Goal: Task Accomplishment & Management: Complete application form

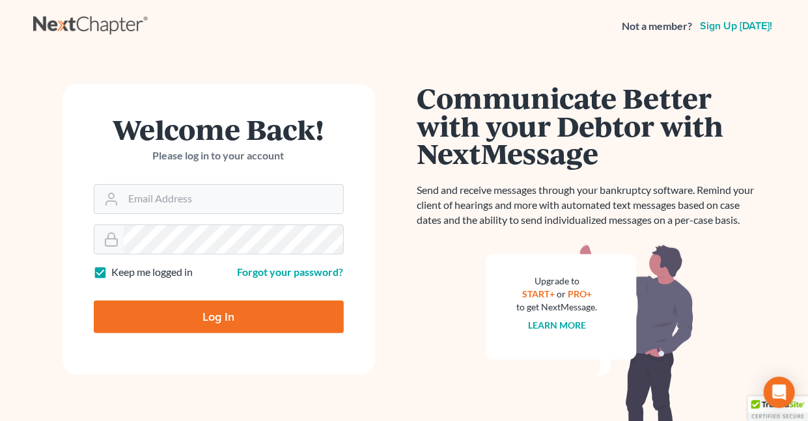
click at [112, 270] on label "Keep me logged in" at bounding box center [152, 272] width 81 height 15
click at [117, 270] on input "Keep me logged in" at bounding box center [121, 269] width 8 height 8
checkbox input "false"
type input "[EMAIL_ADDRESS][DOMAIN_NAME]"
click at [223, 316] on input "Log In" at bounding box center [219, 317] width 250 height 33
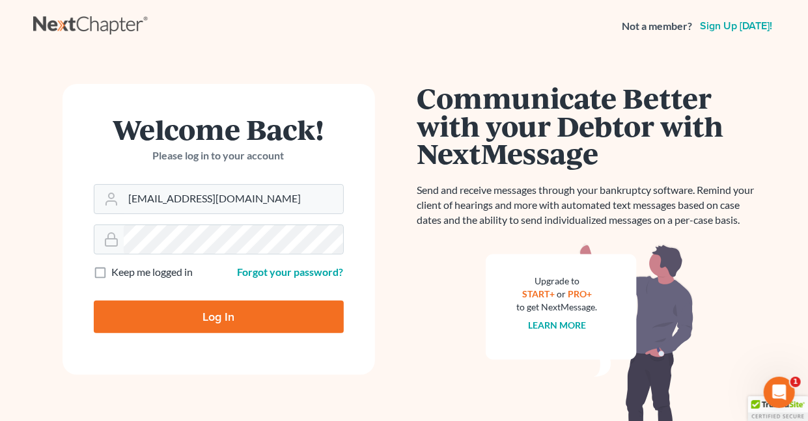
type input "Thinking..."
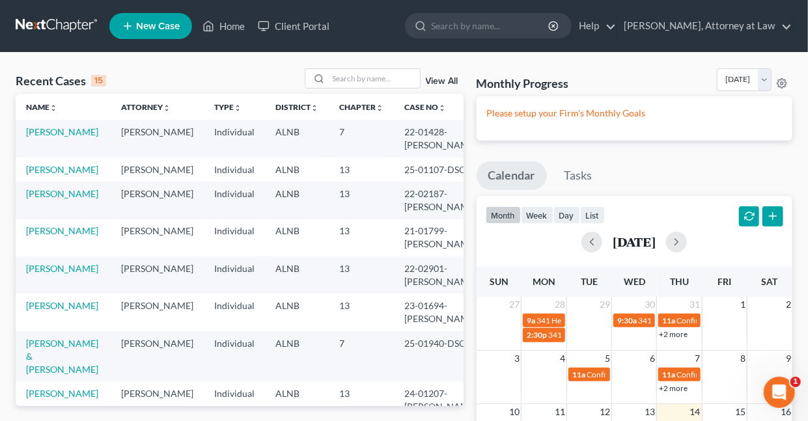
click at [163, 26] on span "New Case" at bounding box center [158, 26] width 44 height 10
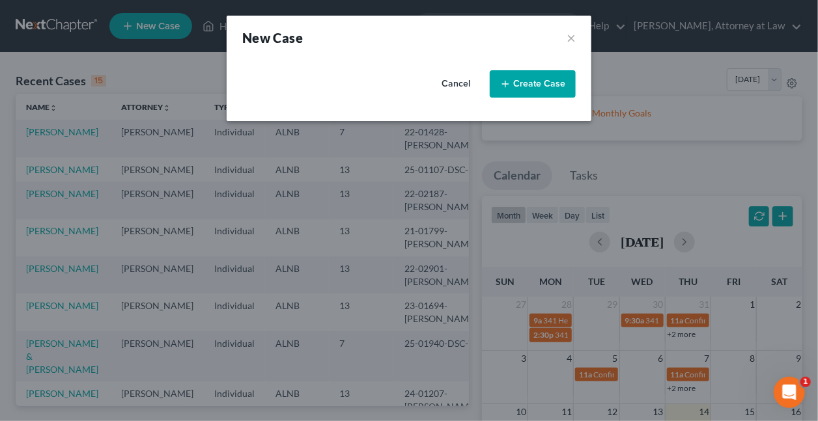
select select "1"
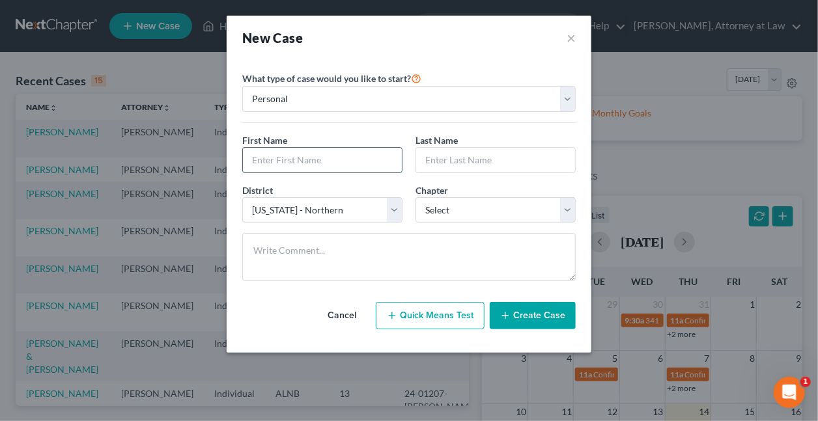
click at [333, 161] on input "text" at bounding box center [322, 160] width 159 height 25
type input "[PERSON_NAME]"
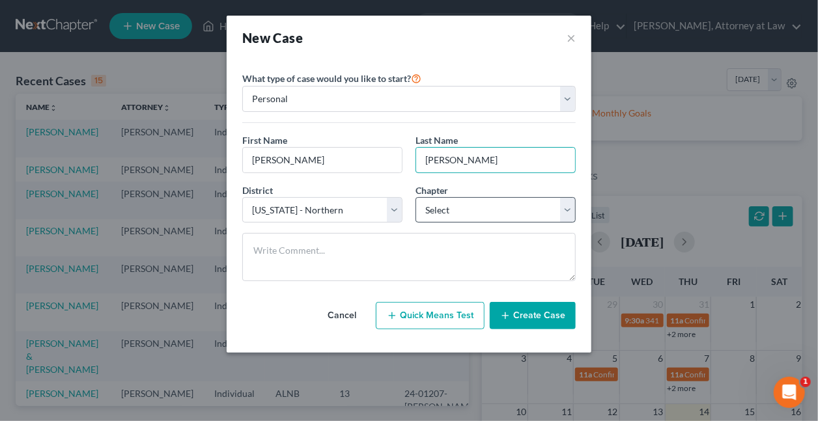
type input "Clayton"
click at [433, 212] on select "Select 7 11 12 13" at bounding box center [495, 210] width 160 height 26
select select "0"
click at [415, 197] on select "Select 7 11 12 13" at bounding box center [495, 210] width 160 height 26
click at [522, 309] on button "Create Case" at bounding box center [533, 315] width 86 height 27
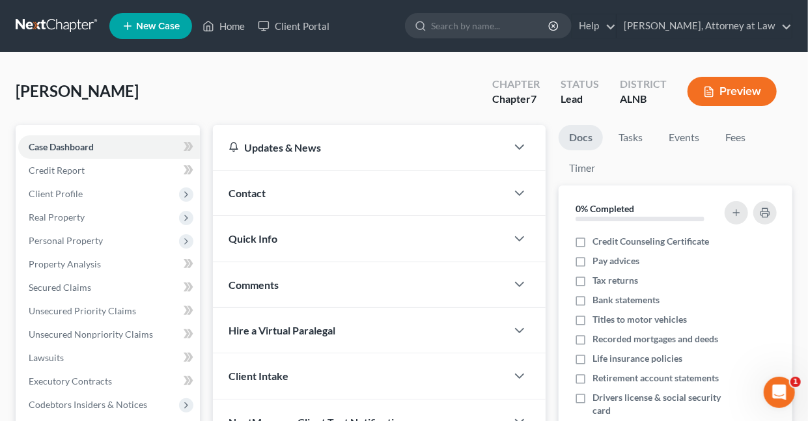
click at [251, 194] on span "Contact" at bounding box center [247, 193] width 37 height 12
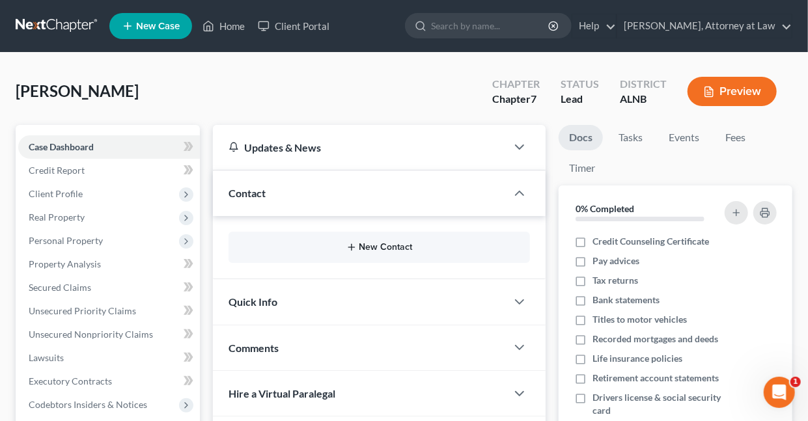
click at [363, 249] on button "New Contact" at bounding box center [379, 247] width 281 height 10
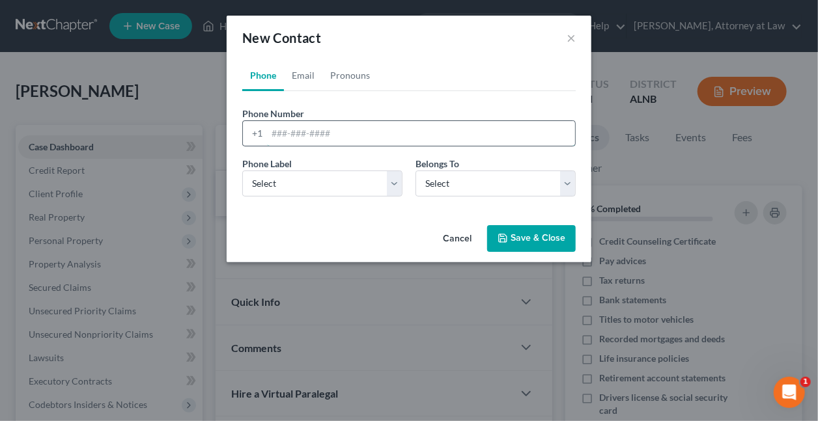
click at [324, 133] on input "tel" at bounding box center [421, 133] width 308 height 25
type input "205/837-2191"
click at [392, 180] on select "Select Mobile Home Work Other" at bounding box center [322, 184] width 160 height 26
select select "0"
click at [242, 171] on select "Select Mobile Home Work Other" at bounding box center [322, 184] width 160 height 26
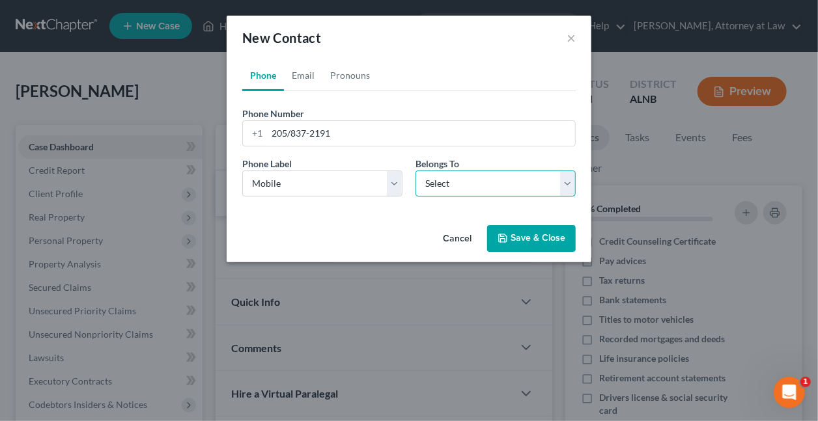
click at [445, 183] on select "Select Client Other" at bounding box center [495, 184] width 160 height 26
select select "0"
click at [415, 171] on select "Select Client Other" at bounding box center [495, 184] width 160 height 26
click at [522, 238] on button "Save & Close" at bounding box center [531, 238] width 89 height 27
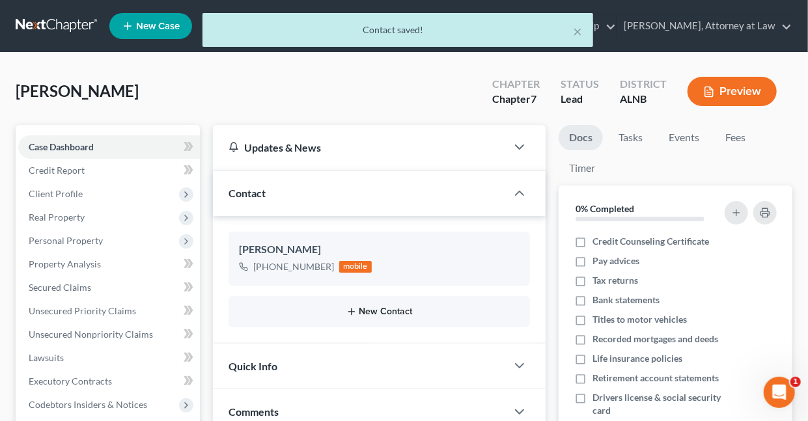
click at [385, 311] on button "New Contact" at bounding box center [379, 312] width 281 height 10
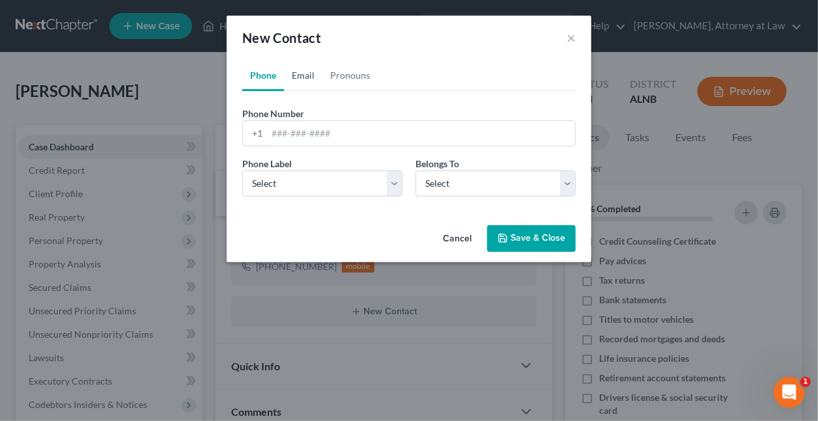
click at [301, 70] on link "Email" at bounding box center [303, 75] width 38 height 31
click at [335, 139] on input "email" at bounding box center [421, 133] width 308 height 25
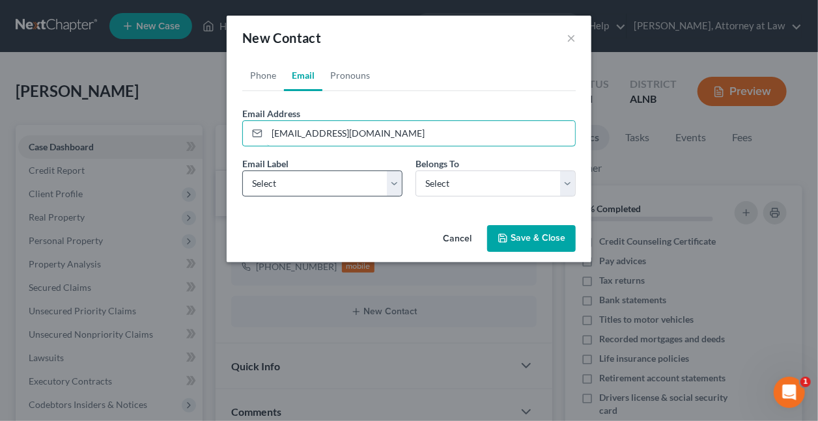
type input "latoyaspeterson@yahoo.com"
click at [391, 182] on select "Select Home Work Other" at bounding box center [322, 184] width 160 height 26
select select "0"
click at [242, 171] on select "Select Home Work Other" at bounding box center [322, 184] width 160 height 26
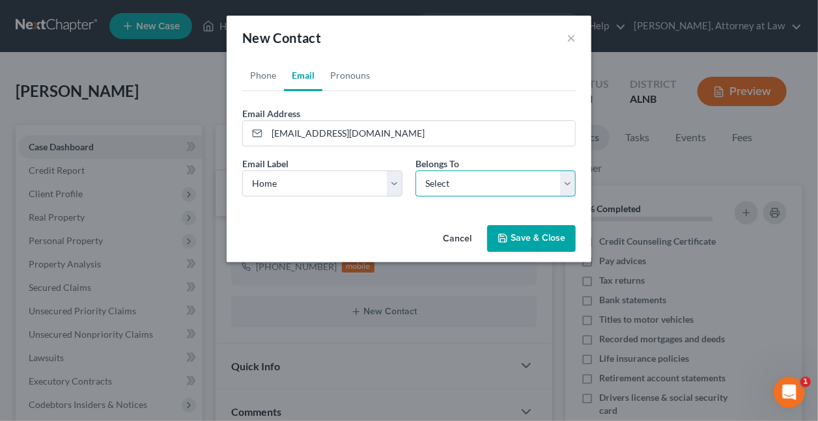
click at [431, 182] on select "Select Client Other" at bounding box center [495, 184] width 160 height 26
select select "0"
click at [415, 171] on select "Select Client Other" at bounding box center [495, 184] width 160 height 26
click at [516, 240] on button "Save & Close" at bounding box center [531, 238] width 89 height 27
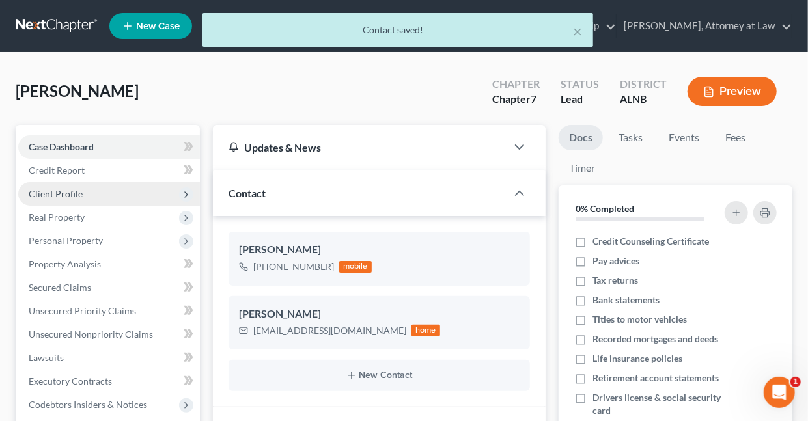
click at [55, 188] on span "Client Profile" at bounding box center [56, 193] width 54 height 11
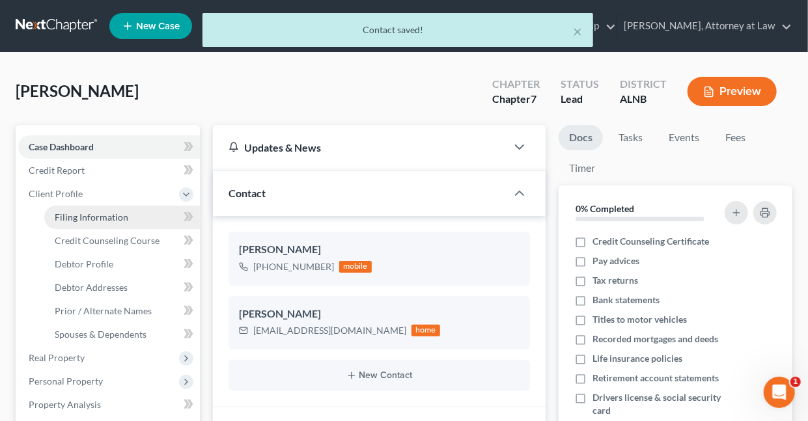
click at [72, 216] on span "Filing Information" at bounding box center [92, 217] width 74 height 11
select select "1"
select select "0"
select select "1"
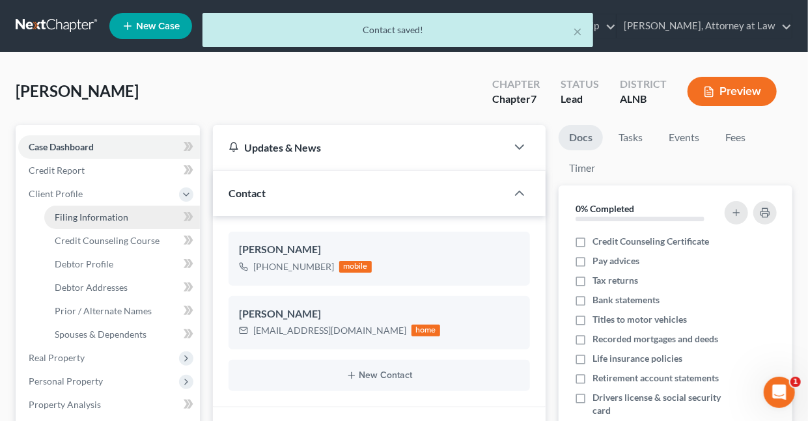
select select "0"
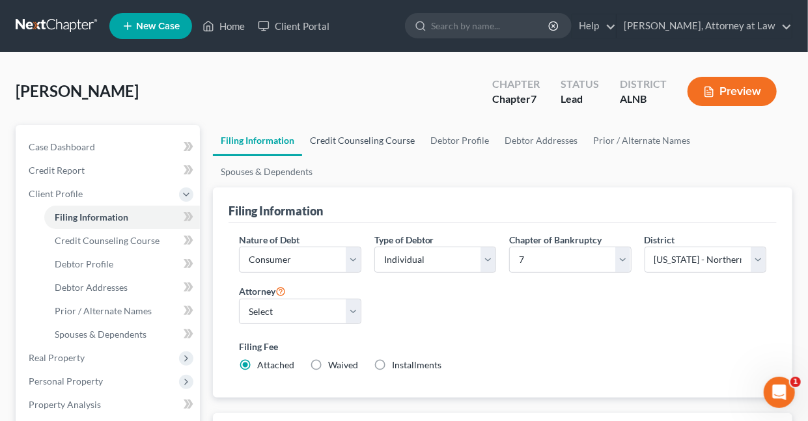
click at [359, 142] on link "Credit Counseling Course" at bounding box center [362, 140] width 120 height 31
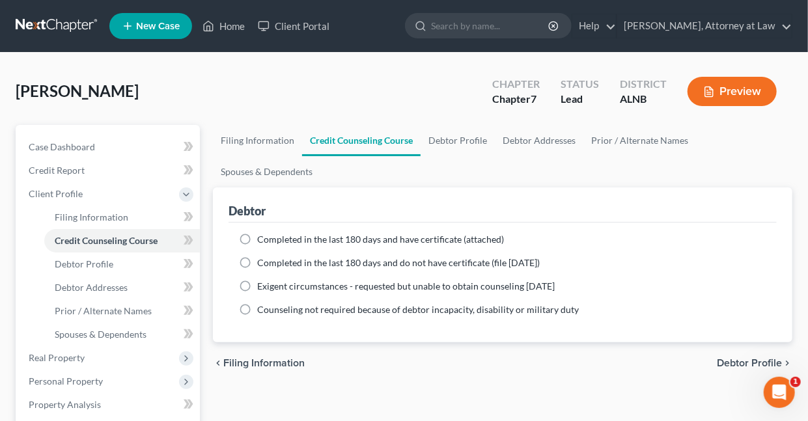
click at [257, 234] on label "Completed in the last 180 days and have certificate (attached)" at bounding box center [380, 239] width 247 height 13
click at [262, 234] on input "Completed in the last 180 days and have certificate (attached)" at bounding box center [266, 237] width 8 height 8
radio input "true"
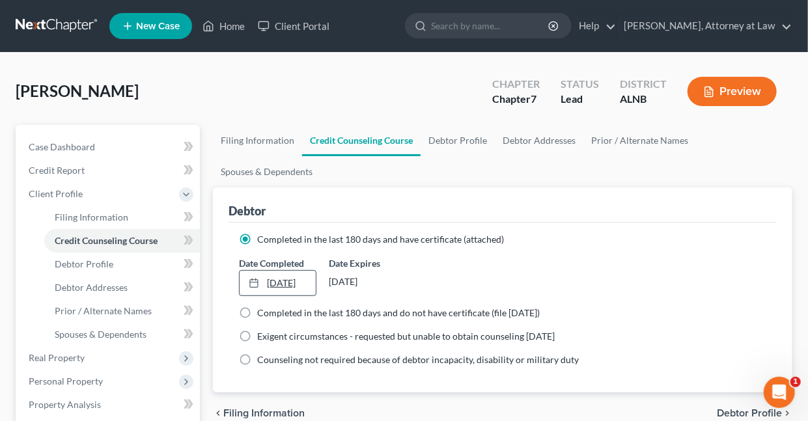
type input "8/14/2025"
click at [283, 279] on link "8/14/2025" at bounding box center [278, 283] width 76 height 25
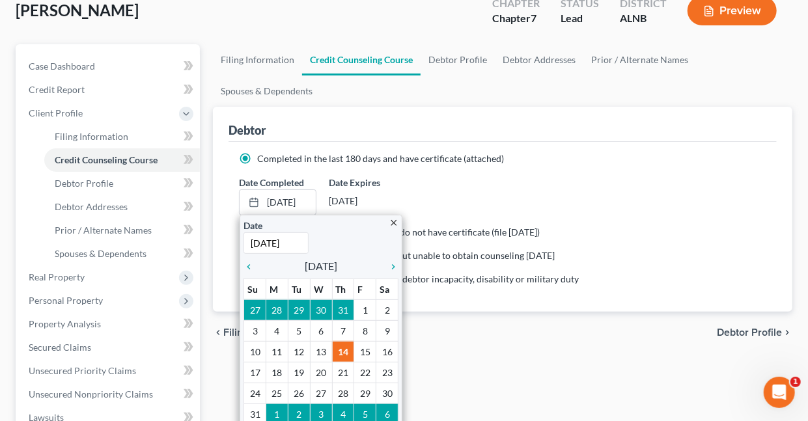
scroll to position [83, 0]
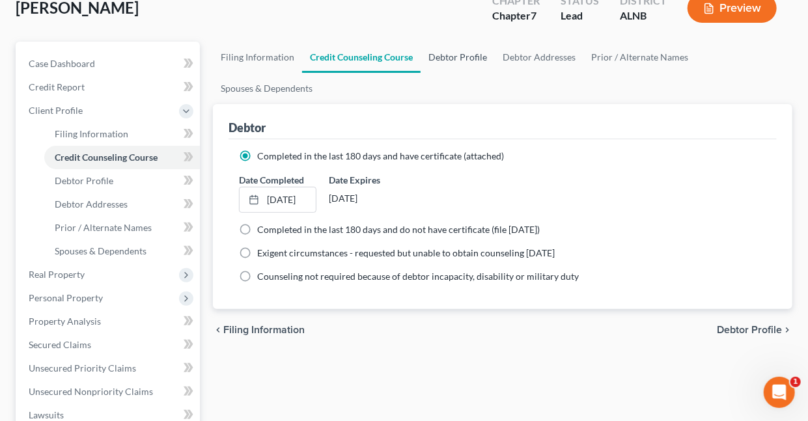
click at [447, 55] on link "Debtor Profile" at bounding box center [458, 57] width 74 height 31
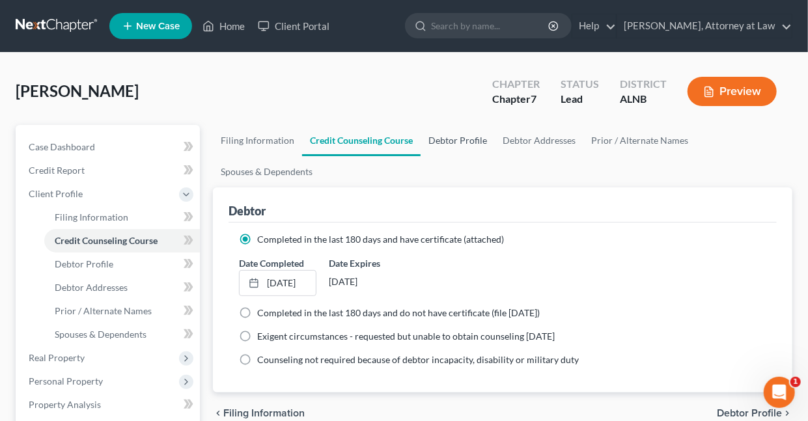
select select "0"
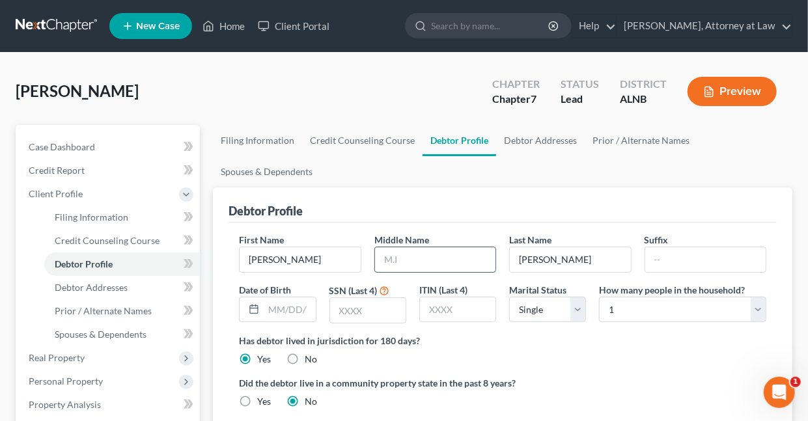
click at [430, 255] on input "text" at bounding box center [435, 259] width 120 height 25
type input "Shantell"
type input "04/17/1981"
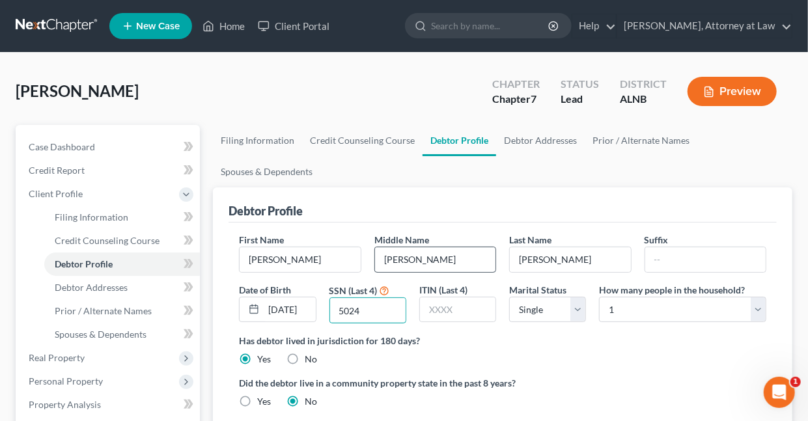
type input "5024"
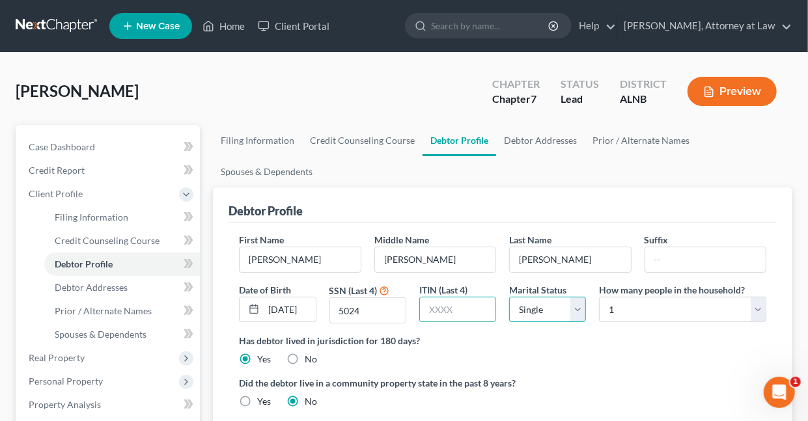
click at [580, 309] on select "Select Single Married Separated Divorced Widowed" at bounding box center [547, 310] width 77 height 26
select select "1"
click at [509, 297] on select "Select Single Married Separated Divorced Widowed" at bounding box center [547, 310] width 77 height 26
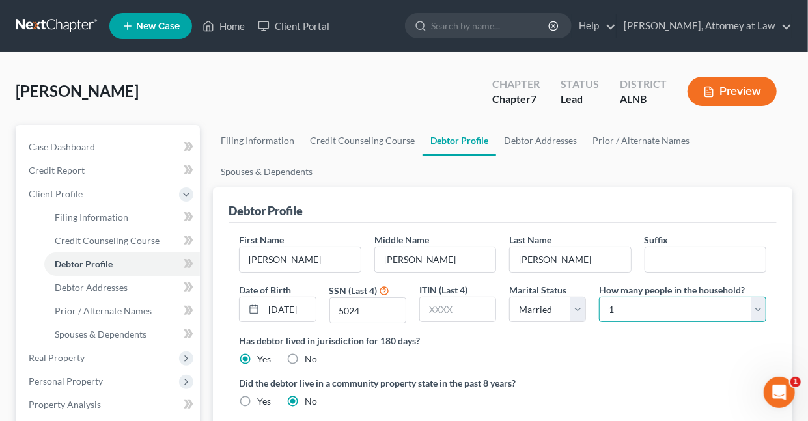
click at [759, 305] on select "Select 1 2 3 4 5 6 7 8 9 10 11 12 13 14 15 16 17 18 19 20" at bounding box center [682, 310] width 167 height 26
select select "1"
click at [599, 297] on select "Select 1 2 3 4 5 6 7 8 9 10 11 12 13 14 15 16 17 18 19 20" at bounding box center [682, 310] width 167 height 26
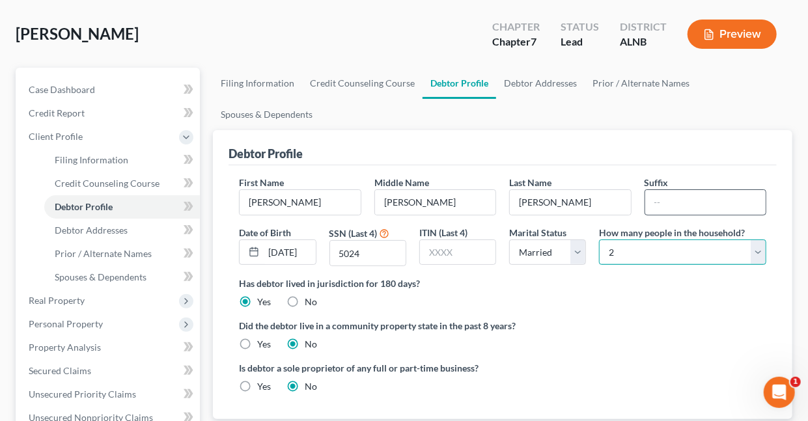
scroll to position [53, 0]
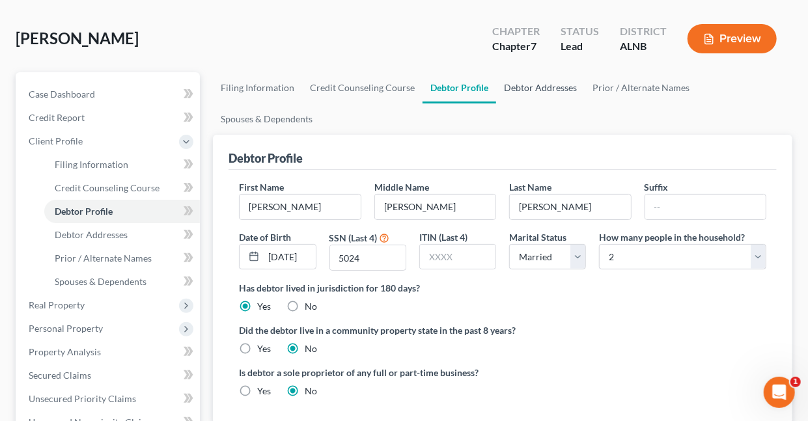
click at [544, 87] on link "Debtor Addresses" at bounding box center [540, 87] width 89 height 31
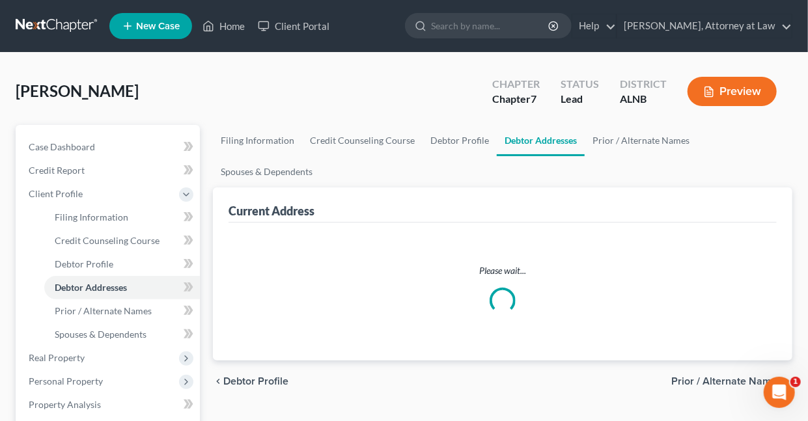
select select "0"
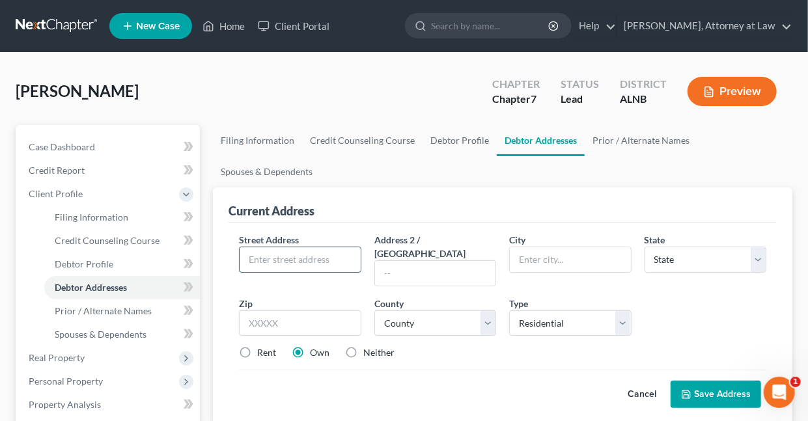
click at [326, 258] on input "text" at bounding box center [300, 259] width 120 height 25
type input "4141 Pinson Valley Pkwy, Apt 1003"
type input "Birmingham"
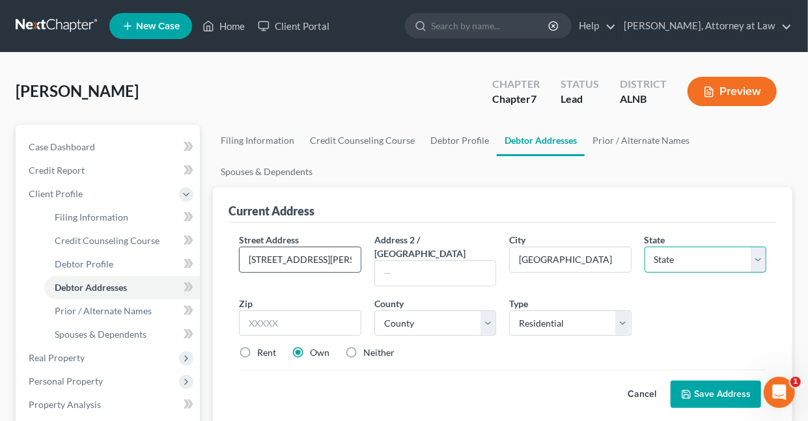
select select "0"
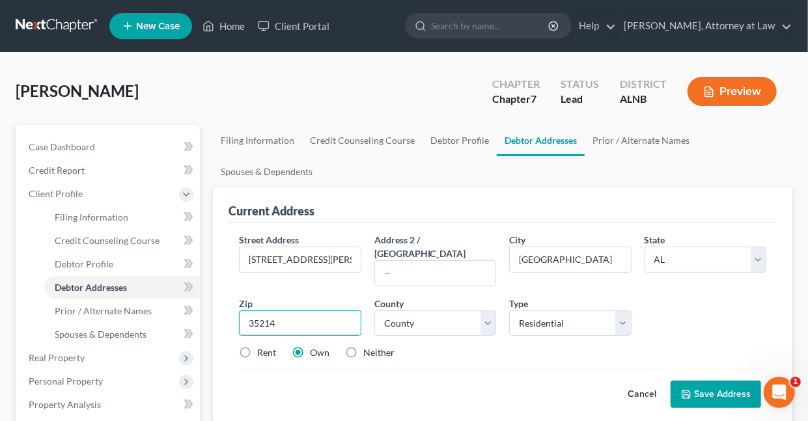
type input "35214"
click at [257, 346] on label "Rent" at bounding box center [266, 352] width 19 height 13
click at [262, 346] on input "Rent" at bounding box center [266, 350] width 8 height 8
radio input "true"
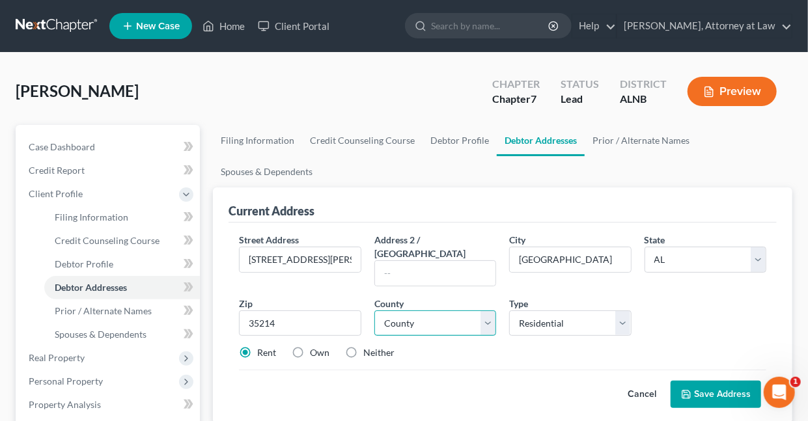
click at [489, 311] on select "County Autauga County Baldwin County Barbour County Bibb County Blount County B…" at bounding box center [435, 324] width 122 height 26
select select "36"
click at [374, 311] on select "County Autauga County Baldwin County Barbour County Bibb County Blount County B…" at bounding box center [435, 324] width 122 height 26
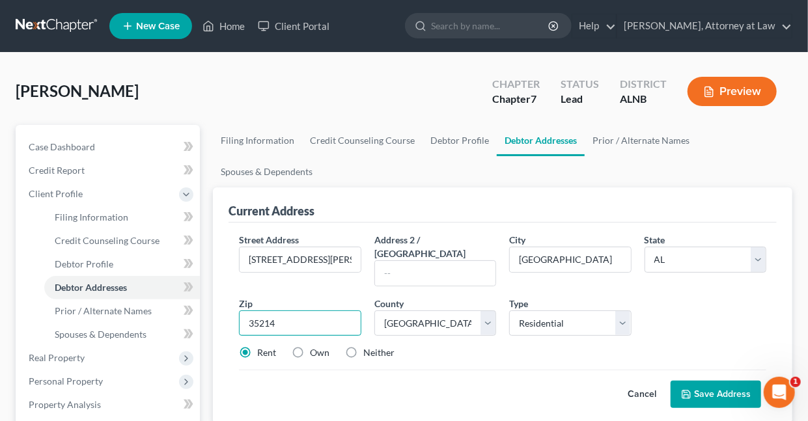
click at [293, 311] on input "35214" at bounding box center [300, 324] width 122 height 26
type input "35215"
click at [721, 381] on button "Save Address" at bounding box center [716, 394] width 91 height 27
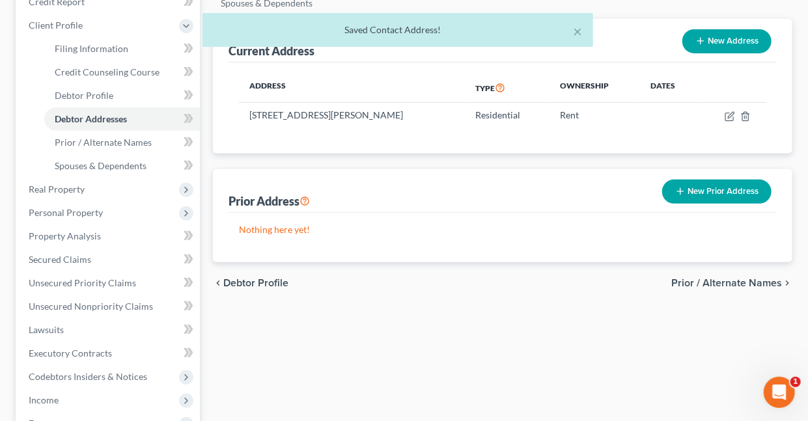
scroll to position [171, 0]
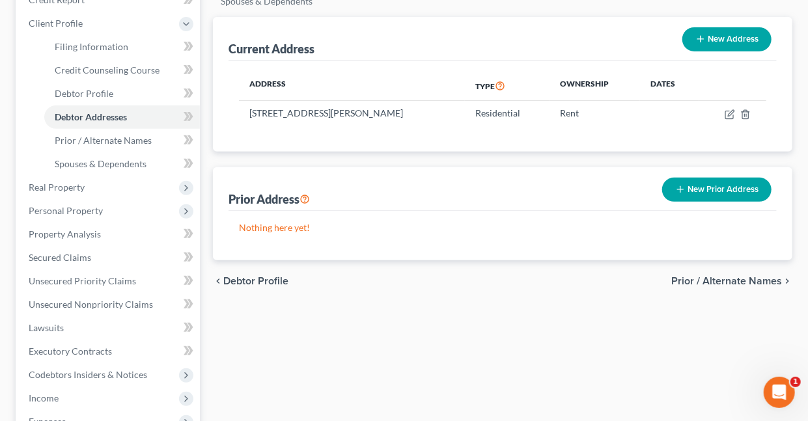
click at [714, 191] on button "New Prior Address" at bounding box center [716, 190] width 109 height 24
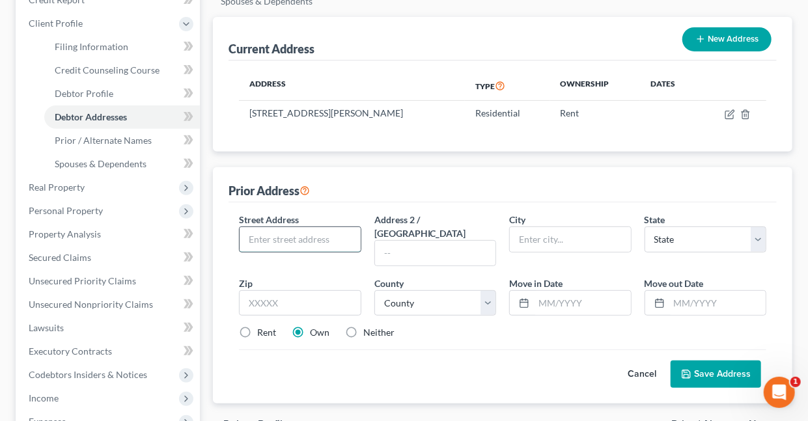
click at [309, 245] on input "text" at bounding box center [300, 239] width 120 height 25
type input "945 Sunrise Drive"
type input "Birmingham"
select select "0"
type input "35215"
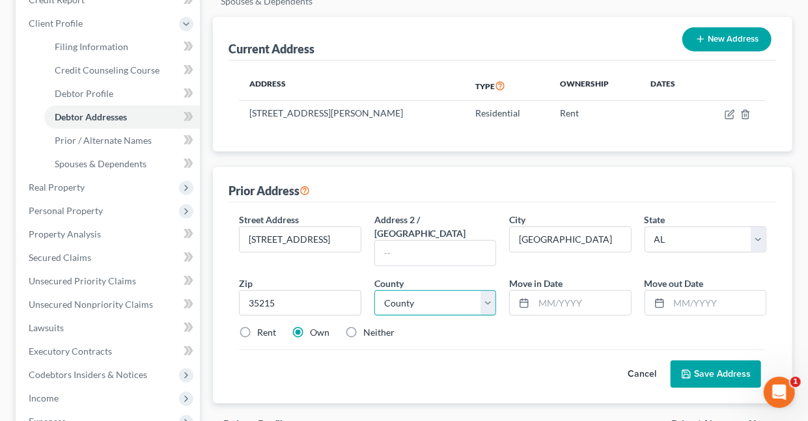
click at [486, 290] on select "County Autauga County Baldwin County Barbour County Bibb County Blount County B…" at bounding box center [435, 303] width 122 height 26
select select "36"
click at [374, 290] on select "County Autauga County Baldwin County Barbour County Bibb County Blount County B…" at bounding box center [435, 303] width 122 height 26
click at [257, 326] on label "Rent" at bounding box center [266, 332] width 19 height 13
click at [262, 326] on input "Rent" at bounding box center [266, 330] width 8 height 8
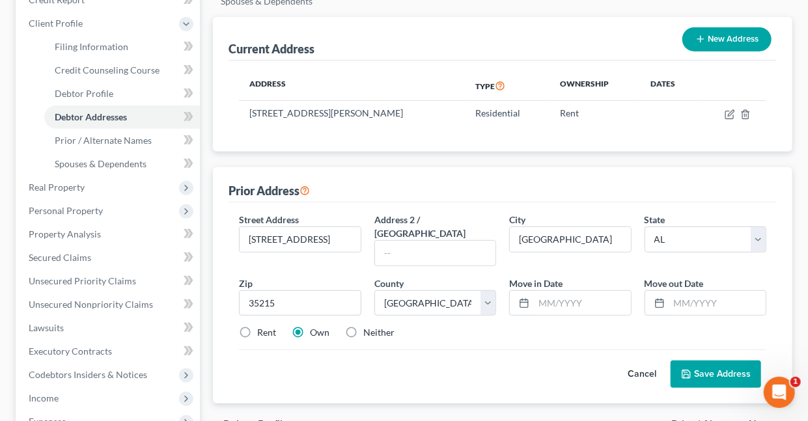
radio input "true"
click at [604, 291] on input "text" at bounding box center [582, 303] width 96 height 25
type input "11/2022"
type input "12/2023"
click at [711, 361] on button "Save Address" at bounding box center [716, 374] width 91 height 27
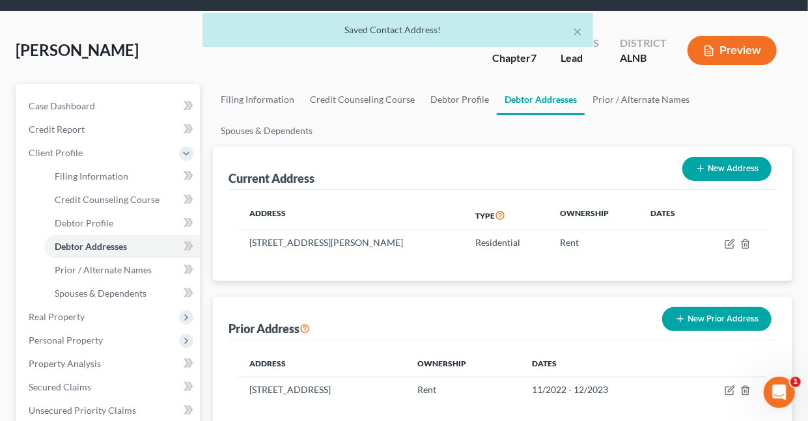
scroll to position [0, 0]
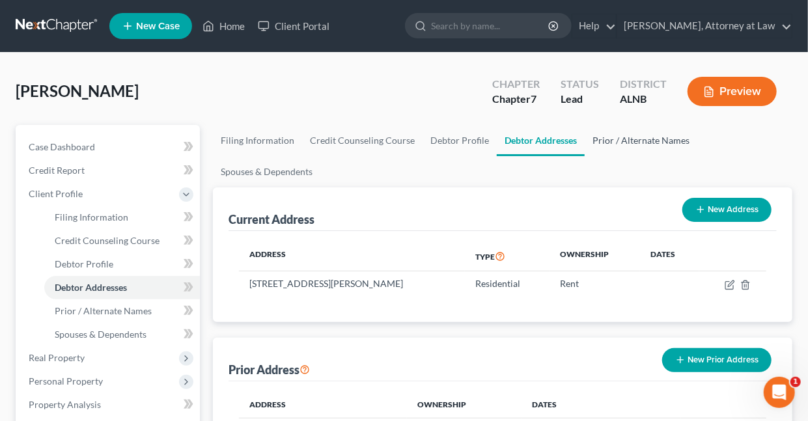
click at [617, 139] on link "Prior / Alternate Names" at bounding box center [641, 140] width 113 height 31
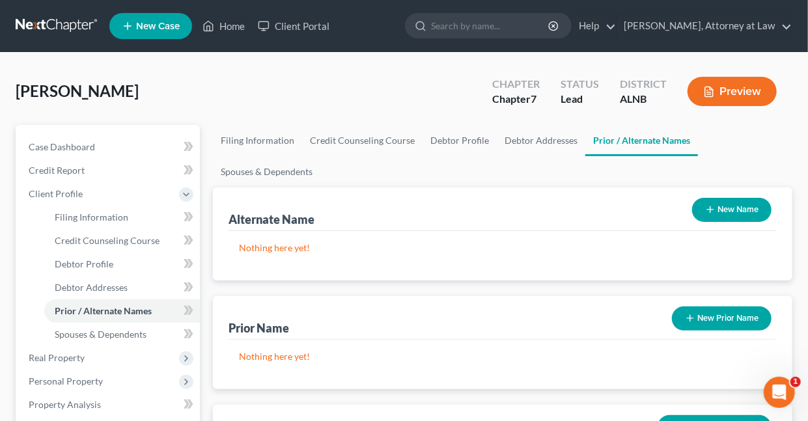
click at [741, 315] on button "New Prior Name" at bounding box center [722, 319] width 100 height 24
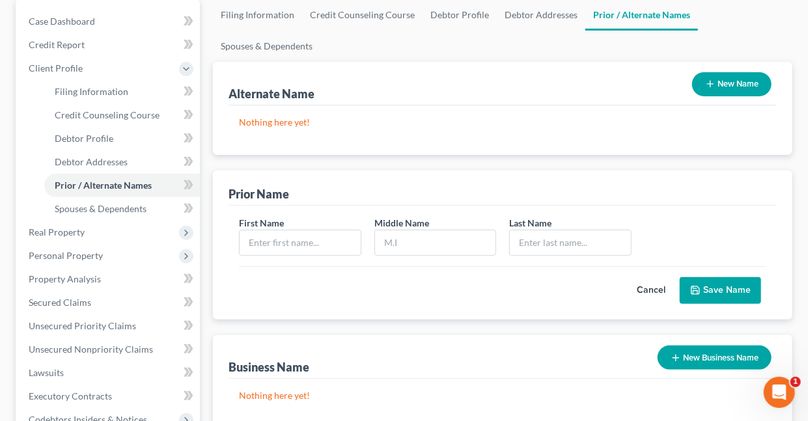
scroll to position [131, 0]
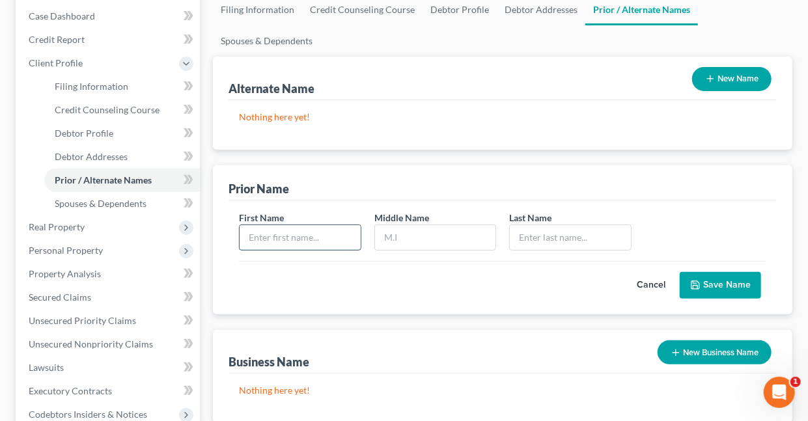
click at [294, 244] on input "text" at bounding box center [300, 237] width 120 height 25
type input "Latoya"
type input "Shantell"
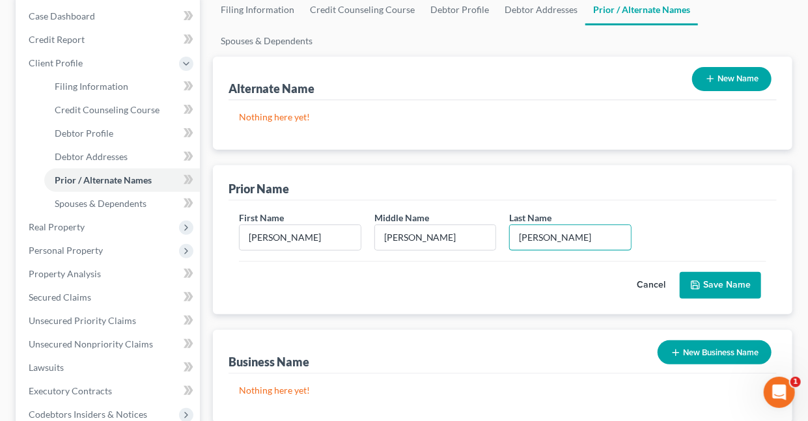
type input "Peterson"
click at [714, 285] on button "Save Name" at bounding box center [720, 285] width 81 height 27
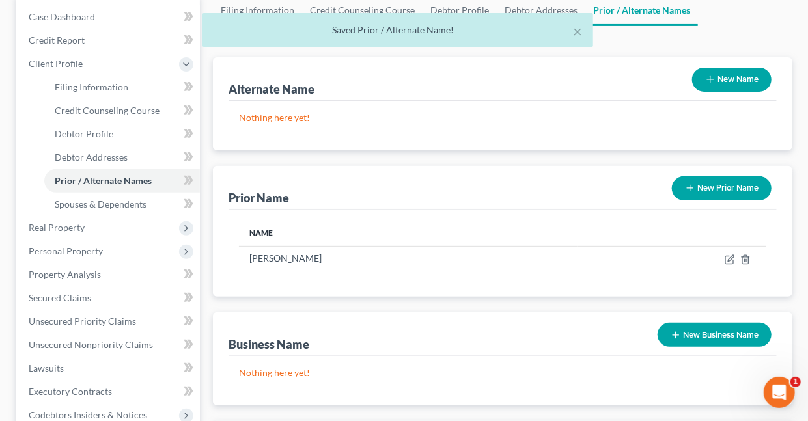
scroll to position [0, 0]
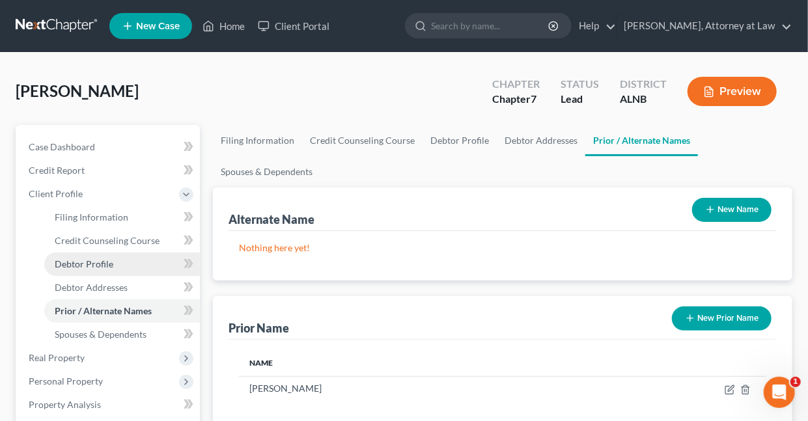
click at [108, 264] on span "Debtor Profile" at bounding box center [84, 264] width 59 height 11
select select "1"
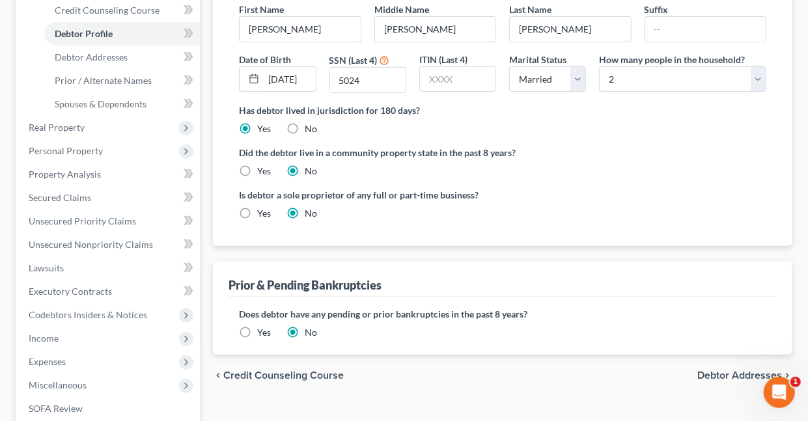
scroll to position [240, 0]
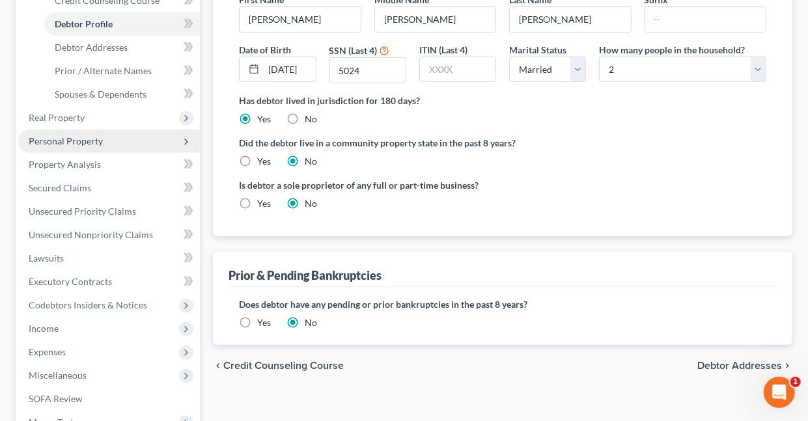
click at [63, 141] on span "Personal Property" at bounding box center [66, 140] width 74 height 11
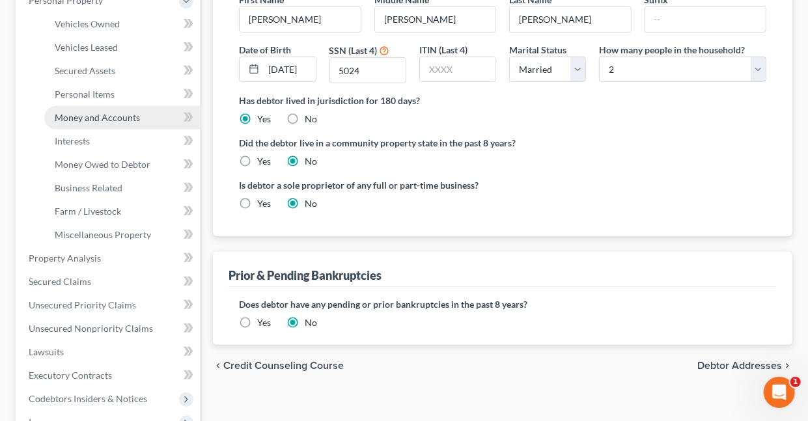
click at [136, 117] on span "Money and Accounts" at bounding box center [97, 117] width 85 height 11
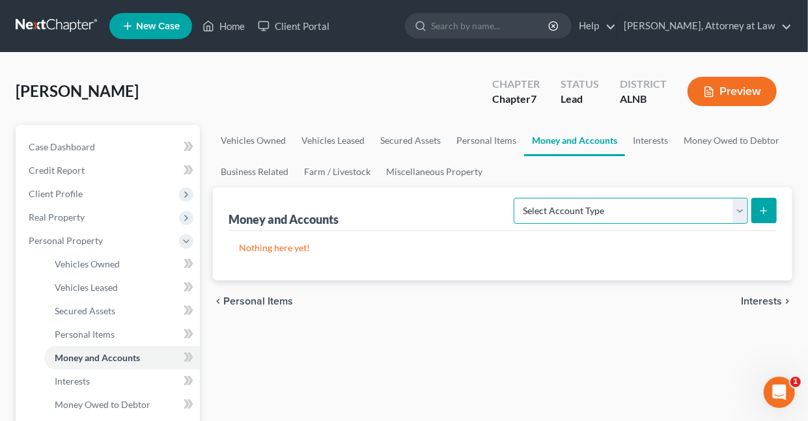
click at [735, 208] on select "Select Account Type Brokerage Cash on Hand Certificates of Deposit Checking Acc…" at bounding box center [631, 211] width 234 height 26
select select "checking"
click at [517, 198] on select "Select Account Type Brokerage Cash on Hand Certificates of Deposit Checking Acc…" at bounding box center [631, 211] width 234 height 26
click at [767, 208] on icon "submit" at bounding box center [764, 211] width 10 height 10
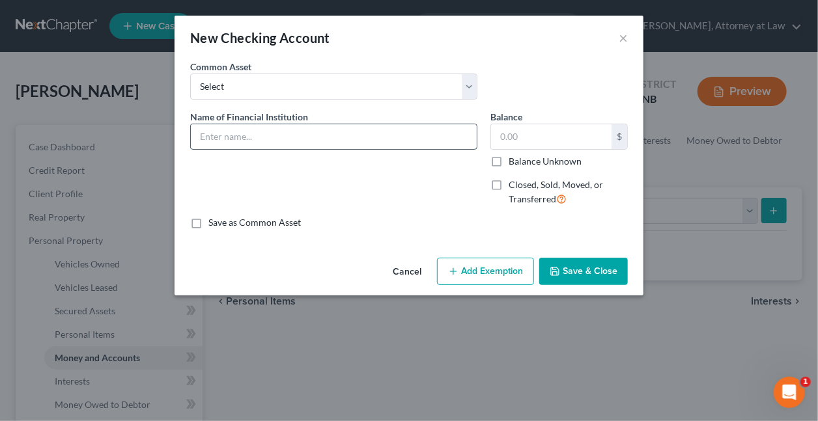
click at [324, 135] on input "text" at bounding box center [334, 136] width 286 height 25
type input "Regions Bank"
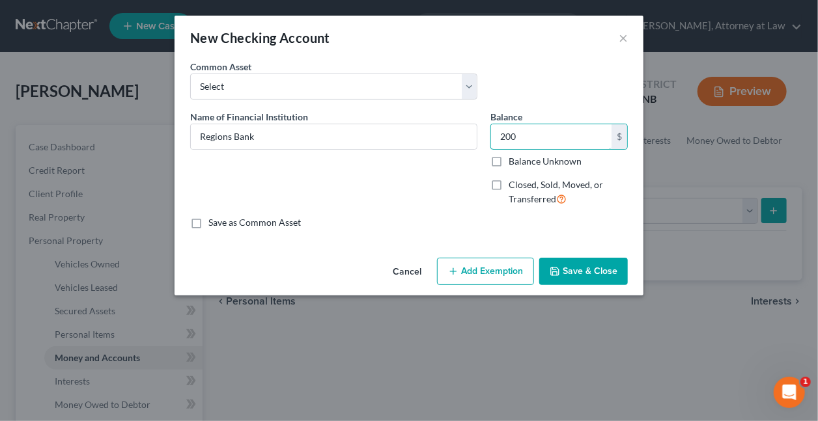
type input "200"
click at [496, 273] on button "Add Exemption" at bounding box center [485, 271] width 97 height 27
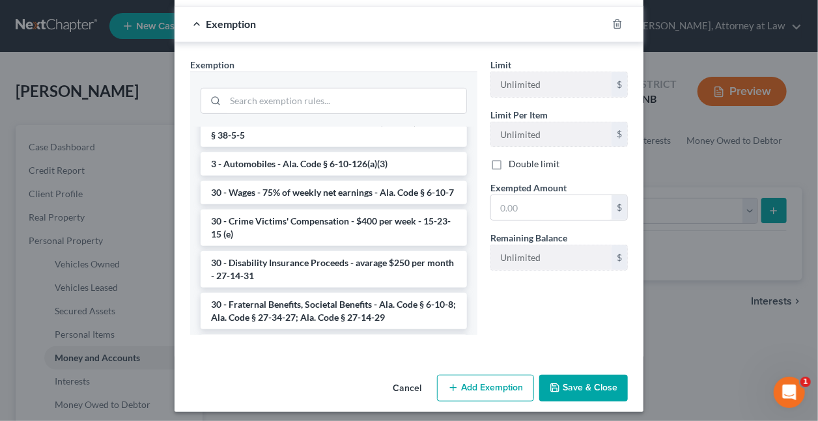
scroll to position [1009, 0]
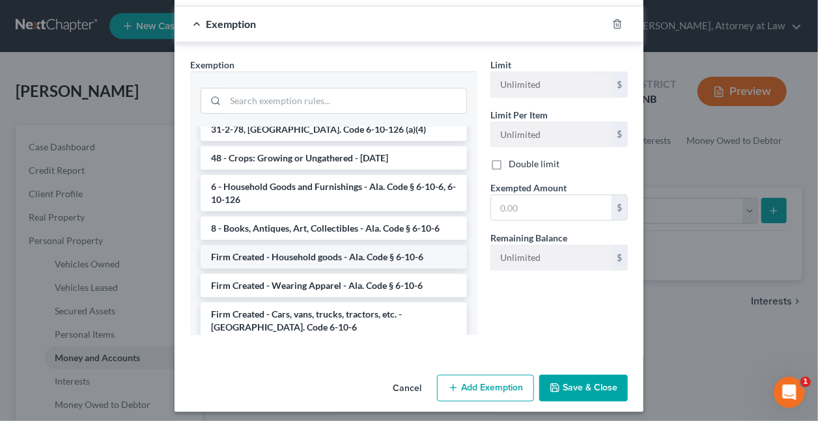
click at [308, 245] on li "Firm Created - Household goods - Ala. Code § 6-10-6" at bounding box center [334, 256] width 266 height 23
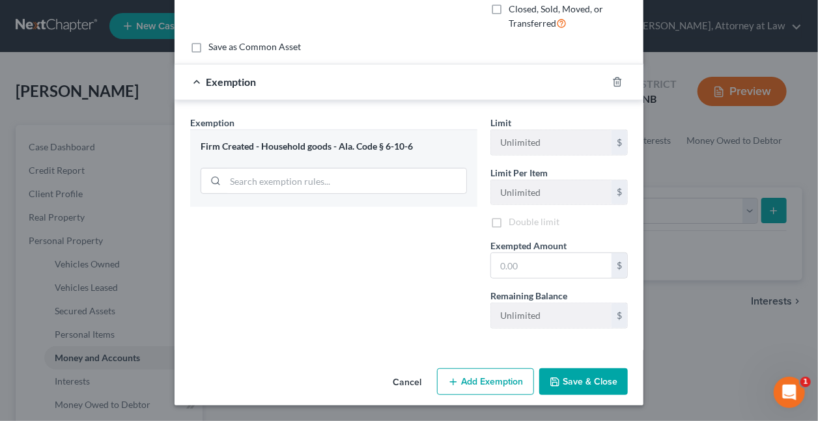
scroll to position [175, 0]
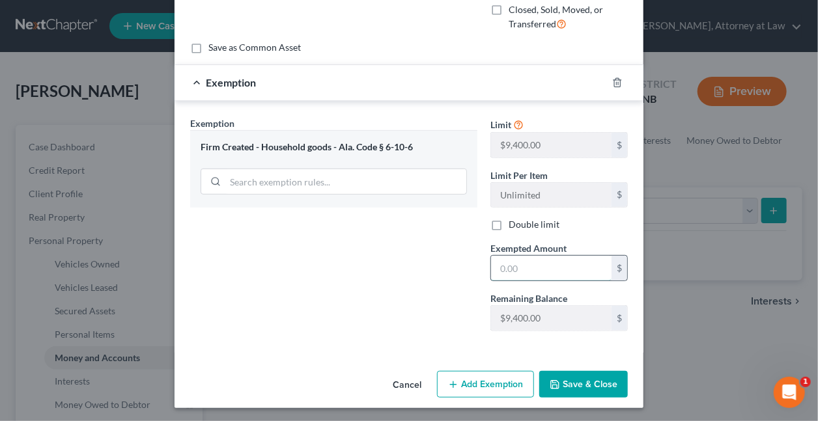
click at [537, 268] on input "text" at bounding box center [551, 268] width 120 height 25
type input "200"
click at [599, 385] on button "Save & Close" at bounding box center [583, 384] width 89 height 27
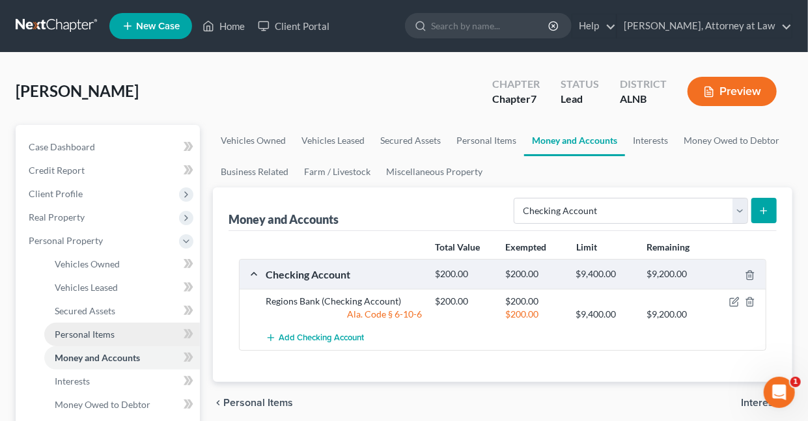
click at [91, 333] on span "Personal Items" at bounding box center [85, 334] width 60 height 11
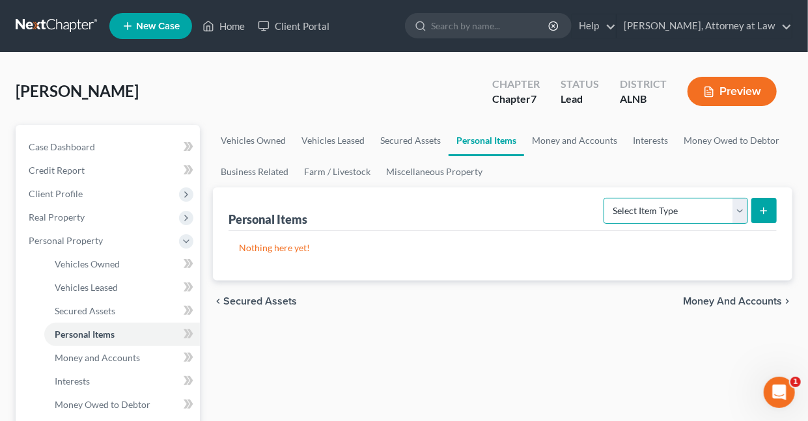
click at [742, 206] on select "Select Item Type Clothing Collectibles Of Value Electronics Firearms Household …" at bounding box center [676, 211] width 145 height 26
select select "household_goods"
click at [606, 198] on select "Select Item Type Clothing Collectibles Of Value Electronics Firearms Household …" at bounding box center [676, 211] width 145 height 26
click at [761, 212] on icon "submit" at bounding box center [764, 211] width 10 height 10
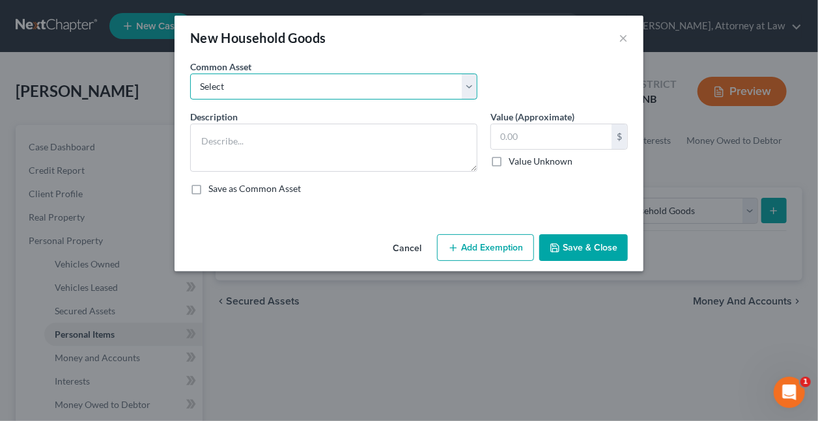
click at [391, 92] on select "Select Furniture Furniture - in Debtor's possession" at bounding box center [333, 87] width 287 height 26
select select "1"
click at [190, 74] on select "Select Furniture Furniture - in Debtor's possession" at bounding box center [333, 87] width 287 height 26
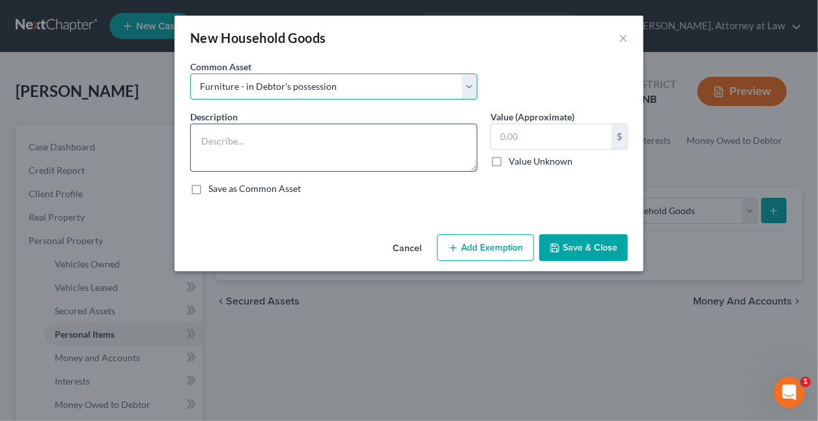
type textarea "Furniture - in Debtor's possession"
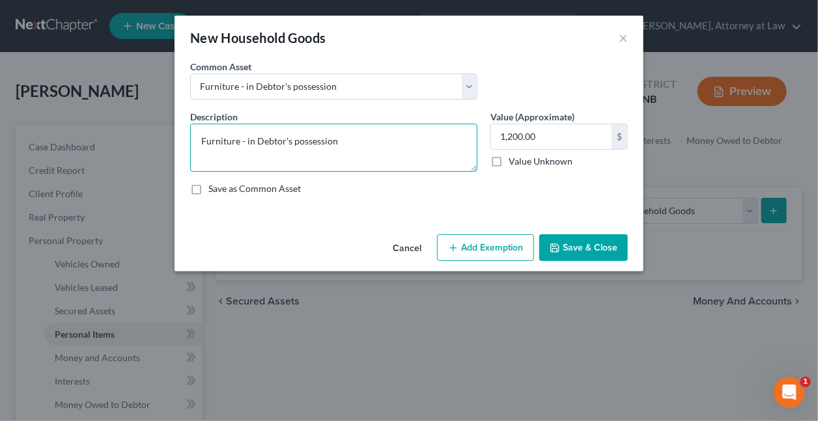
click at [346, 145] on textarea "Furniture - in Debtor's possession" at bounding box center [333, 148] width 287 height 48
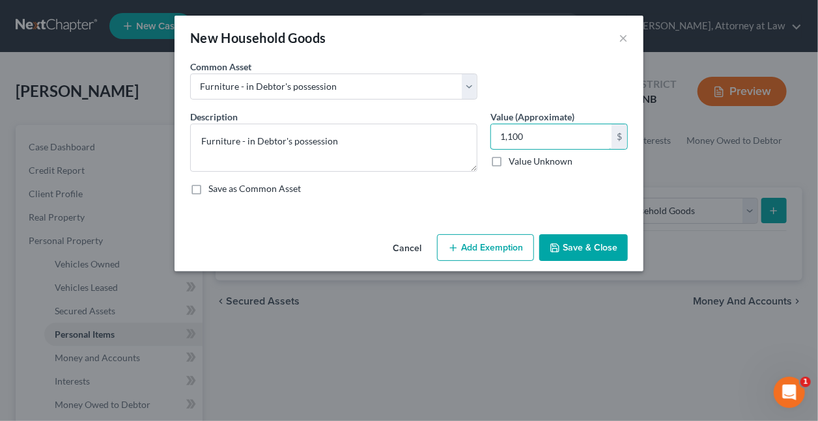
type input "1,100"
drag, startPoint x: 507, startPoint y: 248, endPoint x: 572, endPoint y: 209, distance: 75.4
click at [507, 248] on button "Add Exemption" at bounding box center [485, 247] width 97 height 27
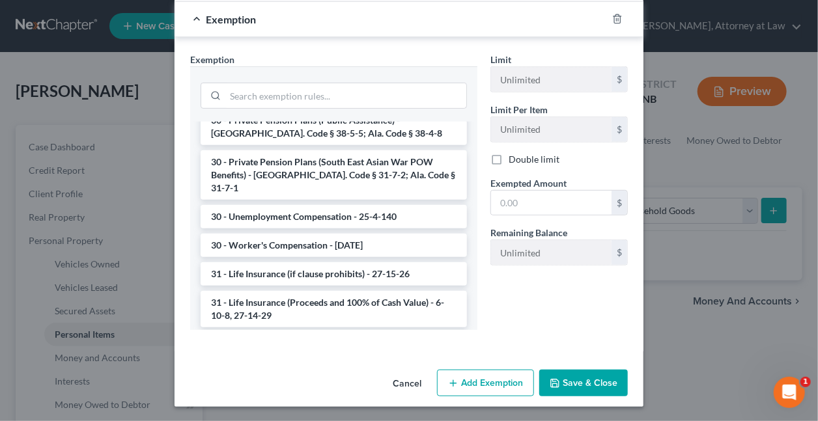
scroll to position [1009, 0]
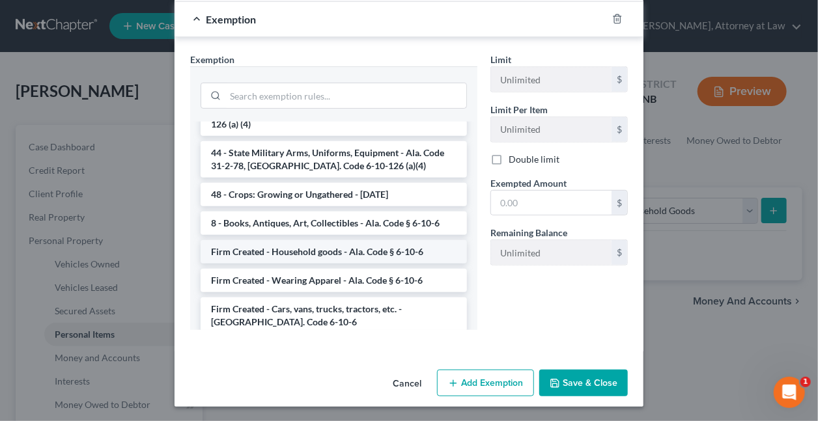
click at [288, 240] on li "Firm Created - Household goods - Ala. Code § 6-10-6" at bounding box center [334, 251] width 266 height 23
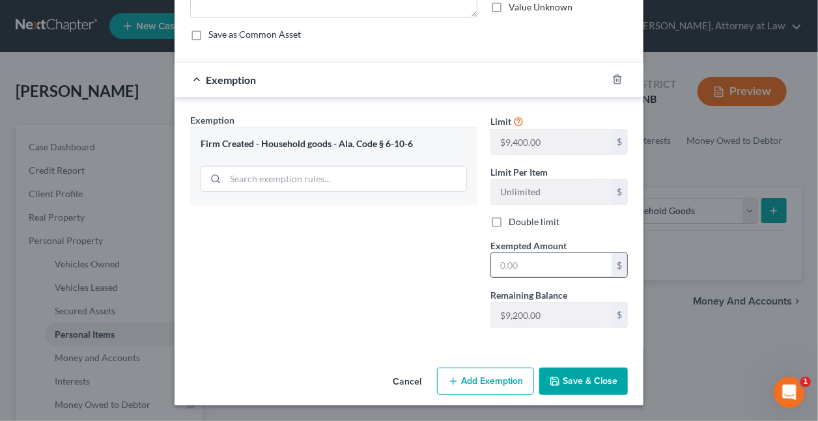
scroll to position [152, 0]
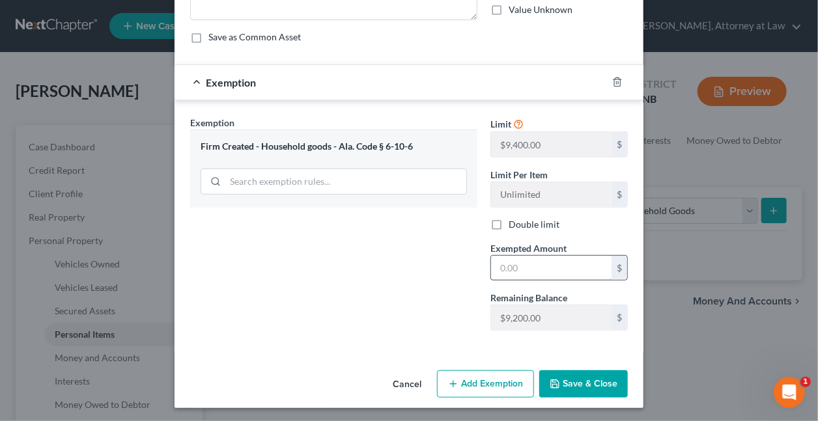
drag, startPoint x: 552, startPoint y: 264, endPoint x: 548, endPoint y: 271, distance: 8.2
click at [551, 264] on input "text" at bounding box center [551, 268] width 120 height 25
type input "1,100"
drag, startPoint x: 568, startPoint y: 379, endPoint x: 541, endPoint y: 324, distance: 61.5
click at [569, 379] on button "Save & Close" at bounding box center [583, 384] width 89 height 27
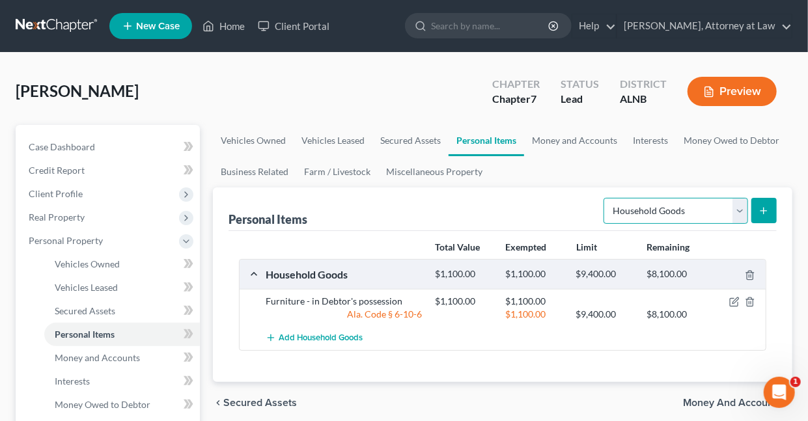
click at [739, 208] on select "Select Item Type Clothing Collectibles Of Value Electronics Firearms Household …" at bounding box center [676, 211] width 145 height 26
select select "clothing"
click at [606, 198] on select "Select Item Type Clothing Collectibles Of Value Electronics Firearms Household …" at bounding box center [676, 211] width 145 height 26
click at [768, 211] on icon "submit" at bounding box center [764, 211] width 10 height 10
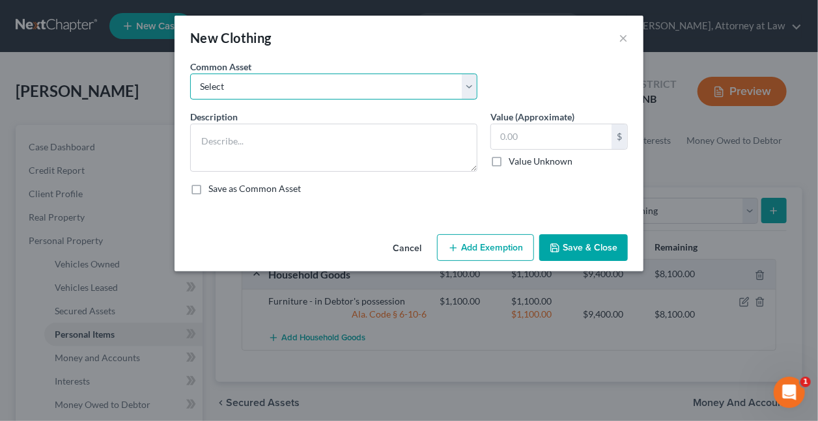
click at [315, 87] on select "Select Wearing Apparel Clothing - in Debtor's possession" at bounding box center [333, 87] width 287 height 26
select select "1"
click at [190, 74] on select "Select Wearing Apparel Clothing - in Debtor's possession" at bounding box center [333, 87] width 287 height 26
type textarea "Clothing - in Debtor's possession"
type input "500.00"
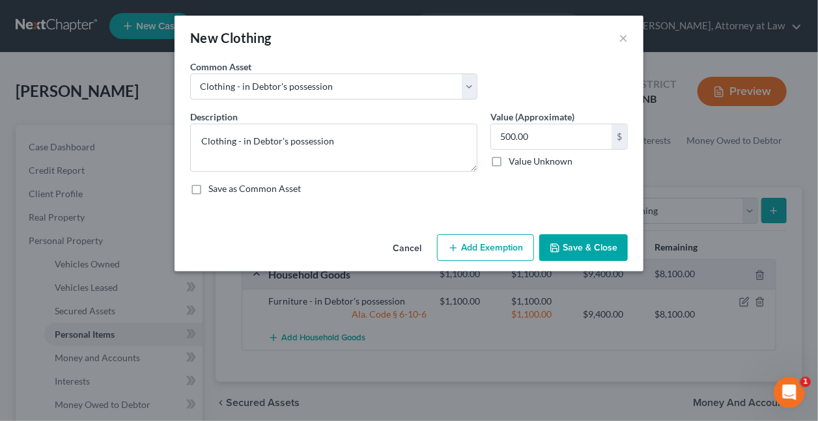
click at [468, 244] on button "Add Exemption" at bounding box center [485, 247] width 97 height 27
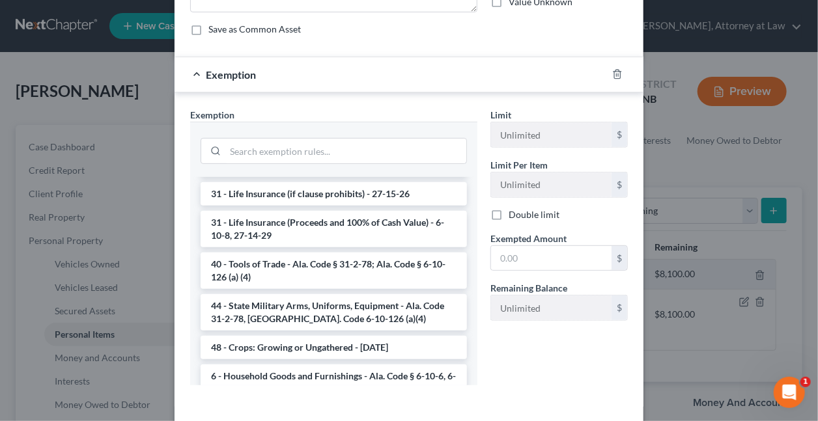
scroll to position [1037, 0]
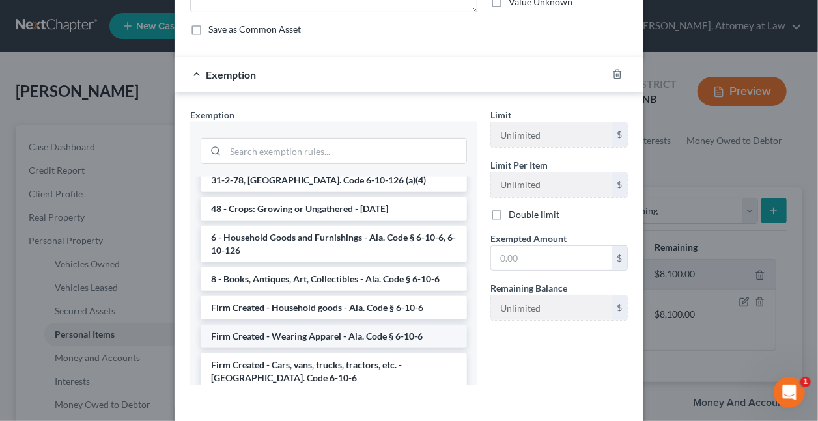
click at [283, 325] on li "Firm Created - Wearing Apparel - Ala. Code § 6-10-6" at bounding box center [334, 336] width 266 height 23
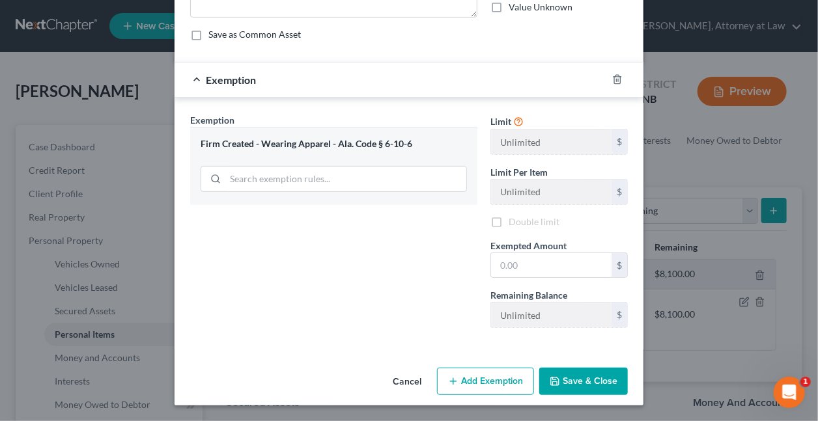
scroll to position [152, 0]
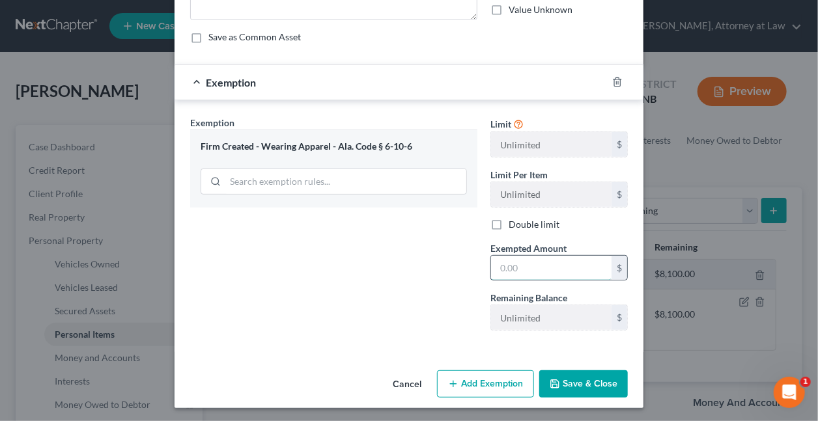
click at [536, 268] on input "text" at bounding box center [551, 268] width 120 height 25
type input "500"
click at [587, 382] on button "Save & Close" at bounding box center [583, 384] width 89 height 27
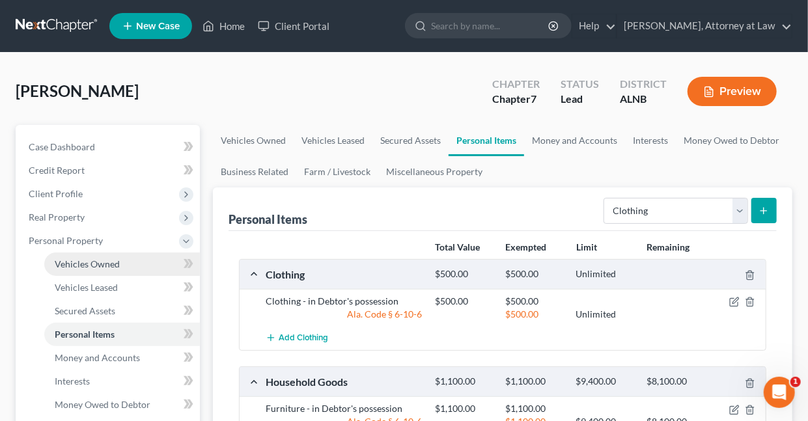
click at [101, 260] on span "Vehicles Owned" at bounding box center [87, 264] width 65 height 11
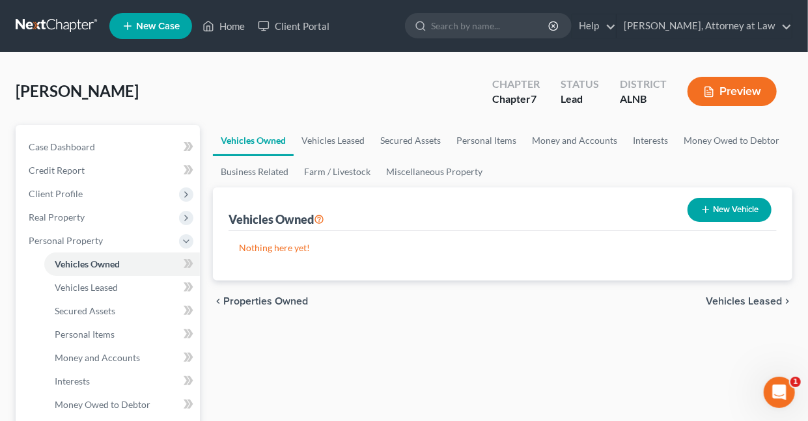
click at [727, 208] on button "New Vehicle" at bounding box center [730, 210] width 84 height 24
select select "0"
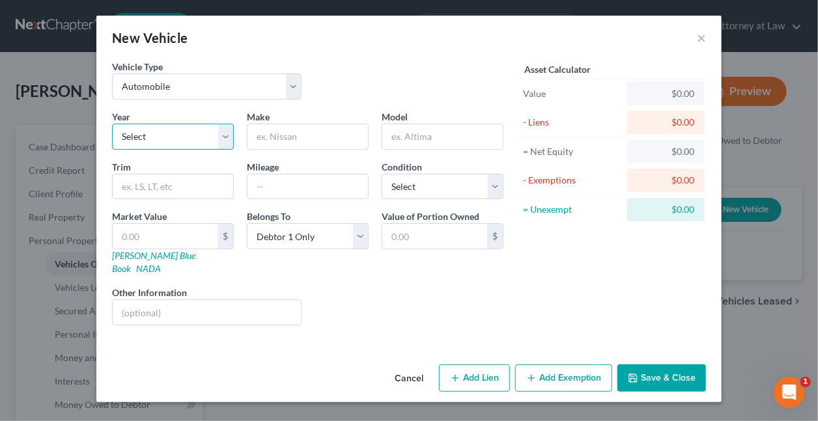
click at [224, 134] on select "Select 2026 2025 2024 2023 2022 2021 2020 2019 2018 2017 2016 2015 2014 2013 20…" at bounding box center [173, 137] width 122 height 26
select select "6"
click at [112, 124] on select "Select 2026 2025 2024 2023 2022 2021 2020 2019 2018 2017 2016 2015 2014 2013 20…" at bounding box center [173, 137] width 122 height 26
click at [309, 131] on input "text" at bounding box center [307, 136] width 120 height 25
type input "Nissan"
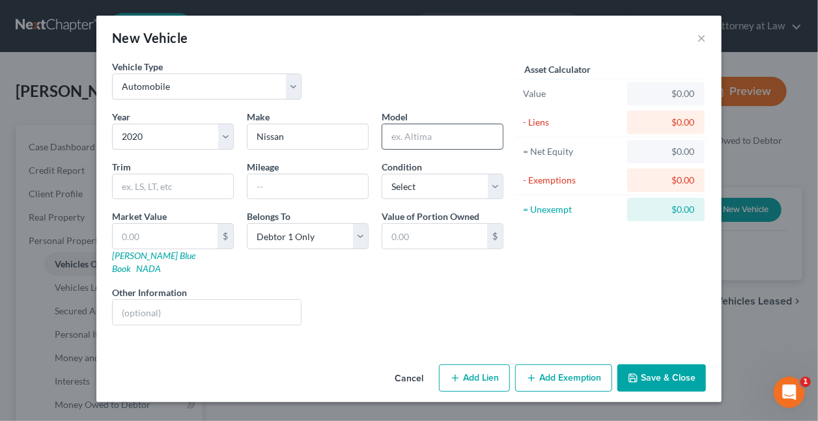
click at [442, 139] on input "text" at bounding box center [442, 136] width 120 height 25
type input "Titan"
type input "120,000"
click at [496, 184] on select "Select Excellent Very Good Good Fair Poor" at bounding box center [443, 187] width 122 height 26
select select "2"
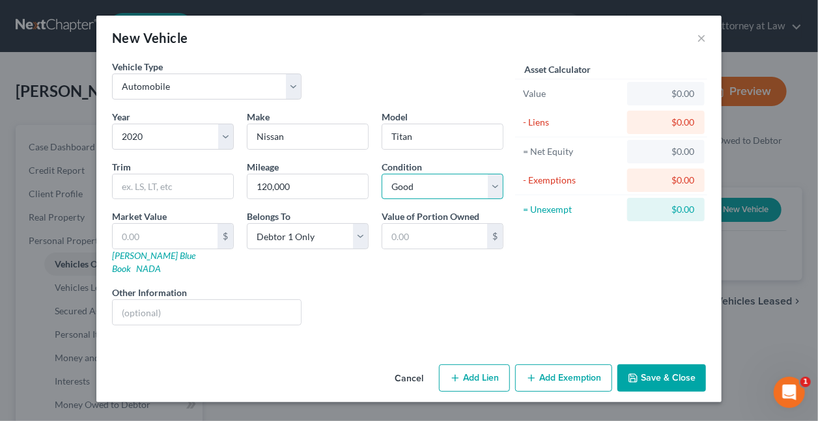
click at [382, 174] on select "Select Excellent Very Good Good Fair Poor" at bounding box center [443, 187] width 122 height 26
click at [182, 236] on input "text" at bounding box center [165, 236] width 105 height 25
type input "1"
type input "1.00"
type input "15"
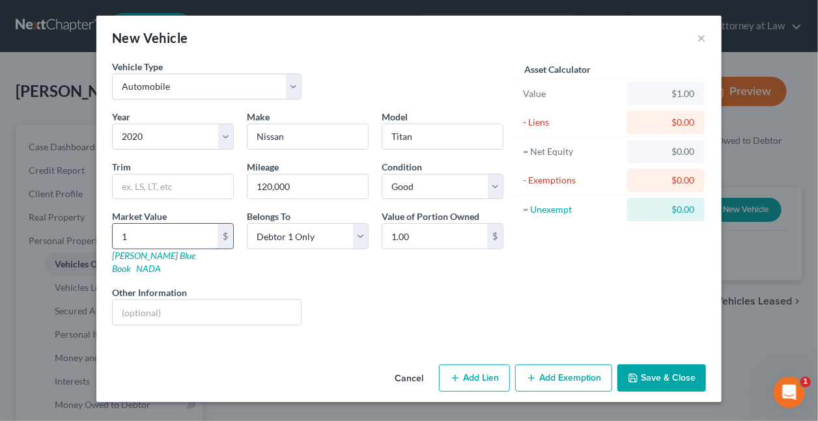
type input "15.00"
type input "150"
type input "150.00"
type input "1507"
type input "1,507.00"
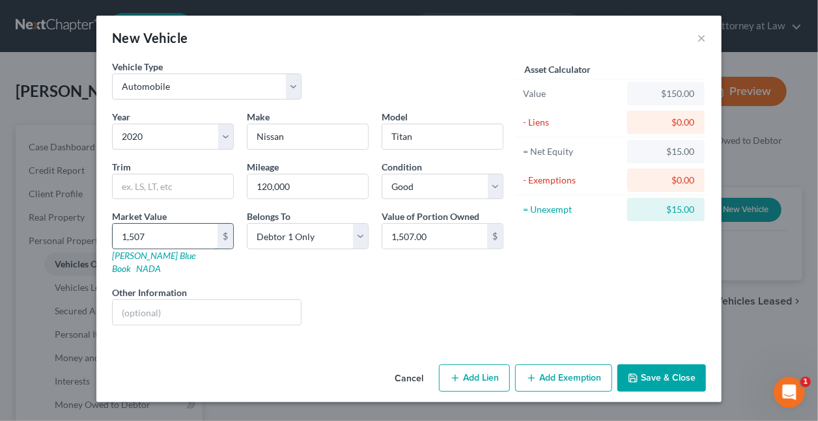
type input "1,5075"
type input "15,075.00"
type input "15,075"
click at [361, 232] on select "Select Debtor 1 Only Debtor 2 Only Debtor 1 And Debtor 2 Only At Least One Of T…" at bounding box center [308, 236] width 122 height 26
select select "3"
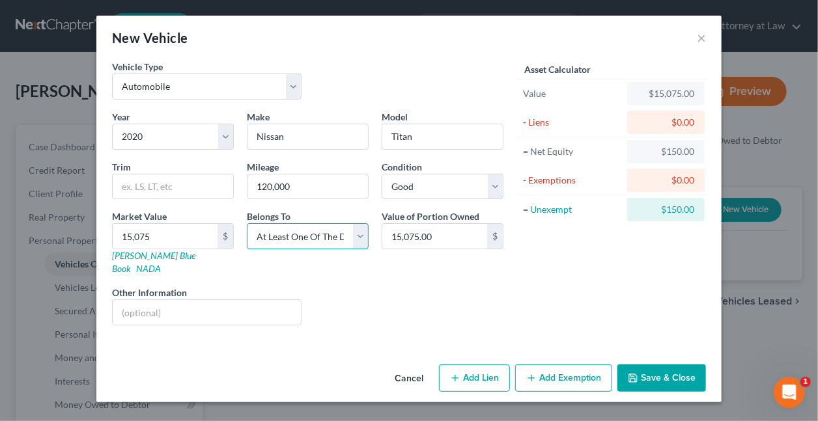
click at [247, 223] on select "Select Debtor 1 Only Debtor 2 Only Debtor 1 And Debtor 2 Only At Least One Of T…" at bounding box center [308, 236] width 122 height 26
click at [576, 365] on button "Add Exemption" at bounding box center [563, 378] width 97 height 27
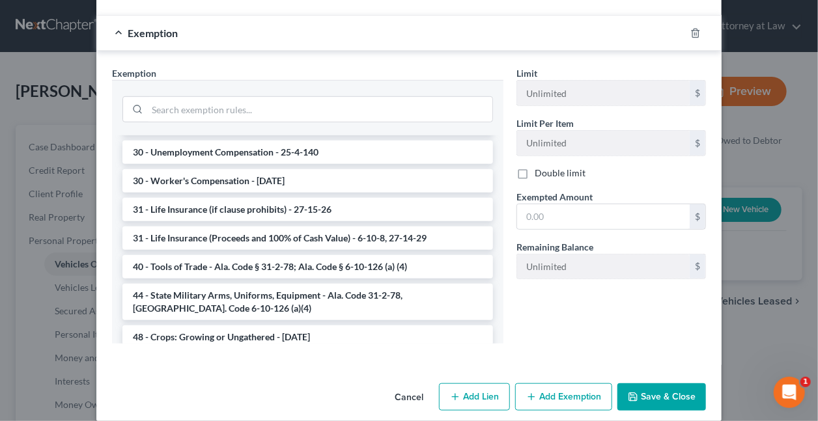
scroll to position [891, 0]
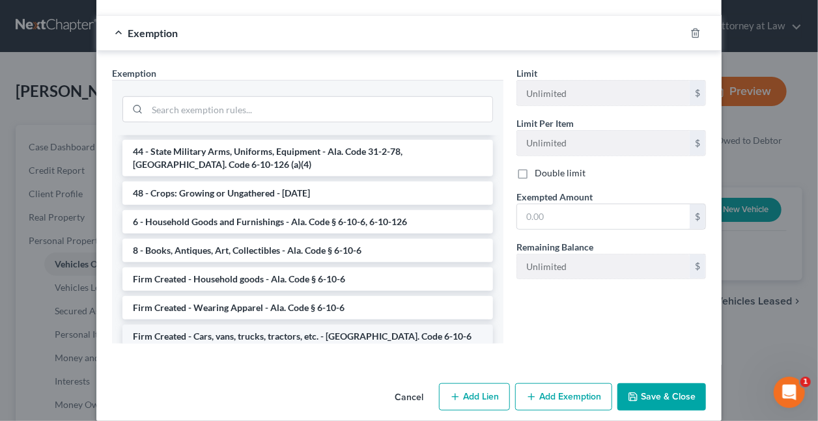
click at [275, 325] on li "Firm Created - Cars, vans, trucks, tractors, etc. - Ala. Code 6-10-6" at bounding box center [307, 336] width 371 height 23
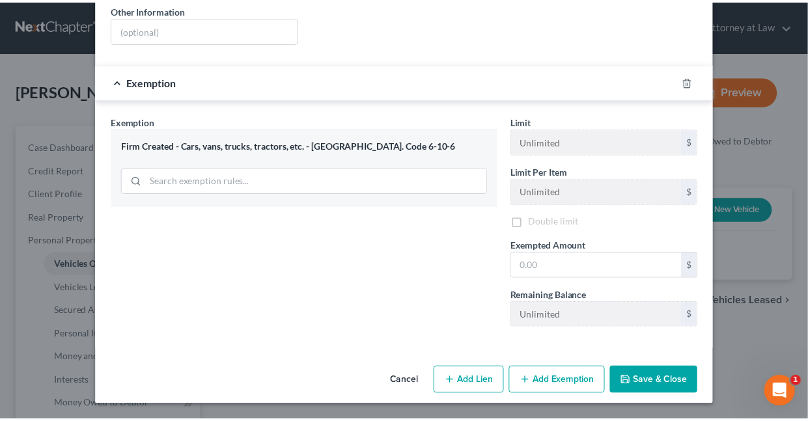
scroll to position [268, 0]
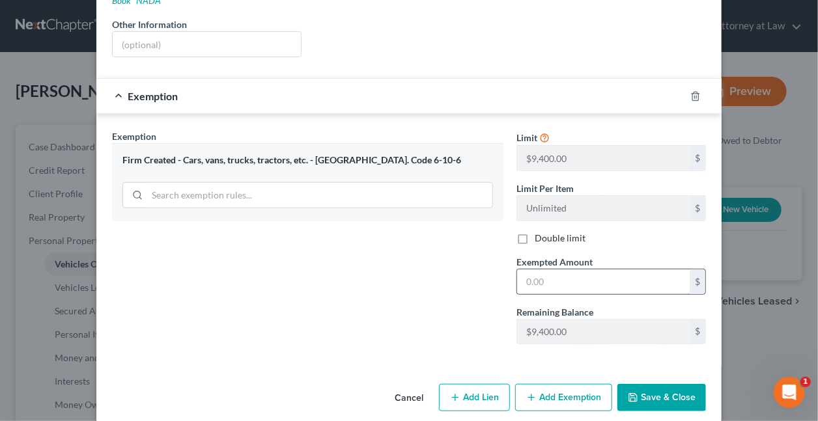
click at [547, 270] on input "text" at bounding box center [603, 282] width 173 height 25
type input "8,000"
click at [660, 384] on button "Save & Close" at bounding box center [661, 397] width 89 height 27
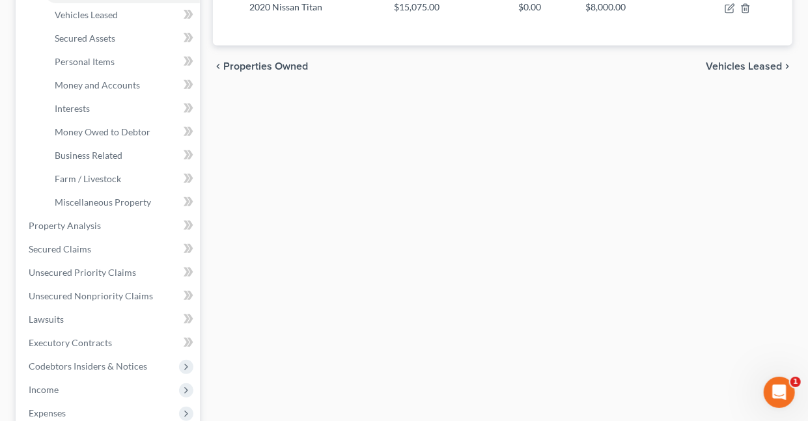
scroll to position [274, 0]
click at [73, 268] on span "Unsecured Priority Claims" at bounding box center [82, 271] width 107 height 11
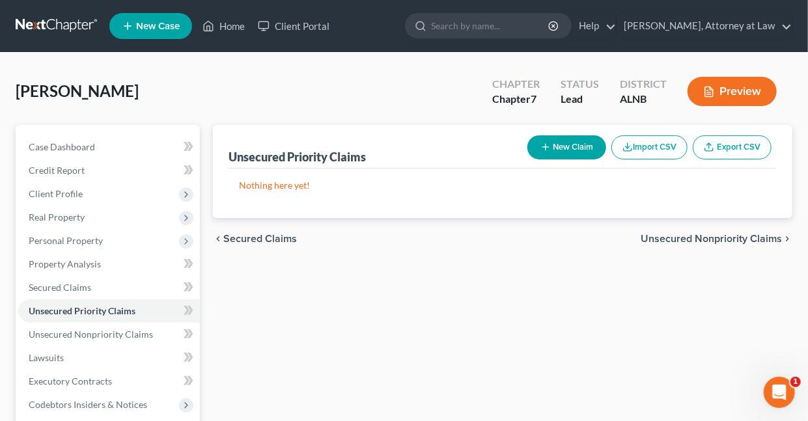
click at [579, 143] on button "New Claim" at bounding box center [566, 147] width 79 height 24
select select "0"
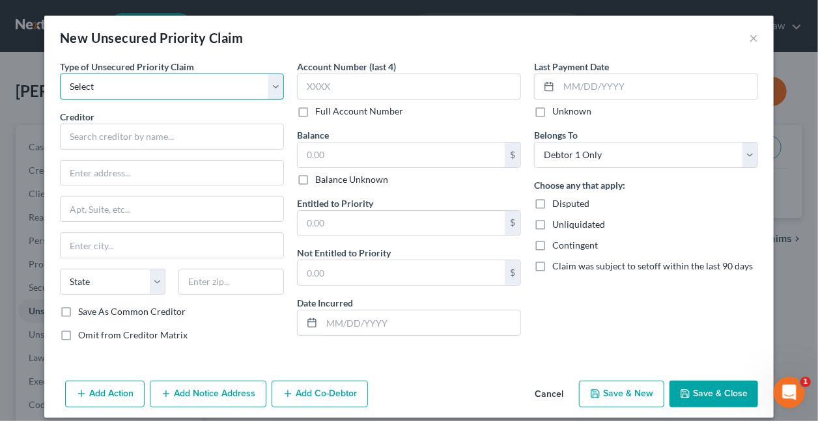
click at [127, 90] on select "Select Taxes & Other Government Units Domestic Support Obligations Extensions o…" at bounding box center [172, 87] width 224 height 26
select select "0"
click at [60, 74] on select "Select Taxes & Other Government Units Domestic Support Obligations Extensions o…" at bounding box center [172, 87] width 224 height 26
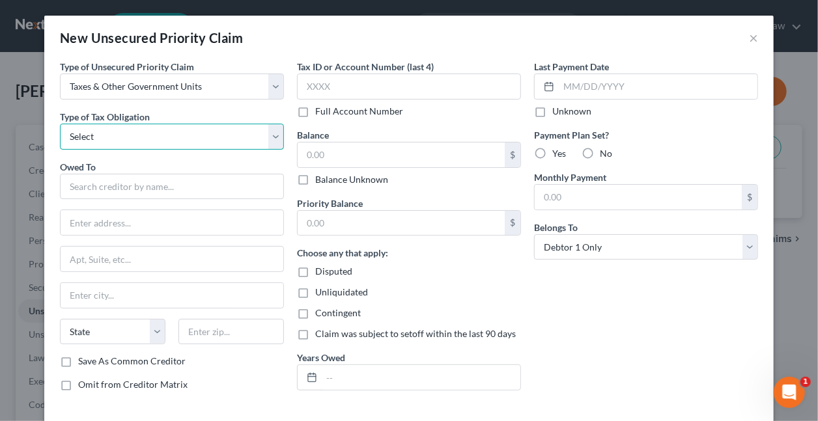
click at [132, 135] on select "Select Federal City State Franchise Tax Board Other" at bounding box center [172, 137] width 224 height 26
select select "0"
click at [60, 124] on select "Select Federal City State Franchise Tax Board Other" at bounding box center [172, 137] width 224 height 26
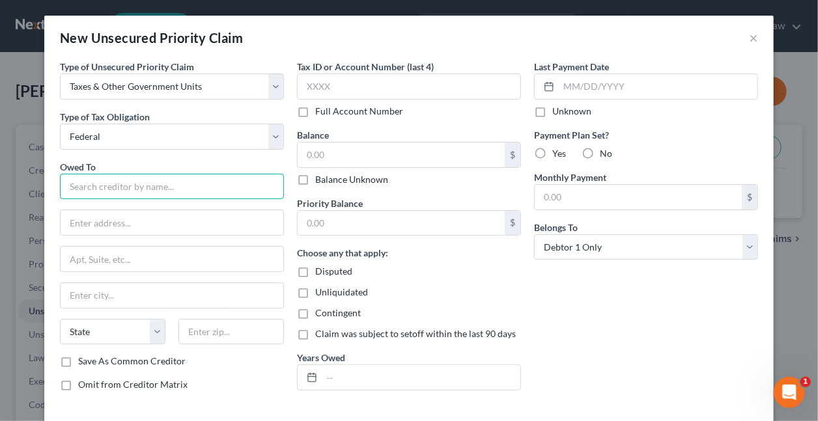
click at [139, 188] on input "text" at bounding box center [172, 187] width 224 height 26
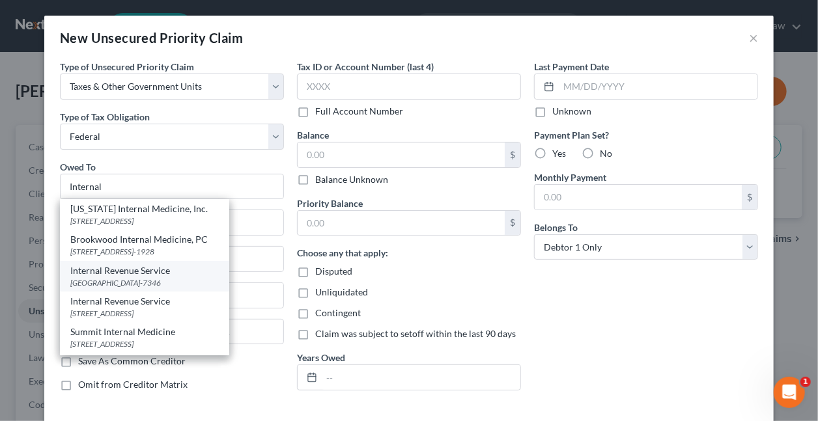
click at [137, 270] on div "Internal Revenue Service" at bounding box center [144, 270] width 148 height 13
type input "Internal Revenue Service"
type input "PO Box 7346"
type input "Philadelphia"
select select "39"
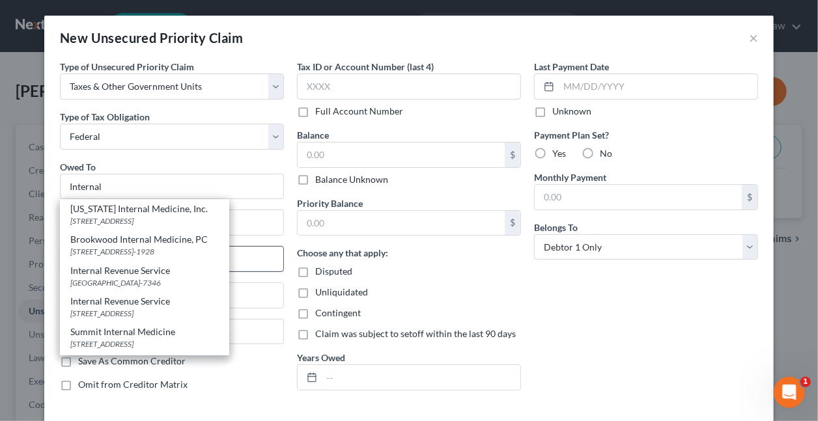
type input "19101-7346"
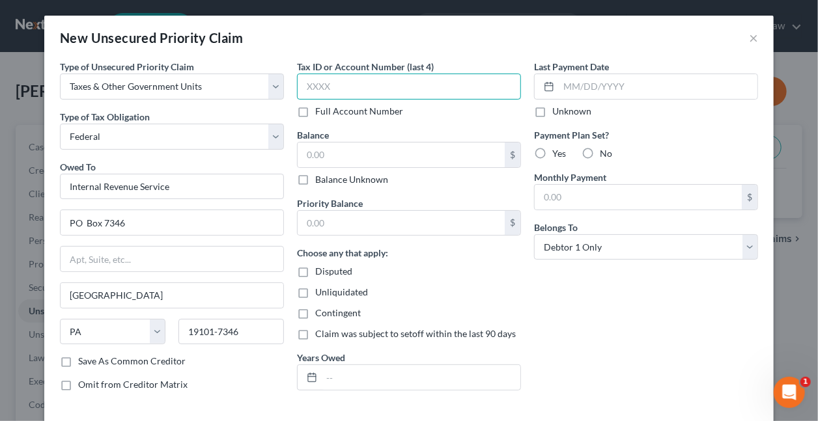
click at [356, 83] on input "text" at bounding box center [409, 87] width 224 height 26
type input "5024"
type input "44,576"
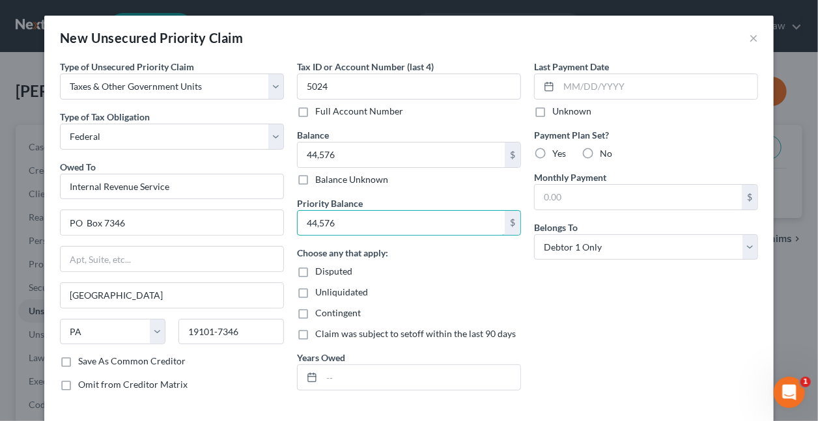
type input "44,576"
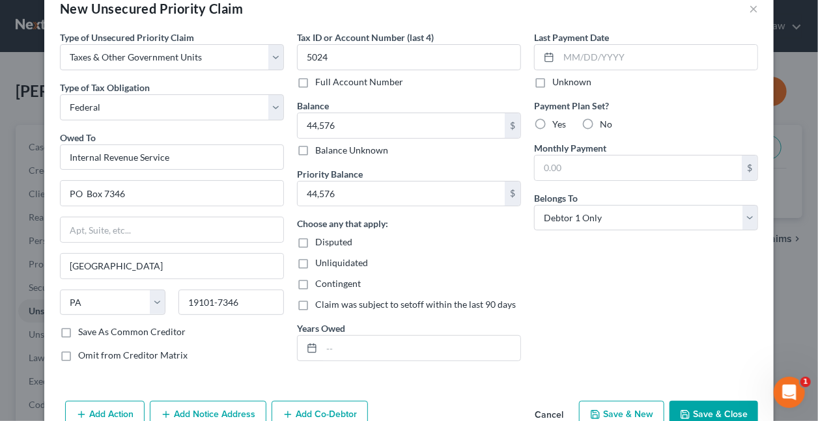
scroll to position [61, 0]
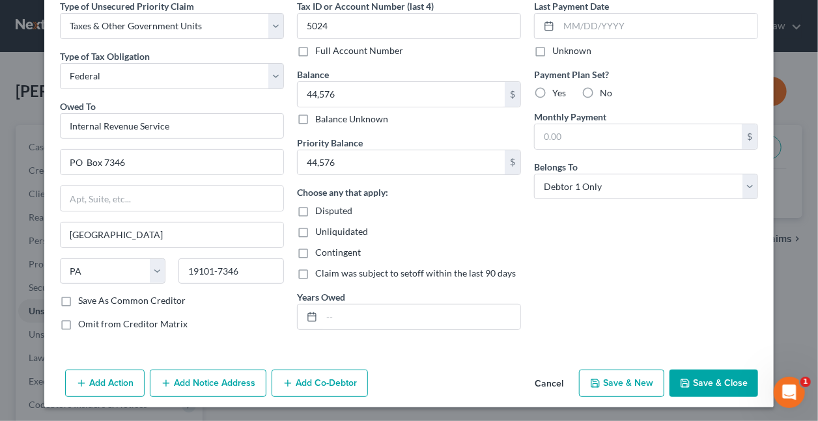
click at [201, 384] on button "Add Notice Address" at bounding box center [208, 383] width 117 height 27
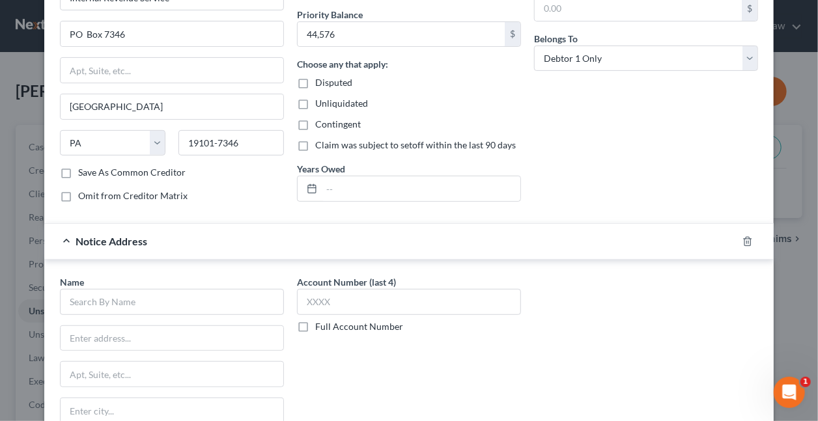
scroll to position [242, 0]
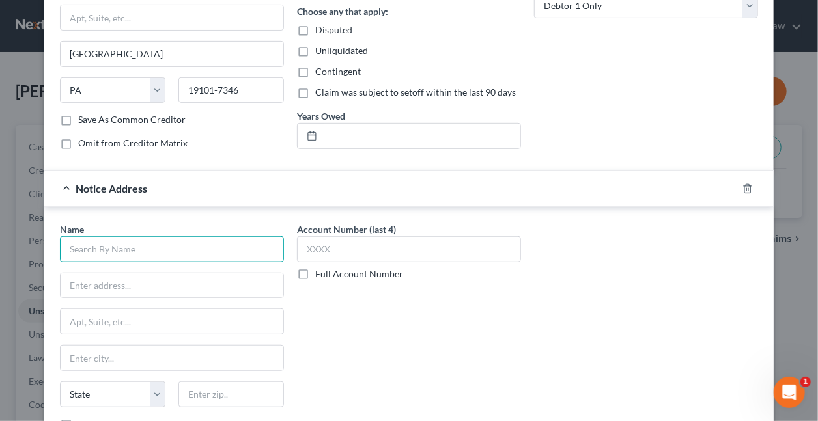
click at [239, 245] on input "text" at bounding box center [172, 249] width 224 height 26
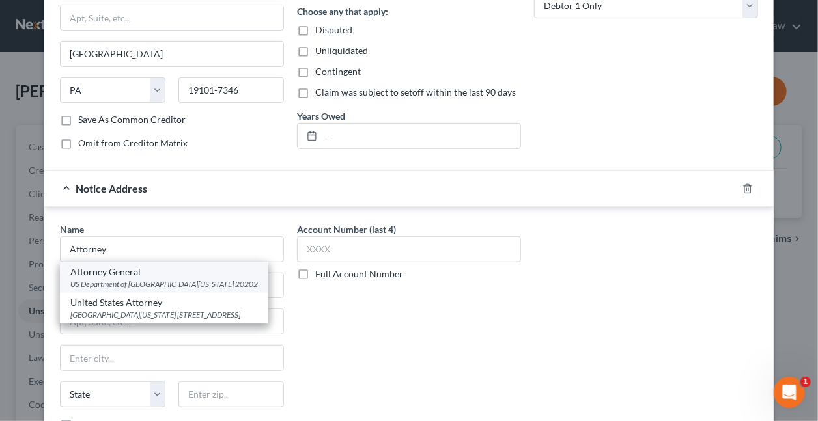
click at [197, 279] on div "US Department of Justice 10th Street and Constitution Ave NW, Washington, DC 20…" at bounding box center [164, 284] width 188 height 11
type input "Attorney General"
type input "US Department of Justice"
type input "10th Street and Constitution Ave NW"
type input "Washington"
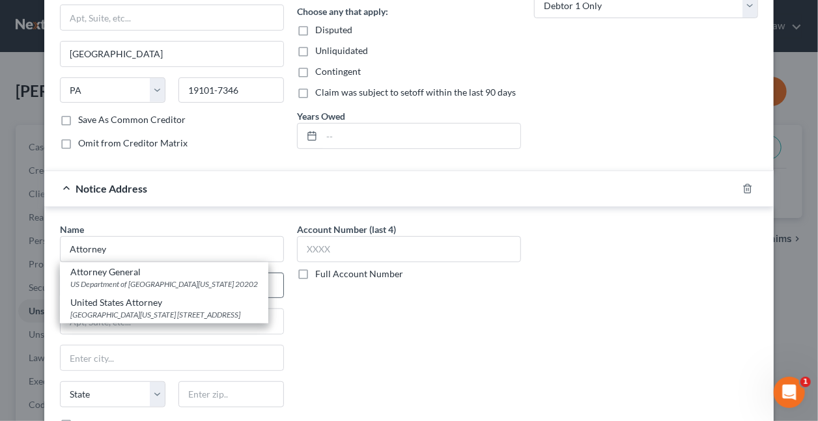
select select "8"
type input "20202"
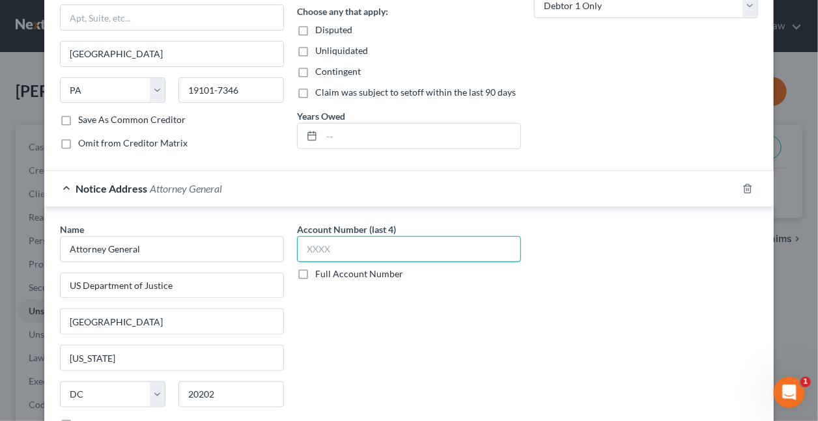
click at [338, 251] on input "text" at bounding box center [409, 249] width 224 height 26
type input "5024"
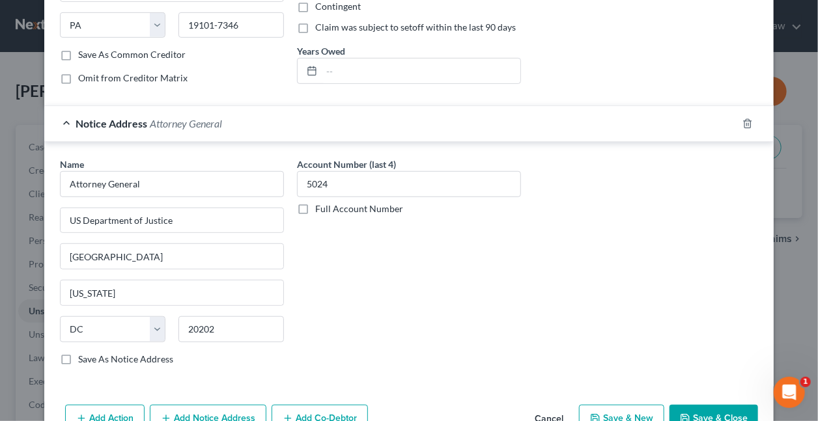
scroll to position [339, 0]
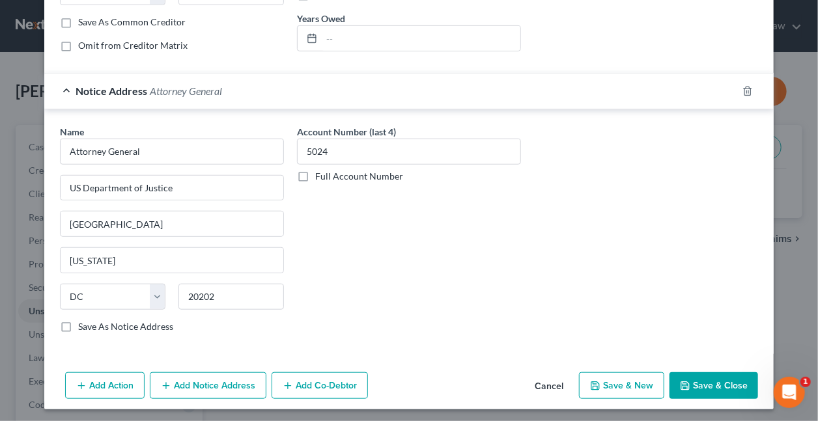
click at [230, 380] on button "Add Notice Address" at bounding box center [208, 385] width 117 height 27
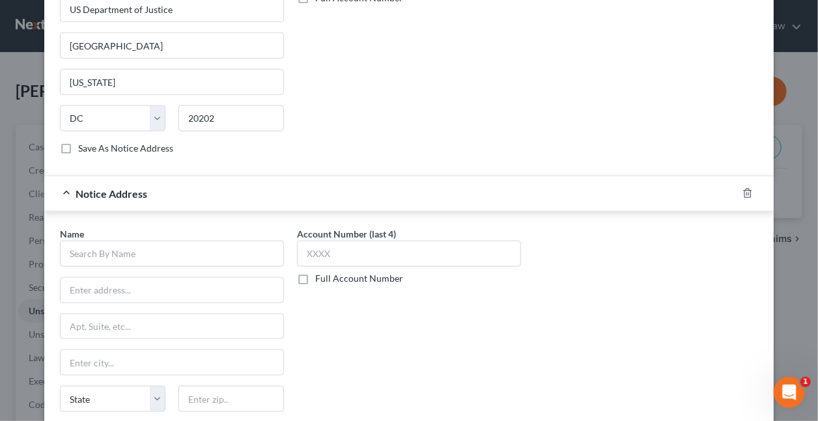
scroll to position [540, 0]
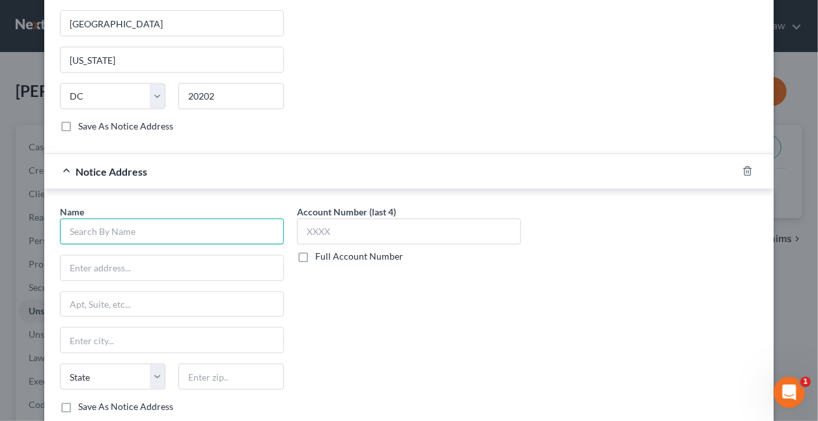
click at [214, 219] on input "text" at bounding box center [172, 232] width 224 height 26
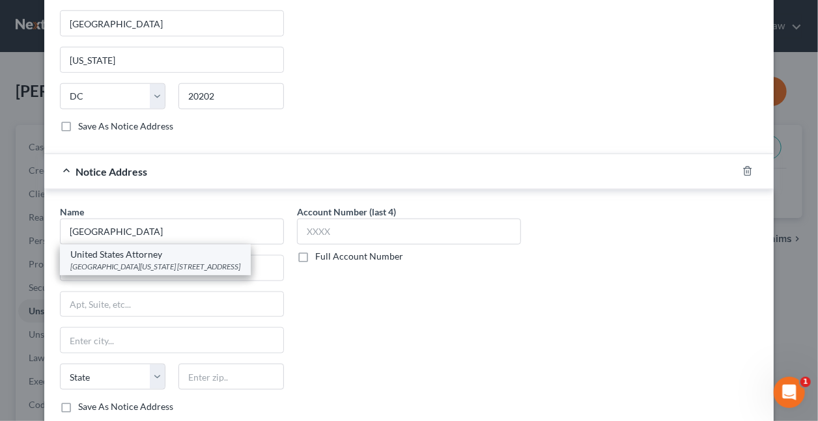
click at [132, 251] on div "United States Attorney" at bounding box center [155, 254] width 170 height 13
type input "United States Attorney"
type input "Northern District of Alabama"
type input "1801 4th Avenue North"
type input "Birmingham"
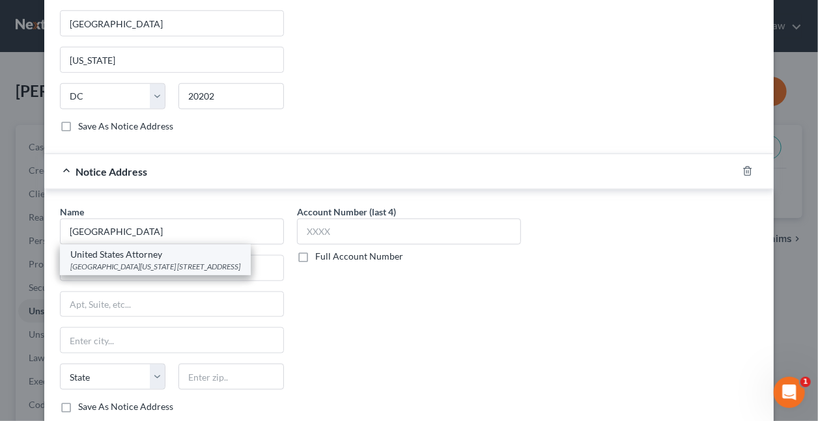
select select "0"
type input "35203"
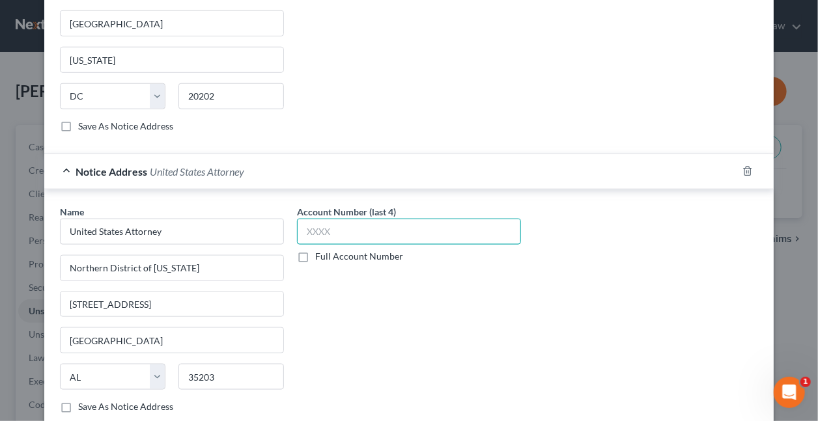
click at [339, 223] on input "text" at bounding box center [409, 232] width 224 height 26
type input "5024"
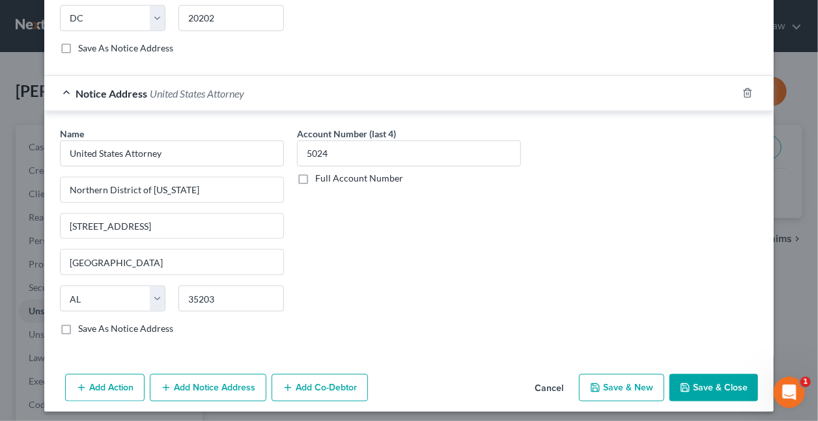
click at [703, 381] on button "Save & Close" at bounding box center [713, 387] width 89 height 27
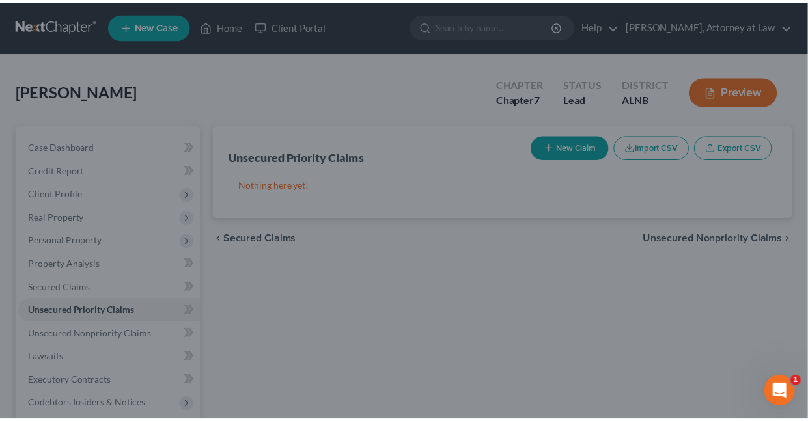
scroll to position [0, 0]
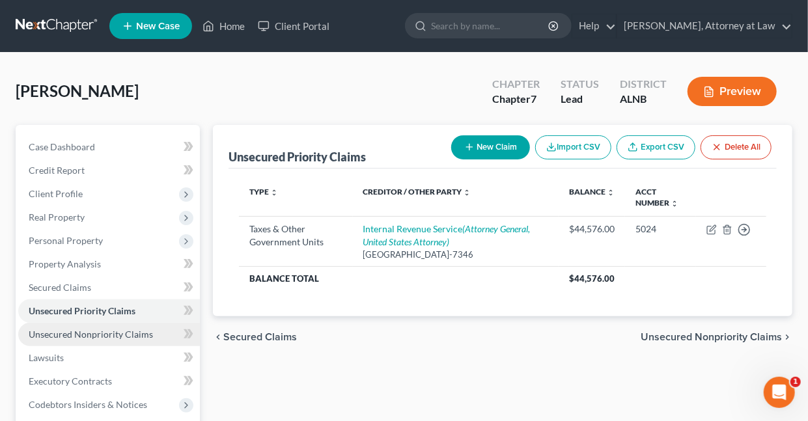
click at [93, 333] on span "Unsecured Nonpriority Claims" at bounding box center [91, 334] width 124 height 11
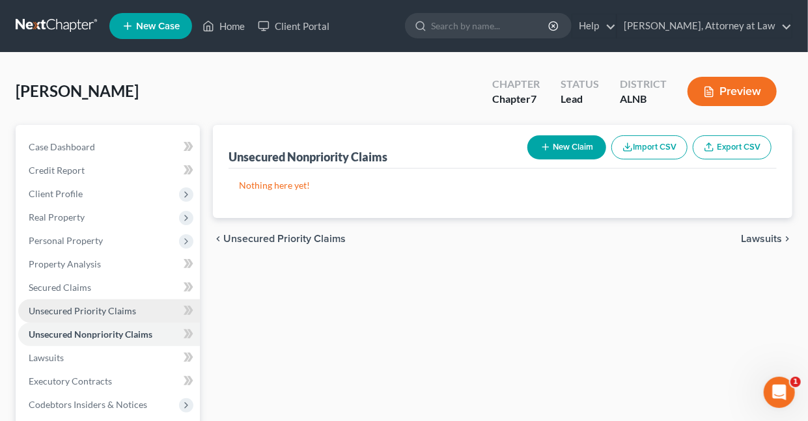
click at [52, 313] on span "Unsecured Priority Claims" at bounding box center [82, 310] width 107 height 11
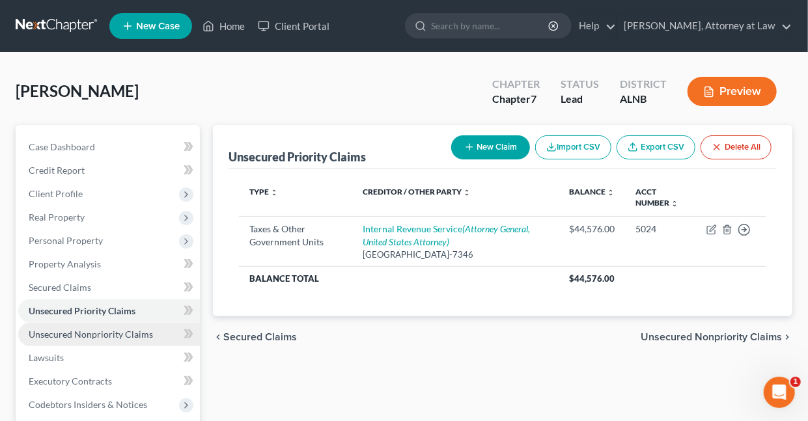
click at [55, 335] on span "Unsecured Nonpriority Claims" at bounding box center [91, 334] width 124 height 11
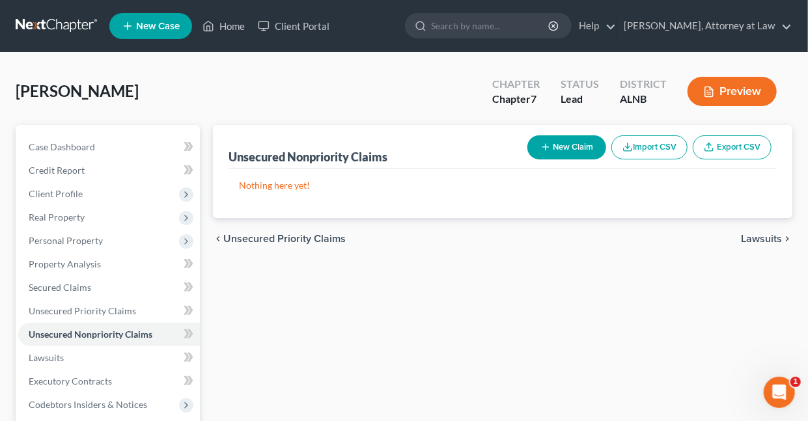
click at [553, 144] on button "New Claim" at bounding box center [566, 147] width 79 height 24
select select "0"
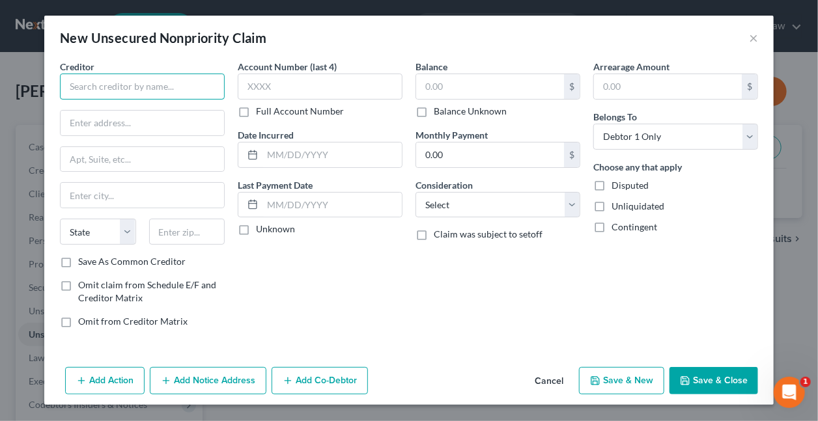
click at [184, 91] on input "text" at bounding box center [142, 87] width 165 height 26
type input "Prestige Financial Services, Inc."
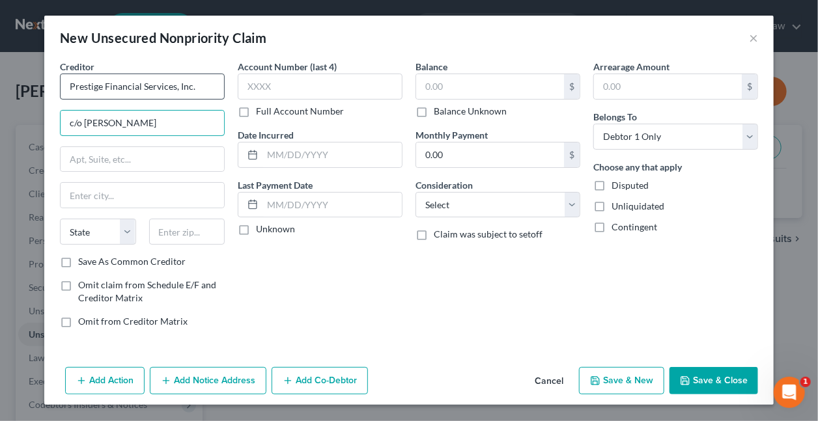
type input "c/o Michael A. Griggs"
type input "1"
type input "100 Executive Park Drive"
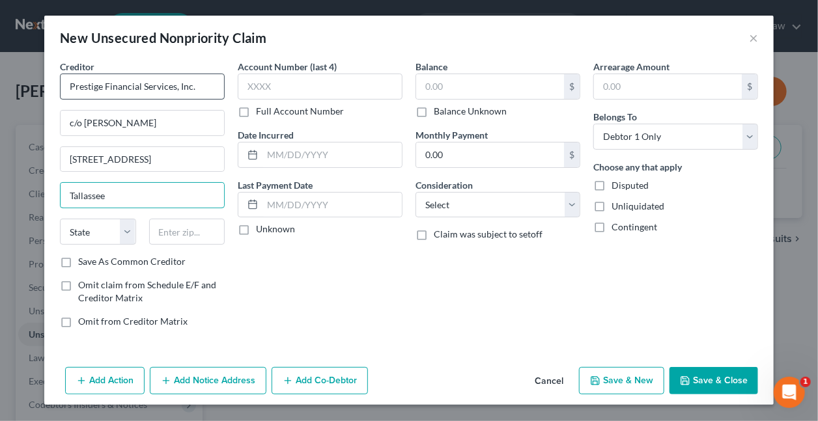
type input "Tallassee"
select select "0"
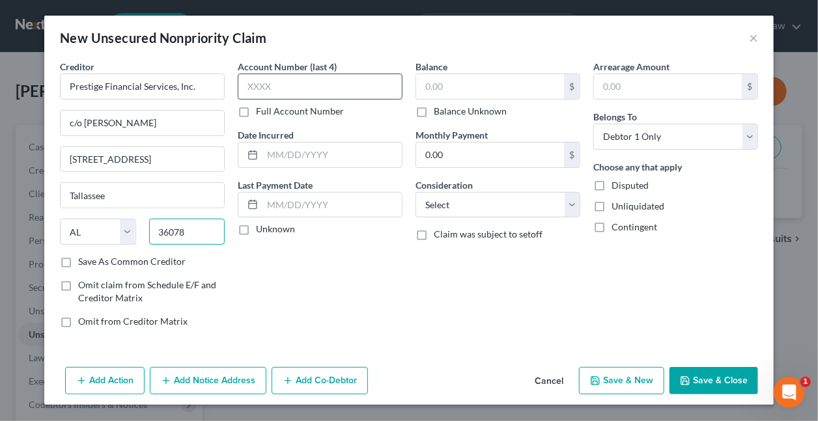
type input "36078"
click at [290, 79] on input "text" at bounding box center [320, 87] width 165 height 26
type input "4104"
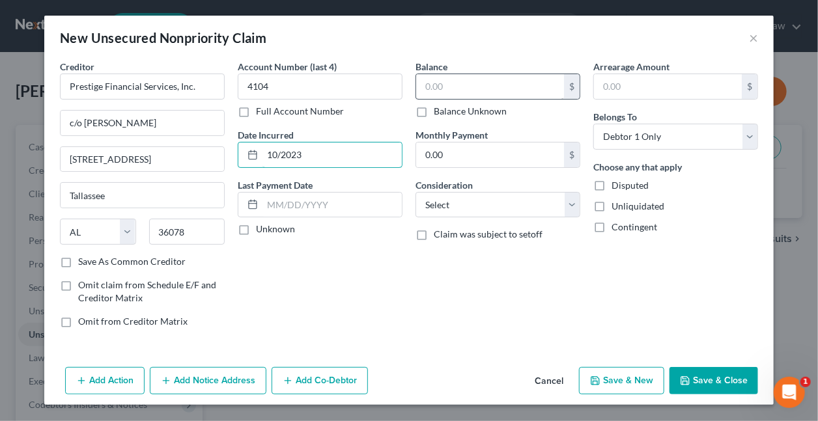
type input "10/2023"
click at [474, 90] on input "text" at bounding box center [490, 86] width 148 height 25
type input "40,046"
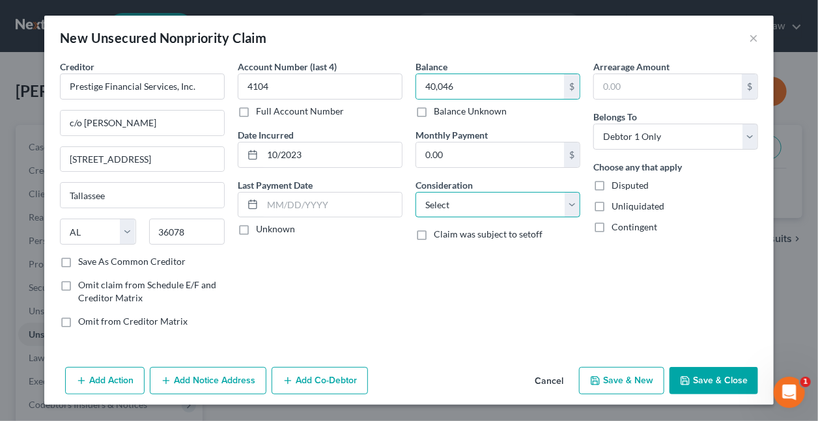
click at [449, 210] on select "Select Cable / Satellite Services Collection Agency Credit Card Debt Debt Couns…" at bounding box center [497, 205] width 165 height 26
select select "4"
click at [415, 192] on select "Select Cable / Satellite Services Collection Agency Credit Card Debt Debt Couns…" at bounding box center [497, 205] width 165 height 26
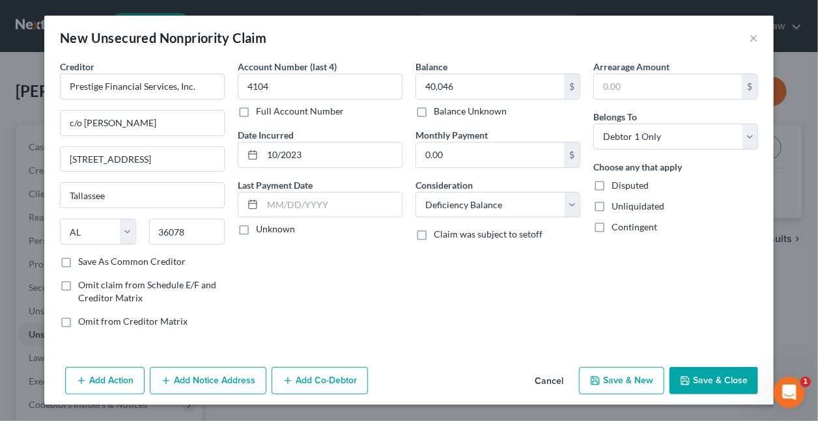
click at [703, 380] on button "Save & Close" at bounding box center [713, 380] width 89 height 27
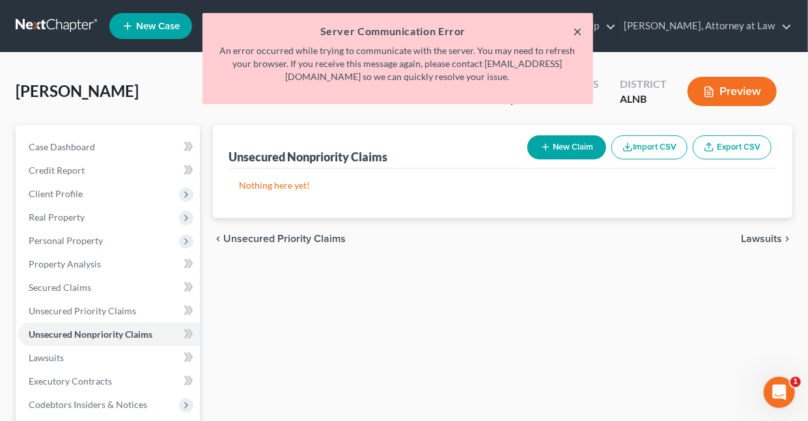
click at [574, 30] on button "×" at bounding box center [578, 31] width 9 height 16
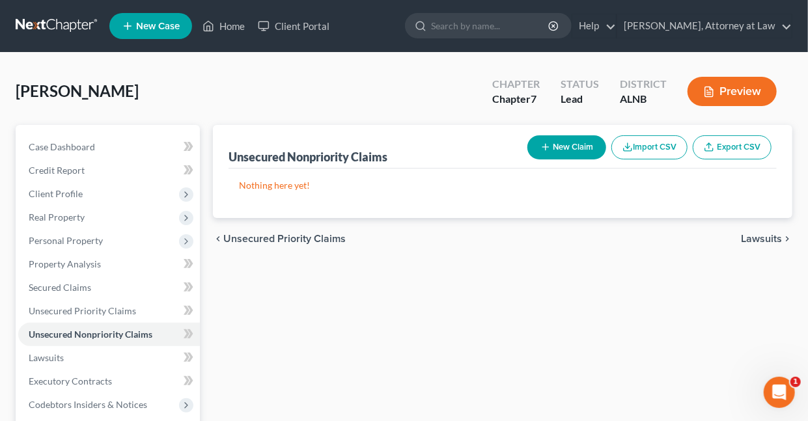
click at [576, 145] on button "New Claim" at bounding box center [566, 147] width 79 height 24
select select "0"
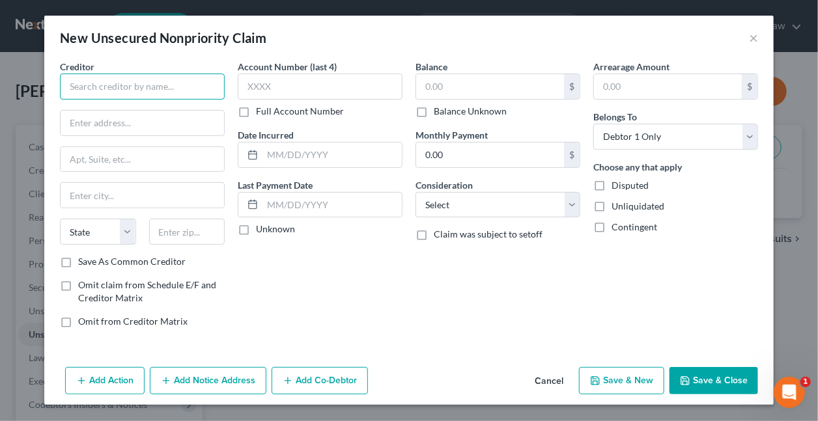
click at [171, 91] on input "text" at bounding box center [142, 87] width 165 height 26
type input "Prestige Financial Services, Inc."
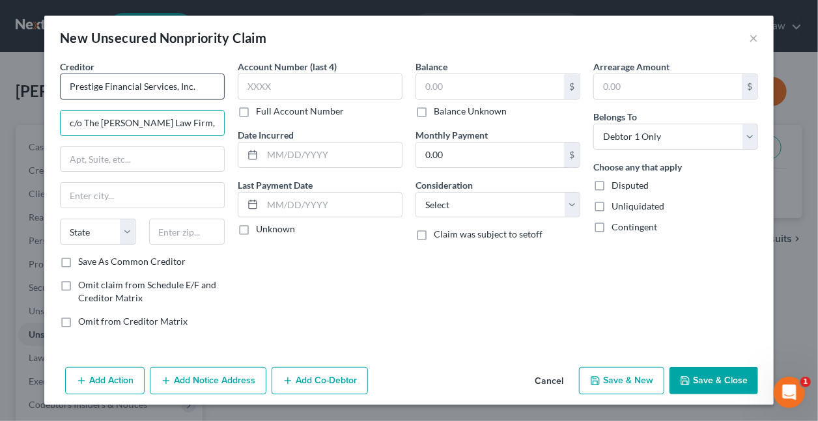
type input "c/o The Hughes Law Firm, L.L.C."
type input "1"
type input "O"
type input "PO Box 780789"
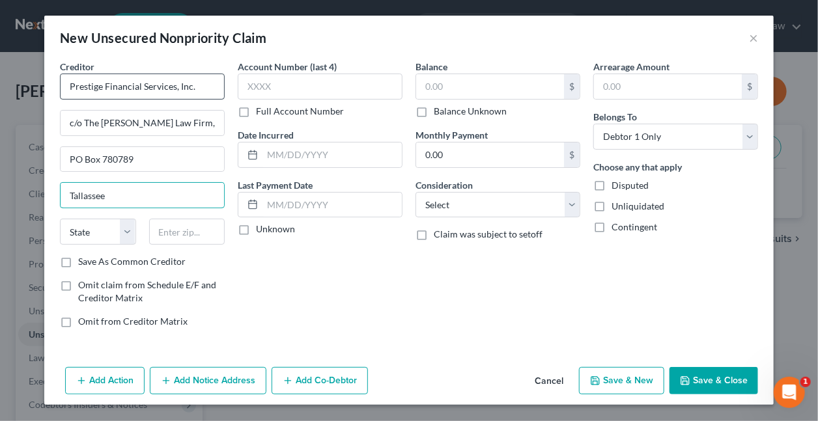
type input "Tallassee"
select select "0"
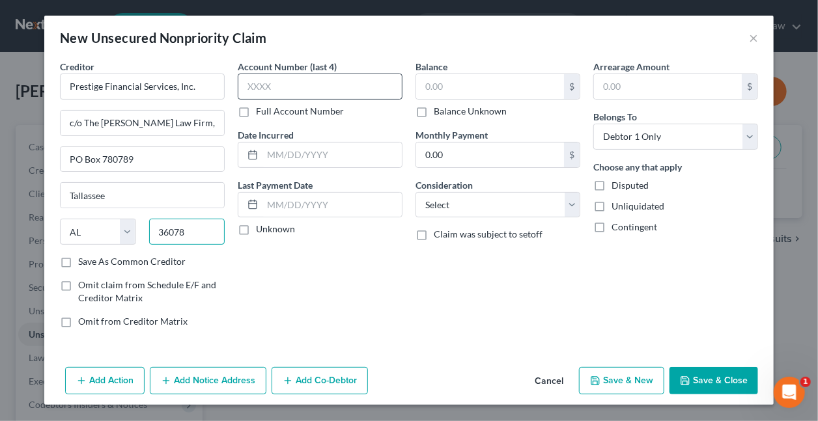
type input "36078"
click at [291, 88] on input "text" at bounding box center [320, 87] width 165 height 26
type input "4104"
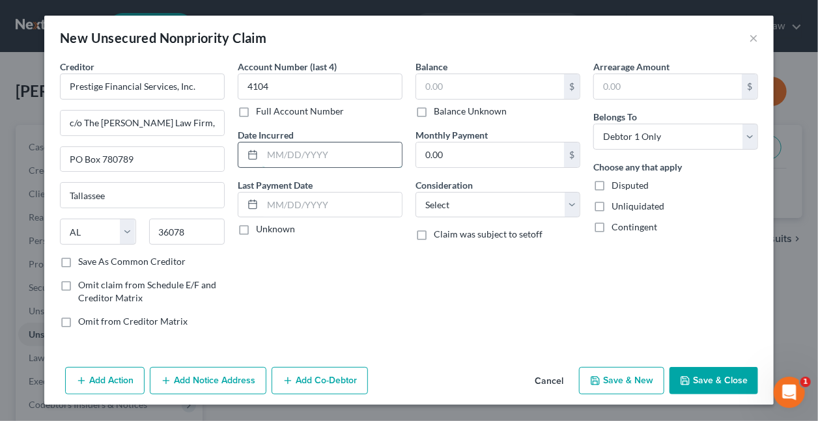
click at [350, 154] on input "text" at bounding box center [331, 155] width 139 height 25
type input "09/2023"
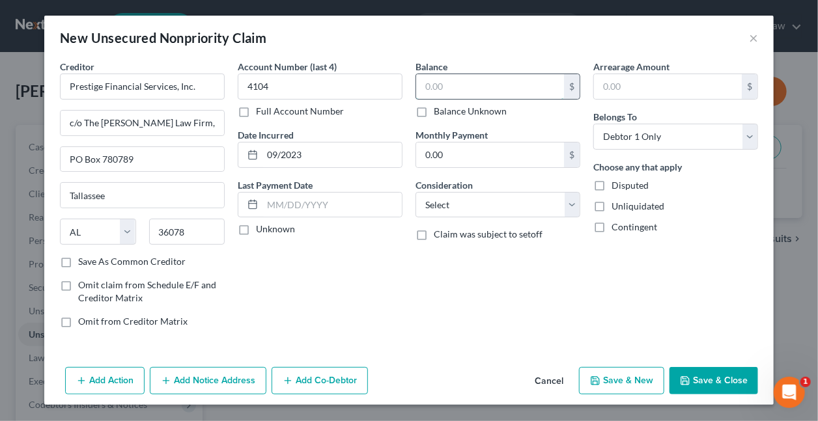
click at [471, 87] on input "text" at bounding box center [490, 86] width 148 height 25
type input "40,046"
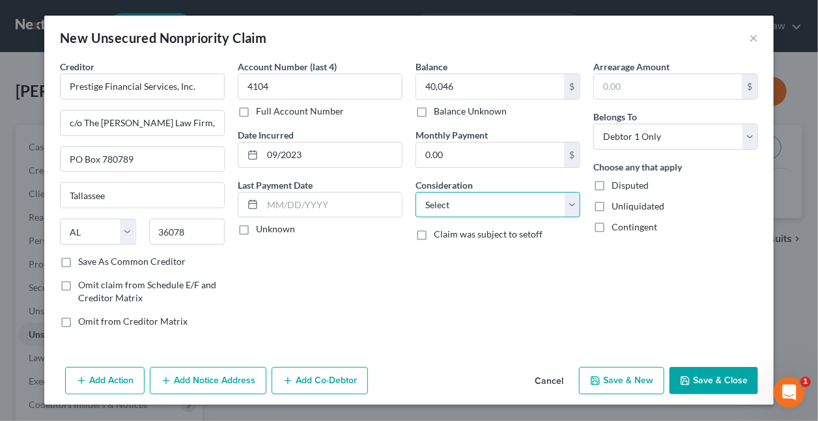
click at [509, 199] on select "Select Cable / Satellite Services Collection Agency Credit Card Debt Debt Couns…" at bounding box center [497, 205] width 165 height 26
select select "4"
click at [415, 192] on select "Select Cable / Satellite Services Collection Agency Credit Card Debt Debt Couns…" at bounding box center [497, 205] width 165 height 26
click at [714, 376] on button "Save & Close" at bounding box center [713, 380] width 89 height 27
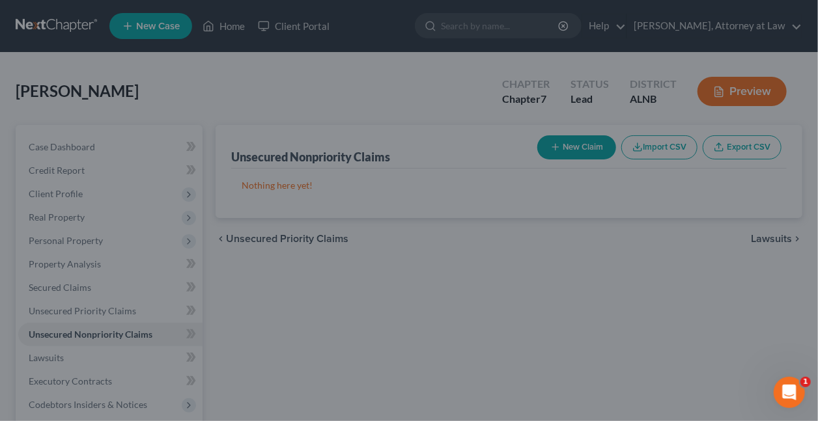
type input "40,046.00"
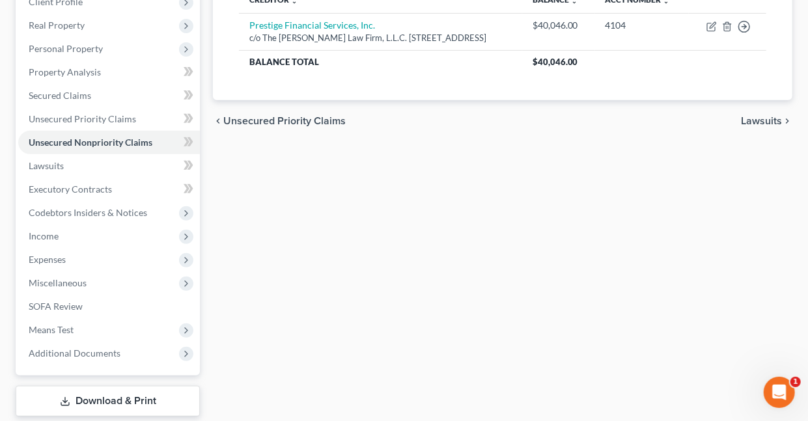
scroll to position [197, 0]
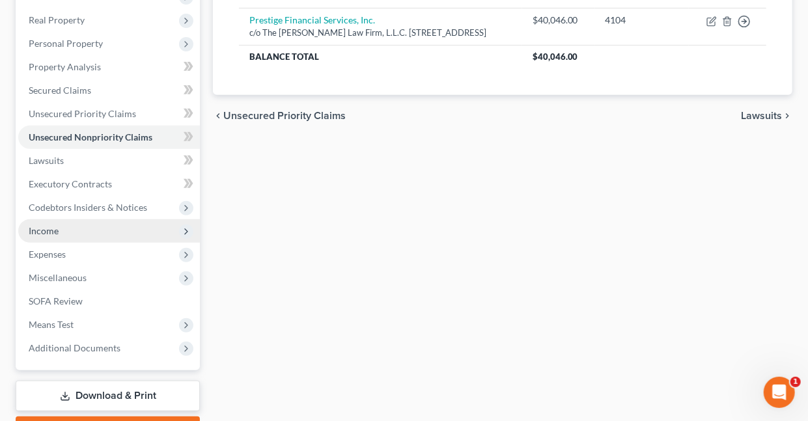
click at [42, 233] on span "Income" at bounding box center [44, 230] width 30 height 11
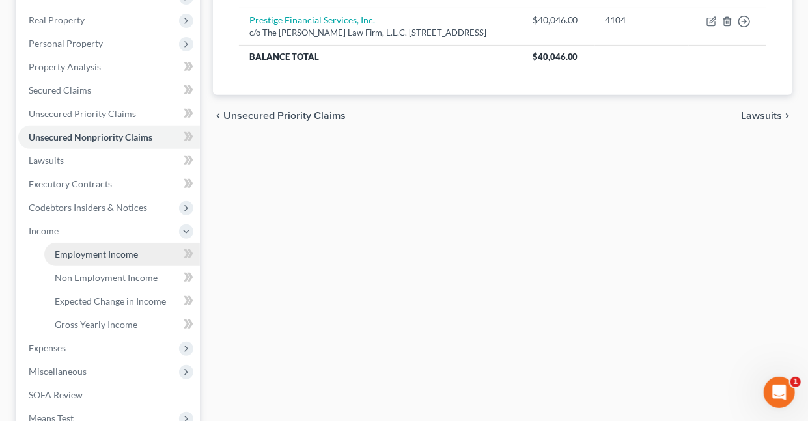
click at [74, 254] on span "Employment Income" at bounding box center [96, 254] width 83 height 11
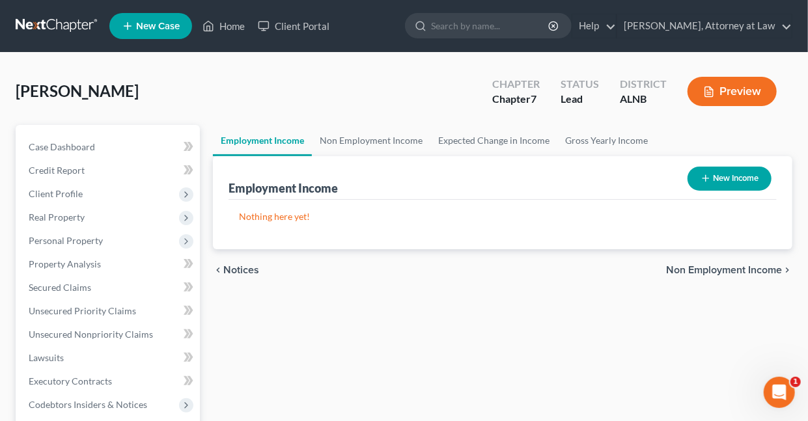
click at [741, 175] on button "New Income" at bounding box center [730, 179] width 84 height 24
select select "0"
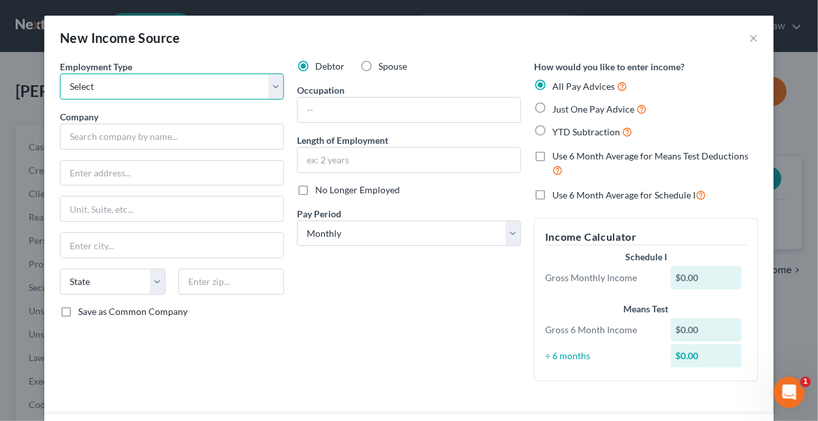
click at [165, 87] on select "Select Full or Part Time Employment Self Employment" at bounding box center [172, 87] width 224 height 26
select select "0"
click at [60, 74] on select "Select Full or Part Time Employment Self Employment" at bounding box center [172, 87] width 224 height 26
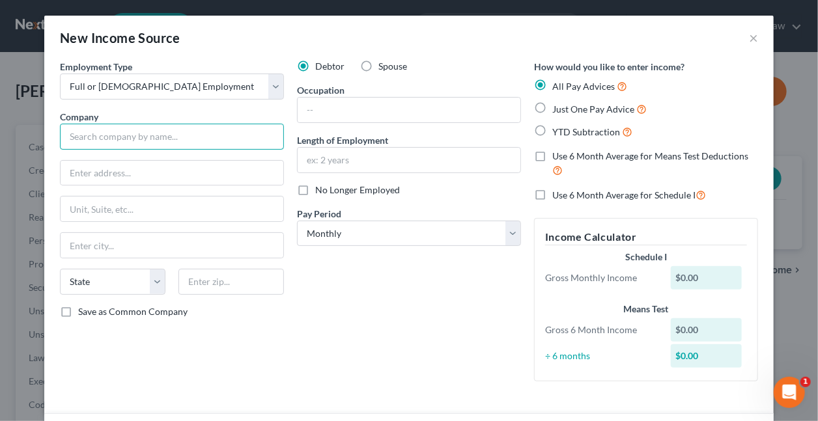
click at [133, 134] on input "text" at bounding box center [172, 137] width 224 height 26
type input "UAB/St. Vincent's"
type input "701 20th Street South #820"
type input "Birmingham"
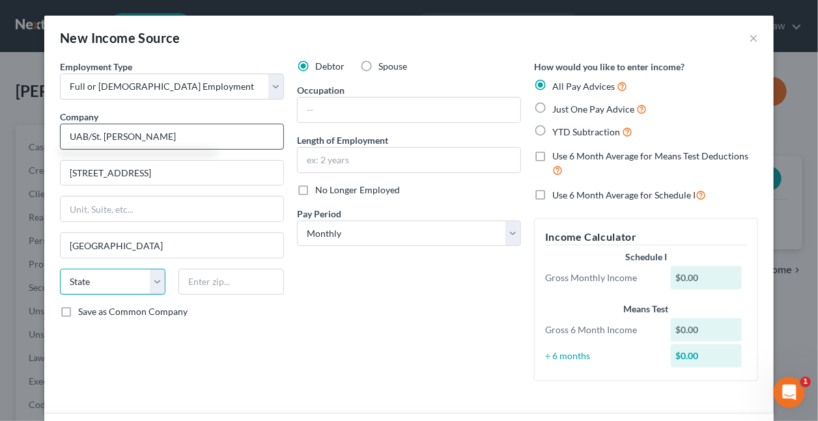
select select "0"
type input "35294"
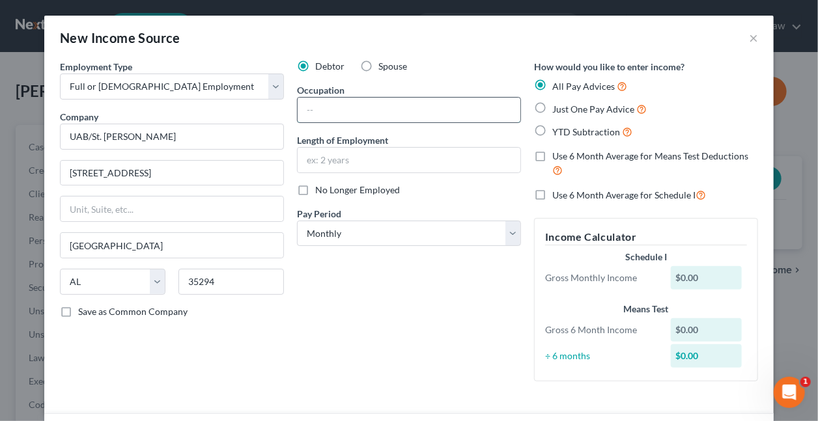
click at [354, 111] on input "text" at bounding box center [409, 110] width 223 height 25
type input "Mental Health Tech"
type input "nine years"
click at [552, 105] on label "Just One Pay Advice" at bounding box center [599, 109] width 94 height 15
click at [557, 105] on input "Just One Pay Advice" at bounding box center [561, 106] width 8 height 8
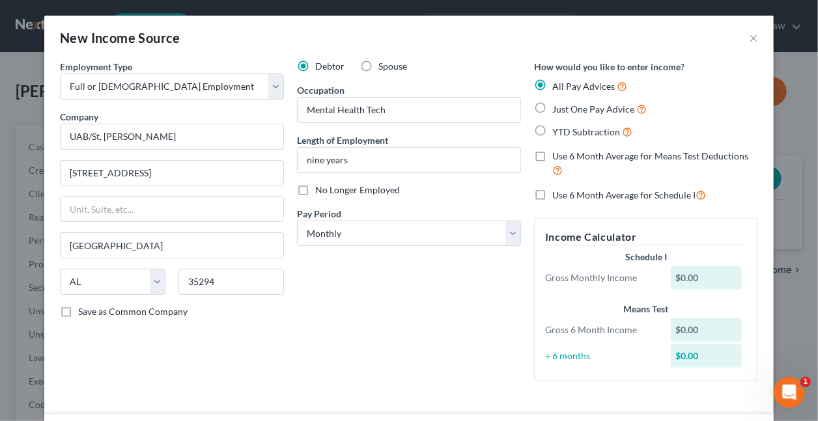
radio input "true"
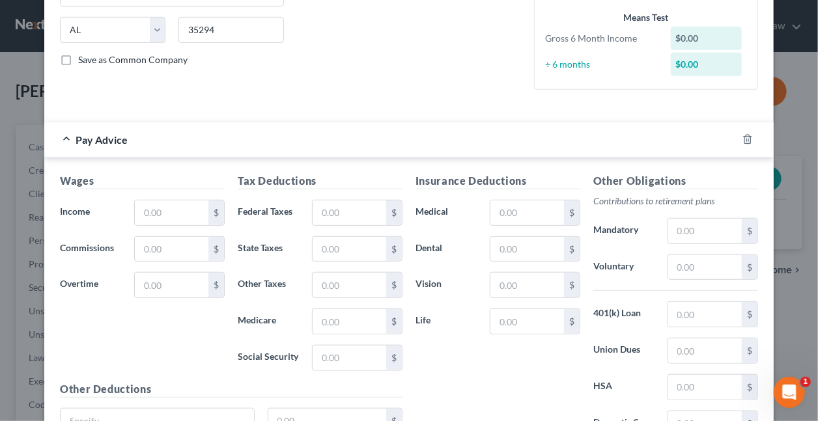
scroll to position [260, 0]
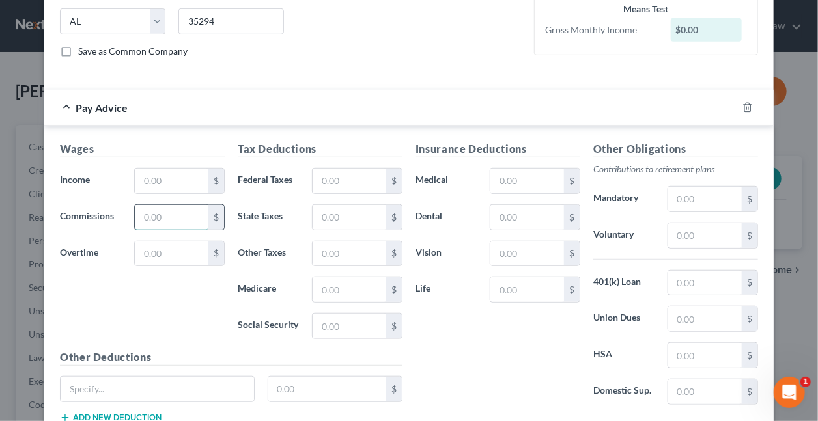
click at [175, 208] on input "text" at bounding box center [172, 217] width 74 height 25
type input "6"
click at [182, 183] on input "text" at bounding box center [172, 181] width 74 height 25
type input "6,820"
click at [361, 178] on input "text" at bounding box center [350, 181] width 74 height 25
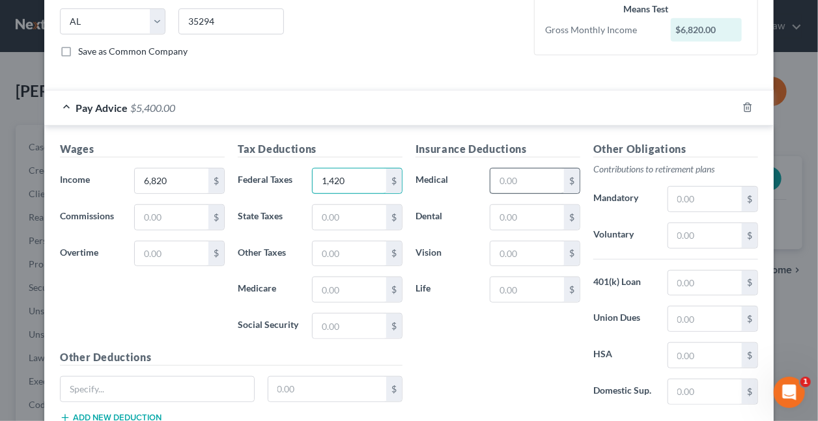
type input "1,420"
click at [522, 184] on input "text" at bounding box center [527, 181] width 74 height 25
type input "294"
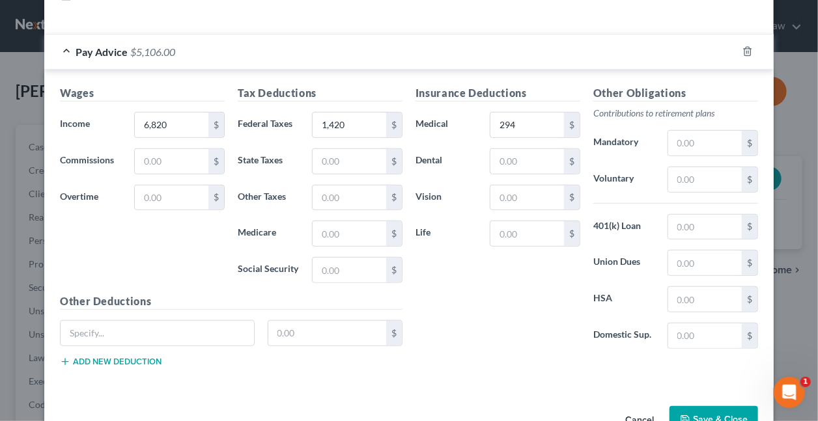
scroll to position [350, 0]
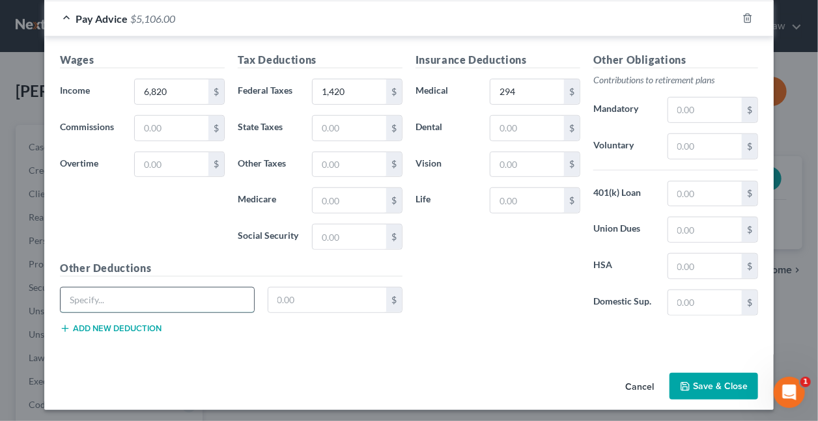
click at [155, 295] on input "text" at bounding box center [157, 300] width 193 height 25
type input "Life/Accident Insurance"
click at [341, 298] on input "text" at bounding box center [327, 300] width 119 height 25
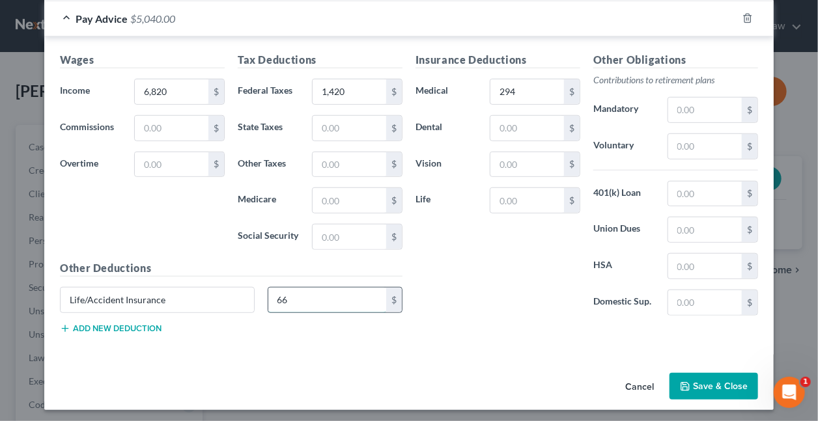
type input "66"
click at [112, 325] on button "Add new deduction" at bounding box center [111, 329] width 102 height 10
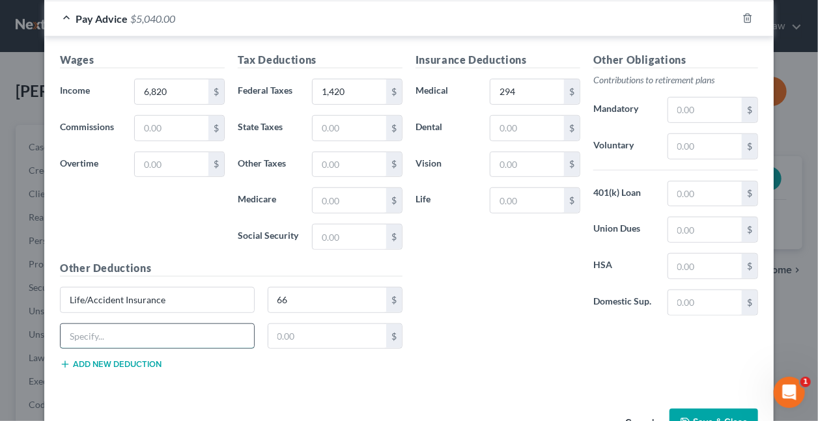
click at [79, 337] on input "text" at bounding box center [157, 336] width 193 height 25
type input "Critical Ilness"
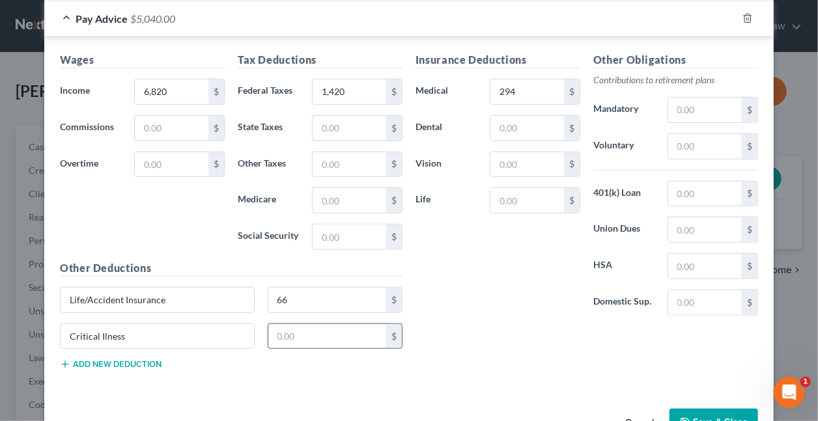
click at [386, 332] on div "$" at bounding box center [394, 336] width 16 height 25
click at [342, 341] on input "text" at bounding box center [327, 336] width 119 height 25
type input "46"
click at [137, 359] on button "Add new deduction" at bounding box center [111, 364] width 102 height 10
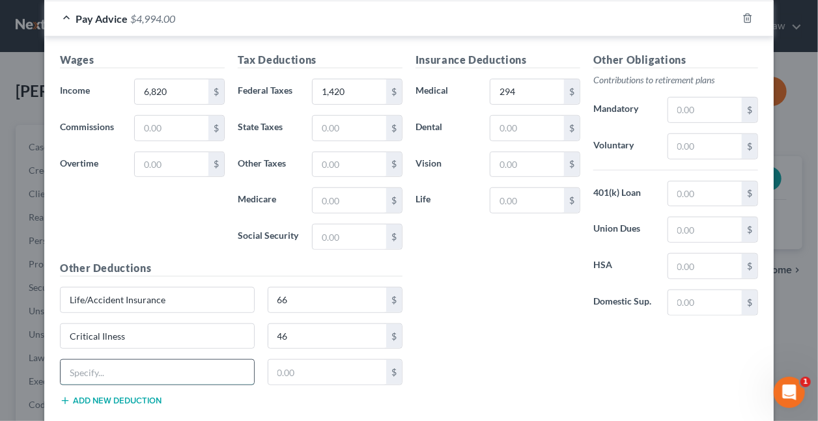
click at [128, 376] on input "text" at bounding box center [157, 372] width 193 height 25
type input "Flex Health Spending"
drag, startPoint x: 307, startPoint y: 360, endPoint x: 307, endPoint y: 367, distance: 7.2
click at [307, 360] on input "text" at bounding box center [327, 372] width 119 height 25
type input "39"
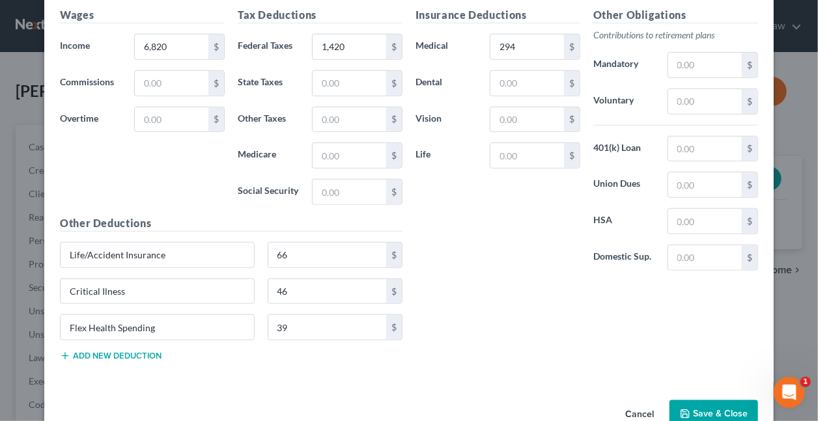
scroll to position [422, 0]
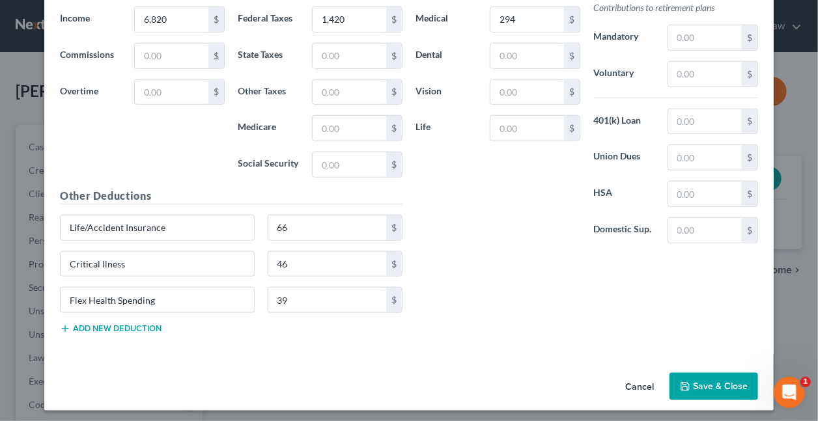
click at [710, 376] on button "Save & Close" at bounding box center [713, 386] width 89 height 27
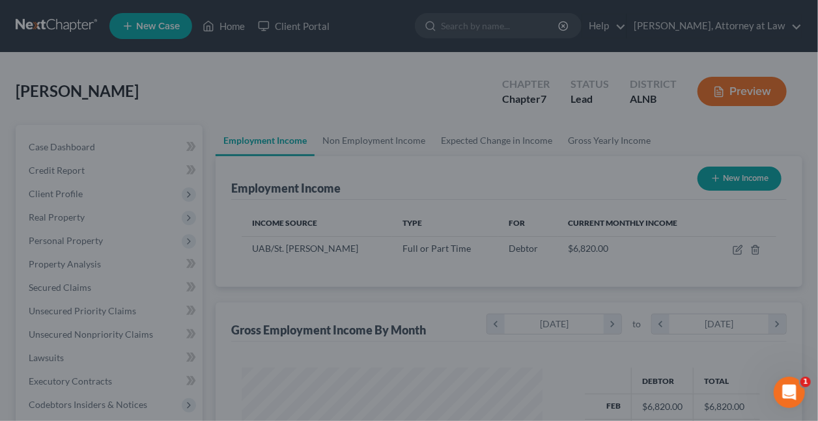
scroll to position [232, 322]
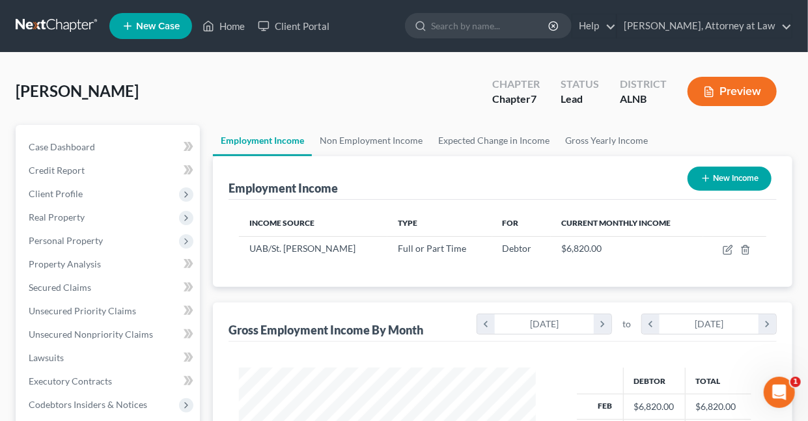
click at [723, 182] on button "New Income" at bounding box center [730, 179] width 84 height 24
select select "0"
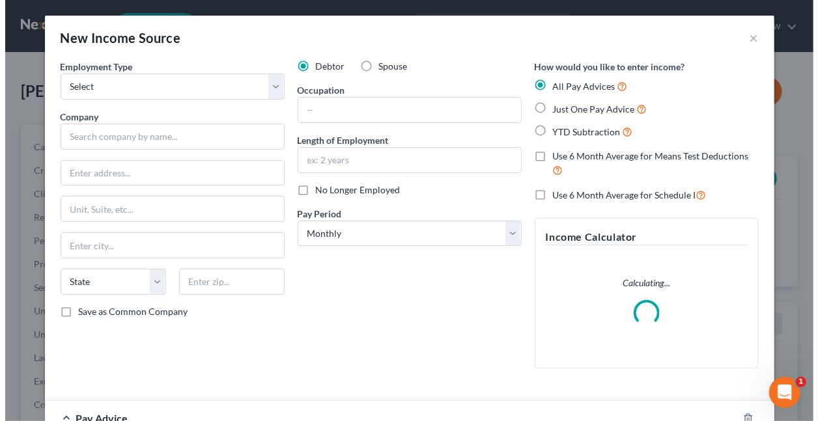
scroll to position [232, 328]
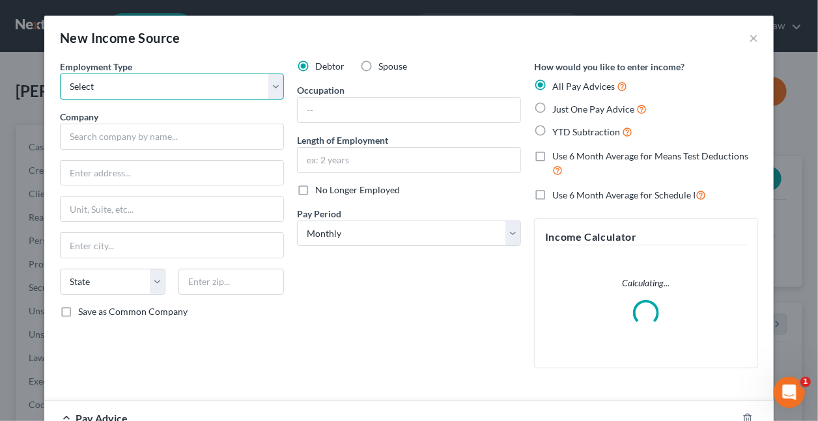
click at [267, 87] on select "Select Full or Part Time Employment Self Employment" at bounding box center [172, 87] width 224 height 26
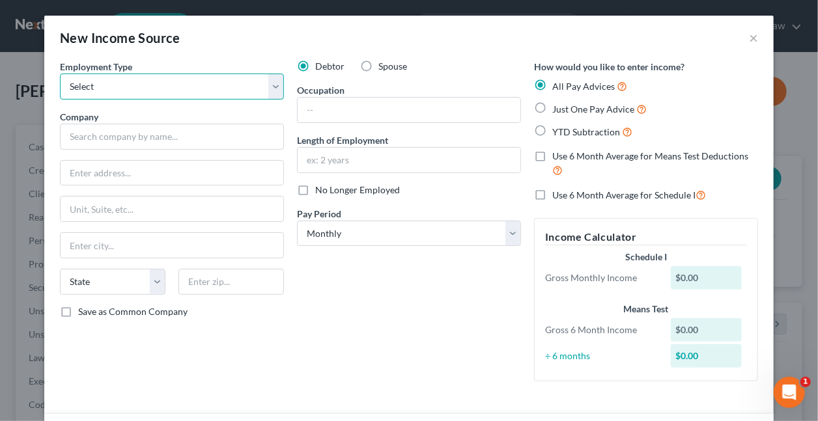
select select "1"
click at [60, 74] on select "Select Full or Part Time Employment Self Employment" at bounding box center [172, 87] width 224 height 26
click at [378, 65] on label "Spouse" at bounding box center [392, 66] width 29 height 13
click at [384, 65] on input "Spouse" at bounding box center [388, 64] width 8 height 8
radio input "true"
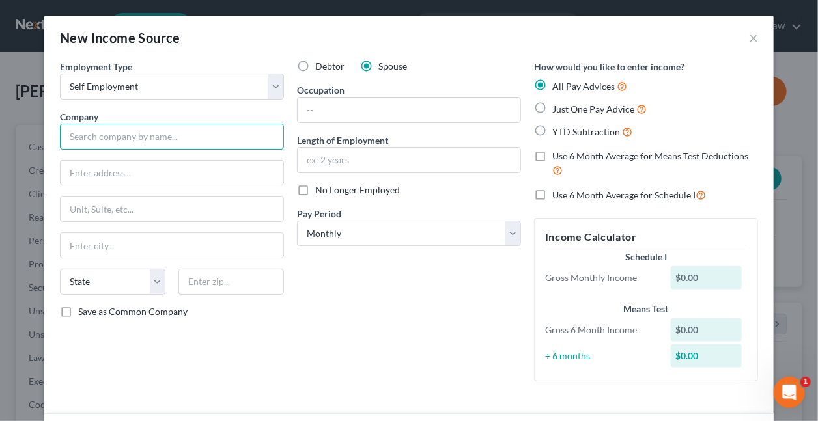
click at [197, 135] on input "text" at bounding box center [172, 137] width 224 height 26
type input "M&J Plastering"
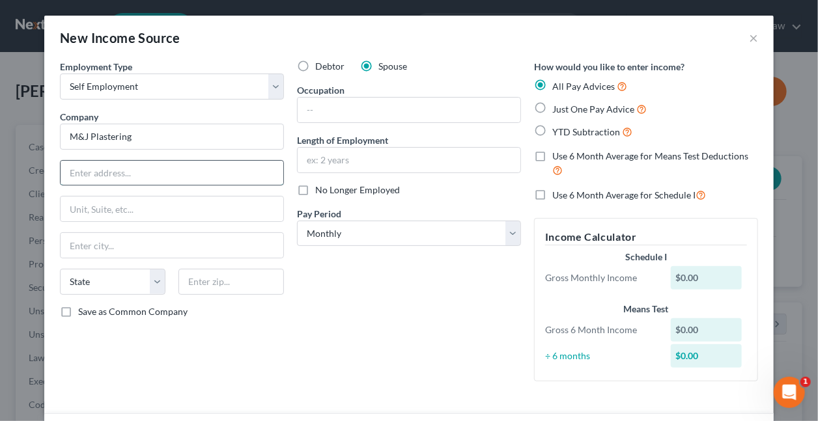
click at [143, 171] on input "text" at bounding box center [172, 173] width 223 height 25
type input "4141 Pinson Valley Pkwy"
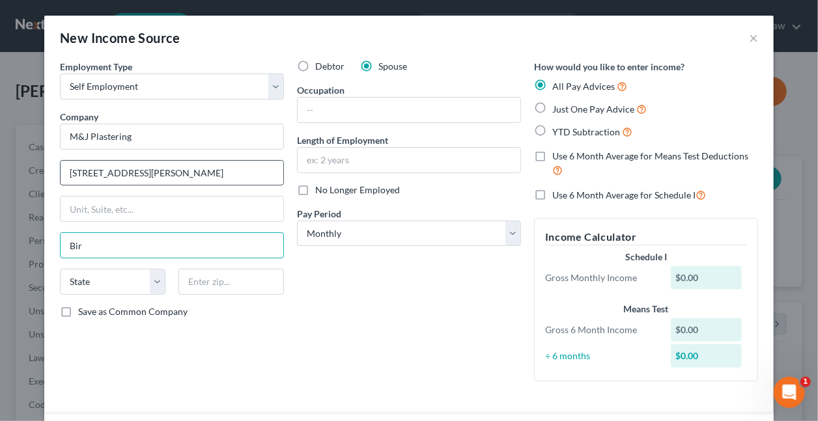
type input "Birmingham"
select select "0"
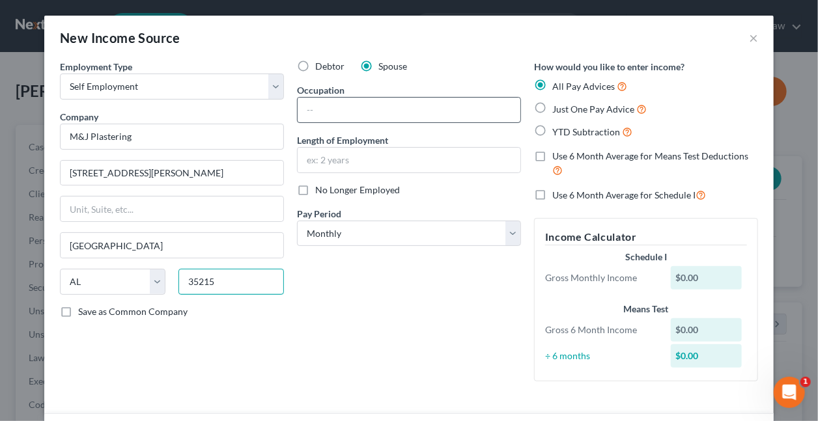
type input "35215"
click at [357, 105] on input "text" at bounding box center [409, 110] width 223 height 25
type input "Contractor"
click at [370, 159] on input "text" at bounding box center [409, 160] width 223 height 25
type input "t"
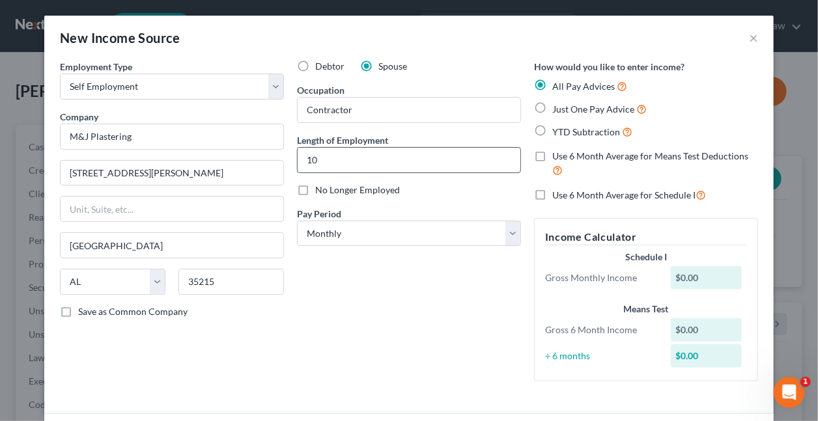
type input "10 years"
click at [552, 107] on label "Just One Pay Advice" at bounding box center [599, 109] width 94 height 15
click at [557, 107] on input "Just One Pay Advice" at bounding box center [561, 106] width 8 height 8
radio input "true"
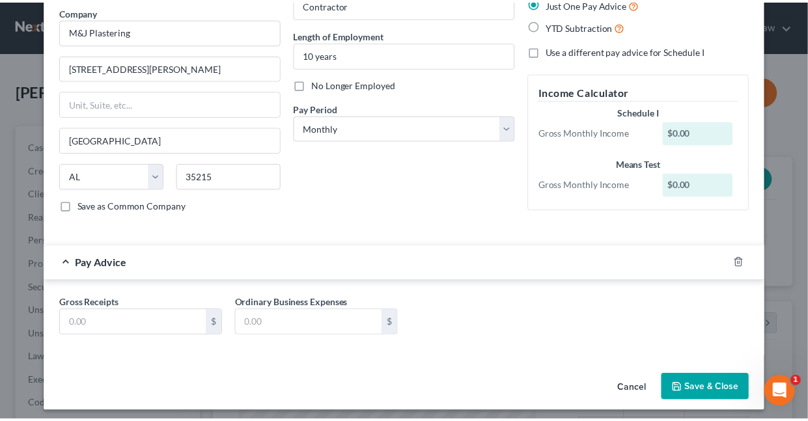
scroll to position [109, 0]
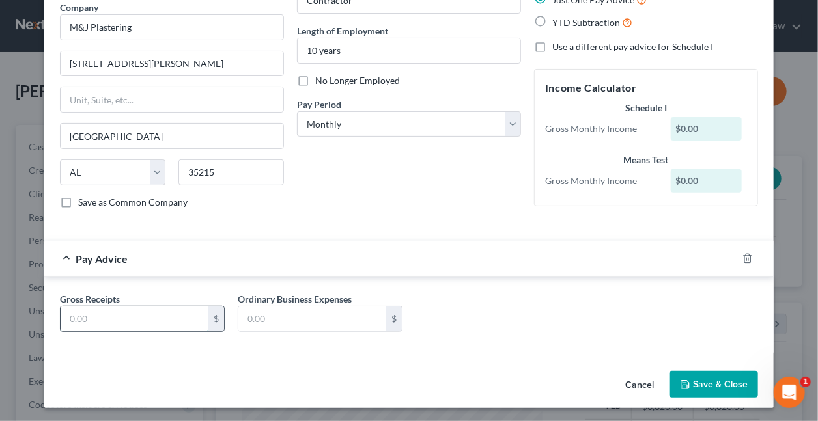
click at [144, 313] on input "text" at bounding box center [135, 319] width 148 height 25
type input "2,000"
click at [699, 378] on button "Save & Close" at bounding box center [713, 384] width 89 height 27
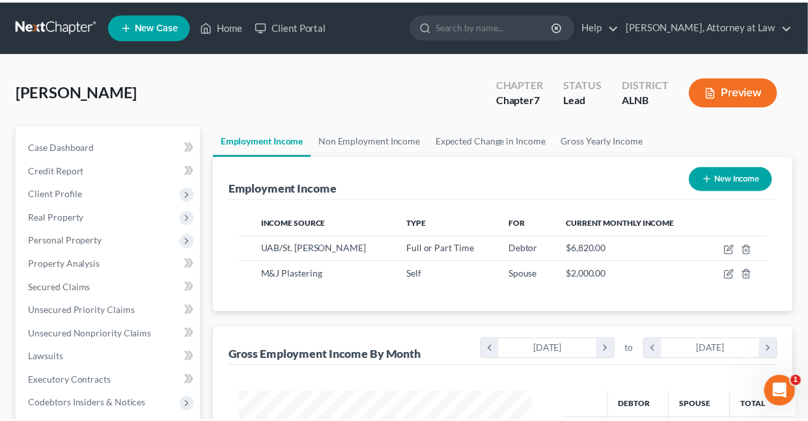
scroll to position [650927, 650836]
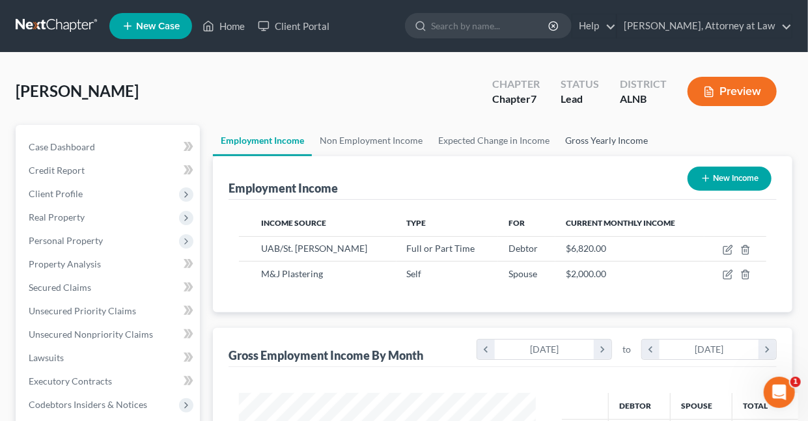
click at [586, 137] on link "Gross Yearly Income" at bounding box center [606, 140] width 98 height 31
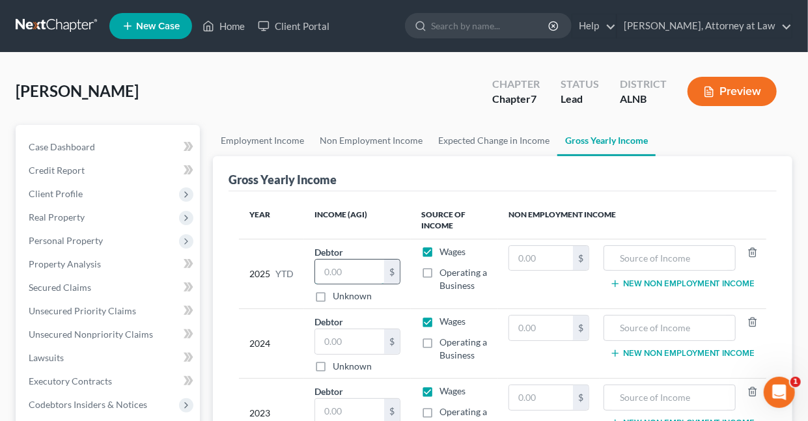
click at [359, 272] on input "text" at bounding box center [349, 272] width 69 height 25
type input "45,312"
click at [362, 341] on input "text" at bounding box center [349, 341] width 69 height 25
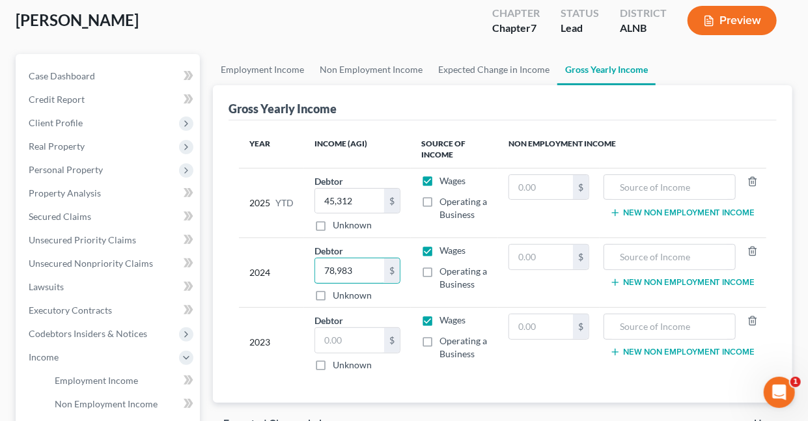
scroll to position [107, 0]
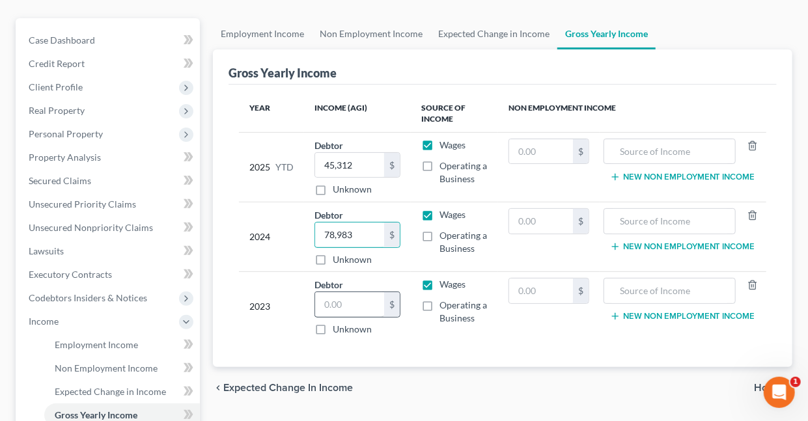
type input "78,983"
click at [374, 304] on input "text" at bounding box center [349, 304] width 69 height 25
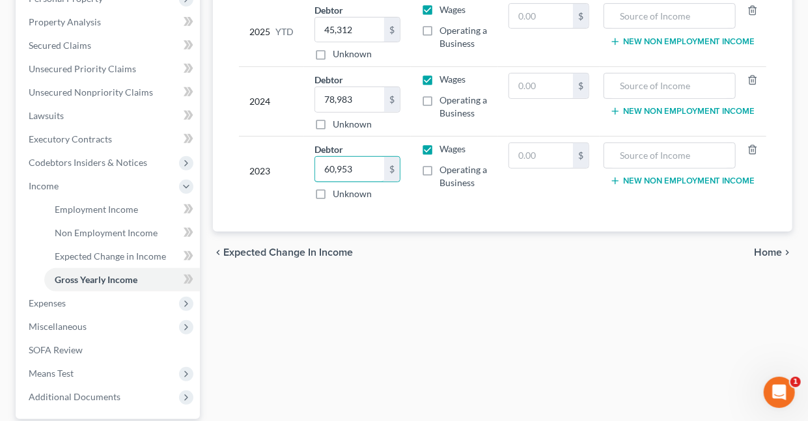
scroll to position [250, 0]
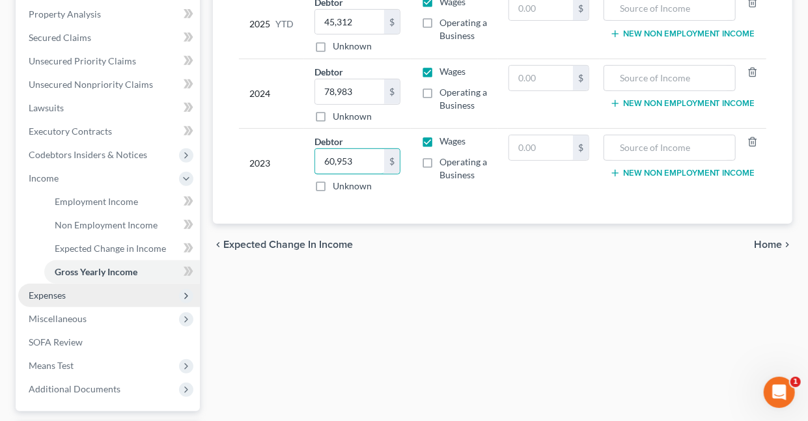
type input "60,953"
click at [60, 293] on span "Expenses" at bounding box center [47, 295] width 37 height 11
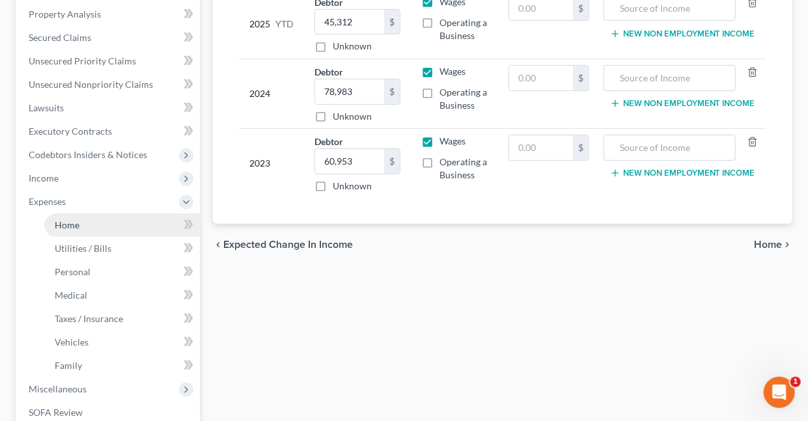
click at [74, 224] on span "Home" at bounding box center [67, 224] width 25 height 11
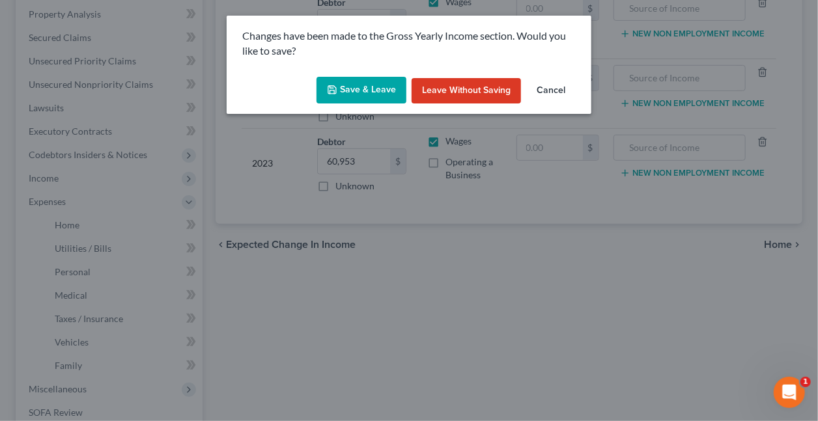
click at [361, 91] on button "Save & Leave" at bounding box center [361, 90] width 90 height 27
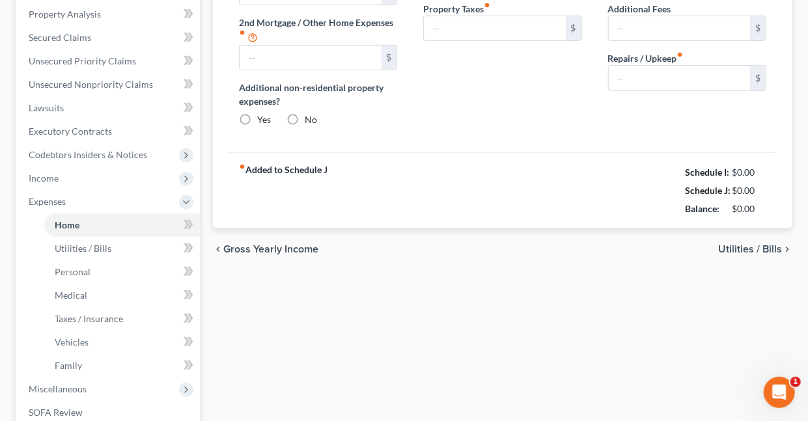
type input "0.00"
radio input "true"
type input "0.00"
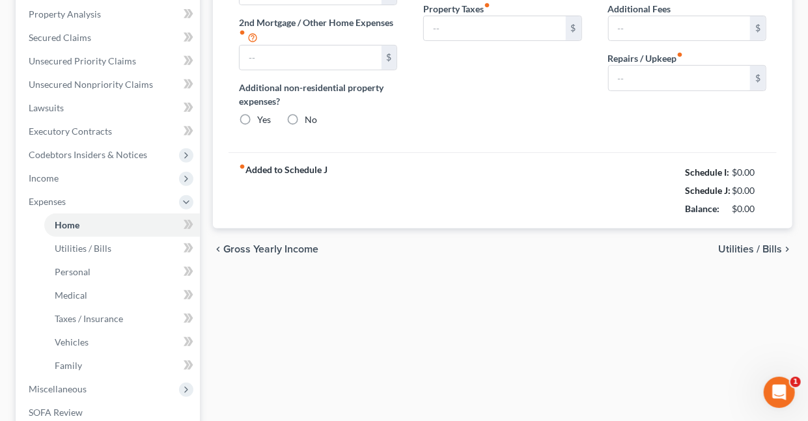
type input "0.00"
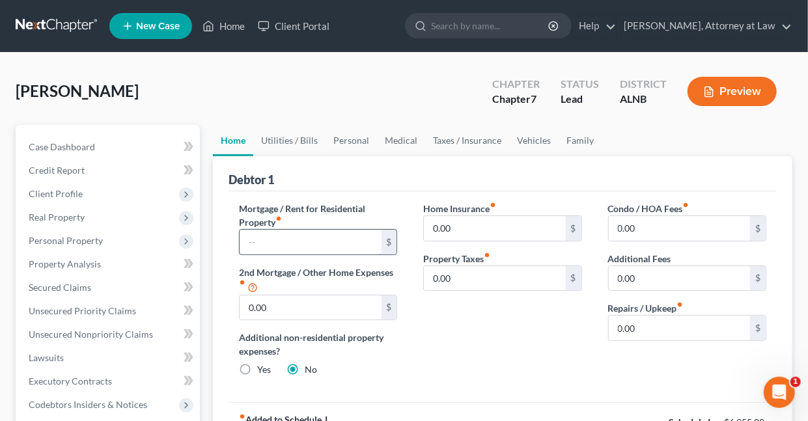
drag, startPoint x: 335, startPoint y: 238, endPoint x: 333, endPoint y: 247, distance: 10.0
click at [335, 238] on input "text" at bounding box center [310, 242] width 141 height 25
type input "1,040"
click at [486, 233] on input "0.00" at bounding box center [494, 228] width 141 height 25
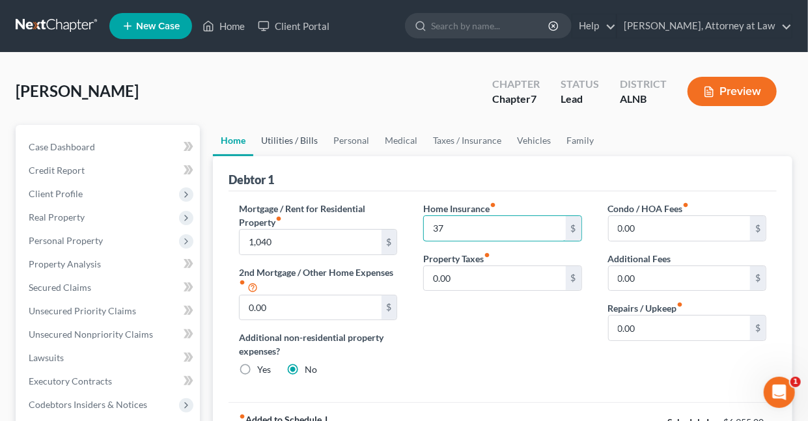
type input "37"
click at [277, 141] on link "Utilities / Bills" at bounding box center [289, 140] width 72 height 31
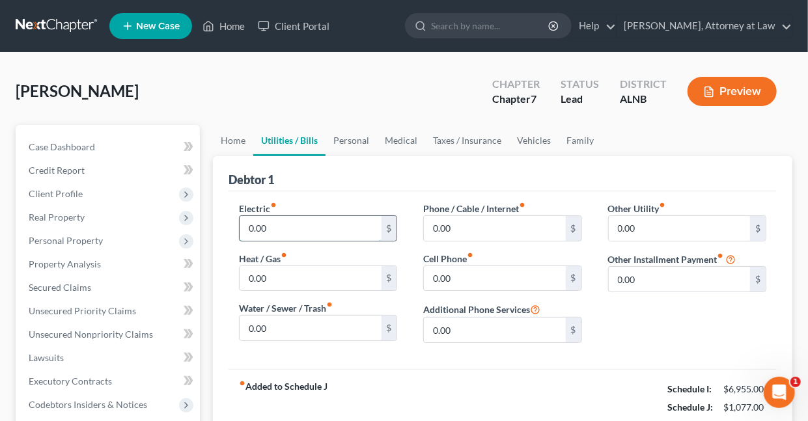
click at [295, 230] on input "0.00" at bounding box center [310, 228] width 141 height 25
type input "280"
type input "76"
type input "375"
click at [354, 141] on link "Personal" at bounding box center [351, 140] width 51 height 31
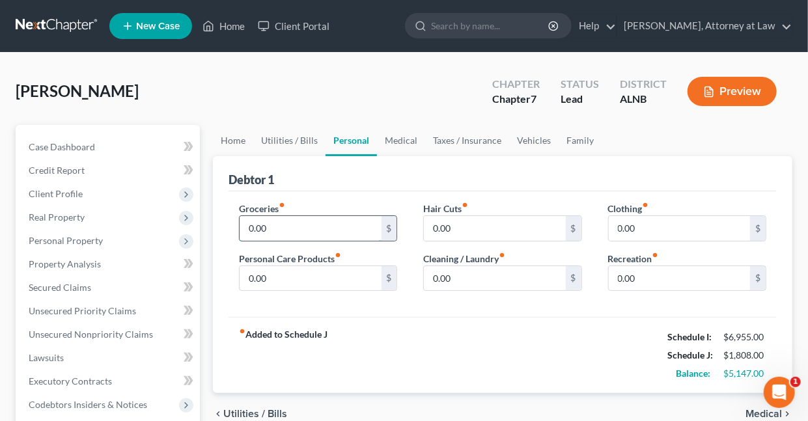
click at [309, 221] on input "0.00" at bounding box center [310, 228] width 141 height 25
type input "800"
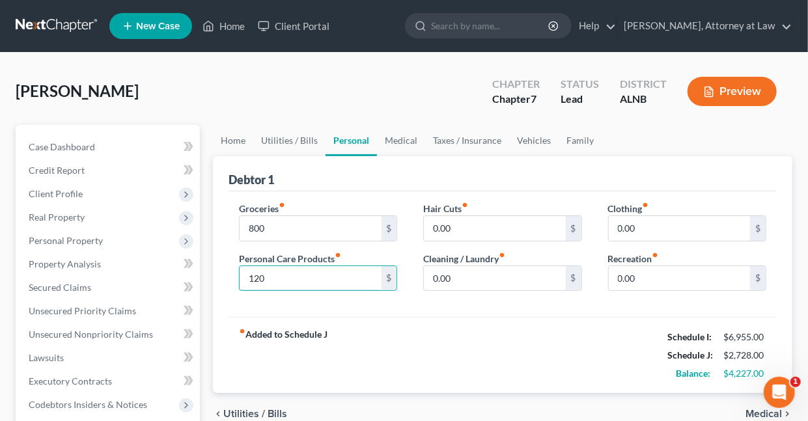
type input "120"
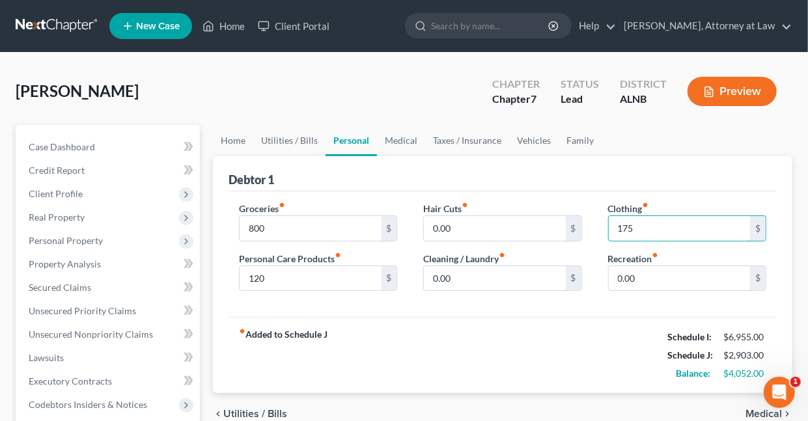
type input "175"
click at [402, 139] on link "Medical" at bounding box center [401, 140] width 48 height 31
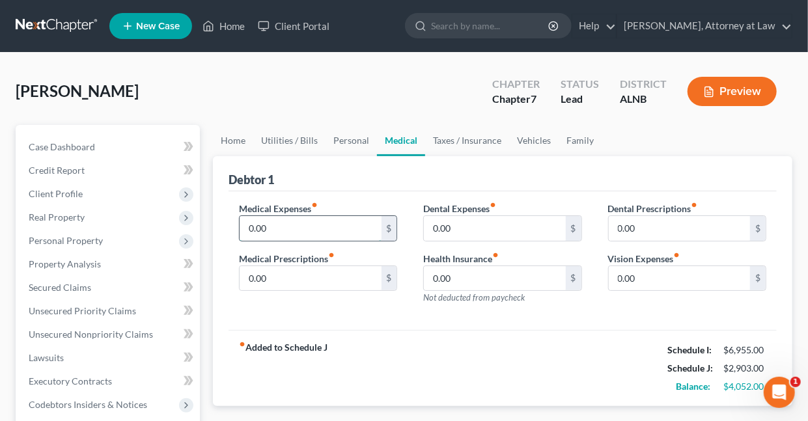
click at [293, 223] on input "0.00" at bounding box center [310, 228] width 141 height 25
type input "175"
click at [465, 141] on link "Taxes / Insurance" at bounding box center [467, 140] width 84 height 31
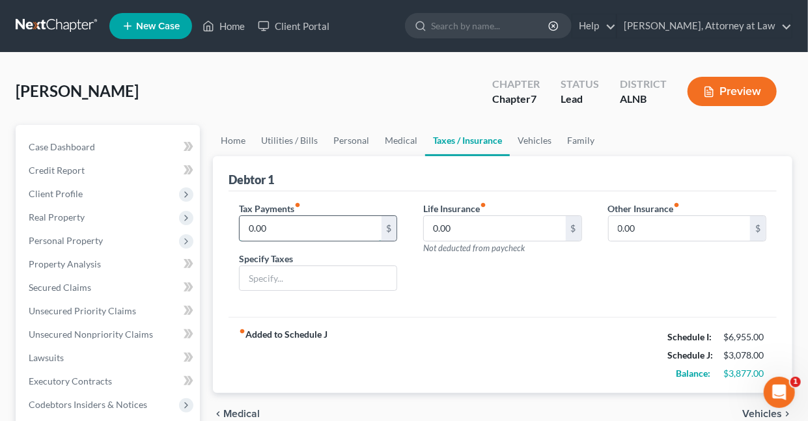
click at [318, 225] on input "0.00" at bounding box center [310, 228] width 141 height 25
type input "632"
click at [467, 234] on input "0.00" at bounding box center [494, 228] width 141 height 25
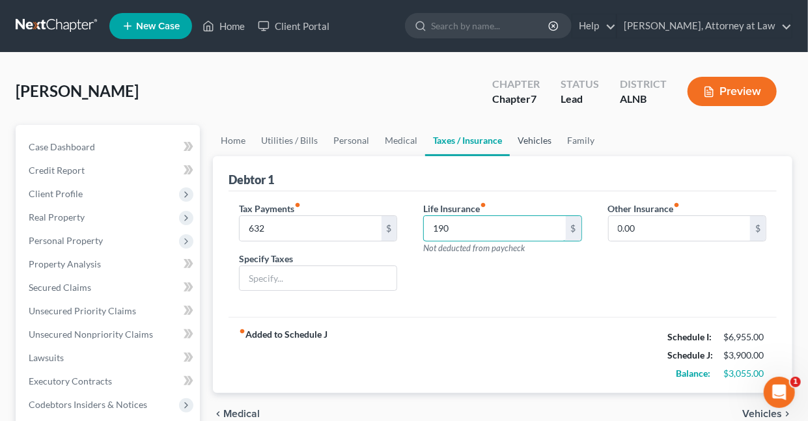
type input "190"
click at [540, 139] on link "Vehicles" at bounding box center [534, 140] width 49 height 31
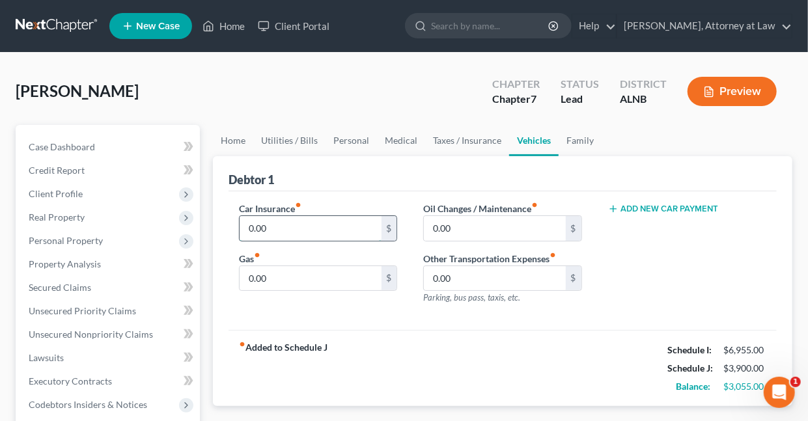
click at [284, 225] on input "0.00" at bounding box center [310, 228] width 141 height 25
type input "240"
type input "410"
click at [569, 139] on link "Family" at bounding box center [580, 140] width 43 height 31
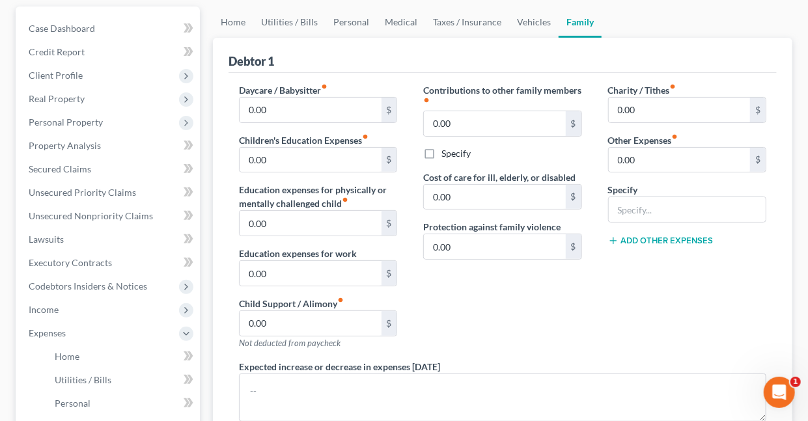
scroll to position [120, 0]
click at [292, 325] on input "0.00" at bounding box center [310, 322] width 141 height 25
type input "2,700"
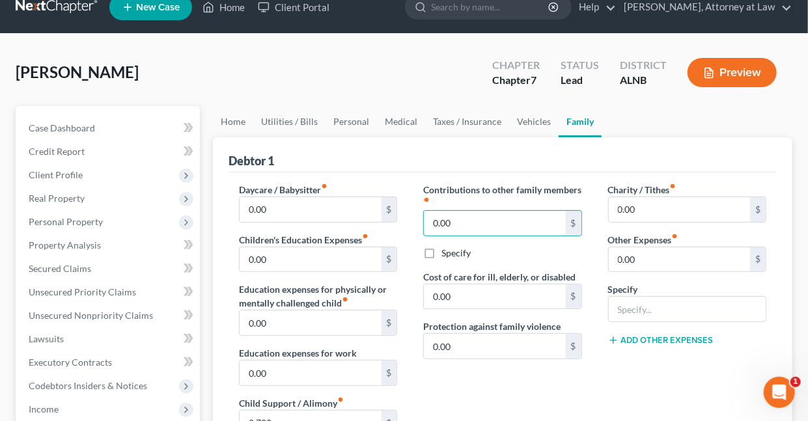
scroll to position [0, 0]
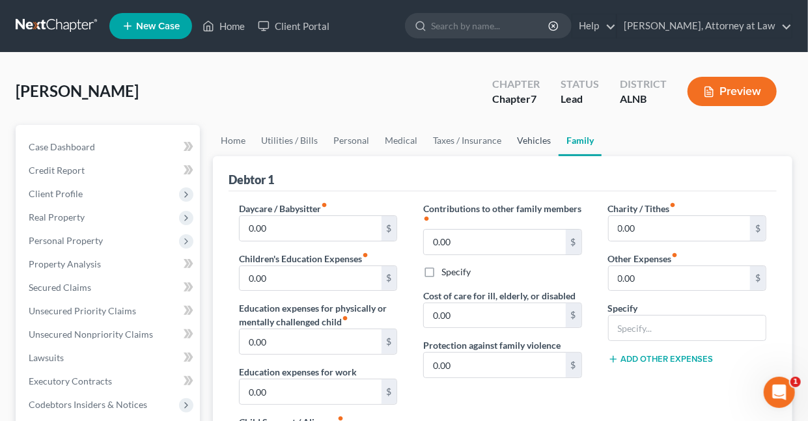
click at [525, 139] on link "Vehicles" at bounding box center [533, 140] width 49 height 31
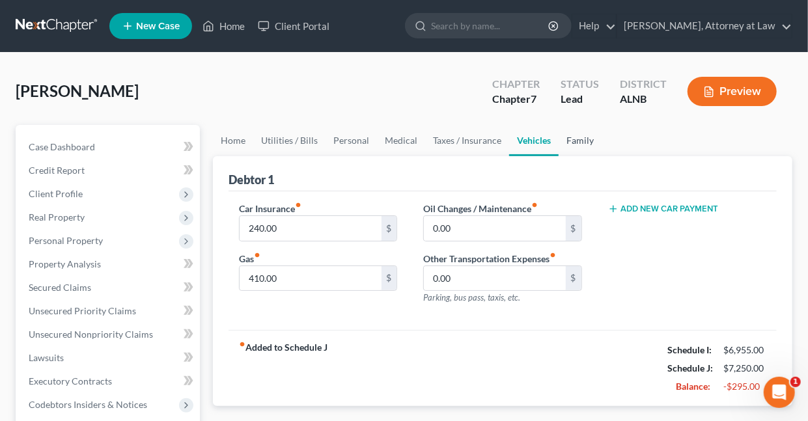
click at [573, 141] on link "Family" at bounding box center [580, 140] width 43 height 31
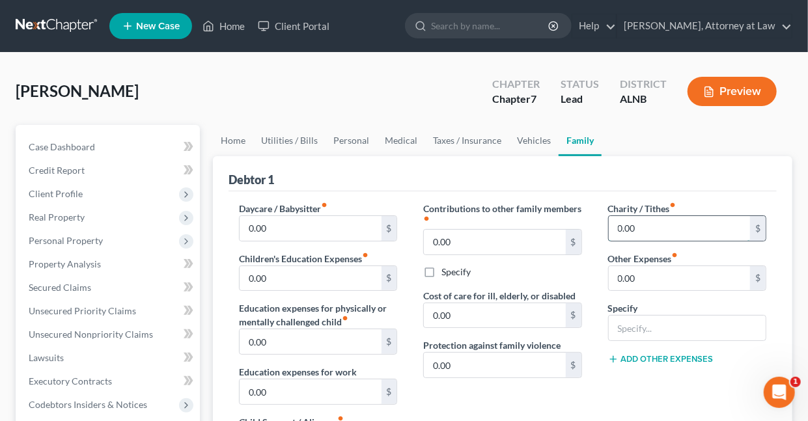
click at [655, 228] on input "0.00" at bounding box center [679, 228] width 141 height 25
type input "500"
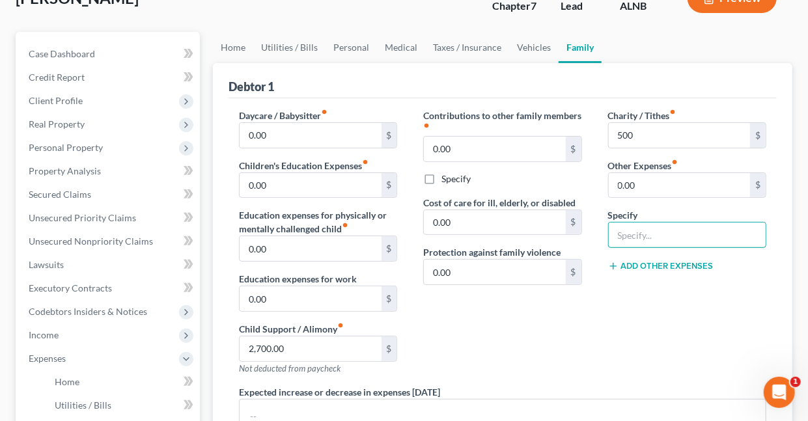
scroll to position [88, 0]
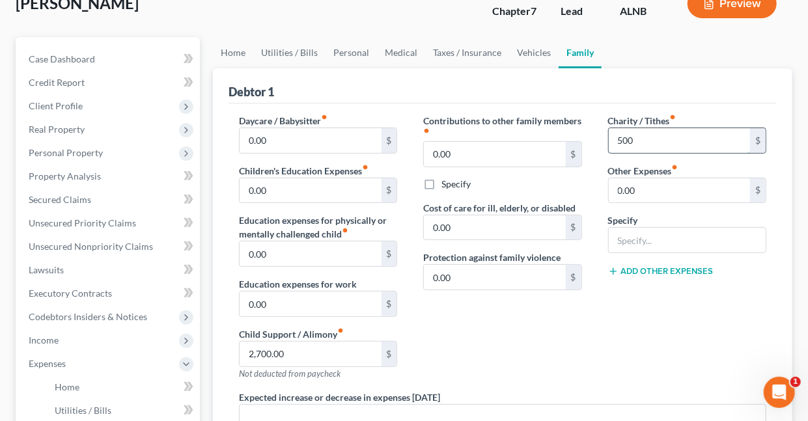
click at [643, 135] on input "500" at bounding box center [679, 140] width 141 height 25
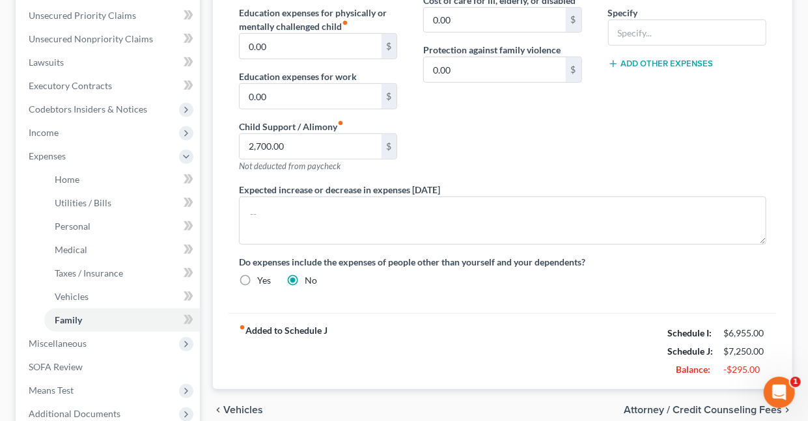
scroll to position [288, 0]
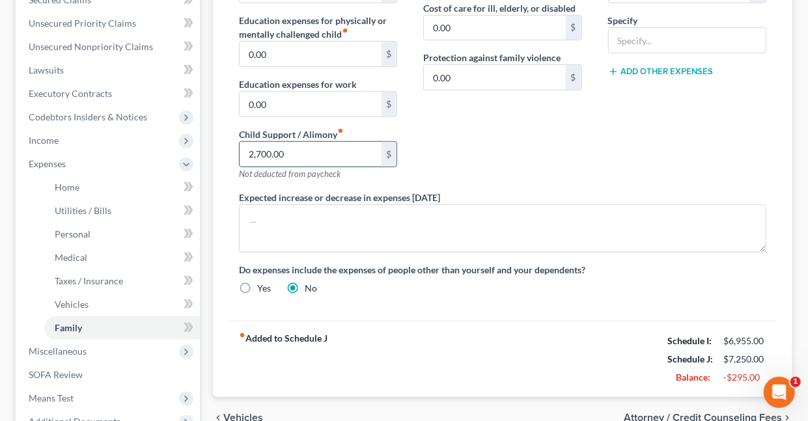
click at [319, 148] on input "2,700.00" at bounding box center [310, 154] width 141 height 25
type input "2,100"
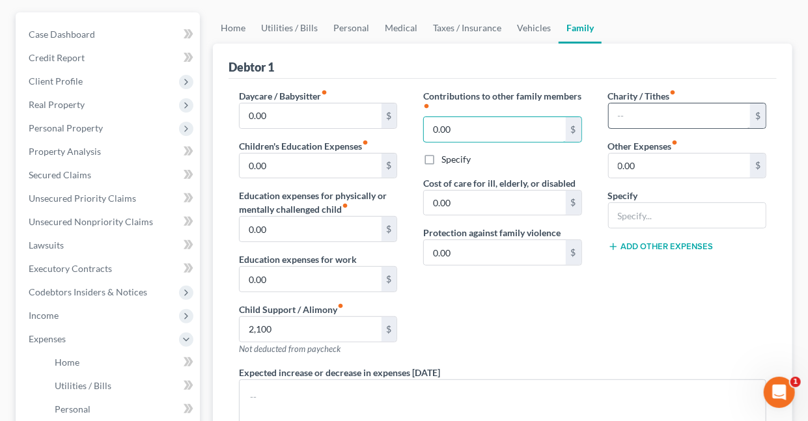
scroll to position [104, 0]
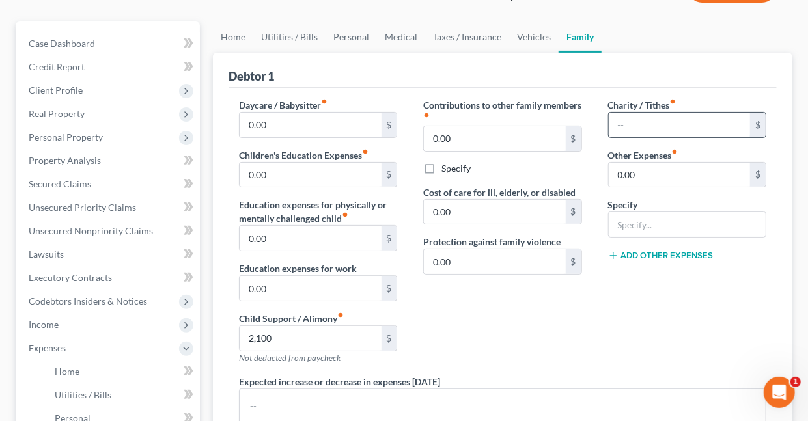
click at [638, 123] on input "text" at bounding box center [679, 125] width 141 height 25
type input "300"
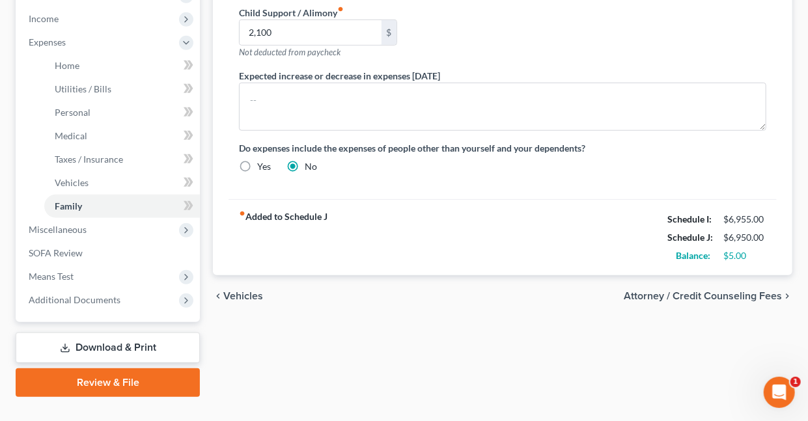
scroll to position [433, 0]
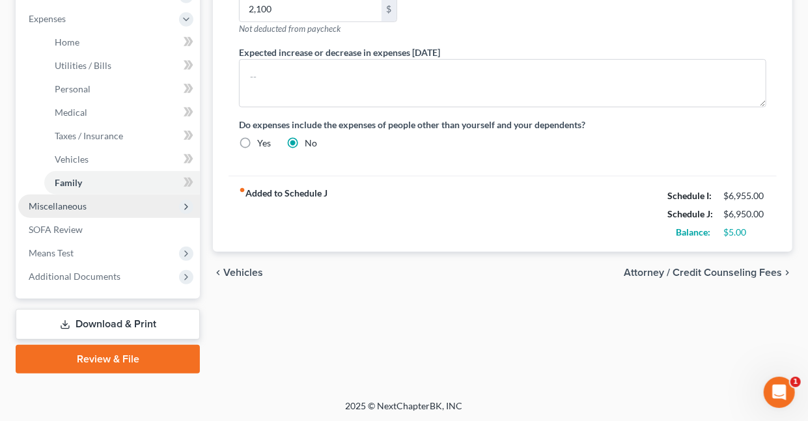
click at [76, 206] on span "Miscellaneous" at bounding box center [58, 206] width 58 height 11
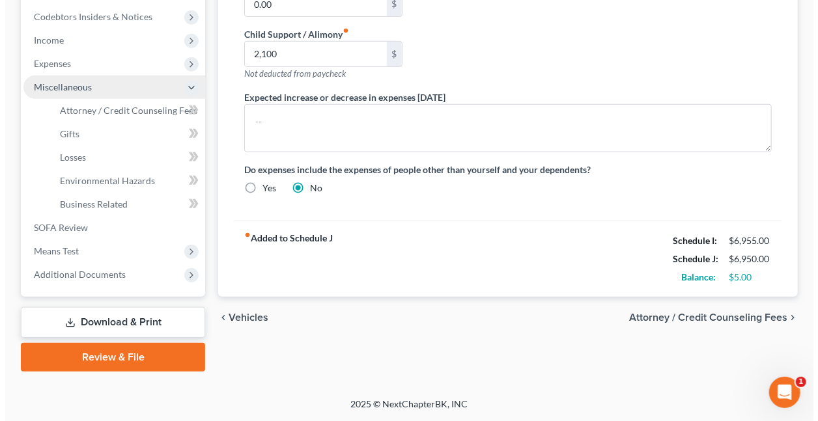
scroll to position [386, 0]
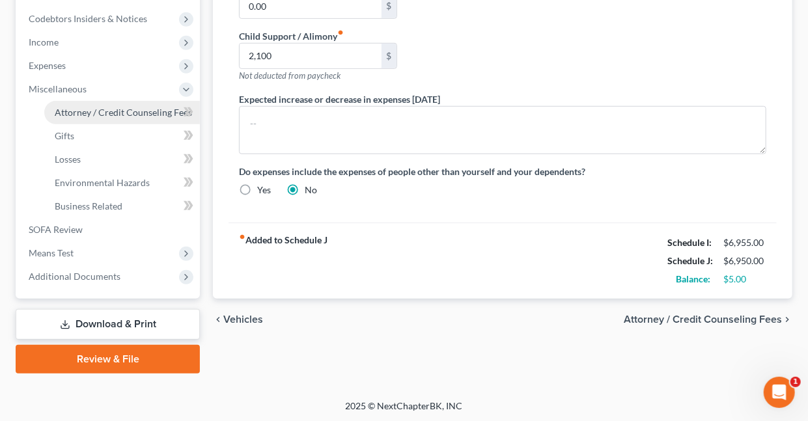
click at [76, 112] on span "Attorney / Credit Counseling Fees" at bounding box center [123, 112] width 137 height 11
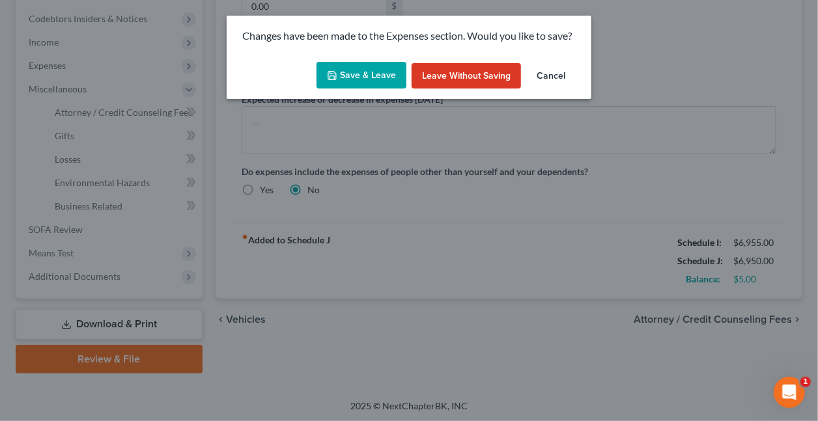
click at [362, 73] on button "Save & Leave" at bounding box center [361, 75] width 90 height 27
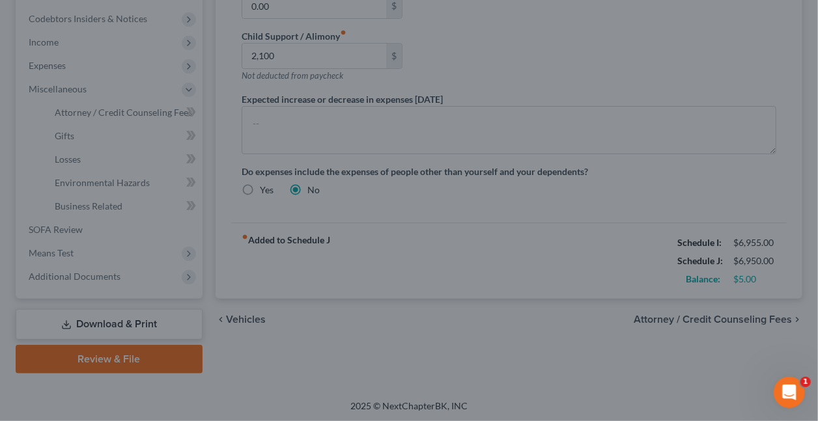
type input "2,100.00"
type input "300.00"
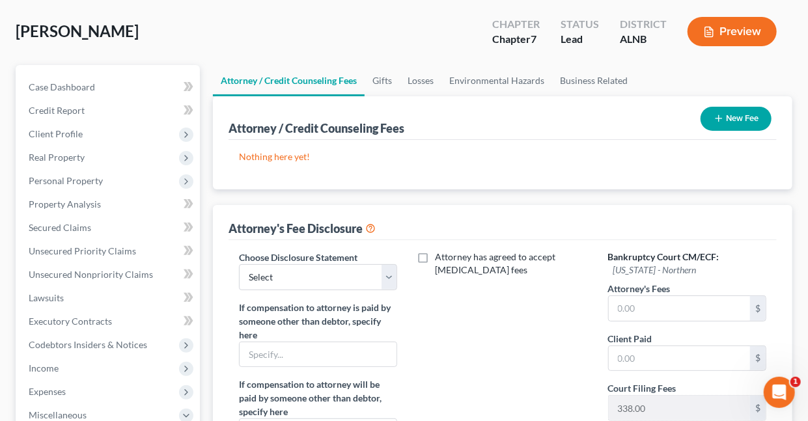
scroll to position [62, 0]
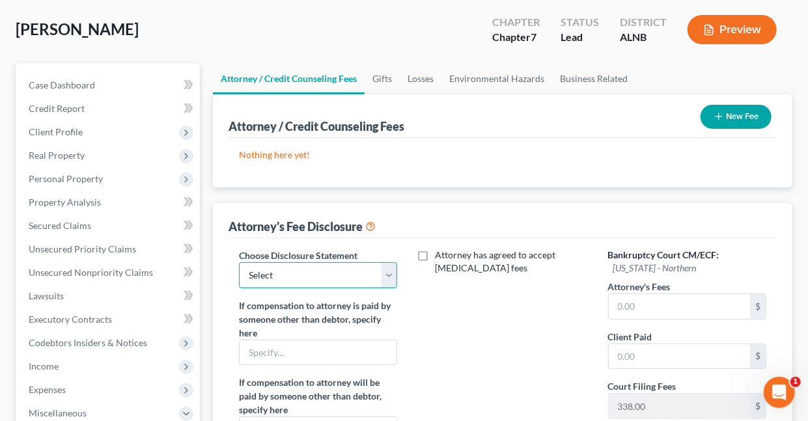
click at [326, 275] on select "Select Chapter 7 Chapter 13" at bounding box center [318, 275] width 158 height 26
select select "0"
click at [239, 262] on select "Select Chapter 7 Chapter 13" at bounding box center [318, 275] width 158 height 26
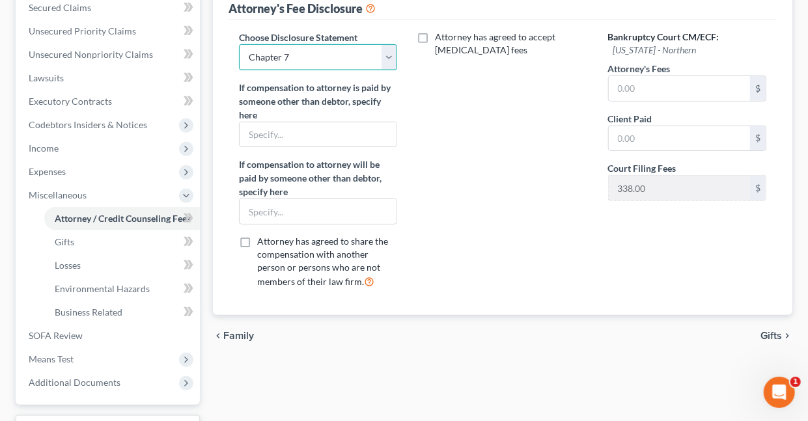
scroll to position [386, 0]
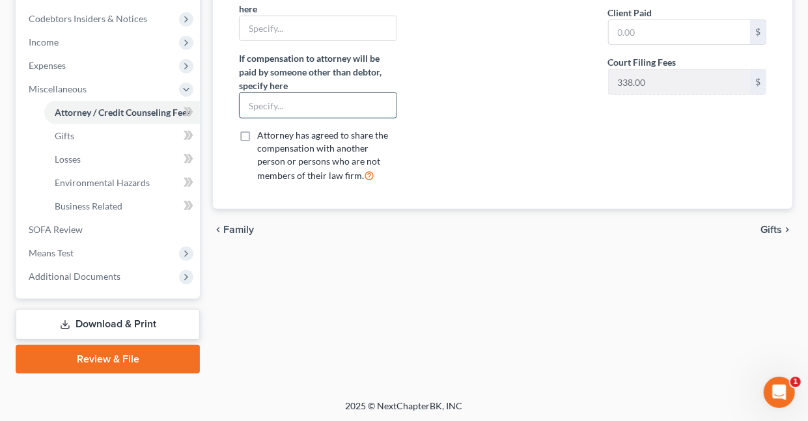
click at [293, 96] on input "text" at bounding box center [318, 105] width 157 height 25
type input "NONE"
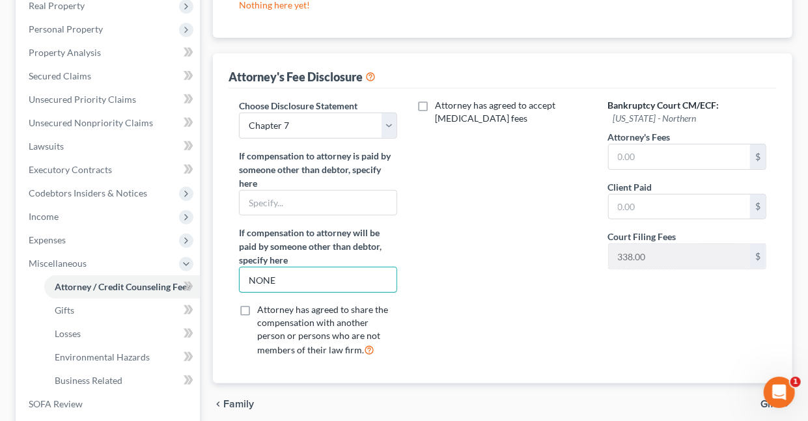
scroll to position [184, 0]
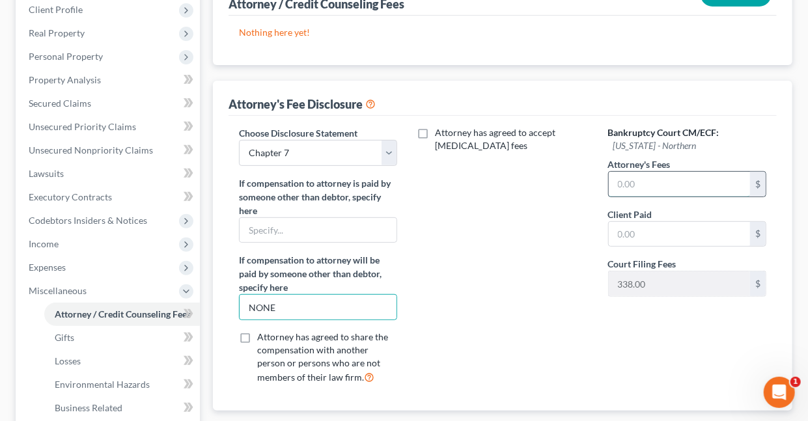
click at [675, 187] on input "text" at bounding box center [679, 184] width 141 height 25
type input "1,800"
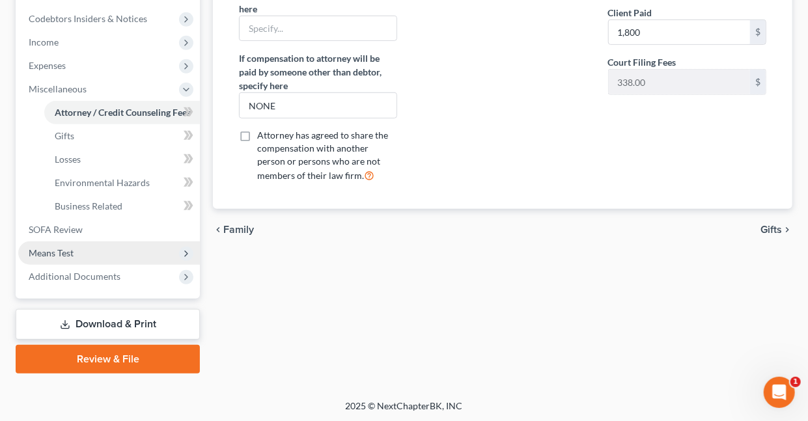
click at [43, 253] on span "Means Test" at bounding box center [51, 252] width 45 height 11
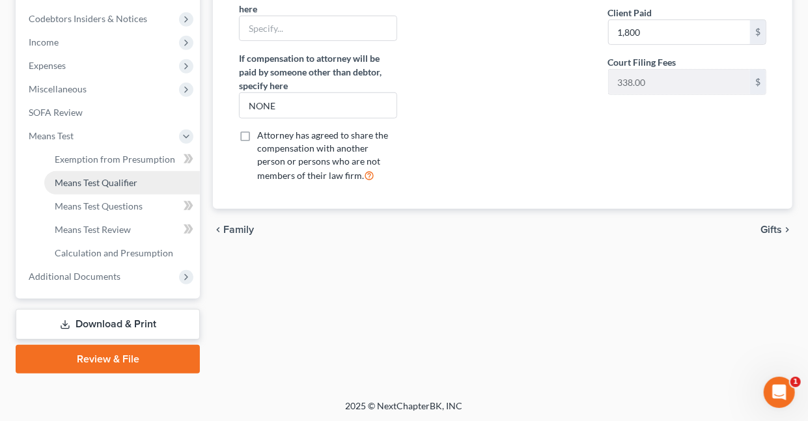
click at [112, 180] on span "Means Test Qualifier" at bounding box center [96, 182] width 83 height 11
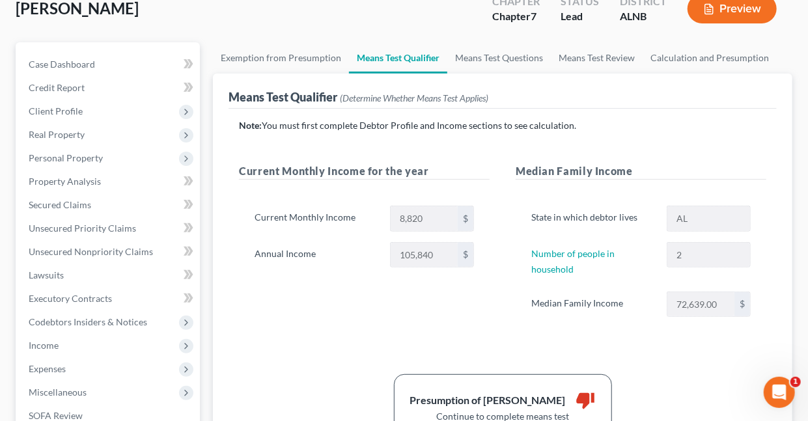
scroll to position [82, 0]
click at [490, 55] on link "Means Test Questions" at bounding box center [499, 58] width 104 height 31
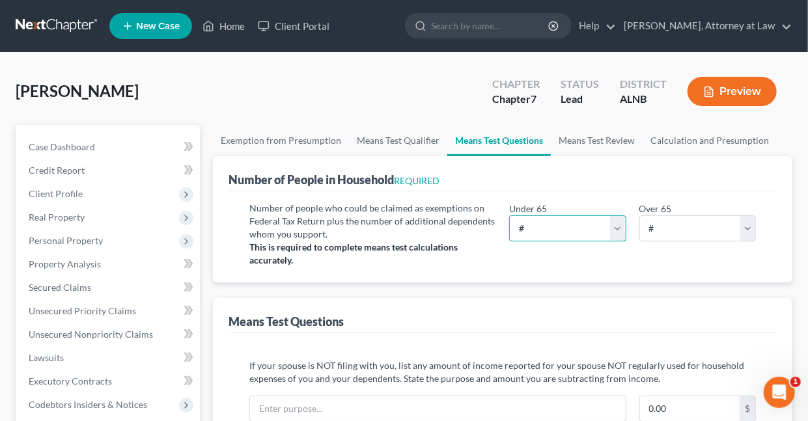
click at [617, 225] on select "# 0 1 2 3 4 5 6 7 8 9 10" at bounding box center [567, 229] width 117 height 26
click at [509, 216] on select "# 0 1 2 3 4 5 6 7 8 9 10" at bounding box center [567, 229] width 117 height 26
click at [752, 223] on select "# 0 1 2 3 4 5 6 7 8 9 10" at bounding box center [697, 229] width 117 height 26
click at [639, 216] on select "# 0 1 2 3 4 5 6 7 8 9 10" at bounding box center [697, 229] width 117 height 26
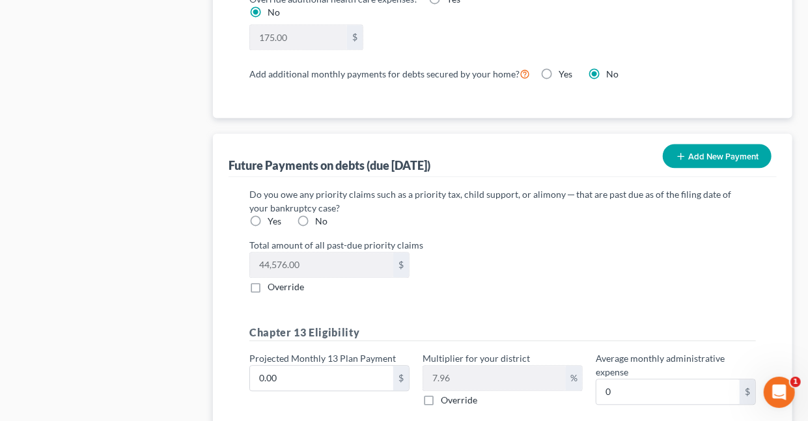
scroll to position [1272, 0]
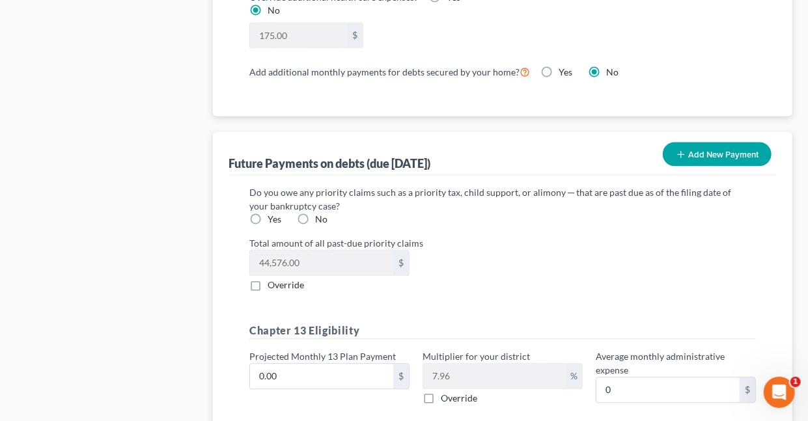
click at [268, 213] on label "Yes" at bounding box center [275, 219] width 14 height 13
click at [273, 213] on input "Yes" at bounding box center [277, 217] width 8 height 8
click at [328, 376] on input "0.00" at bounding box center [321, 376] width 143 height 25
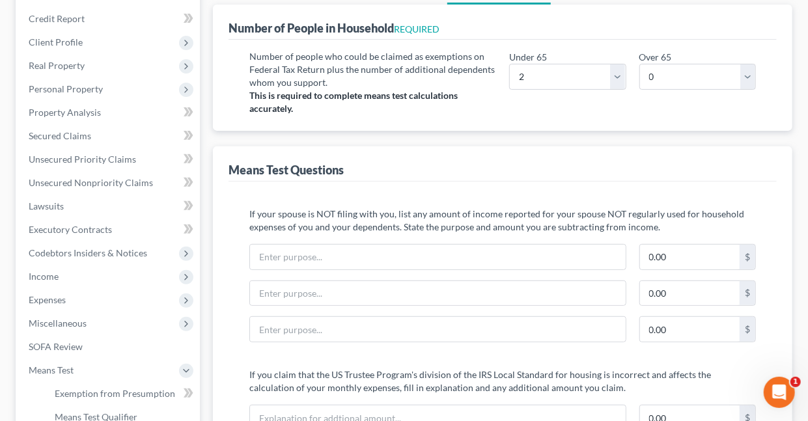
scroll to position [64, 0]
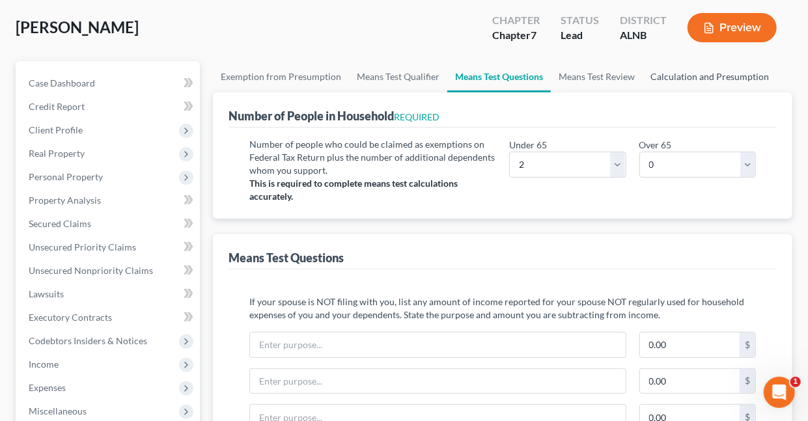
click at [667, 78] on link "Calculation and Presumption" at bounding box center [710, 76] width 134 height 31
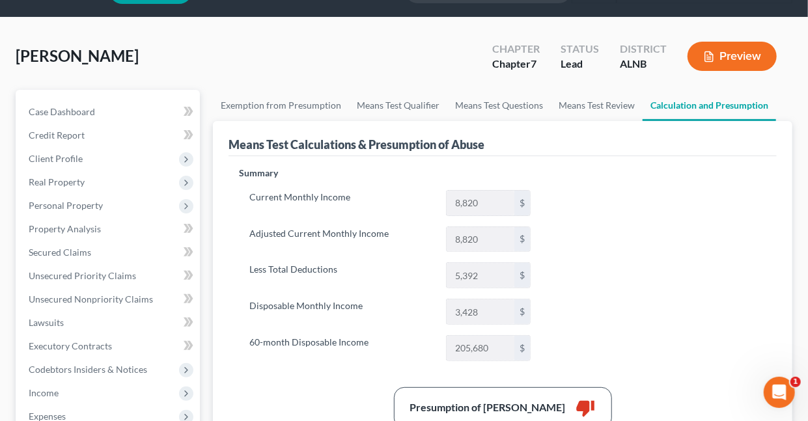
scroll to position [5, 0]
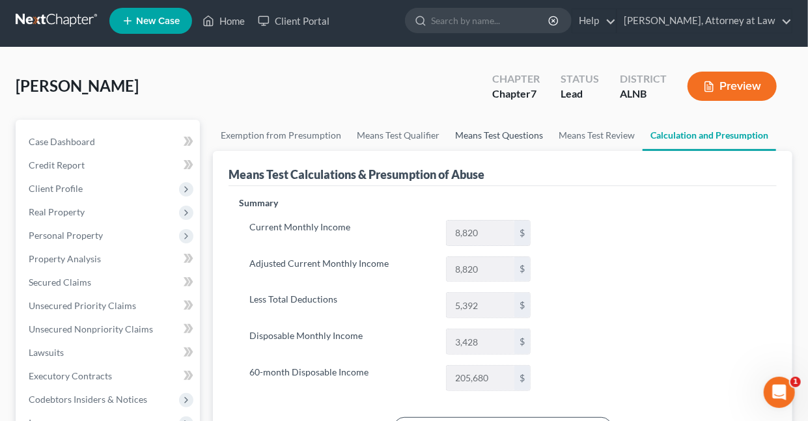
click at [463, 135] on link "Means Test Questions" at bounding box center [499, 135] width 104 height 31
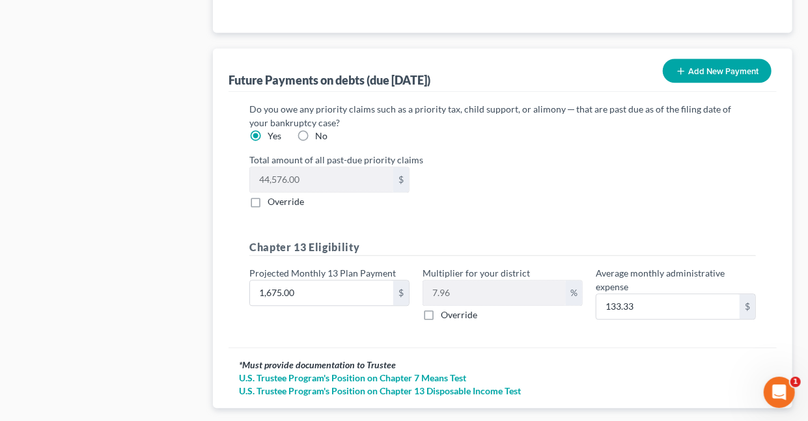
scroll to position [1381, 0]
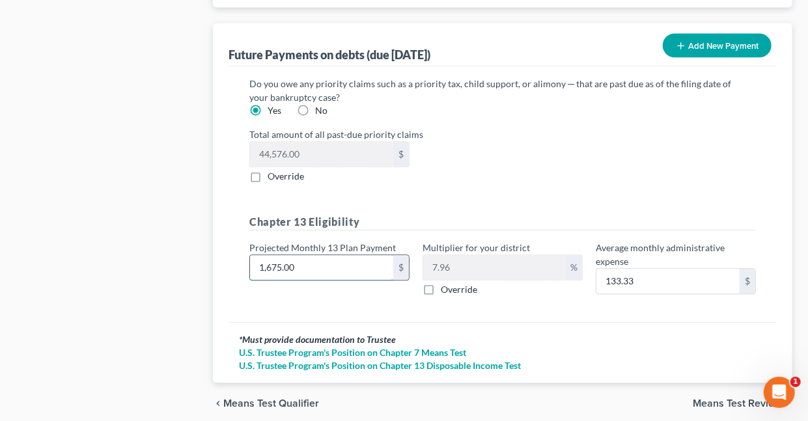
click at [309, 264] on input "1,675.00" at bounding box center [321, 267] width 143 height 25
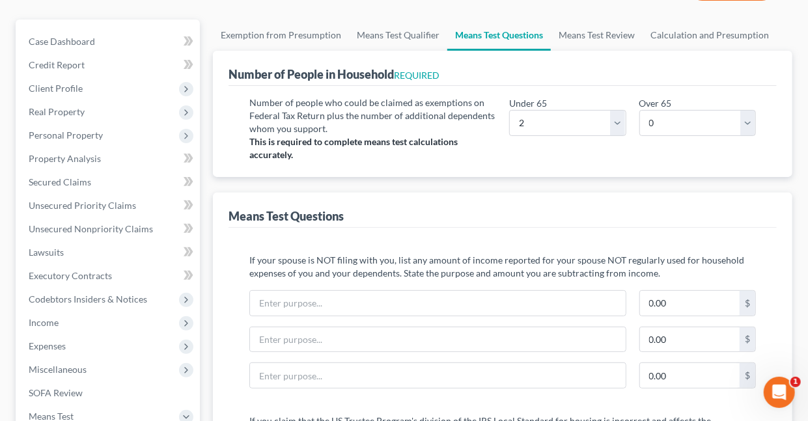
scroll to position [0, 0]
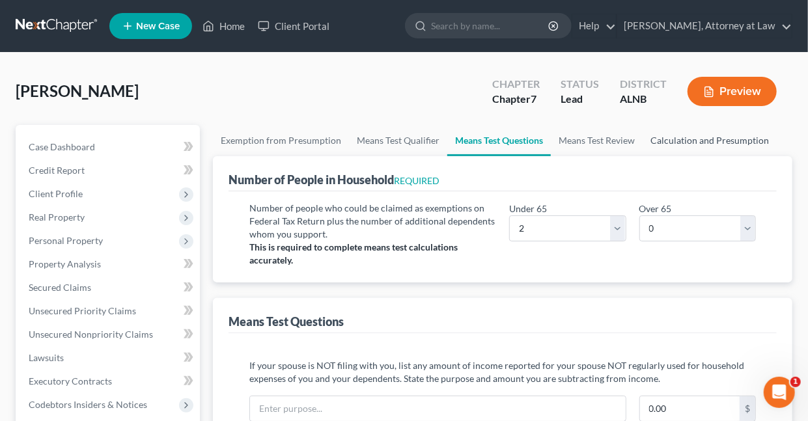
click at [671, 137] on link "Calculation and Presumption" at bounding box center [710, 140] width 134 height 31
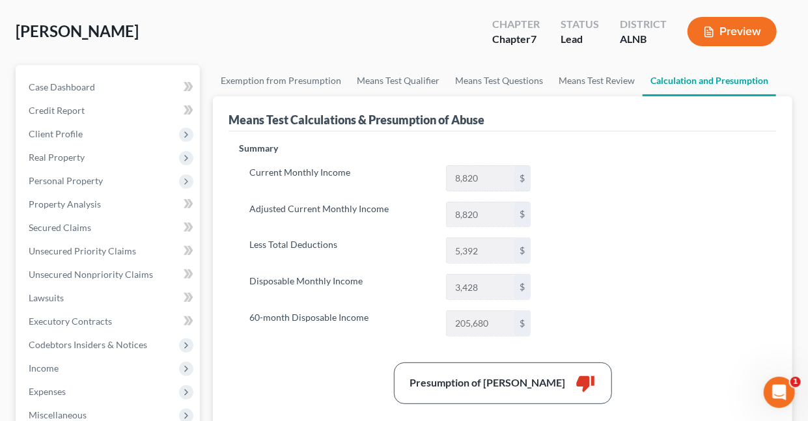
scroll to position [59, 0]
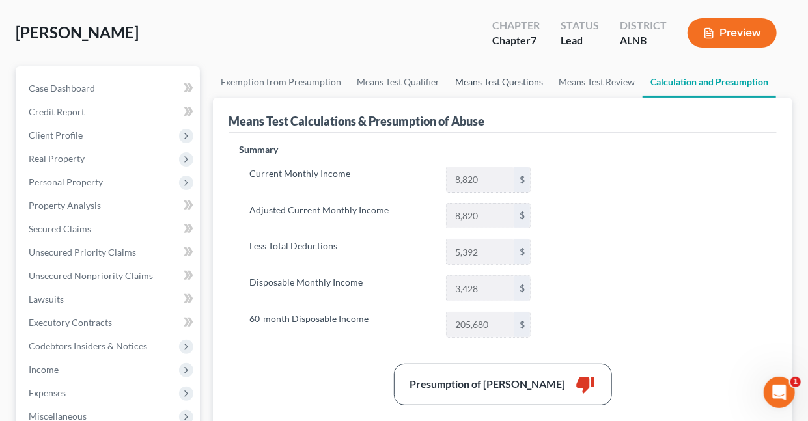
click at [486, 80] on link "Means Test Questions" at bounding box center [499, 81] width 104 height 31
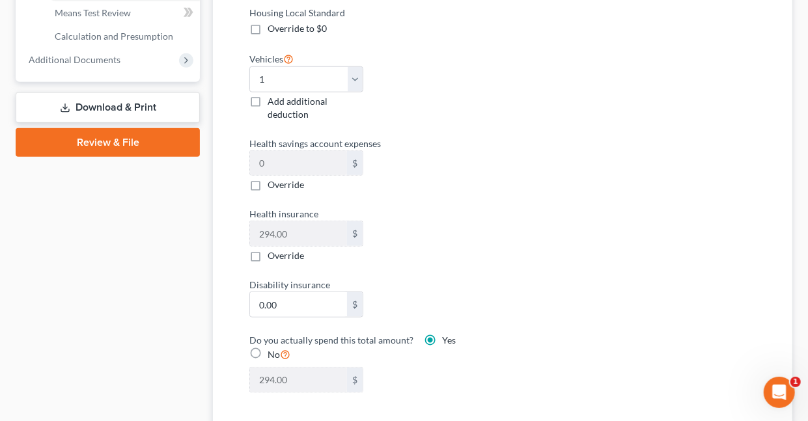
scroll to position [598, 0]
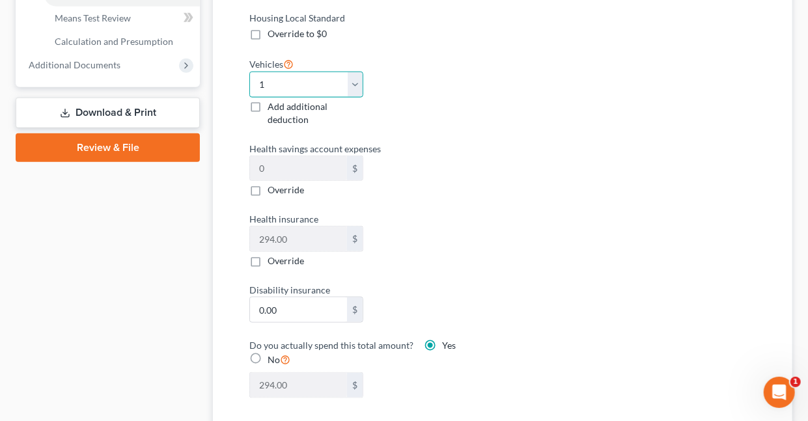
click at [354, 80] on select "Select 0 1 2 3 4 5" at bounding box center [305, 85] width 113 height 26
click at [249, 72] on select "Select 0 1 2 3 4 5" at bounding box center [305, 85] width 113 height 26
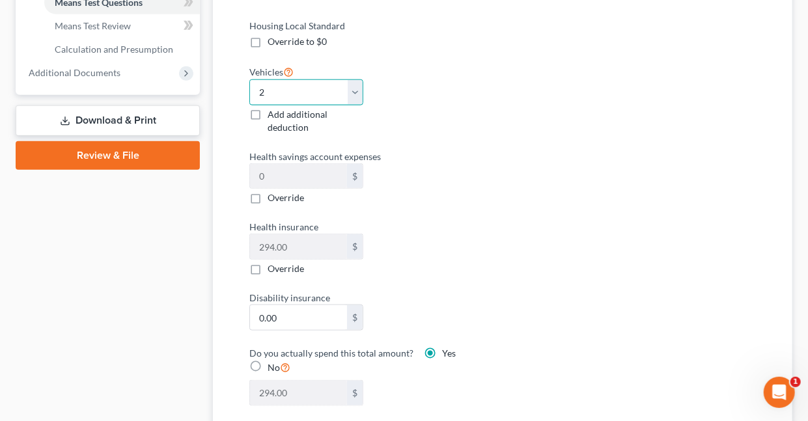
scroll to position [583, 0]
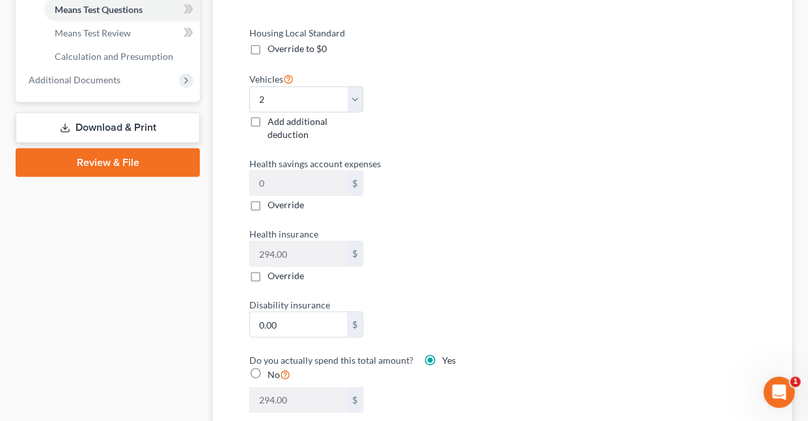
click at [268, 117] on label "Add additional deduction" at bounding box center [315, 128] width 95 height 26
click at [273, 117] on input "Add additional deduction" at bounding box center [277, 119] width 8 height 8
click at [268, 118] on label "Add additional deduction" at bounding box center [315, 128] width 95 height 26
click at [273, 118] on input "Add additional deduction" at bounding box center [277, 119] width 8 height 8
click at [268, 117] on label "Add additional deduction" at bounding box center [315, 128] width 95 height 26
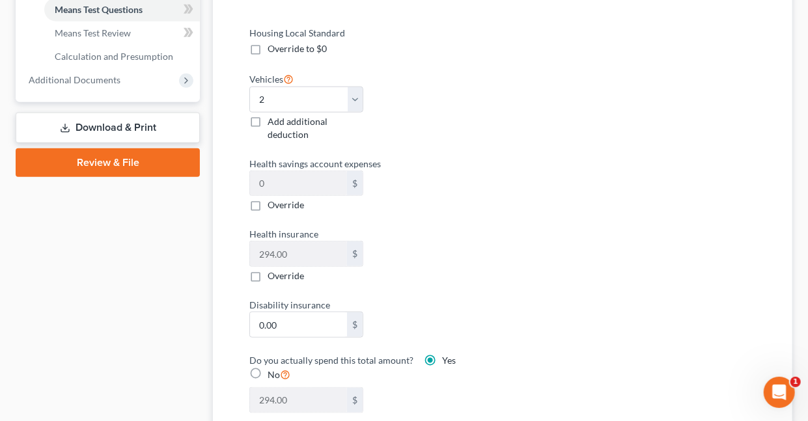
click at [273, 117] on input "Add additional deduction" at bounding box center [277, 119] width 8 height 8
click at [412, 104] on input "0.00" at bounding box center [425, 107] width 96 height 25
drag, startPoint x: 474, startPoint y: 182, endPoint x: 540, endPoint y: 167, distance: 68.2
click at [475, 182] on div "Health savings account expenses 0 $ Override" at bounding box center [369, 184] width 253 height 55
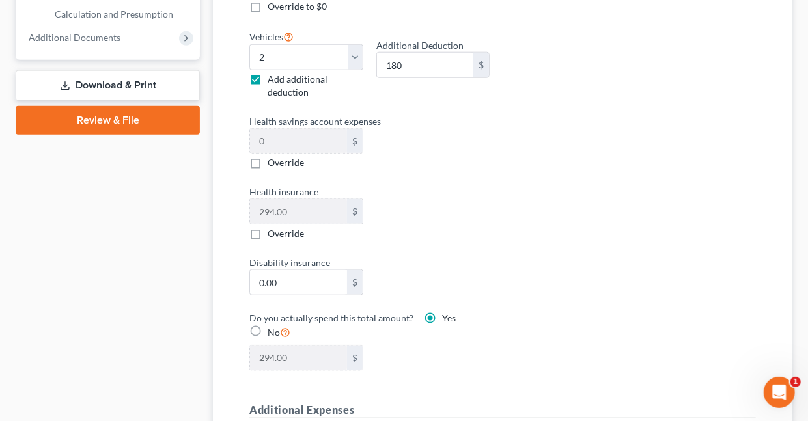
scroll to position [623, 0]
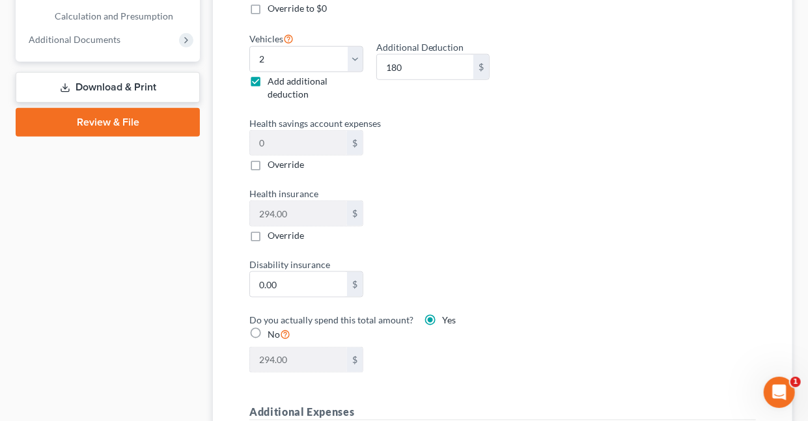
click at [268, 79] on label "Add additional deduction" at bounding box center [315, 88] width 95 height 26
click at [273, 79] on input "Add additional deduction" at bounding box center [277, 79] width 8 height 8
click at [268, 161] on label "Override" at bounding box center [286, 164] width 36 height 13
click at [273, 161] on input "Override" at bounding box center [277, 162] width 8 height 8
click at [268, 158] on label "Override" at bounding box center [286, 164] width 36 height 13
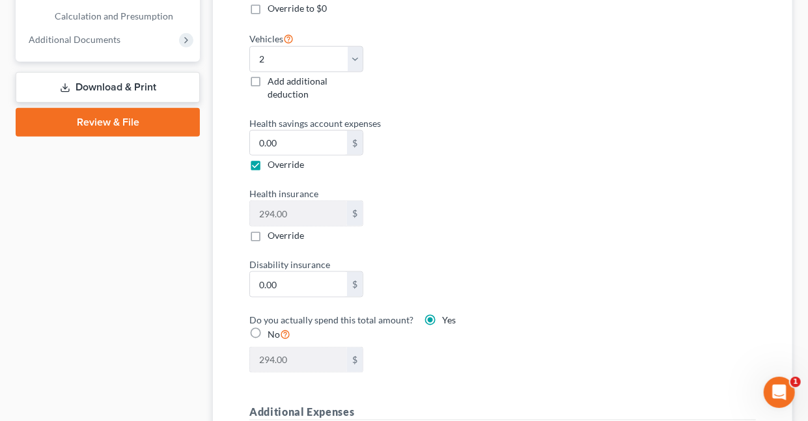
click at [273, 158] on input "Override" at bounding box center [277, 162] width 8 height 8
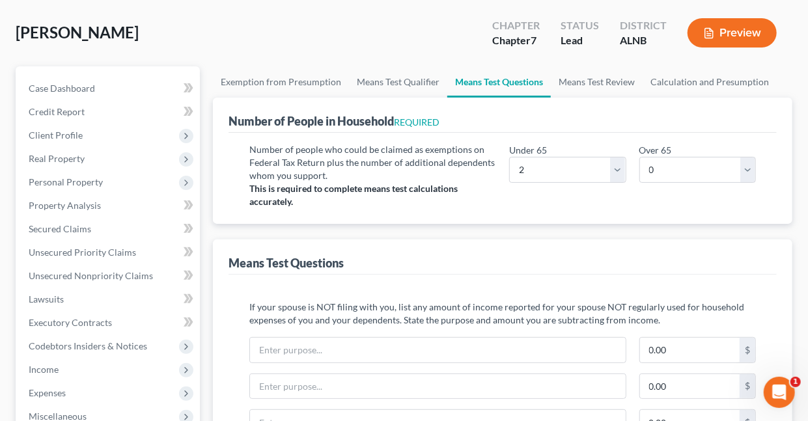
scroll to position [10, 0]
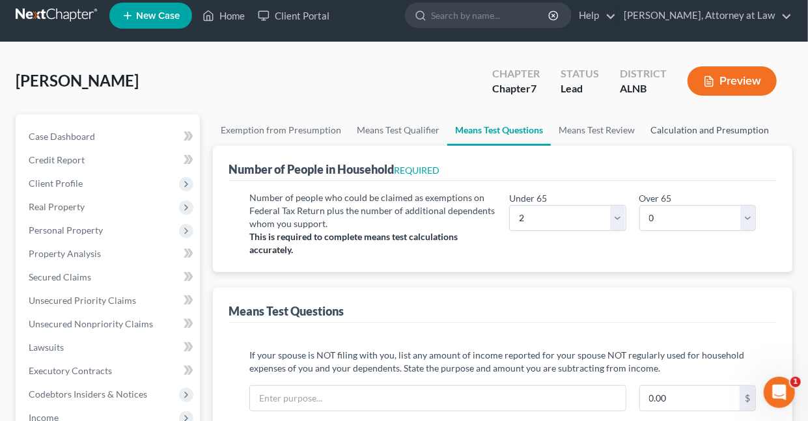
click at [656, 128] on link "Calculation and Presumption" at bounding box center [710, 130] width 134 height 31
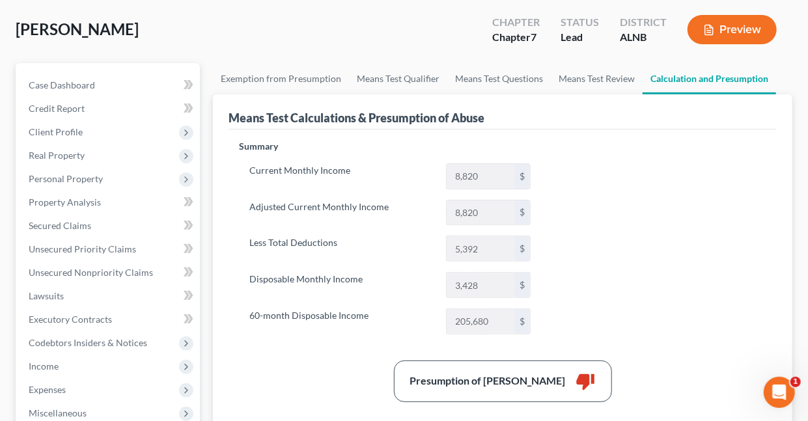
scroll to position [31, 0]
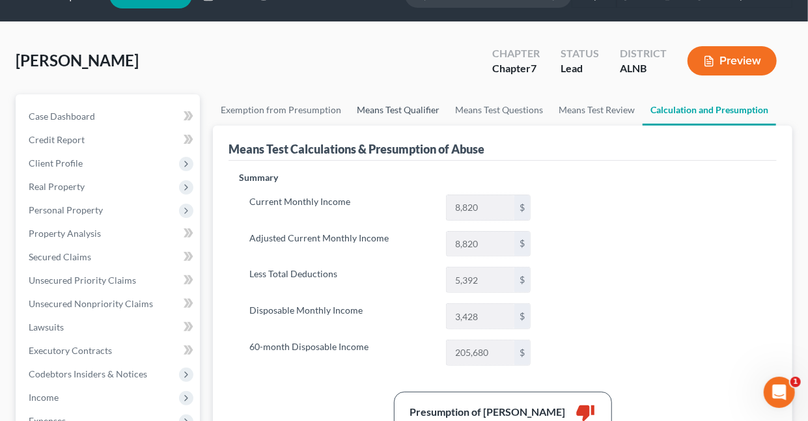
click at [372, 110] on link "Means Test Qualifier" at bounding box center [398, 109] width 98 height 31
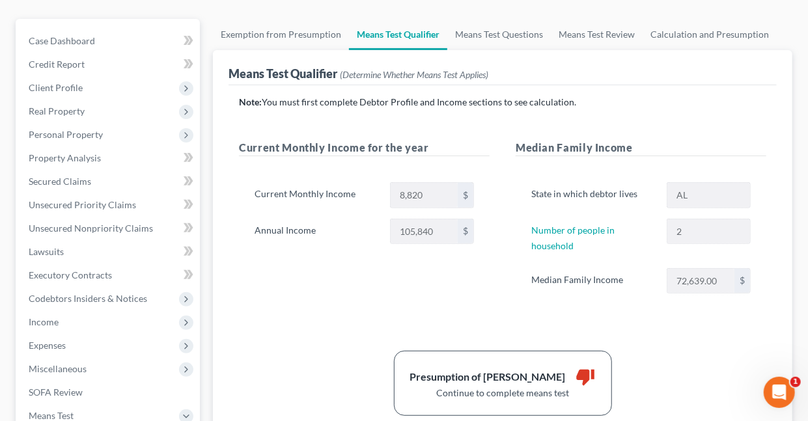
scroll to position [100, 0]
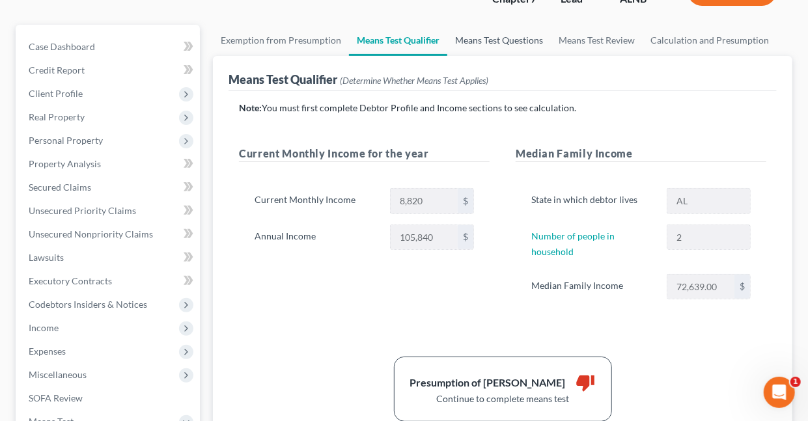
click at [493, 43] on link "Means Test Questions" at bounding box center [499, 40] width 104 height 31
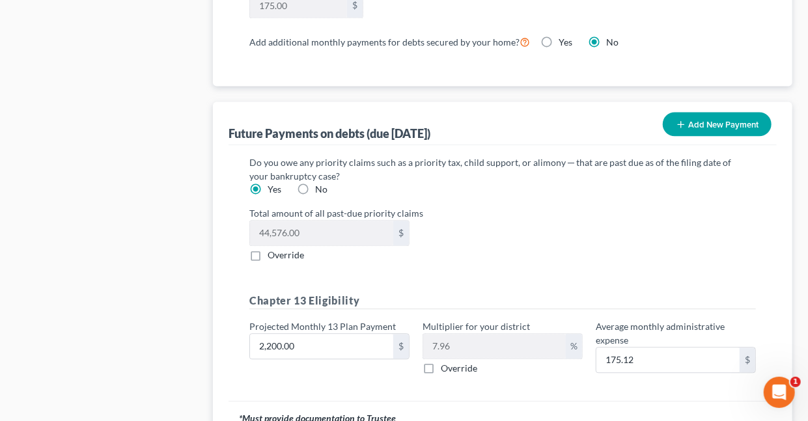
scroll to position [1310, 0]
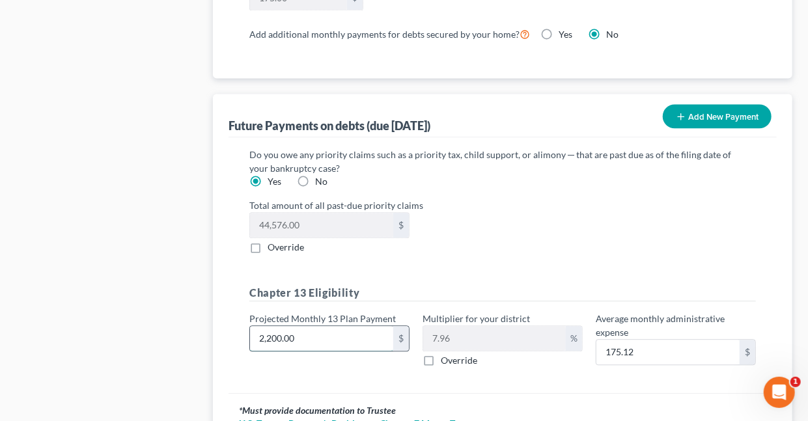
click at [309, 334] on input "2,200.00" at bounding box center [321, 338] width 143 height 25
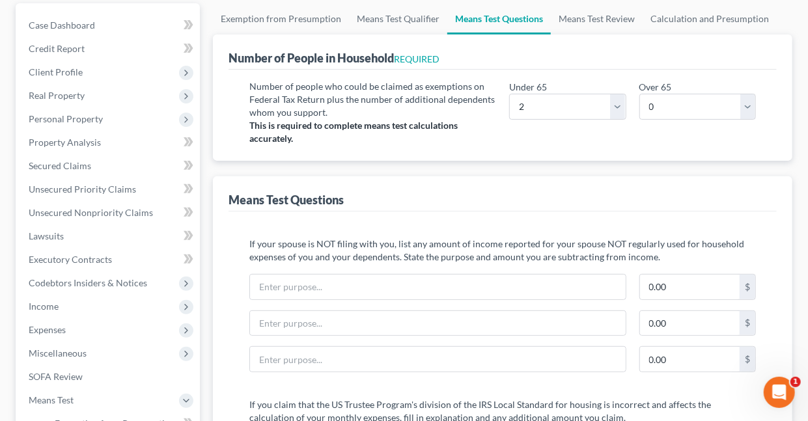
scroll to position [0, 0]
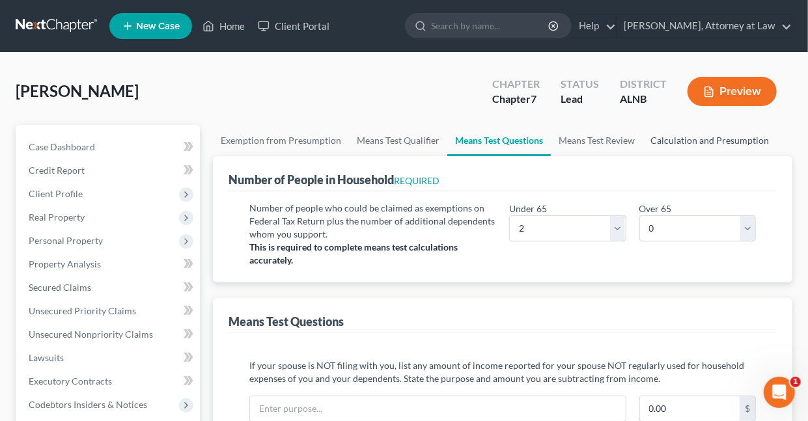
click at [680, 139] on link "Calculation and Presumption" at bounding box center [710, 140] width 134 height 31
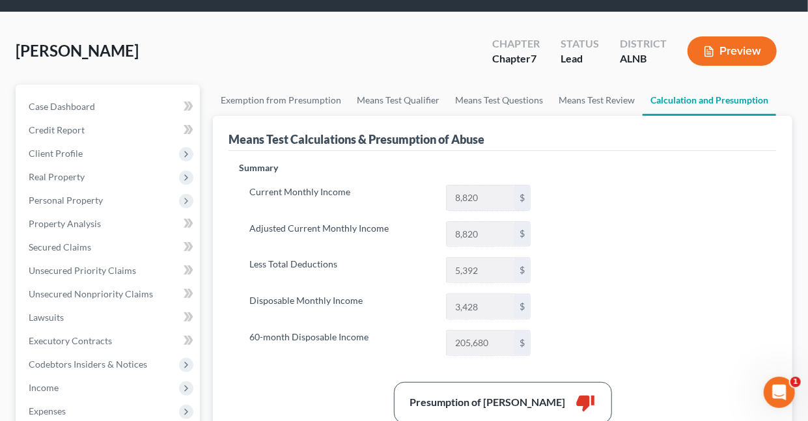
scroll to position [45, 0]
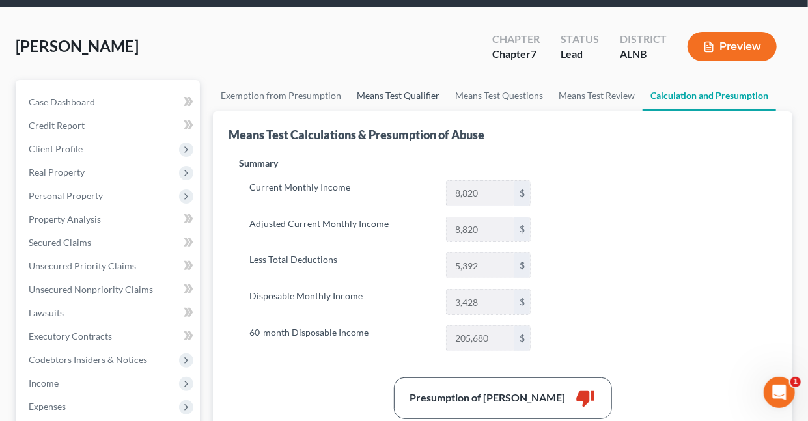
click at [369, 94] on link "Means Test Qualifier" at bounding box center [398, 95] width 98 height 31
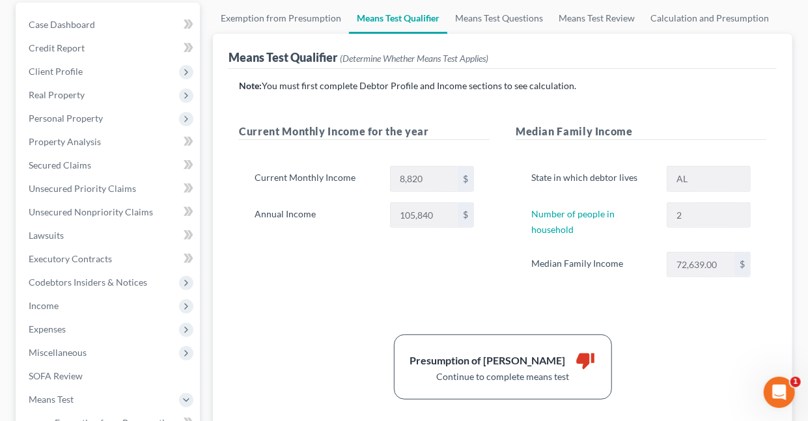
scroll to position [133, 0]
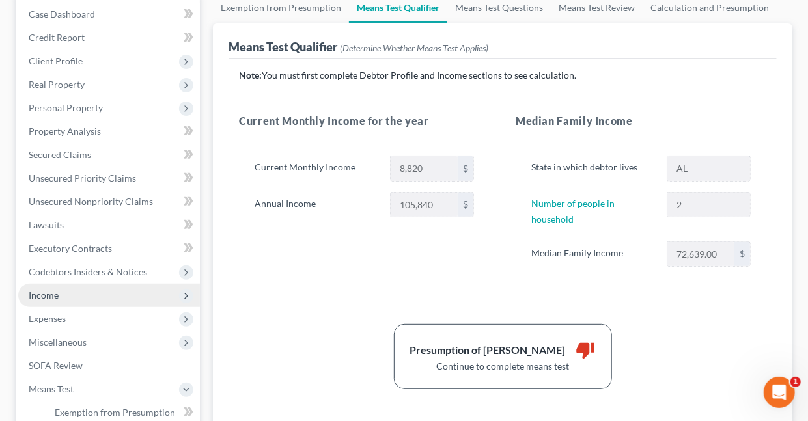
click at [49, 294] on span "Income" at bounding box center [44, 295] width 30 height 11
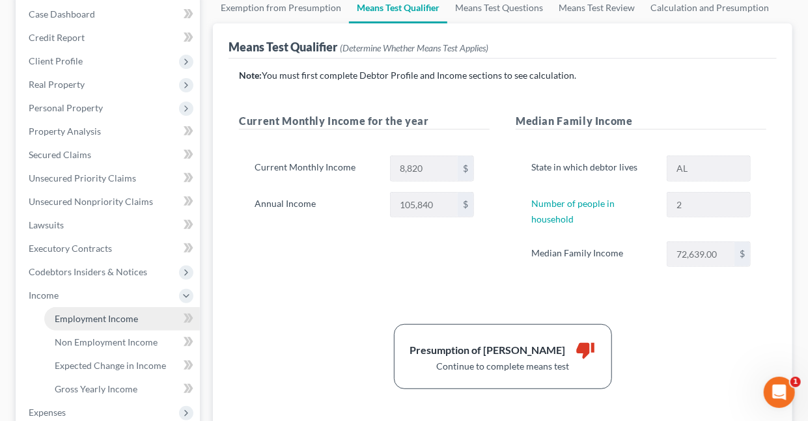
click at [81, 318] on span "Employment Income" at bounding box center [96, 318] width 83 height 11
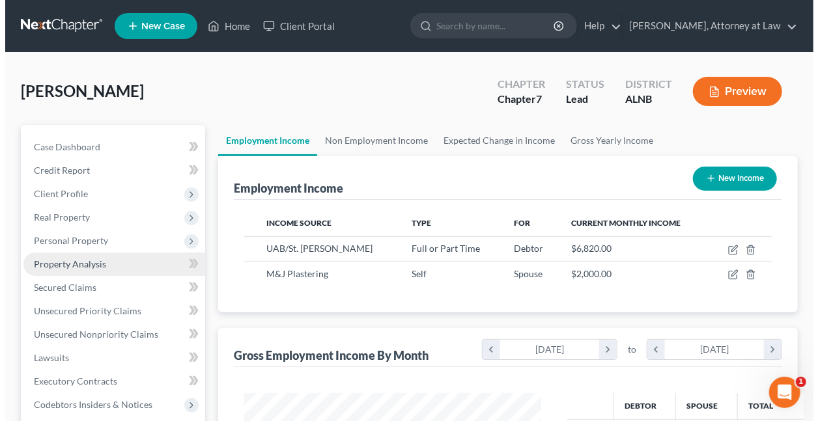
scroll to position [232, 322]
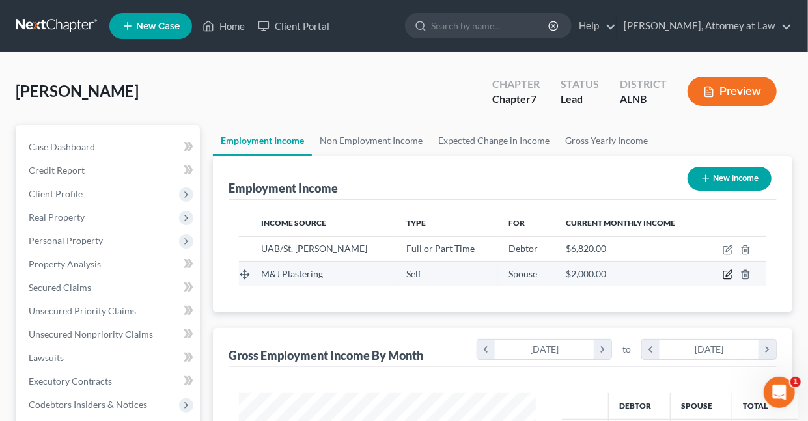
click at [729, 273] on icon "button" at bounding box center [728, 275] width 10 height 10
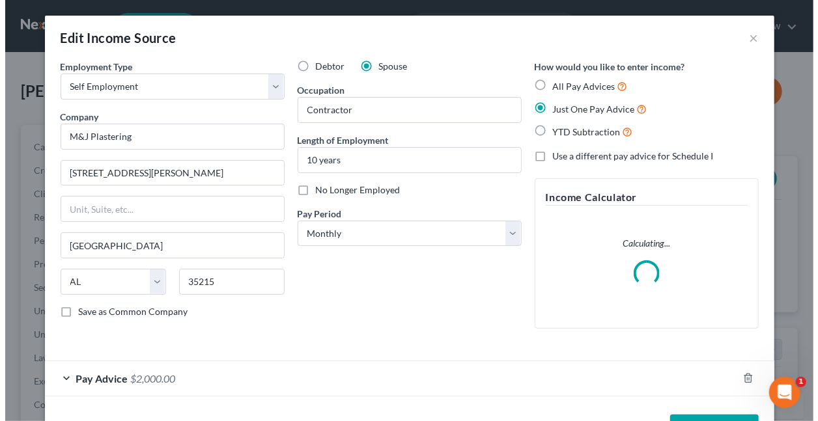
scroll to position [232, 328]
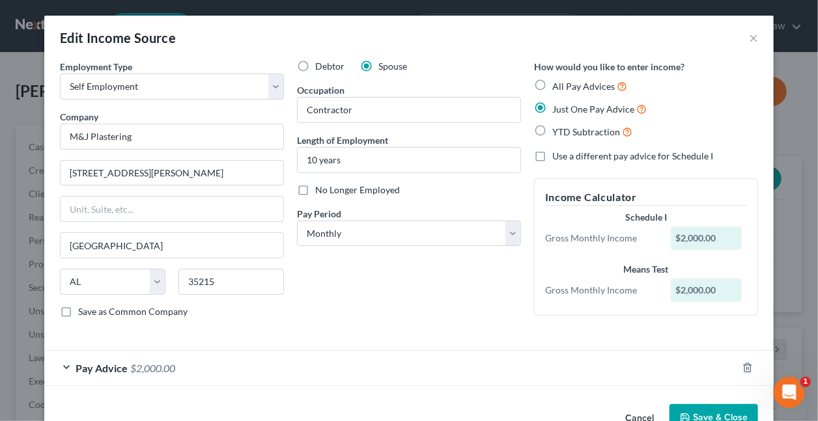
click at [160, 365] on span "$2,000.00" at bounding box center [152, 368] width 45 height 12
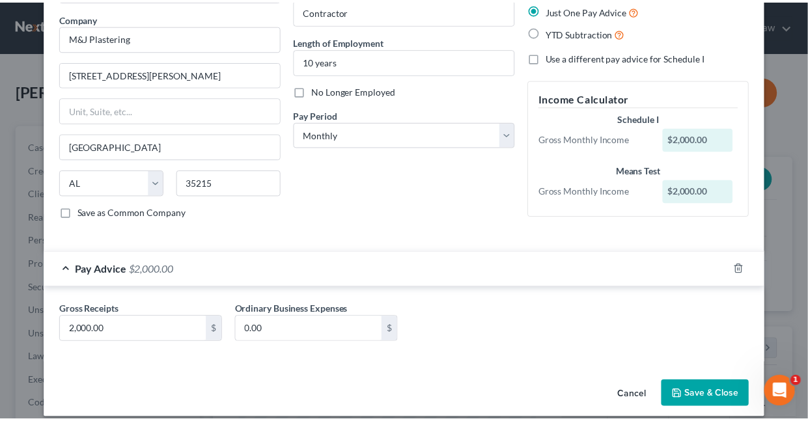
scroll to position [109, 0]
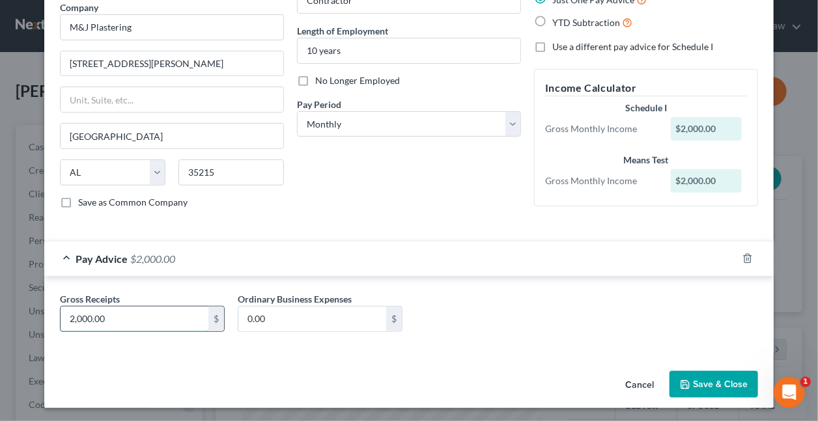
click at [141, 318] on input "2,000.00" at bounding box center [135, 319] width 148 height 25
click at [705, 382] on button "Save & Close" at bounding box center [713, 384] width 89 height 27
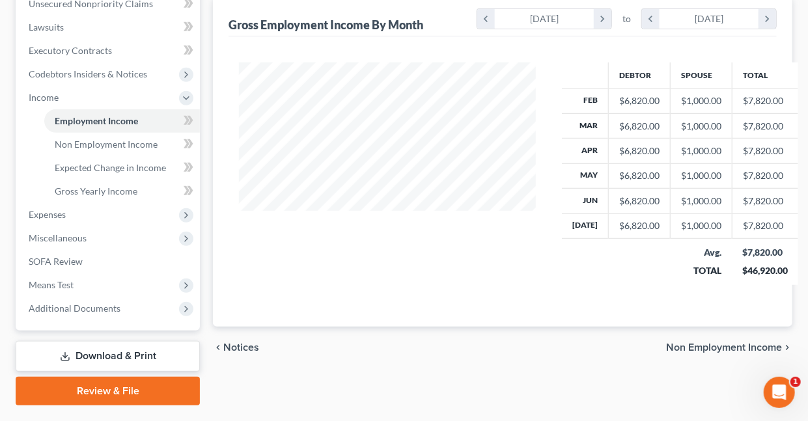
scroll to position [331, 0]
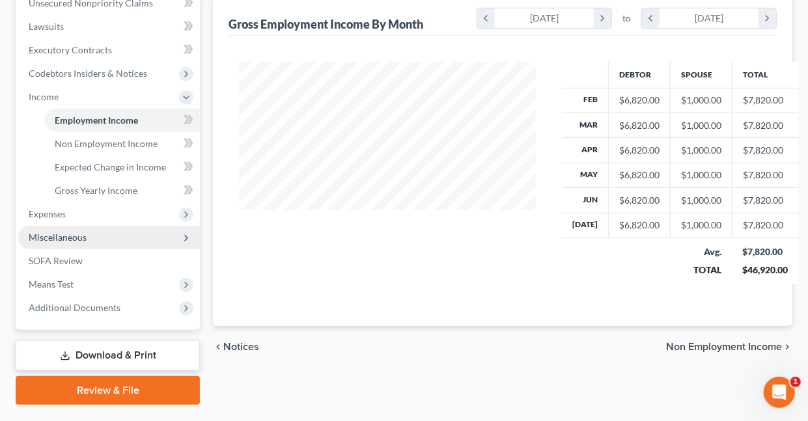
click at [58, 236] on span "Miscellaneous" at bounding box center [58, 237] width 58 height 11
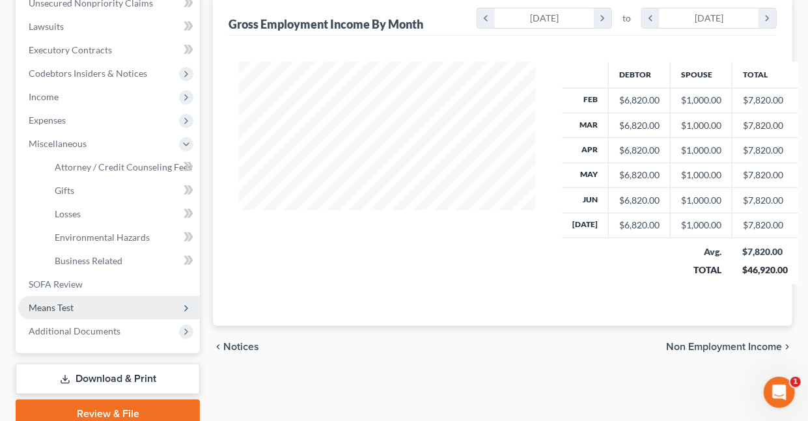
click at [70, 305] on span "Means Test" at bounding box center [51, 307] width 45 height 11
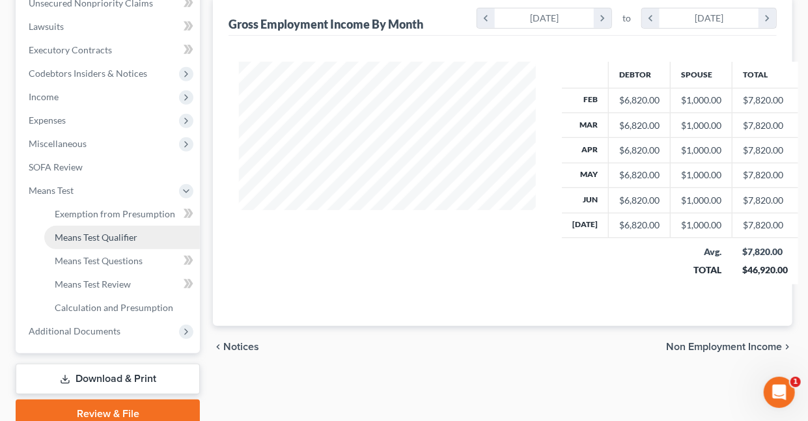
click at [105, 236] on span "Means Test Qualifier" at bounding box center [96, 237] width 83 height 11
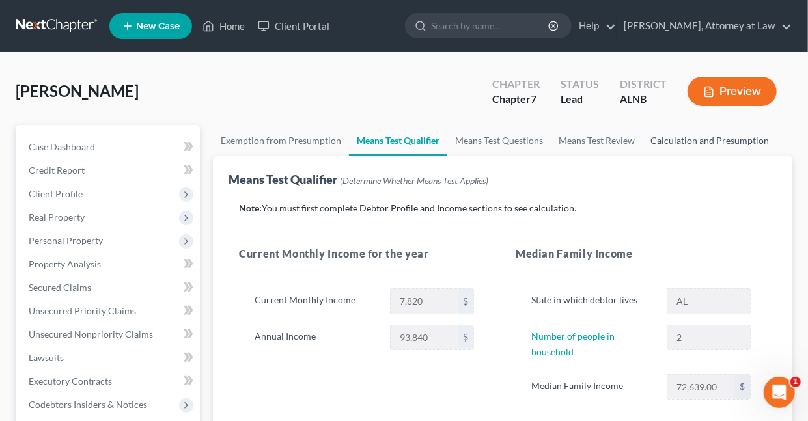
click at [692, 137] on link "Calculation and Presumption" at bounding box center [710, 140] width 134 height 31
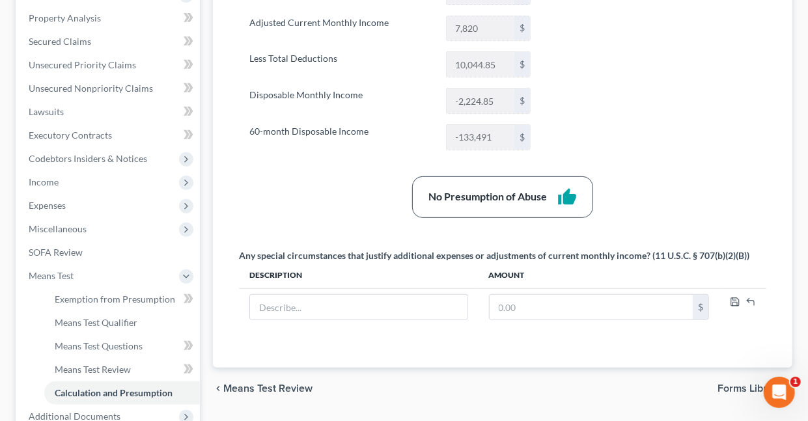
scroll to position [248, 0]
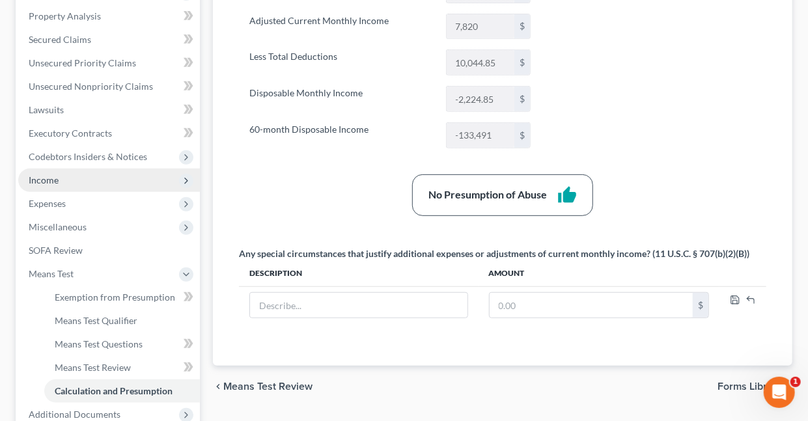
click at [49, 180] on span "Income" at bounding box center [44, 180] width 30 height 11
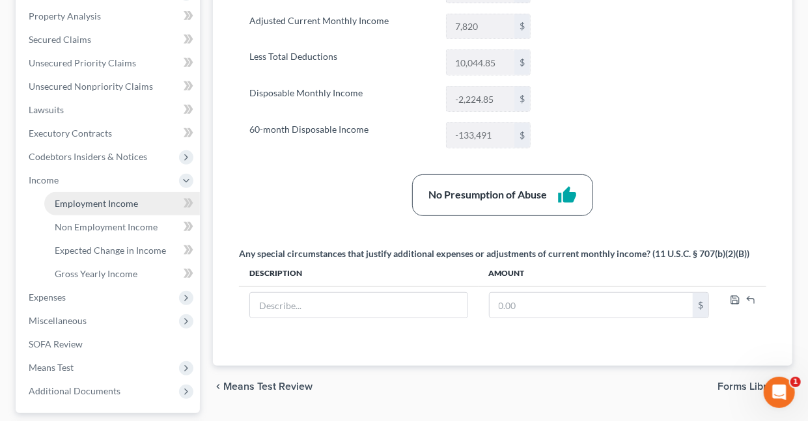
click at [102, 204] on span "Employment Income" at bounding box center [96, 203] width 83 height 11
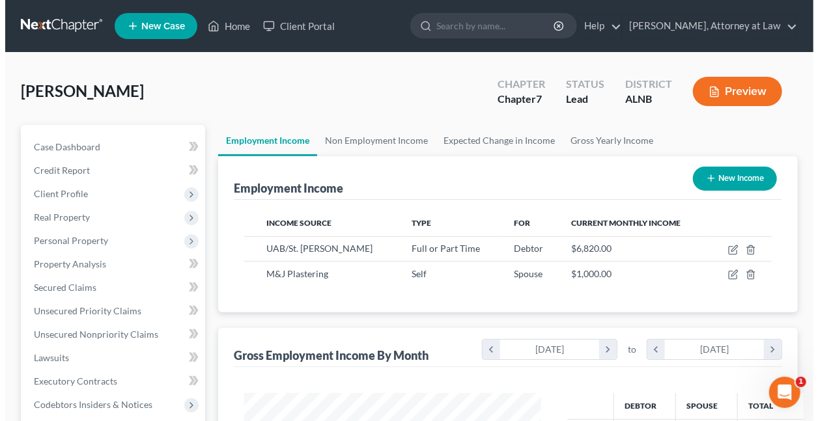
scroll to position [232, 322]
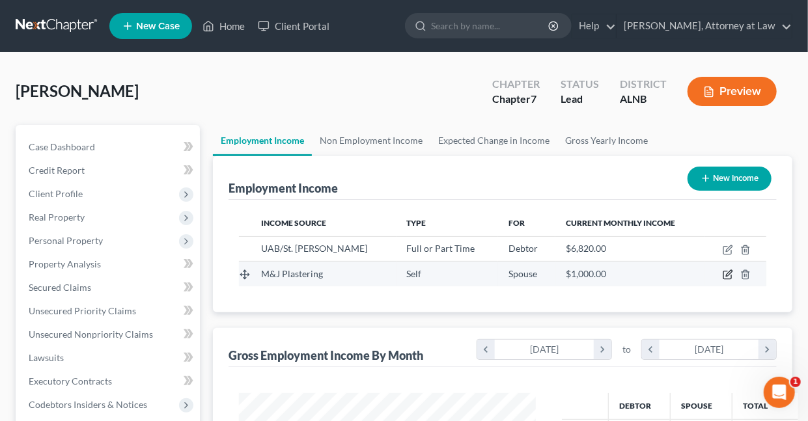
click at [726, 277] on icon "button" at bounding box center [728, 275] width 10 height 10
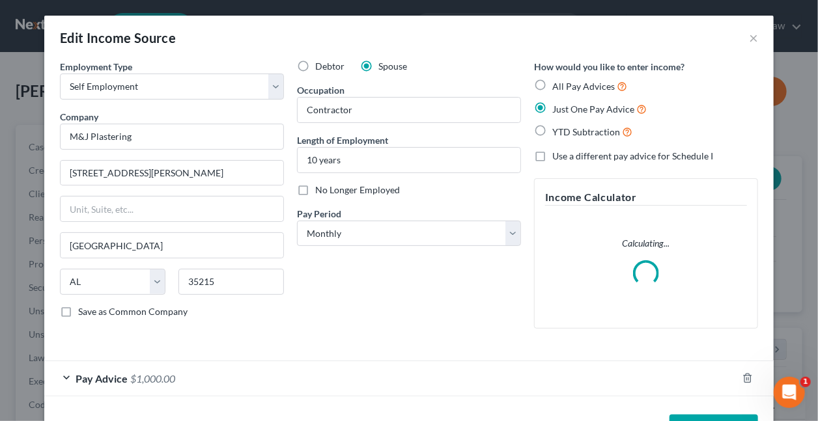
scroll to position [232, 328]
click at [153, 378] on span "$1,000.00" at bounding box center [152, 378] width 45 height 12
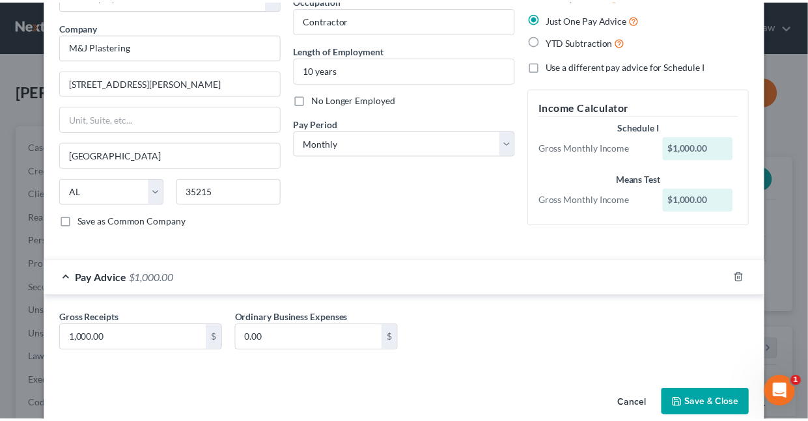
scroll to position [103, 0]
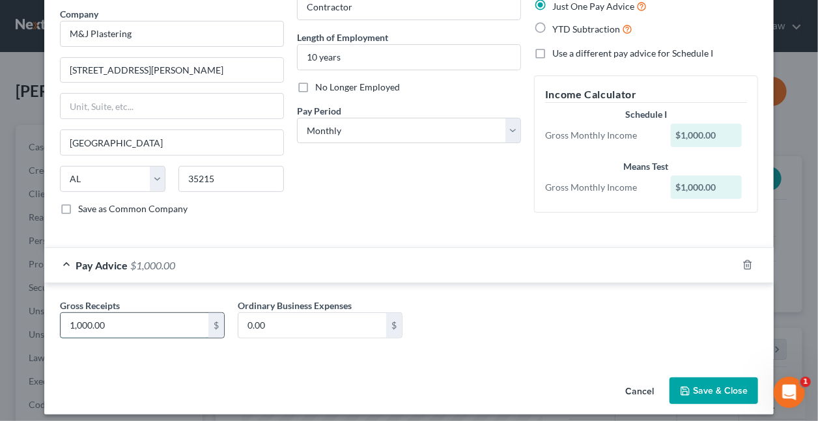
click at [121, 323] on input "1,000.00" at bounding box center [135, 325] width 148 height 25
click at [683, 387] on polyline "button" at bounding box center [684, 388] width 3 height 2
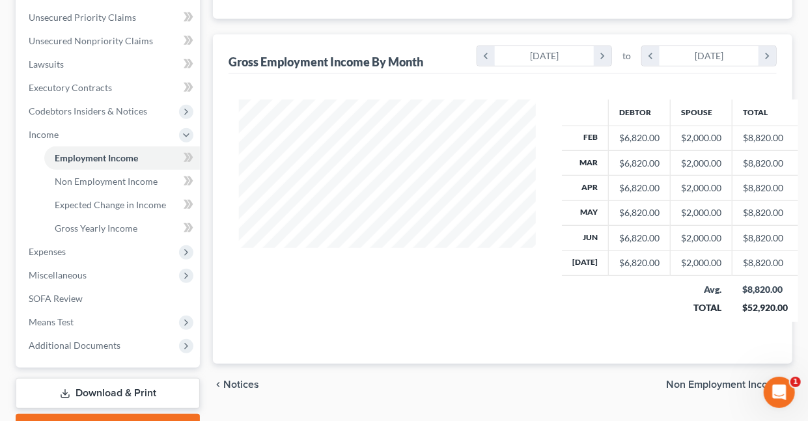
scroll to position [305, 0]
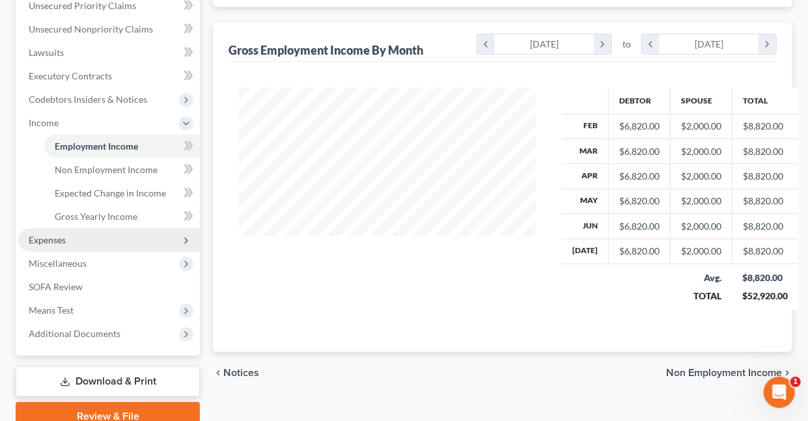
click at [61, 238] on span "Expenses" at bounding box center [47, 239] width 37 height 11
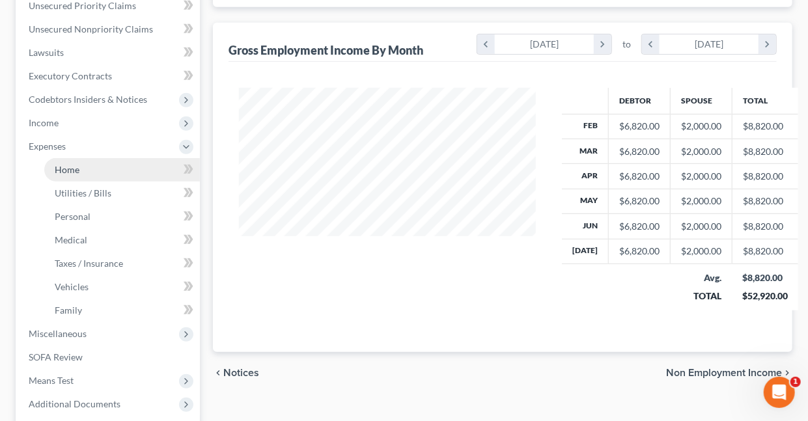
click at [62, 167] on span "Home" at bounding box center [67, 169] width 25 height 11
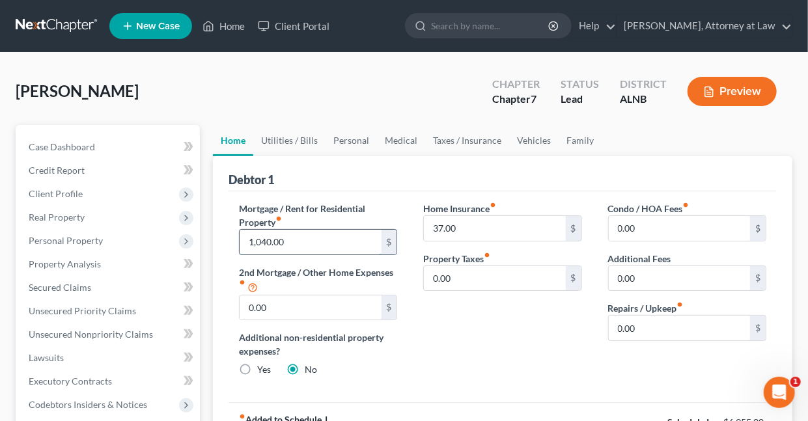
click at [306, 240] on input "1,040.00" at bounding box center [310, 242] width 141 height 25
click at [580, 141] on link "Family" at bounding box center [580, 140] width 43 height 31
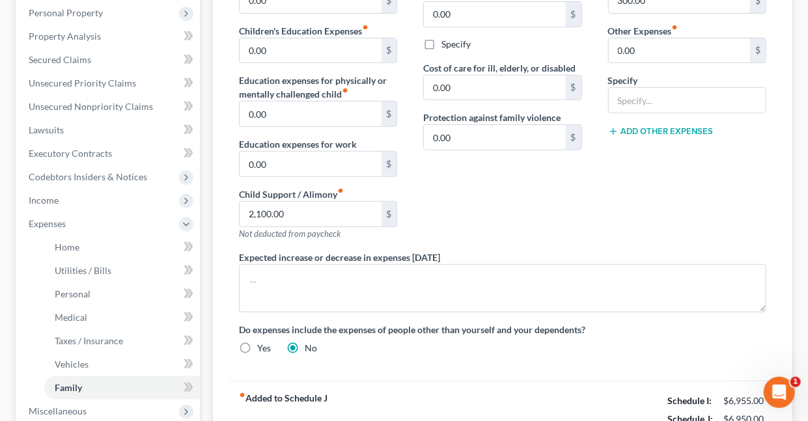
scroll to position [246, 0]
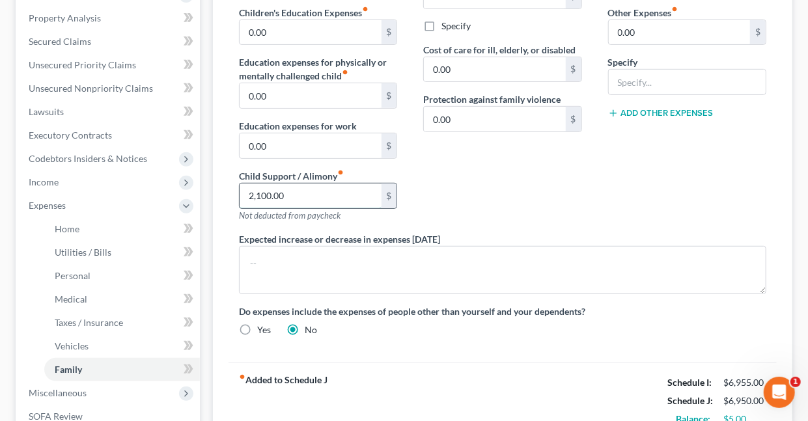
click at [305, 195] on input "2,100.00" at bounding box center [310, 196] width 141 height 25
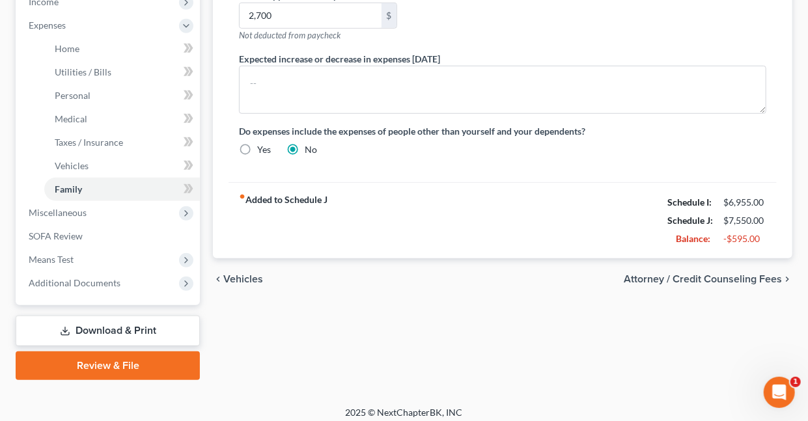
scroll to position [433, 0]
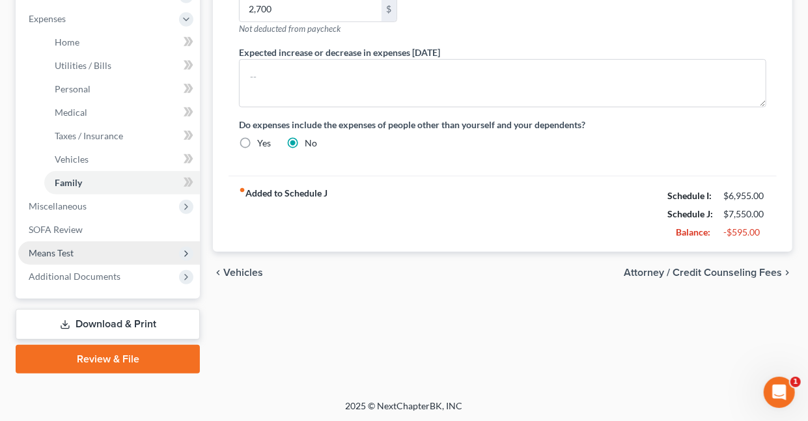
click at [51, 249] on span "Means Test" at bounding box center [51, 252] width 45 height 11
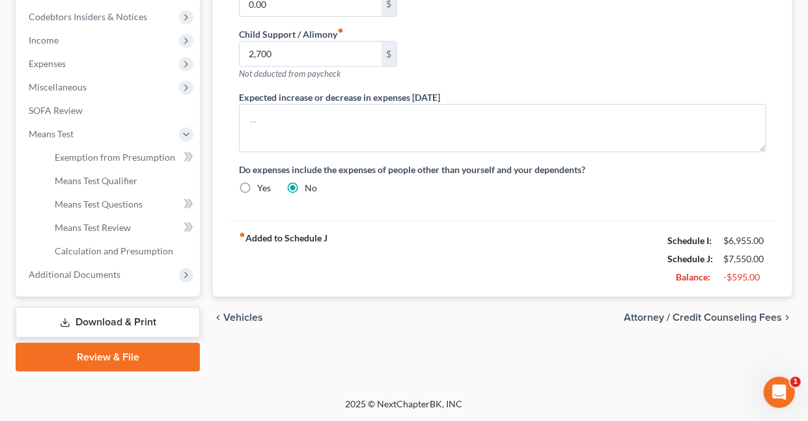
scroll to position [386, 0]
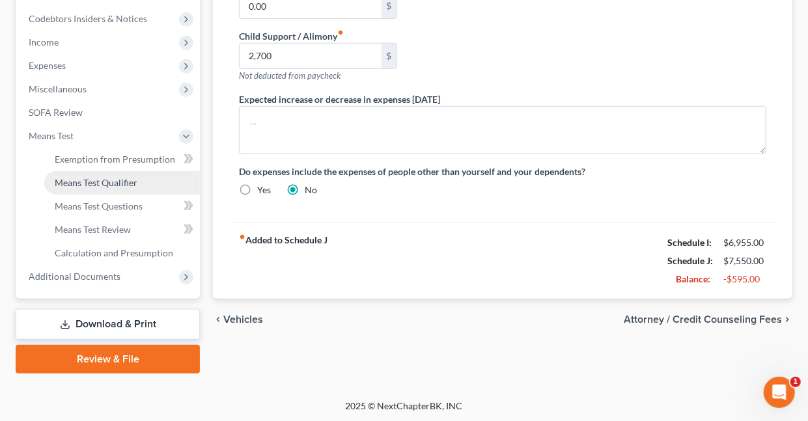
click at [80, 179] on span "Means Test Qualifier" at bounding box center [96, 182] width 83 height 11
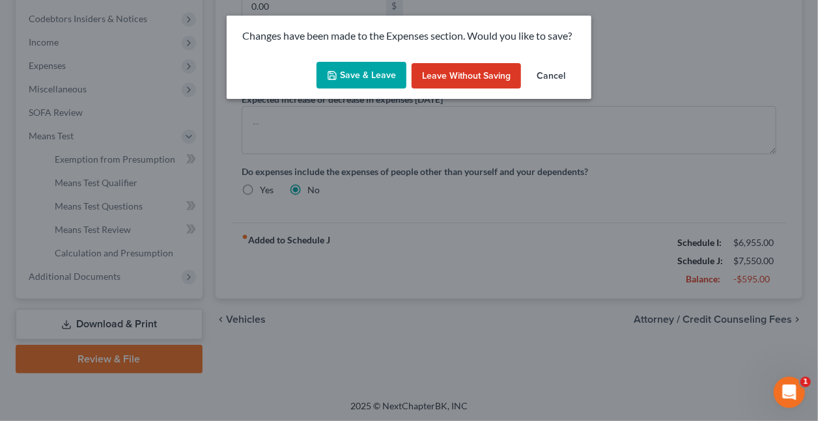
click at [378, 76] on button "Save & Leave" at bounding box center [361, 75] width 90 height 27
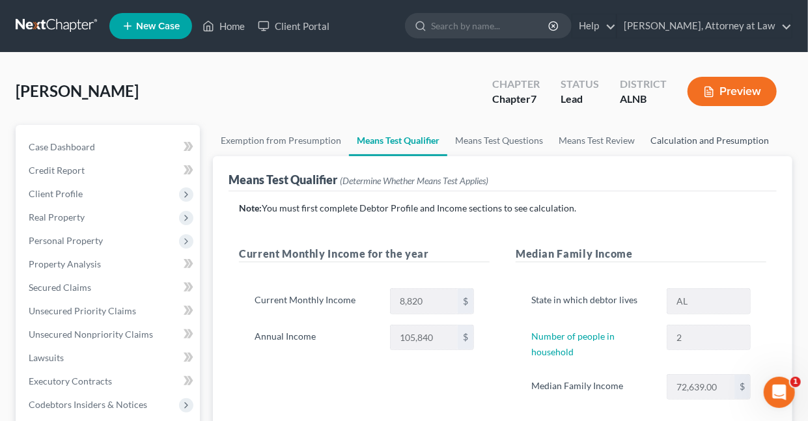
click at [662, 143] on link "Calculation and Presumption" at bounding box center [710, 140] width 134 height 31
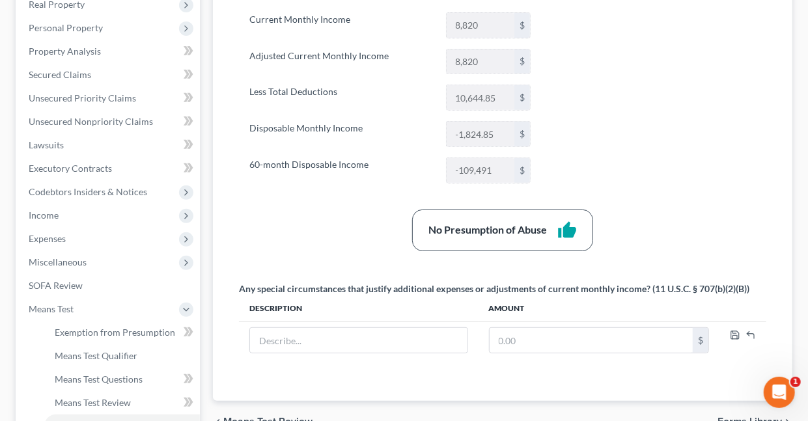
scroll to position [227, 0]
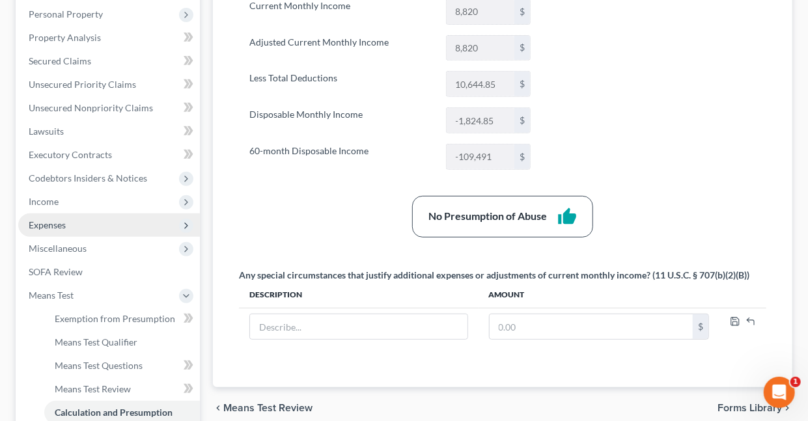
click at [59, 222] on span "Expenses" at bounding box center [47, 224] width 37 height 11
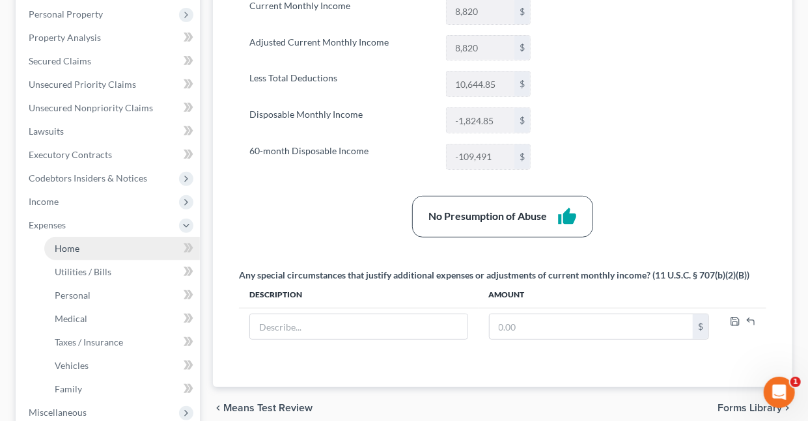
click at [72, 246] on span "Home" at bounding box center [67, 248] width 25 height 11
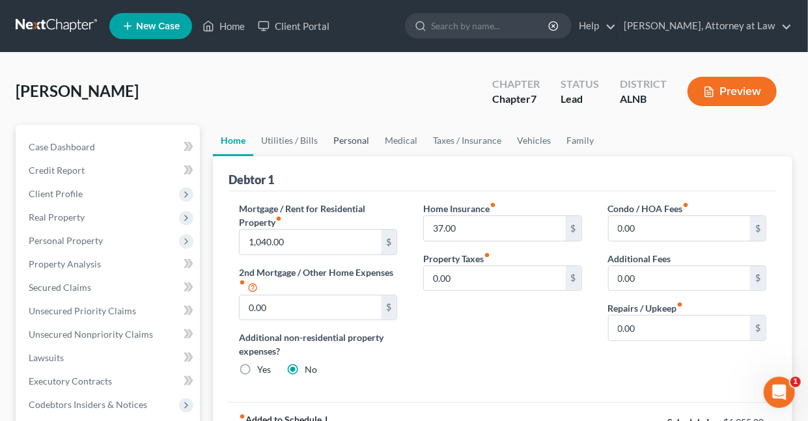
click at [348, 140] on link "Personal" at bounding box center [351, 140] width 51 height 31
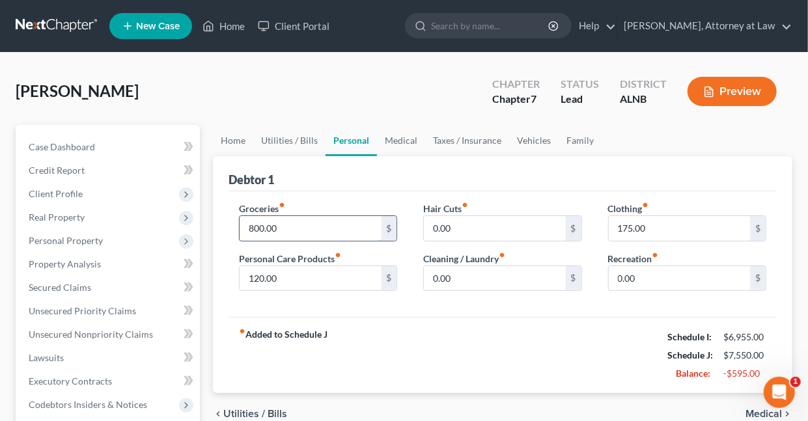
click at [309, 227] on input "800.00" at bounding box center [310, 228] width 141 height 25
click at [391, 140] on link "Medical" at bounding box center [401, 140] width 48 height 31
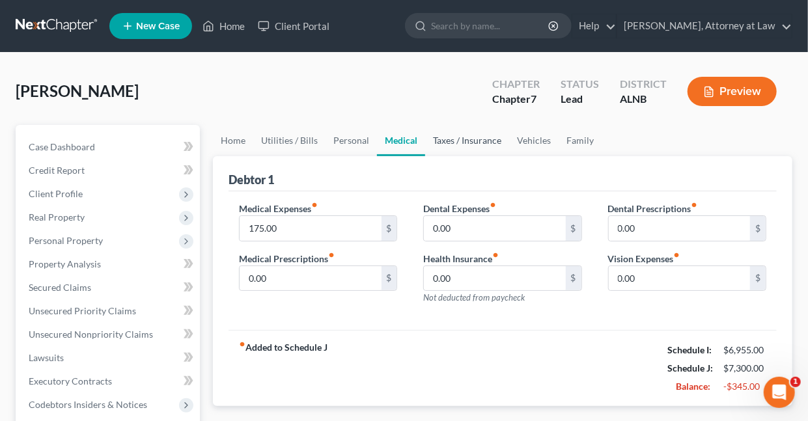
click at [480, 140] on link "Taxes / Insurance" at bounding box center [467, 140] width 84 height 31
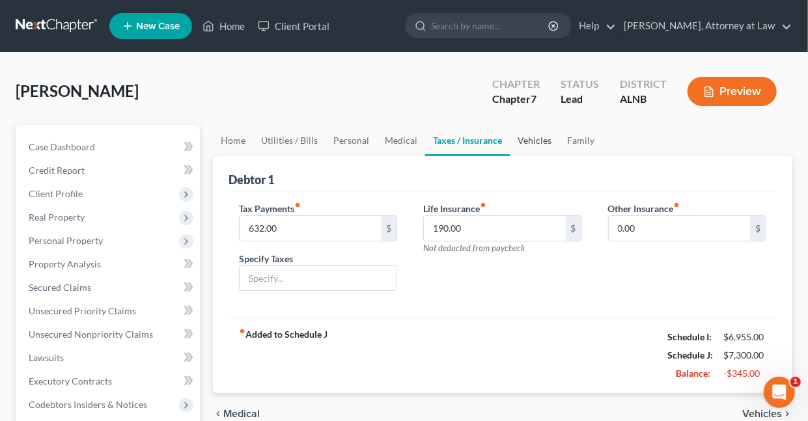
click at [533, 141] on link "Vehicles" at bounding box center [534, 140] width 49 height 31
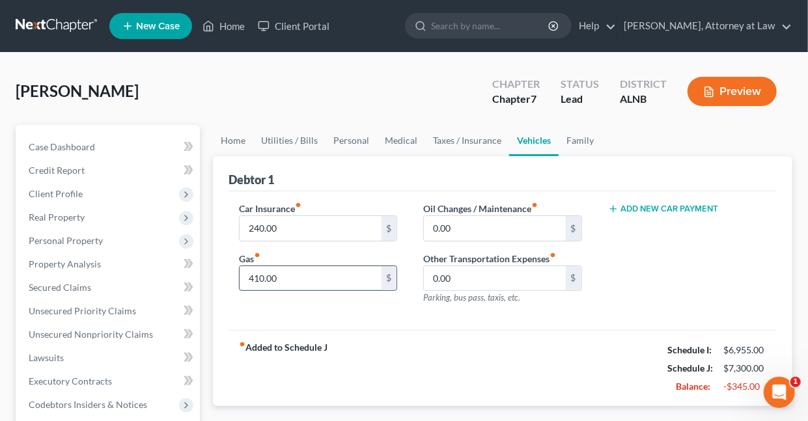
click at [283, 275] on input "410.00" at bounding box center [310, 278] width 141 height 25
click at [574, 139] on link "Family" at bounding box center [580, 140] width 43 height 31
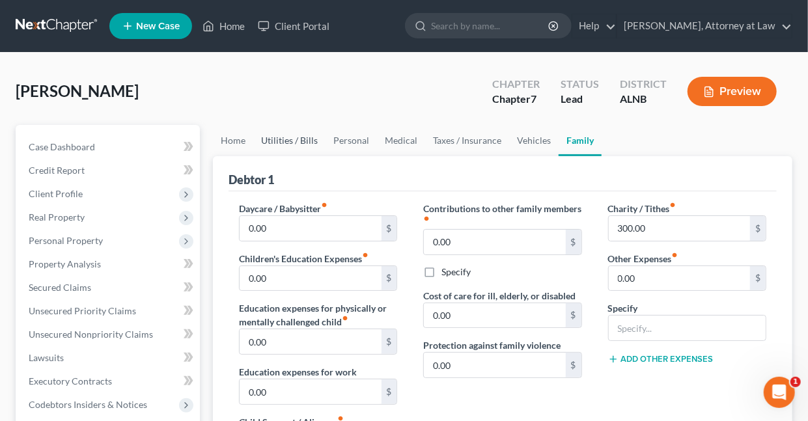
click at [281, 139] on link "Utilities / Bills" at bounding box center [289, 140] width 72 height 31
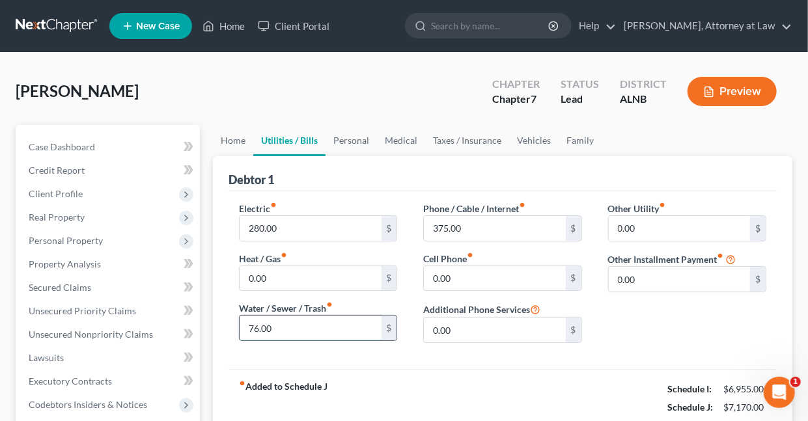
click at [287, 325] on input "76.00" at bounding box center [310, 328] width 141 height 25
click at [363, 139] on link "Personal" at bounding box center [351, 140] width 51 height 31
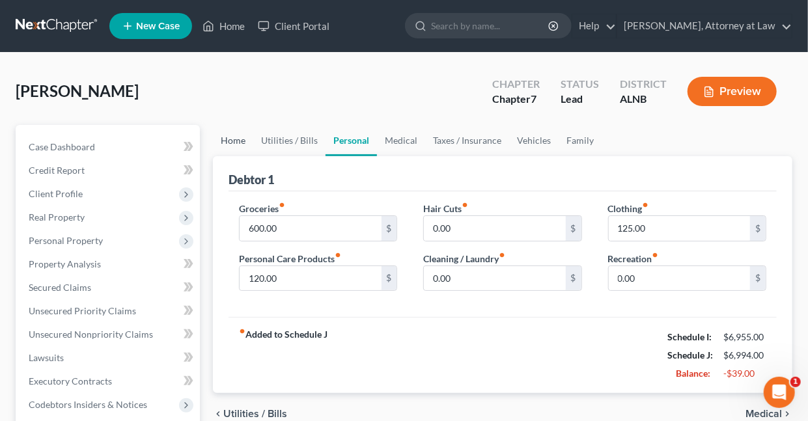
click at [232, 139] on link "Home" at bounding box center [233, 140] width 40 height 31
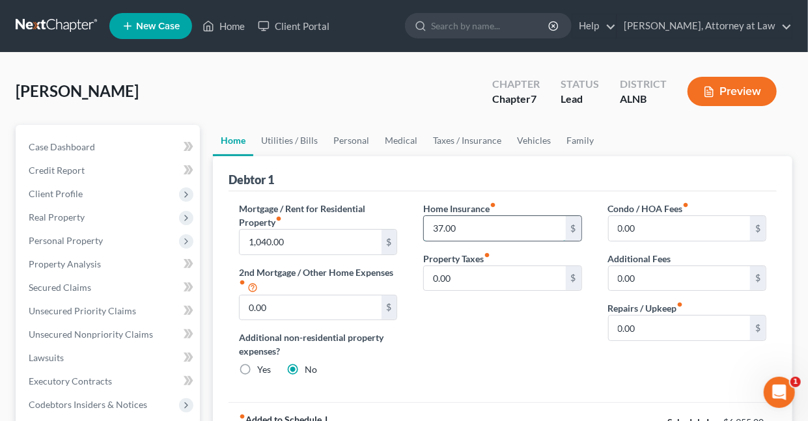
drag, startPoint x: 481, startPoint y: 230, endPoint x: 473, endPoint y: 234, distance: 8.5
click at [480, 230] on input "37.00" at bounding box center [494, 228] width 141 height 25
click at [297, 139] on link "Utilities / Bills" at bounding box center [289, 140] width 72 height 31
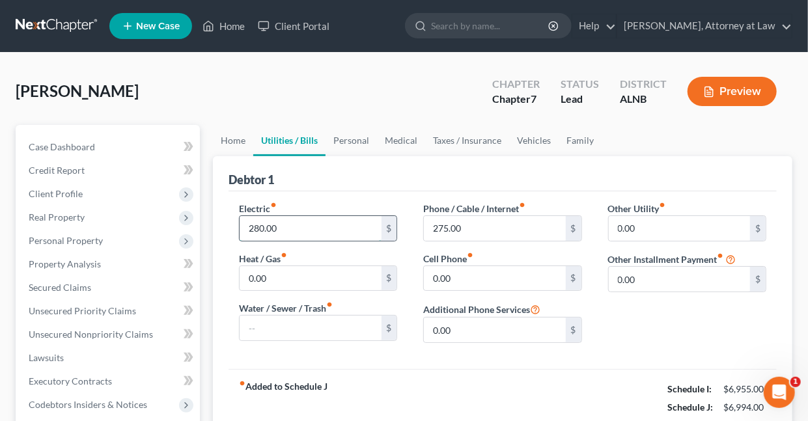
click at [296, 227] on input "280.00" at bounding box center [310, 228] width 141 height 25
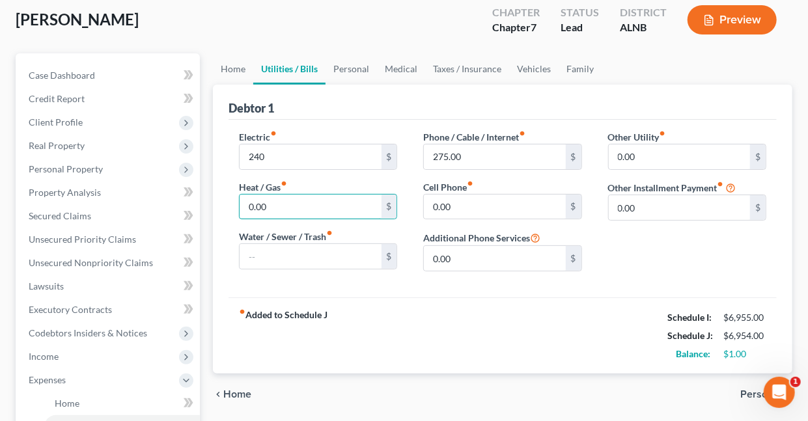
scroll to position [42, 0]
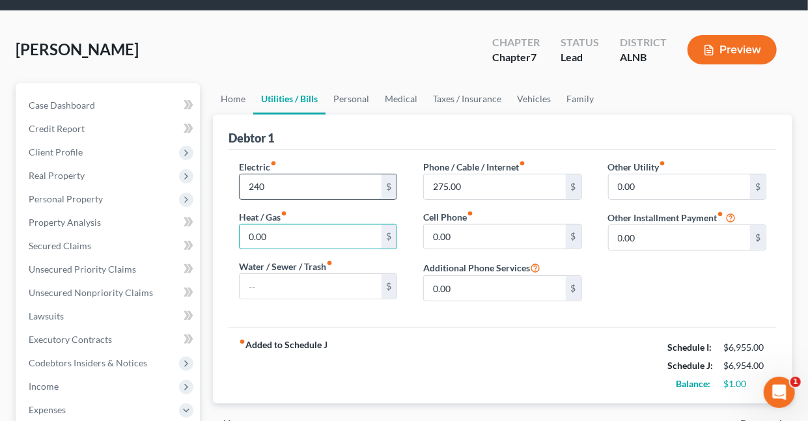
click at [283, 186] on input "240" at bounding box center [310, 187] width 141 height 25
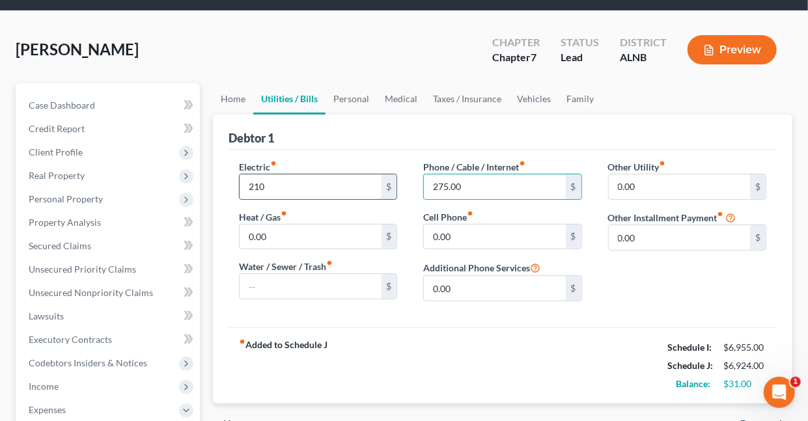
click at [279, 183] on input "210" at bounding box center [310, 187] width 141 height 25
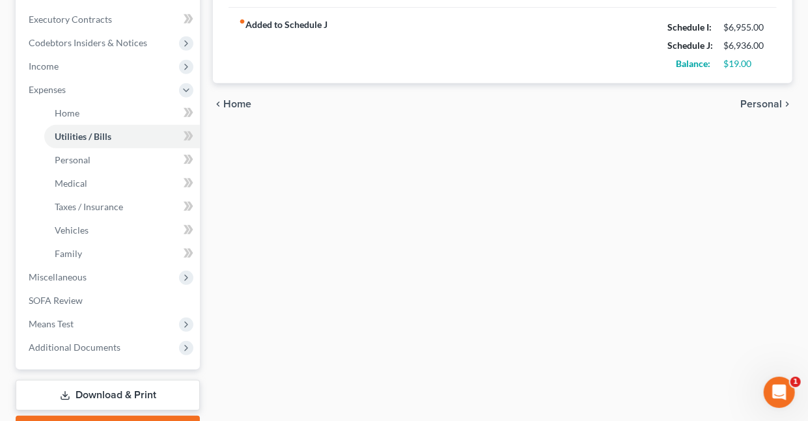
scroll to position [433, 0]
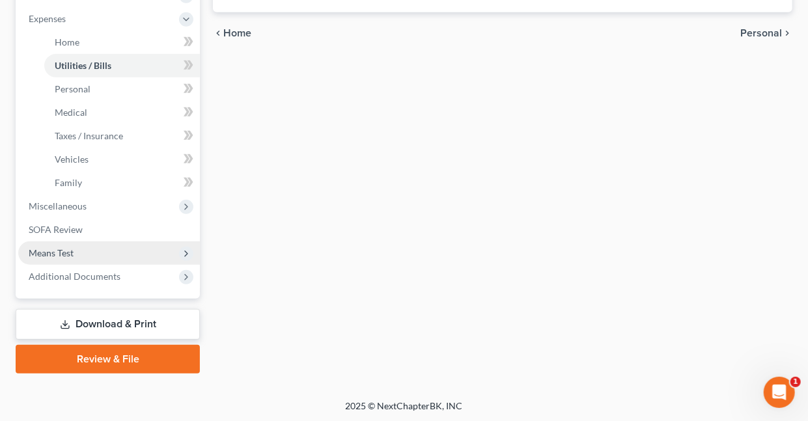
click at [54, 249] on span "Means Test" at bounding box center [51, 252] width 45 height 11
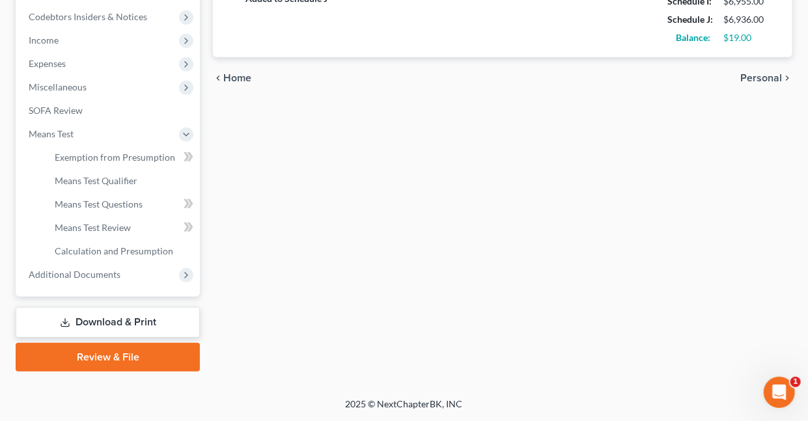
scroll to position [386, 0]
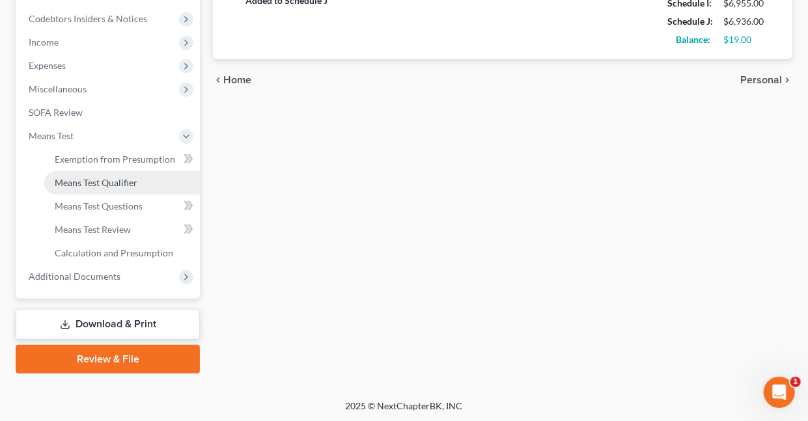
click at [114, 179] on span "Means Test Qualifier" at bounding box center [96, 182] width 83 height 11
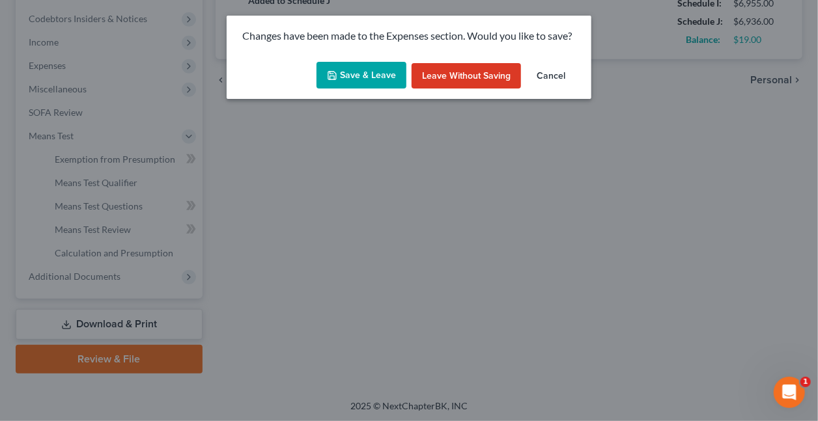
click at [385, 75] on button "Save & Leave" at bounding box center [361, 75] width 90 height 27
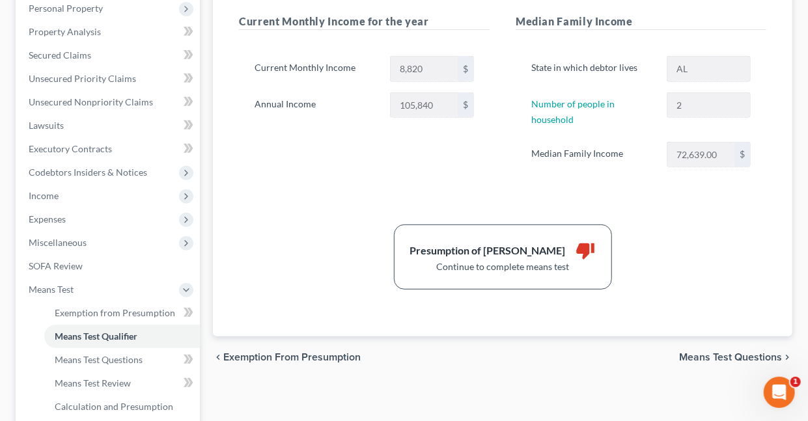
scroll to position [236, 0]
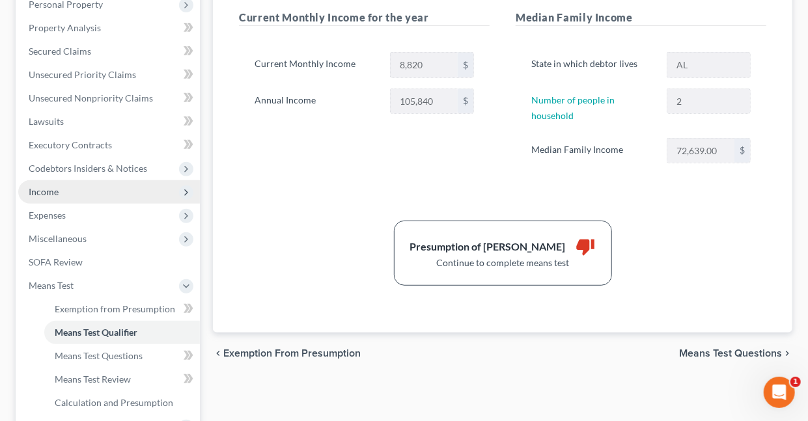
click at [40, 190] on span "Income" at bounding box center [44, 191] width 30 height 11
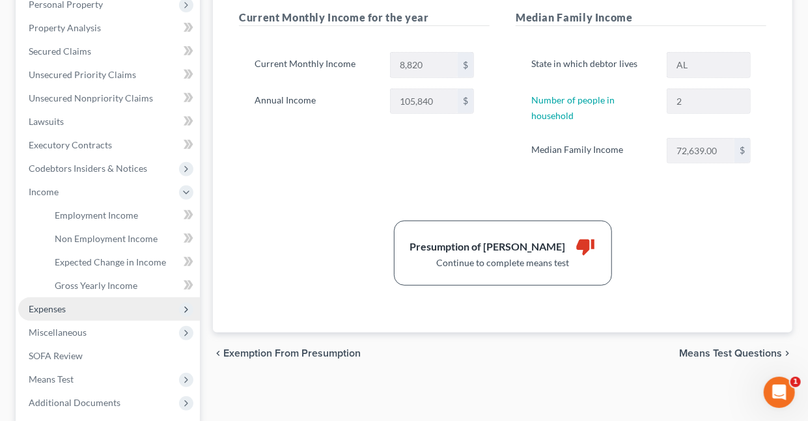
click at [54, 307] on span "Expenses" at bounding box center [47, 308] width 37 height 11
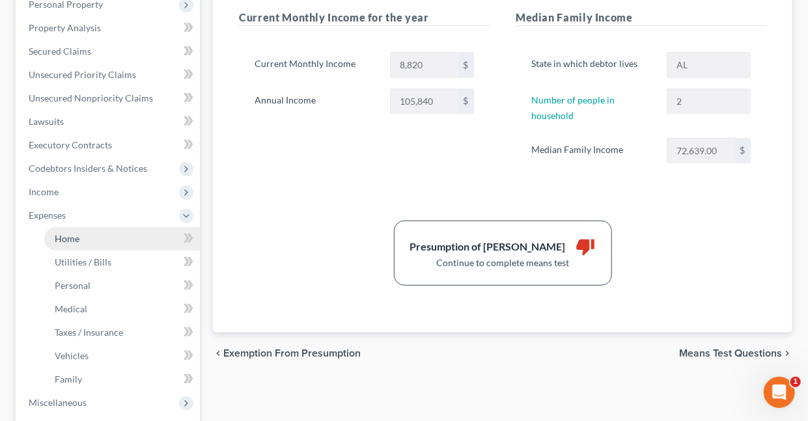
click at [66, 236] on span "Home" at bounding box center [67, 238] width 25 height 11
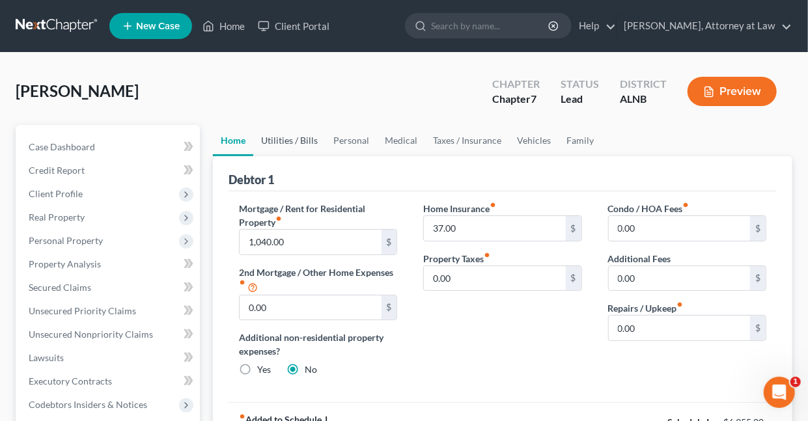
click at [300, 141] on link "Utilities / Bills" at bounding box center [289, 140] width 72 height 31
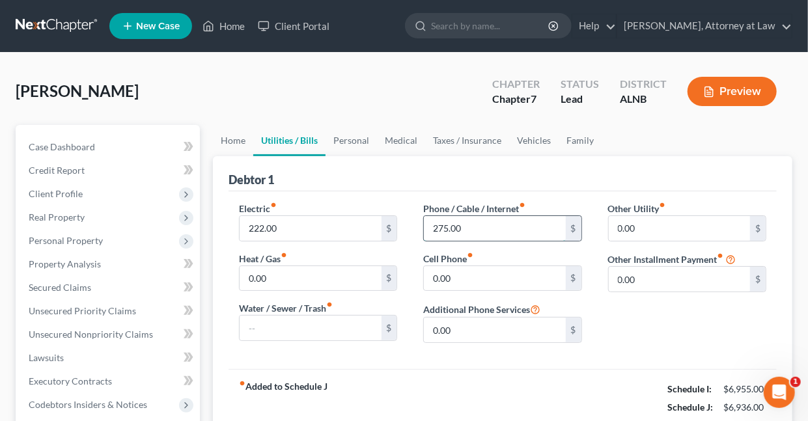
click at [469, 228] on input "275.00" at bounding box center [494, 228] width 141 height 25
click at [366, 139] on link "Personal" at bounding box center [351, 140] width 51 height 31
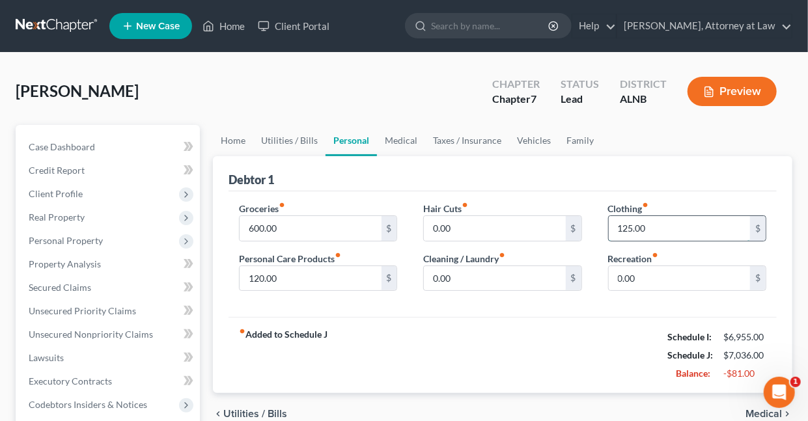
click at [654, 232] on input "125.00" at bounding box center [679, 228] width 141 height 25
click at [406, 141] on link "Medical" at bounding box center [401, 140] width 48 height 31
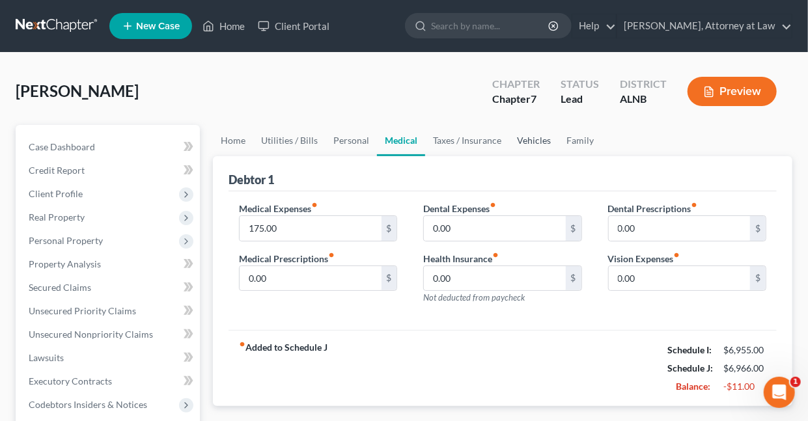
click at [519, 139] on link "Vehicles" at bounding box center [533, 140] width 49 height 31
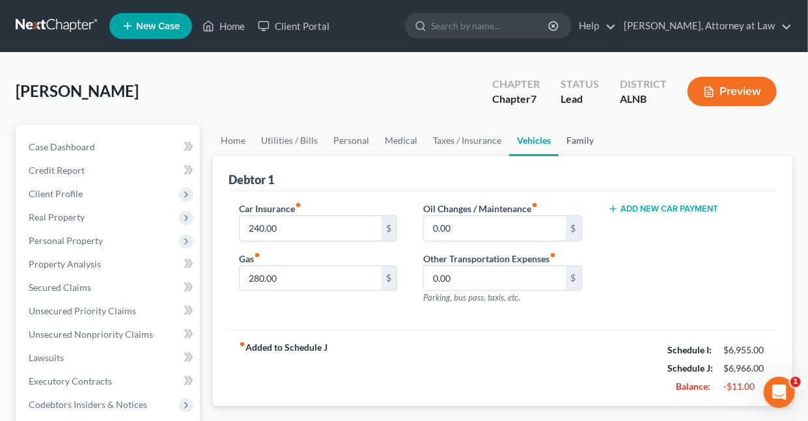
click at [569, 141] on link "Family" at bounding box center [580, 140] width 43 height 31
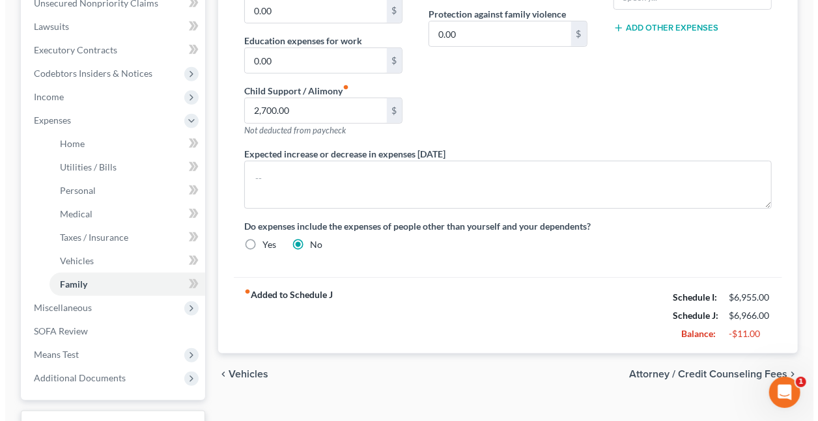
scroll to position [339, 0]
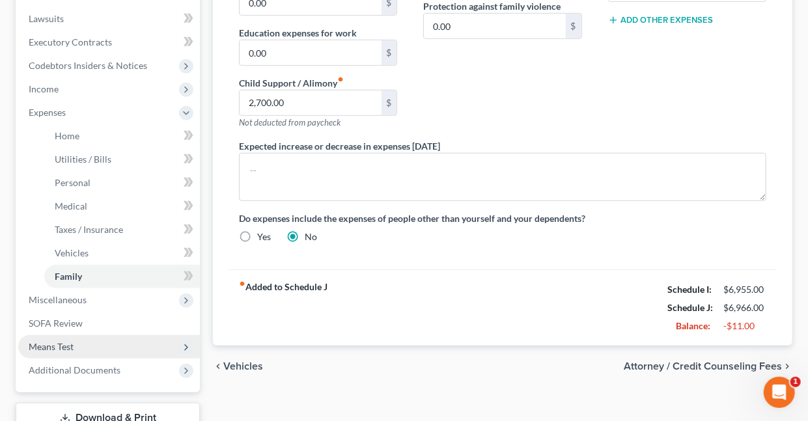
click at [64, 346] on span "Means Test" at bounding box center [51, 346] width 45 height 11
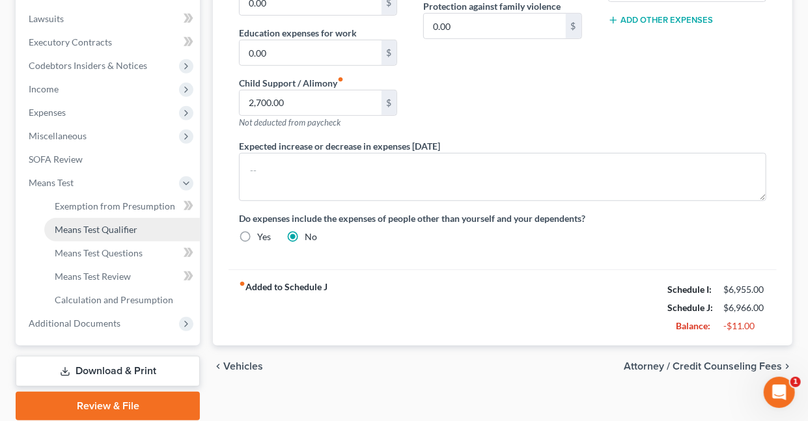
click at [109, 225] on span "Means Test Qualifier" at bounding box center [96, 229] width 83 height 11
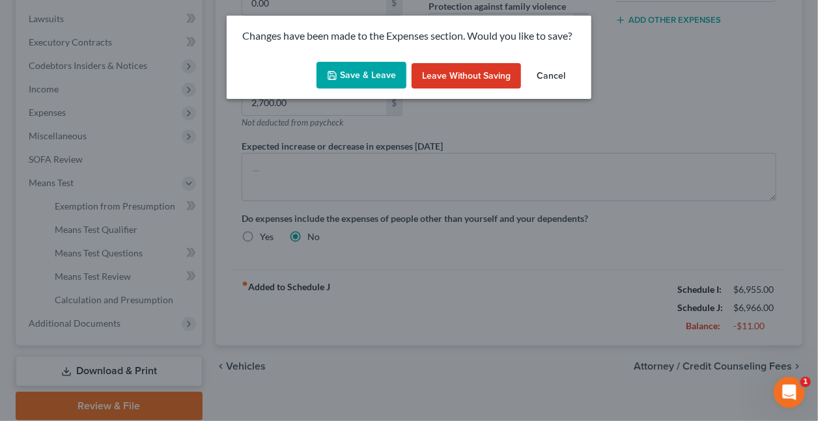
click at [352, 75] on button "Save & Leave" at bounding box center [361, 75] width 90 height 27
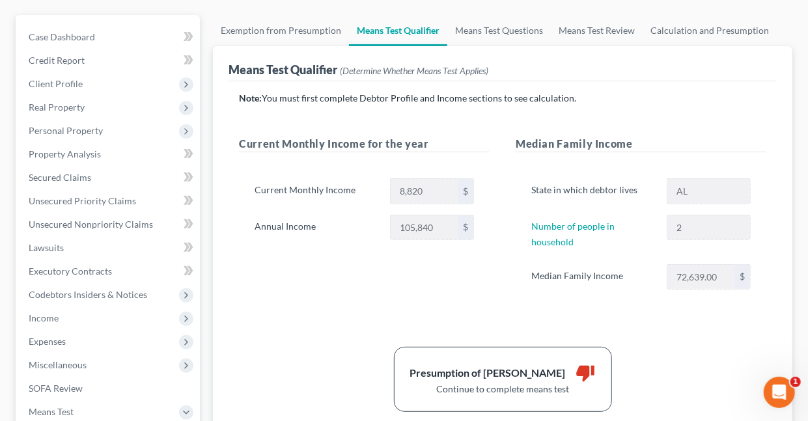
scroll to position [87, 0]
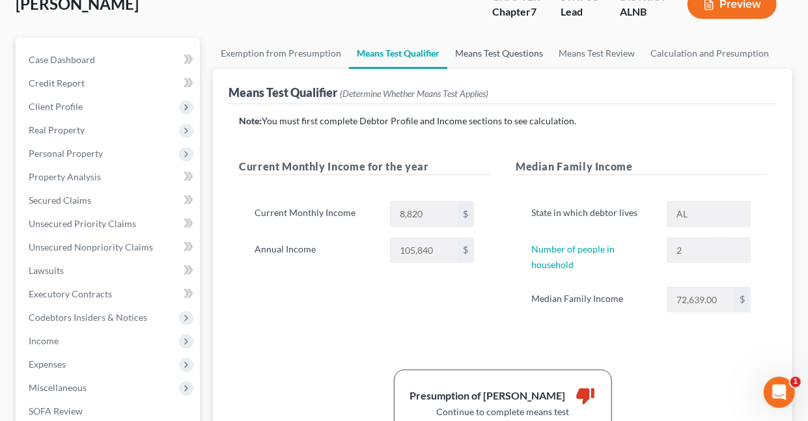
click at [475, 52] on link "Means Test Questions" at bounding box center [499, 53] width 104 height 31
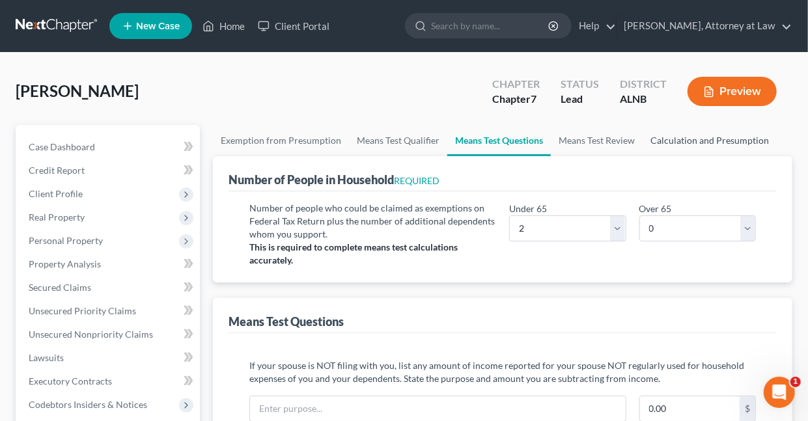
click at [664, 137] on link "Calculation and Presumption" at bounding box center [710, 140] width 134 height 31
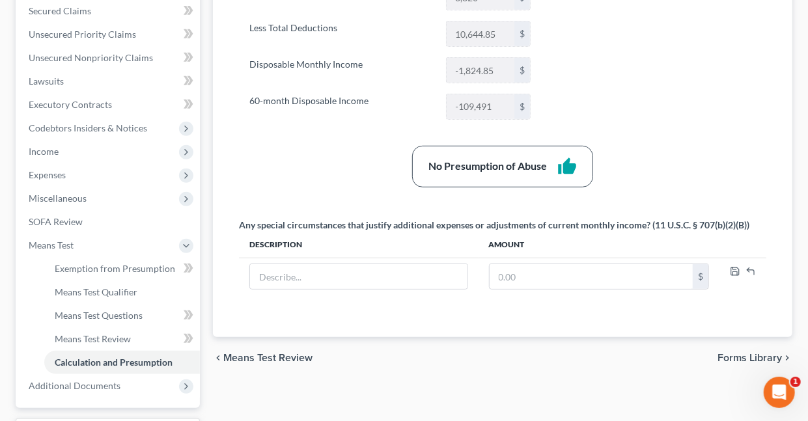
scroll to position [290, 0]
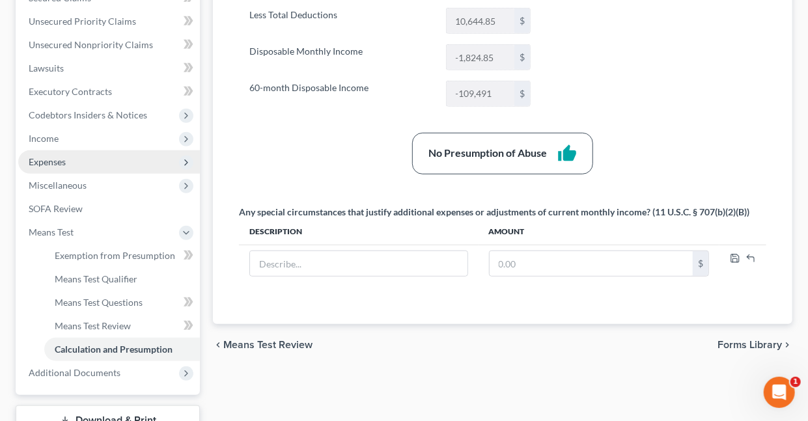
click at [42, 160] on span "Expenses" at bounding box center [47, 161] width 37 height 11
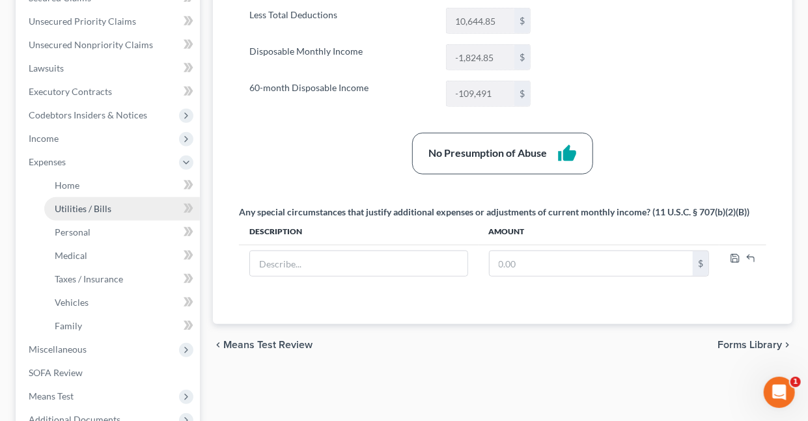
click at [68, 208] on span "Utilities / Bills" at bounding box center [83, 208] width 57 height 11
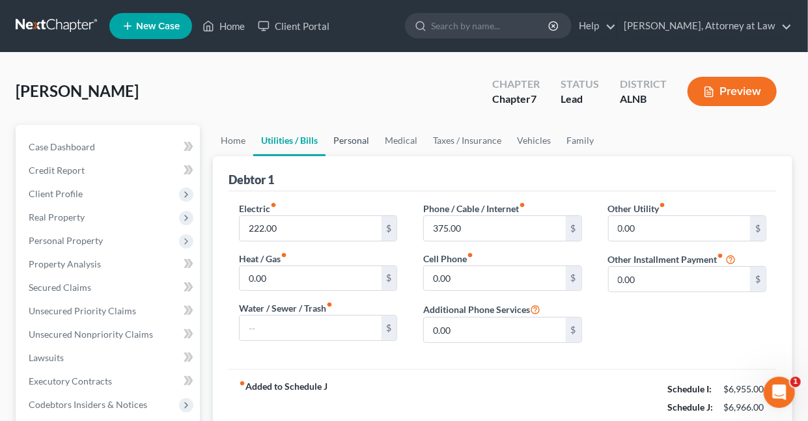
click at [354, 141] on link "Personal" at bounding box center [351, 140] width 51 height 31
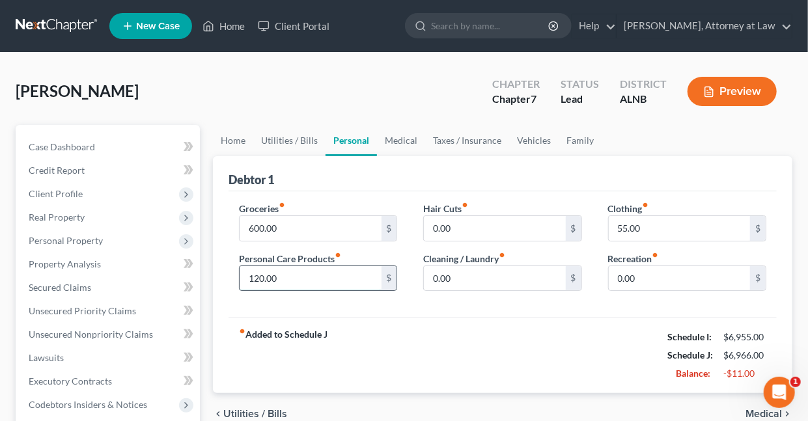
click at [297, 276] on input "120.00" at bounding box center [310, 278] width 141 height 25
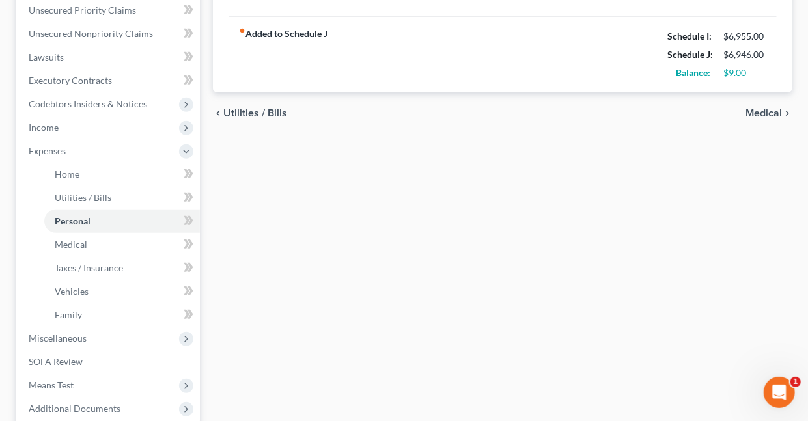
scroll to position [333, 0]
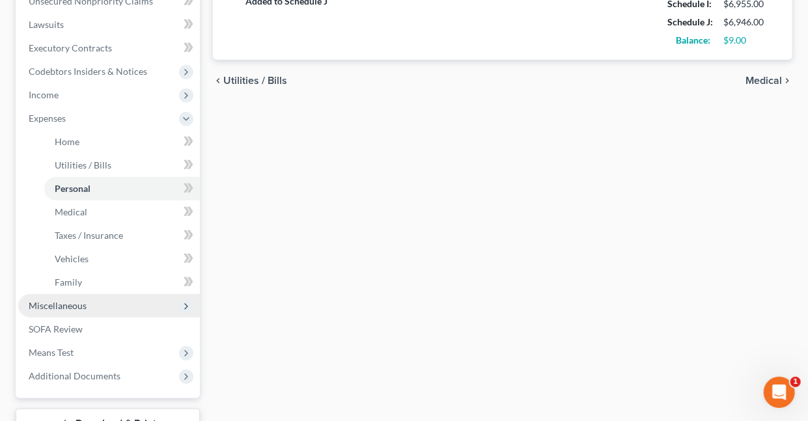
click at [72, 303] on span "Miscellaneous" at bounding box center [58, 305] width 58 height 11
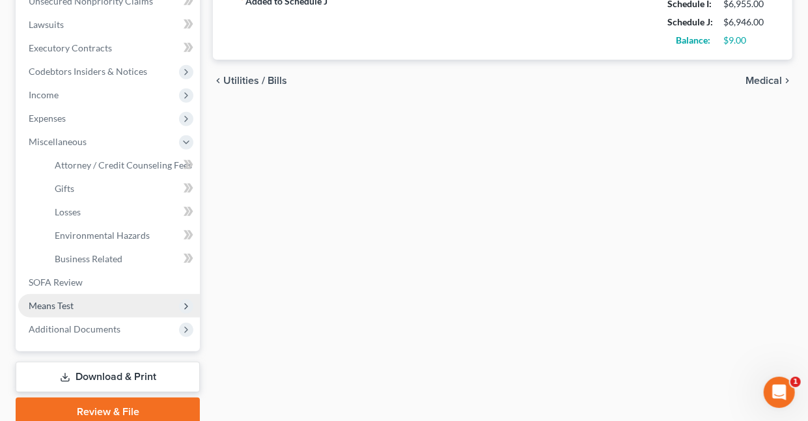
click at [59, 305] on span "Means Test" at bounding box center [51, 305] width 45 height 11
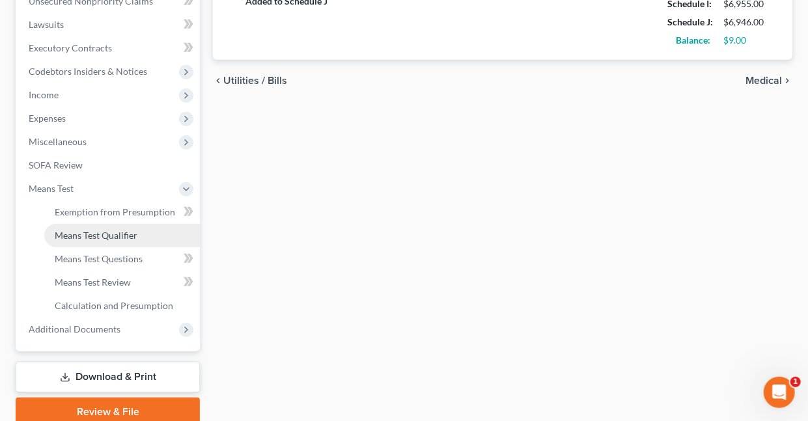
click at [80, 235] on span "Means Test Qualifier" at bounding box center [96, 235] width 83 height 11
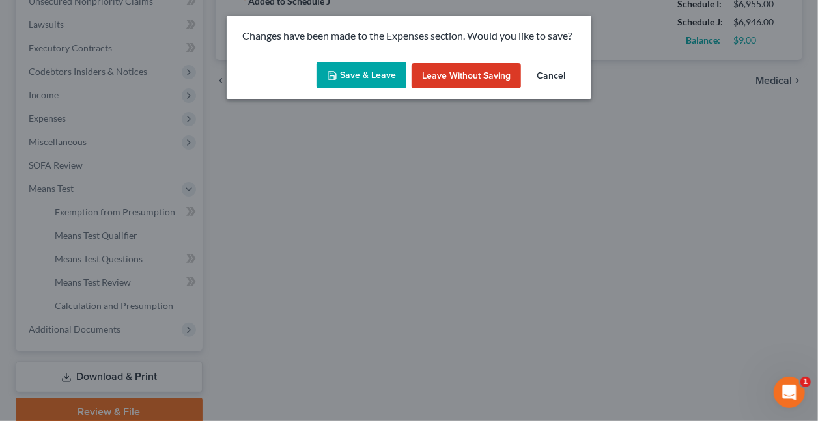
click at [373, 77] on button "Save & Leave" at bounding box center [361, 75] width 90 height 27
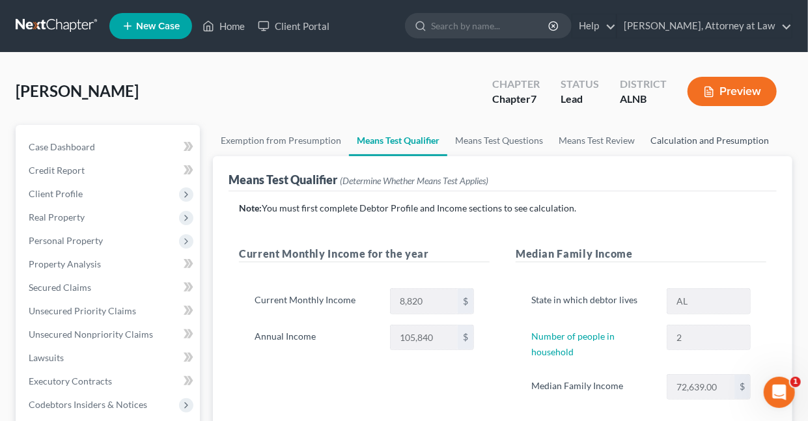
click at [686, 137] on link "Calculation and Presumption" at bounding box center [710, 140] width 134 height 31
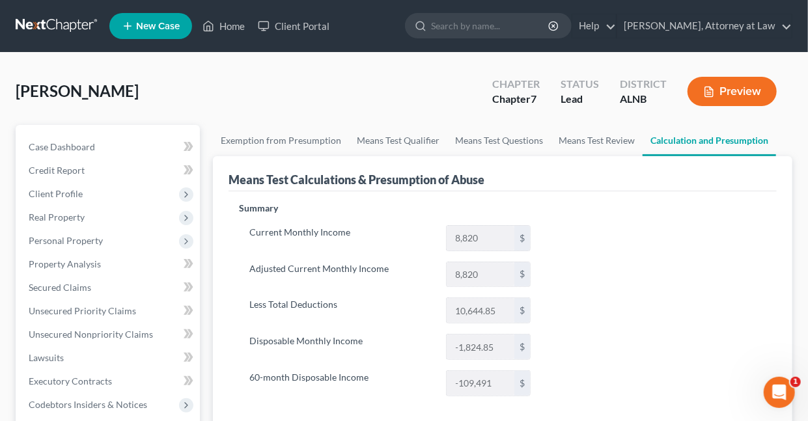
click at [721, 89] on button "Preview" at bounding box center [732, 91] width 89 height 29
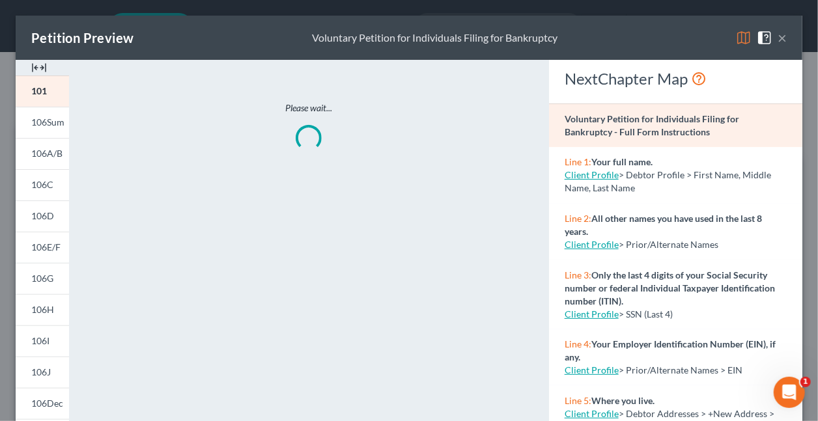
click at [736, 40] on img at bounding box center [744, 38] width 16 height 16
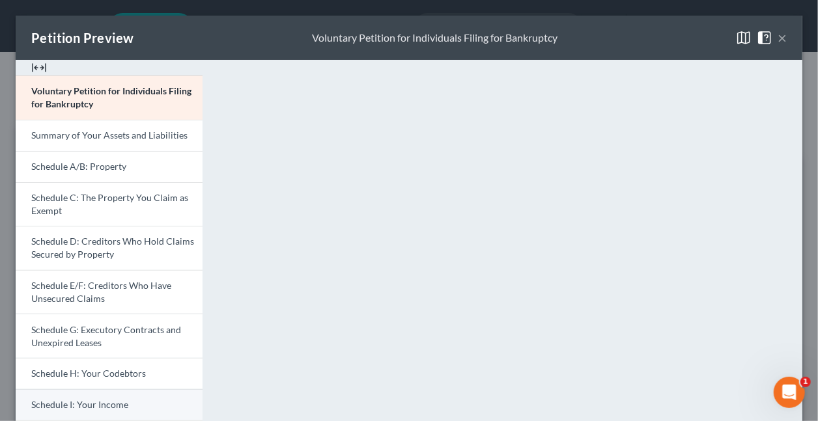
click at [86, 406] on span "Schedule I: Your Income" at bounding box center [79, 404] width 97 height 11
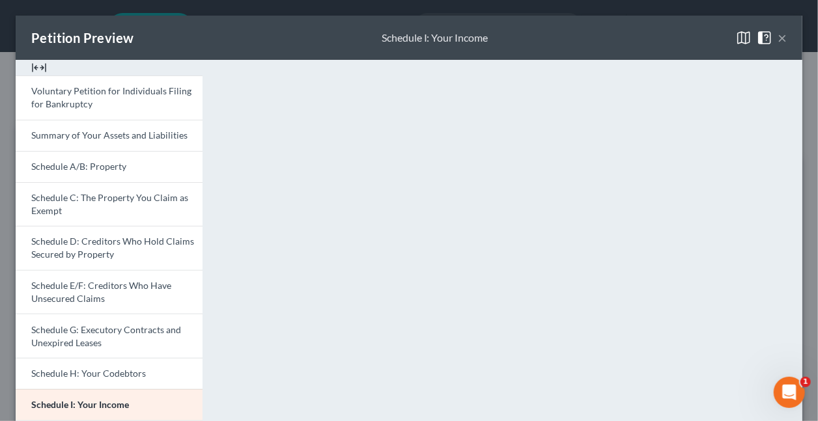
drag, startPoint x: 774, startPoint y: 38, endPoint x: 683, endPoint y: 59, distance: 93.4
click at [777, 38] on button "×" at bounding box center [781, 38] width 9 height 16
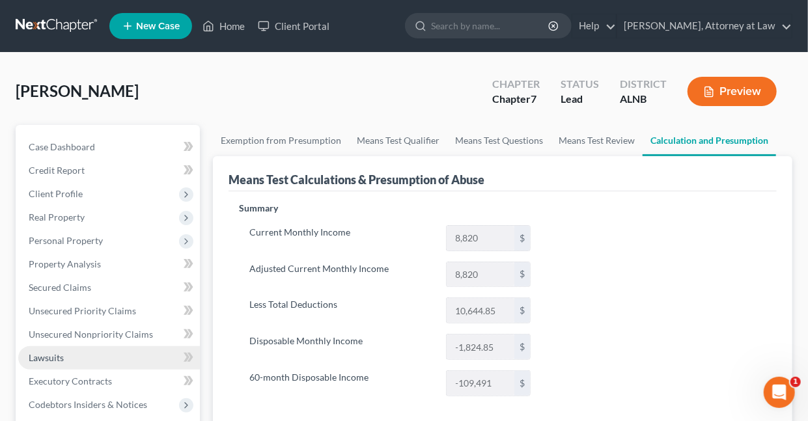
click at [55, 356] on span "Lawsuits" at bounding box center [46, 357] width 35 height 11
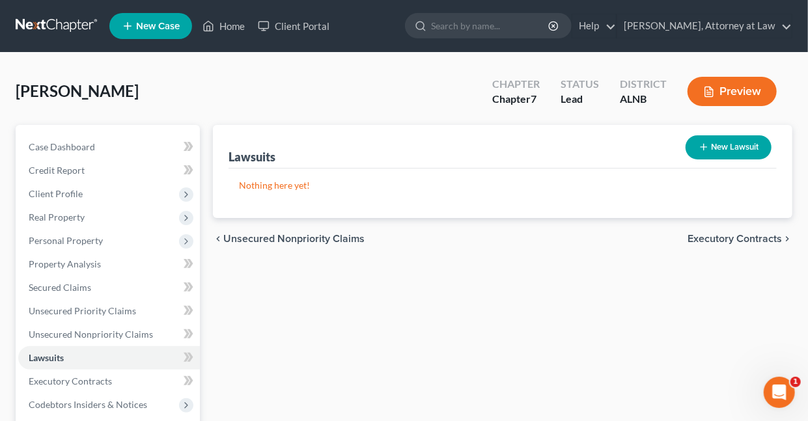
click at [725, 147] on button "New Lawsuit" at bounding box center [729, 147] width 86 height 24
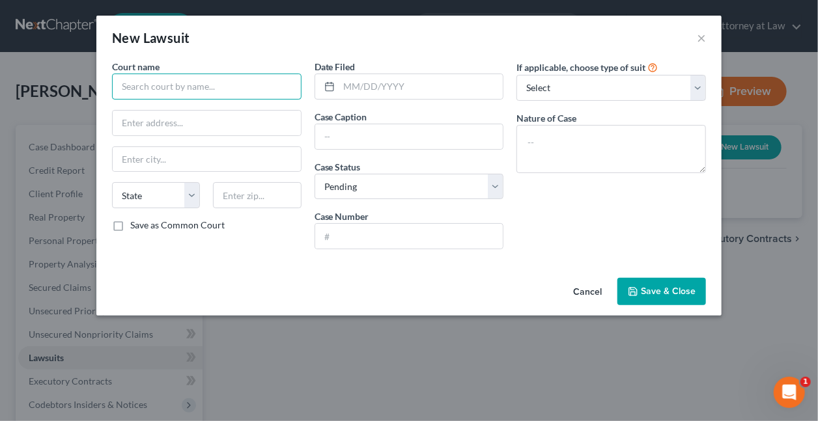
click at [180, 86] on input "text" at bounding box center [206, 87] width 189 height 26
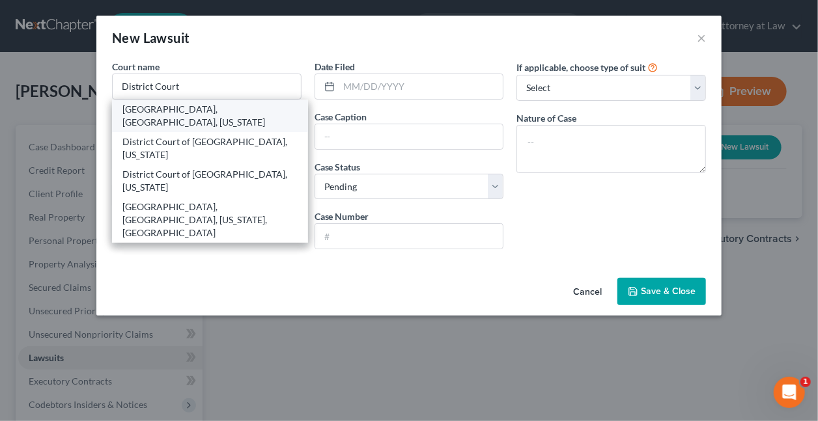
click at [165, 109] on div "District Court, Jefferson County, Alabama" at bounding box center [209, 116] width 175 height 26
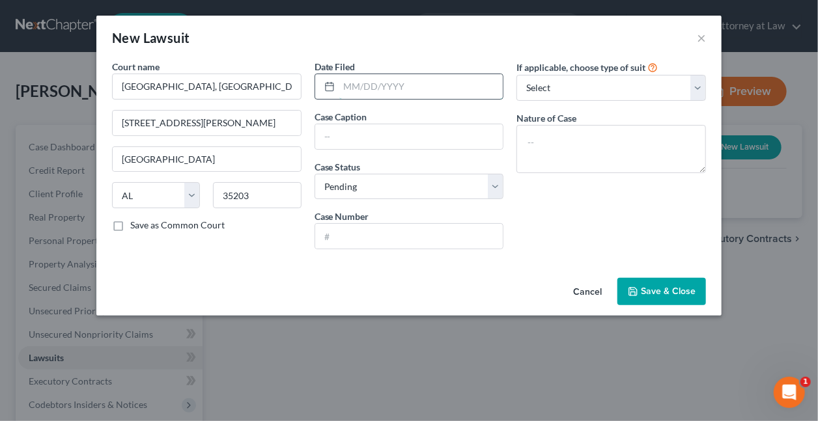
click at [418, 85] on input "text" at bounding box center [421, 86] width 164 height 25
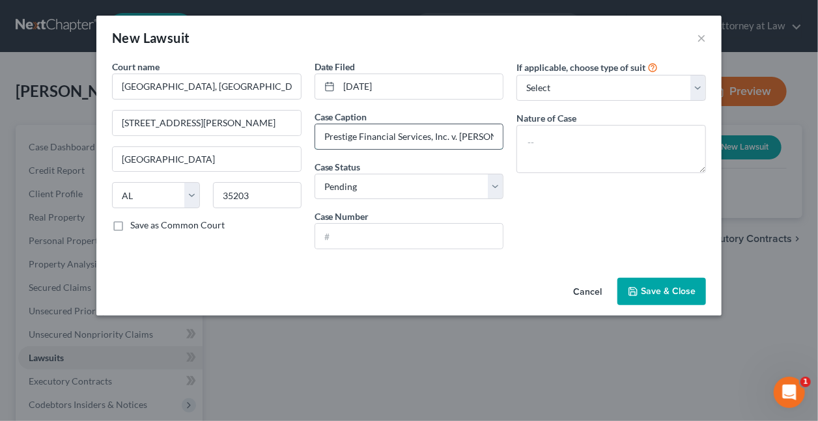
click at [468, 136] on input "Prestige Financial Services, Inc. v. Kourtney Woods" at bounding box center [409, 136] width 188 height 25
click at [402, 235] on input "text" at bounding box center [409, 236] width 188 height 25
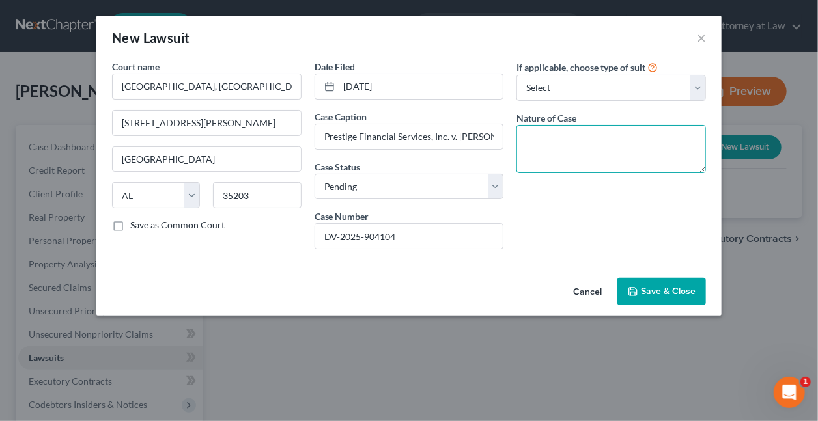
click at [593, 157] on textarea at bounding box center [610, 149] width 189 height 48
click at [661, 291] on span "Save & Close" at bounding box center [668, 291] width 55 height 11
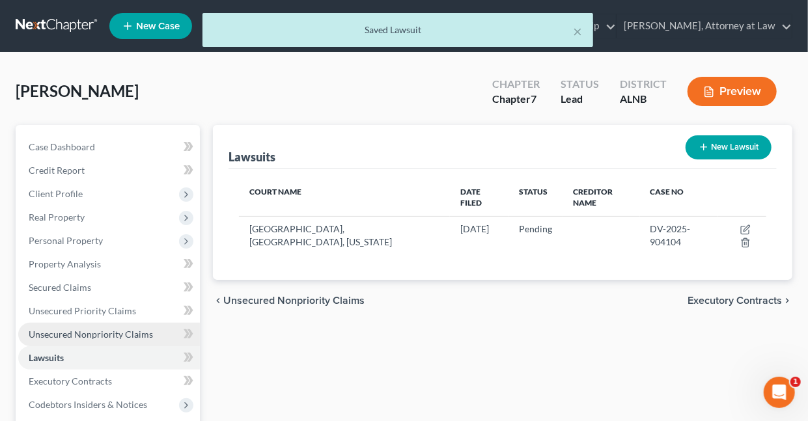
click at [107, 333] on span "Unsecured Nonpriority Claims" at bounding box center [91, 334] width 124 height 11
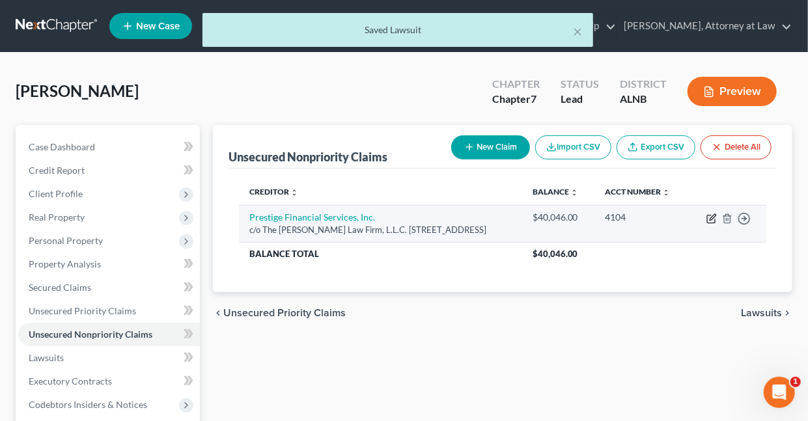
click at [714, 218] on icon "button" at bounding box center [712, 219] width 10 height 10
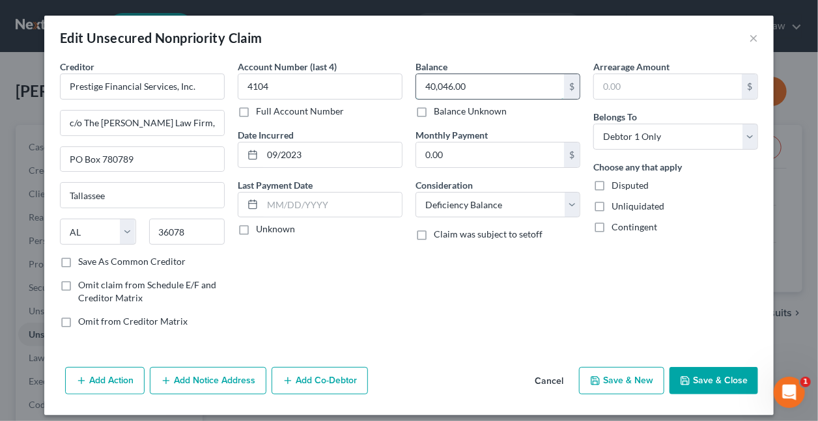
click at [494, 90] on input "40,046.00" at bounding box center [490, 86] width 148 height 25
click at [720, 376] on button "Save & Close" at bounding box center [713, 380] width 89 height 27
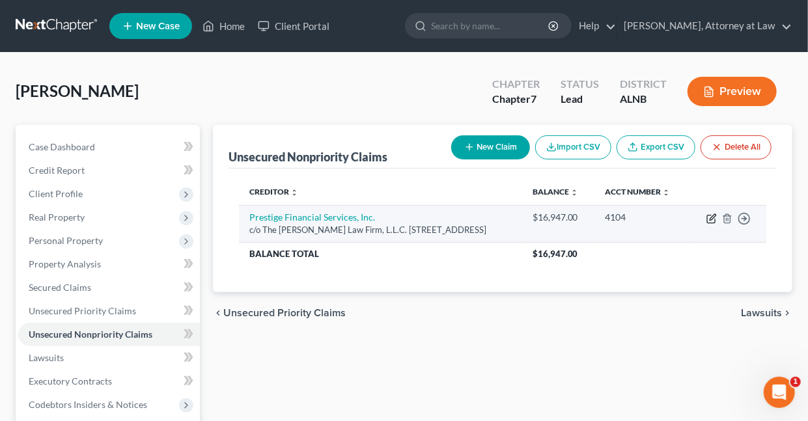
click at [712, 218] on icon "button" at bounding box center [713, 217] width 6 height 6
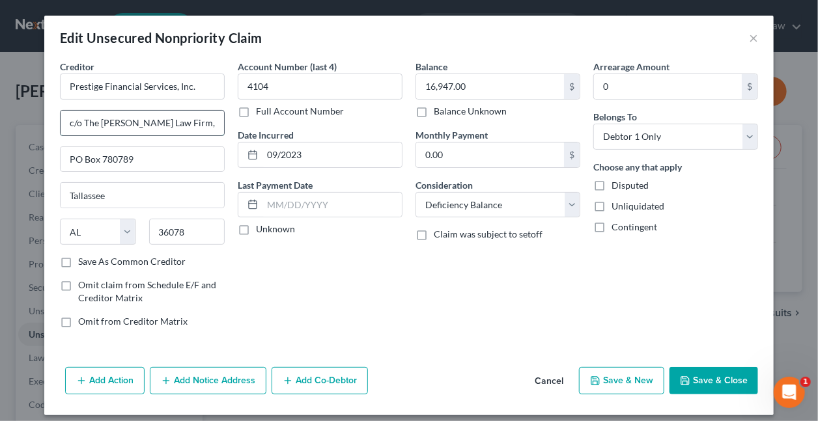
click at [90, 119] on input "c/o The Hughes Law Firm, L.L.C." at bounding box center [142, 123] width 163 height 25
click at [725, 380] on button "Save & Close" at bounding box center [713, 380] width 89 height 27
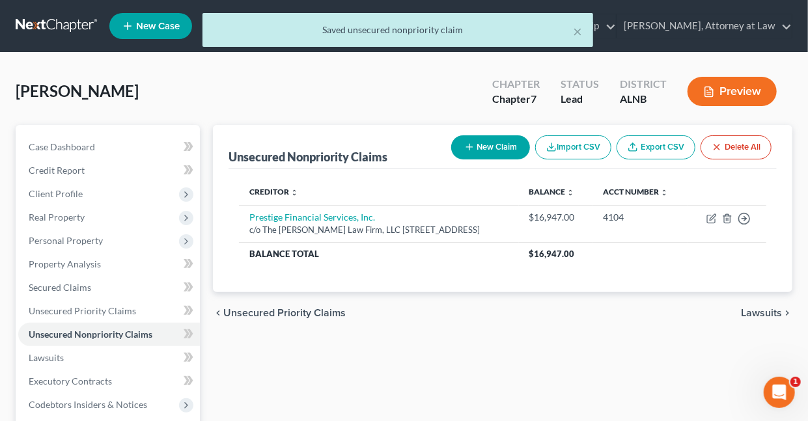
click at [481, 147] on button "New Claim" at bounding box center [490, 147] width 79 height 24
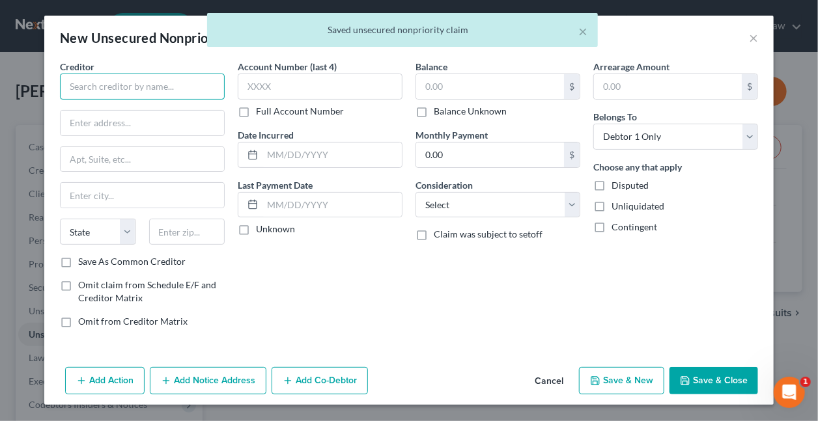
click at [148, 87] on input "text" at bounding box center [142, 87] width 165 height 26
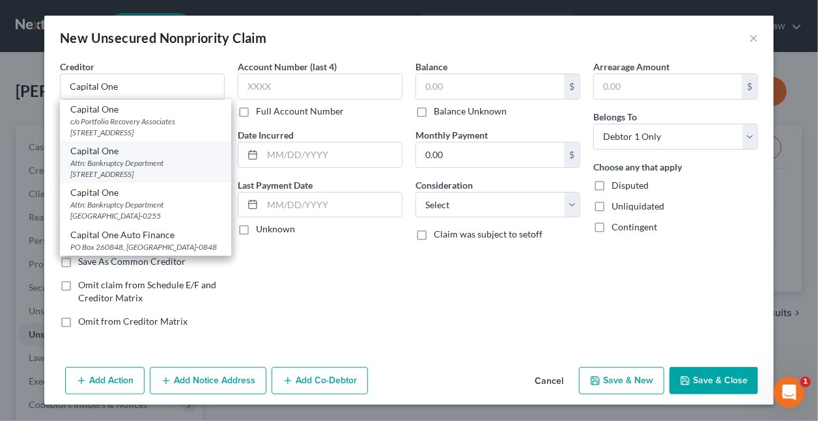
click at [132, 165] on div "Attn: Bankruptcy Department PO Box 30285, Salt Lake City, UT 84130-0285" at bounding box center [145, 169] width 150 height 22
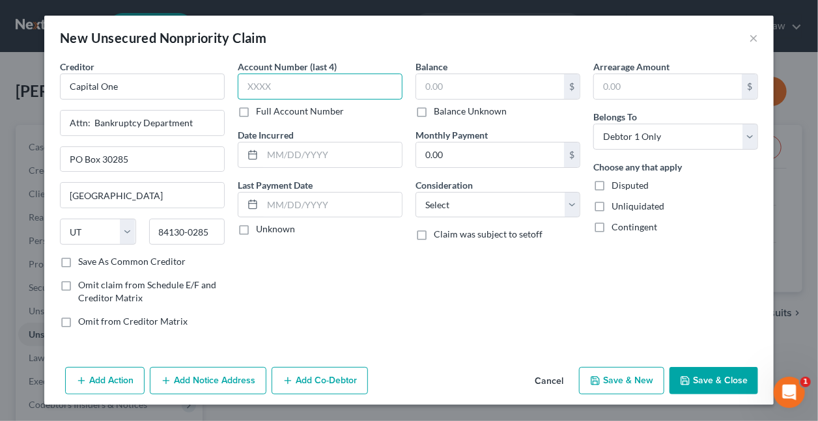
click at [306, 85] on input "text" at bounding box center [320, 87] width 165 height 26
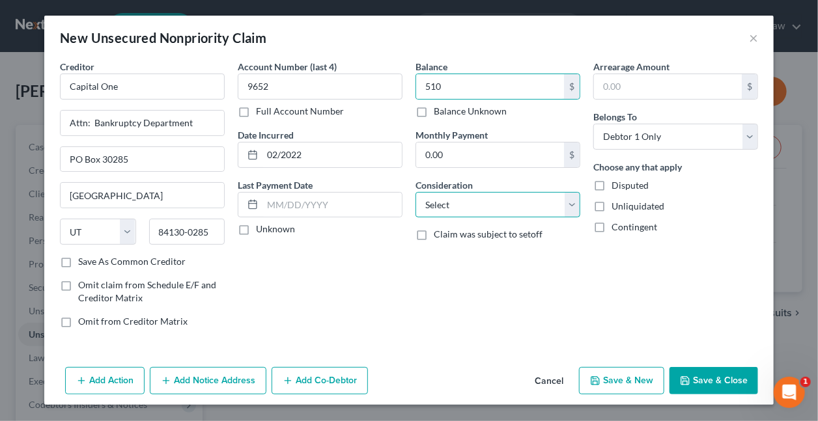
drag, startPoint x: 457, startPoint y: 212, endPoint x: 447, endPoint y: 190, distance: 24.5
click at [457, 212] on select "Select Cable / Satellite Services Collection Agency Credit Card Debt Debt Couns…" at bounding box center [497, 205] width 165 height 26
click at [415, 192] on select "Select Cable / Satellite Services Collection Agency Credit Card Debt Debt Couns…" at bounding box center [497, 205] width 165 height 26
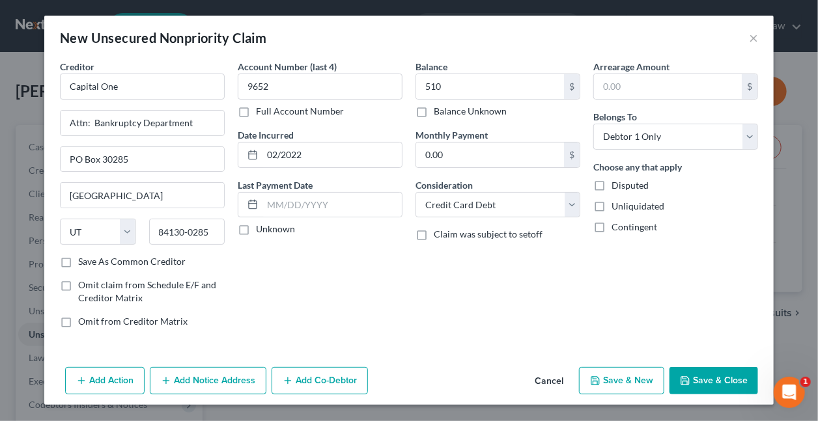
click at [615, 373] on button "Save & New" at bounding box center [621, 380] width 85 height 27
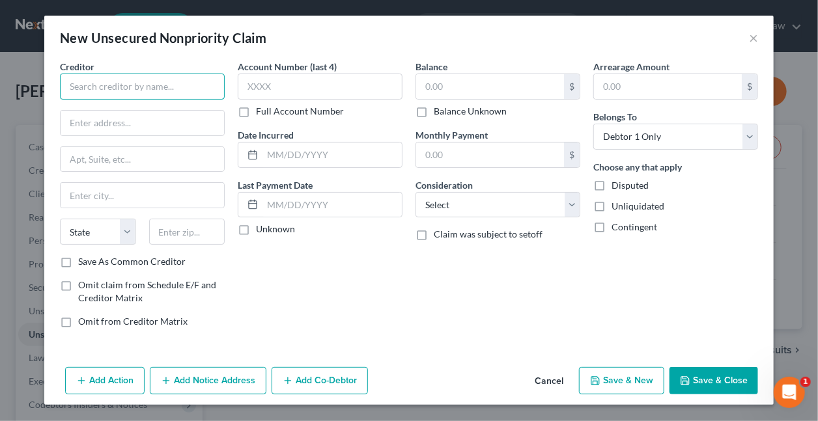
click at [178, 81] on input "text" at bounding box center [142, 87] width 165 height 26
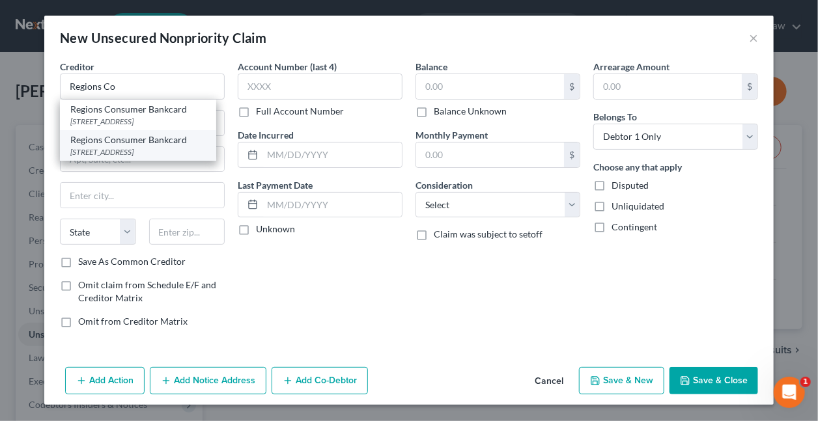
click at [166, 149] on div "PO Box 216, Birmingham, AL 35201-0216" at bounding box center [137, 152] width 135 height 11
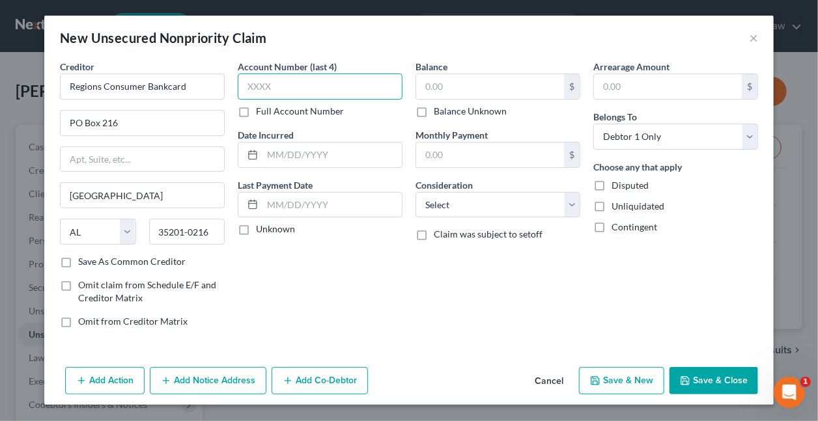
click at [296, 89] on input "text" at bounding box center [320, 87] width 165 height 26
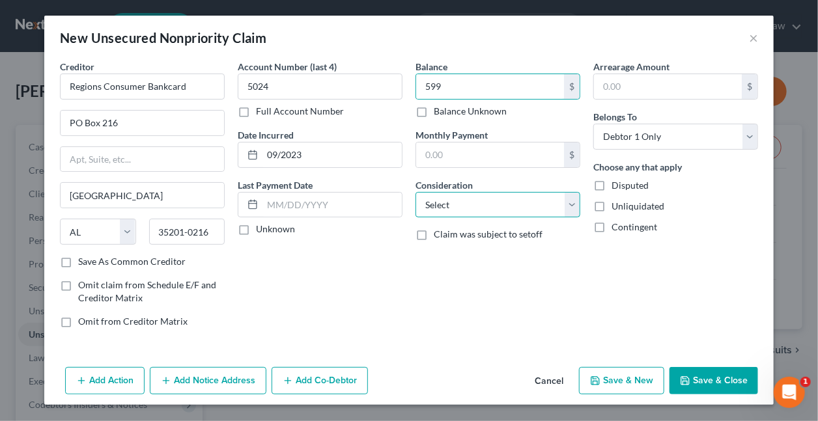
click at [445, 203] on select "Select Cable / Satellite Services Collection Agency Credit Card Debt Debt Couns…" at bounding box center [497, 205] width 165 height 26
click at [415, 192] on select "Select Cable / Satellite Services Collection Agency Credit Card Debt Debt Couns…" at bounding box center [497, 205] width 165 height 26
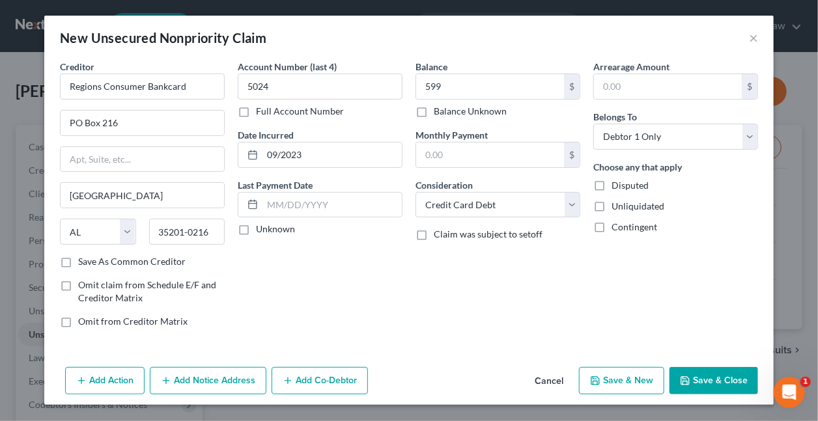
click at [709, 380] on button "Save & Close" at bounding box center [713, 380] width 89 height 27
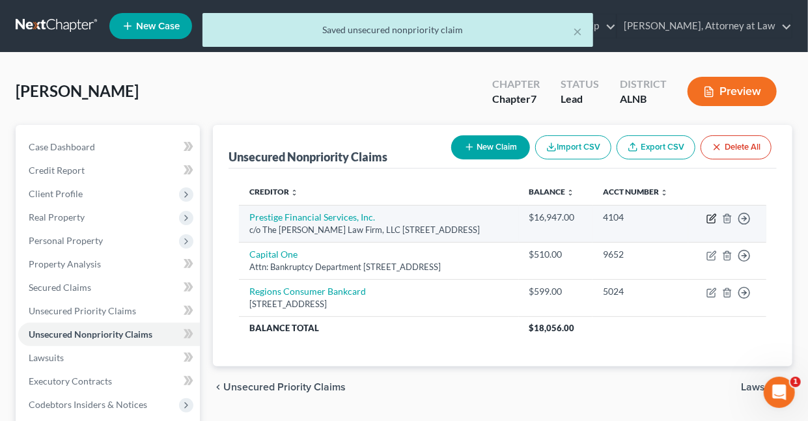
click at [709, 218] on icon "button" at bounding box center [712, 219] width 10 height 10
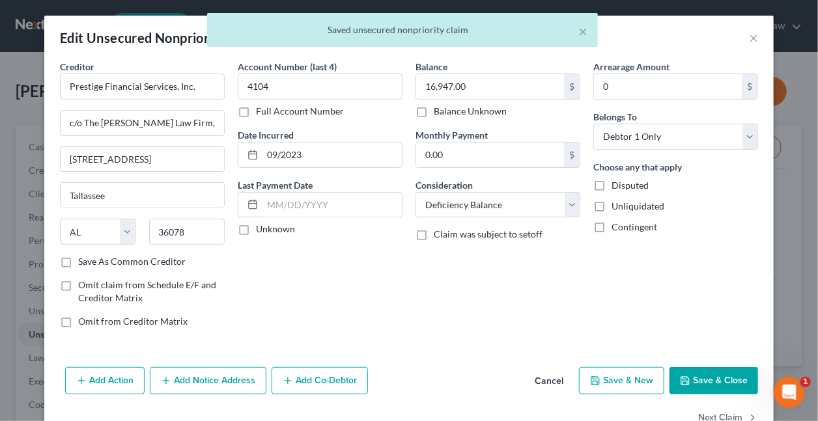
drag, startPoint x: 188, startPoint y: 382, endPoint x: 481, endPoint y: 69, distance: 428.4
click at [189, 382] on button "Add Notice Address" at bounding box center [208, 380] width 117 height 27
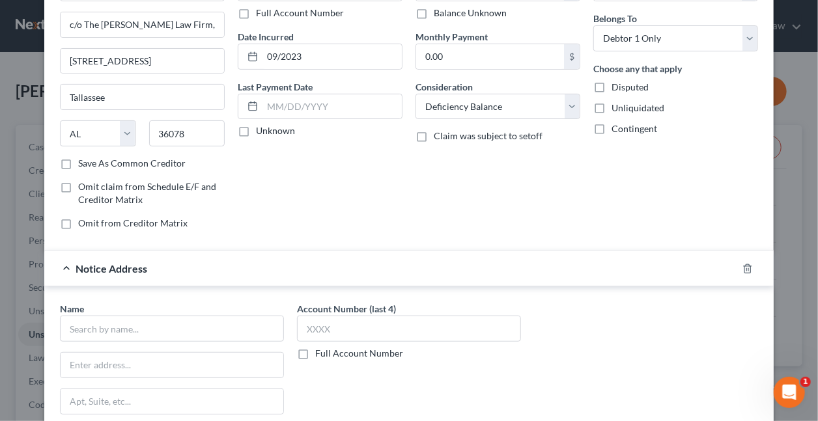
scroll to position [116, 0]
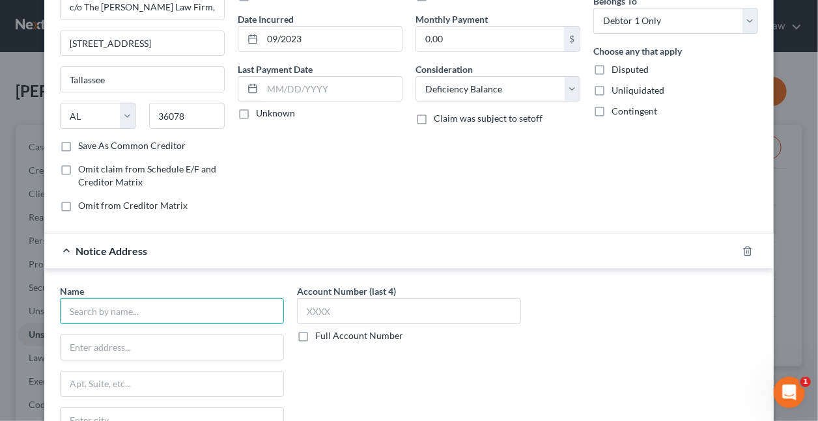
click at [183, 310] on input "text" at bounding box center [172, 311] width 224 height 26
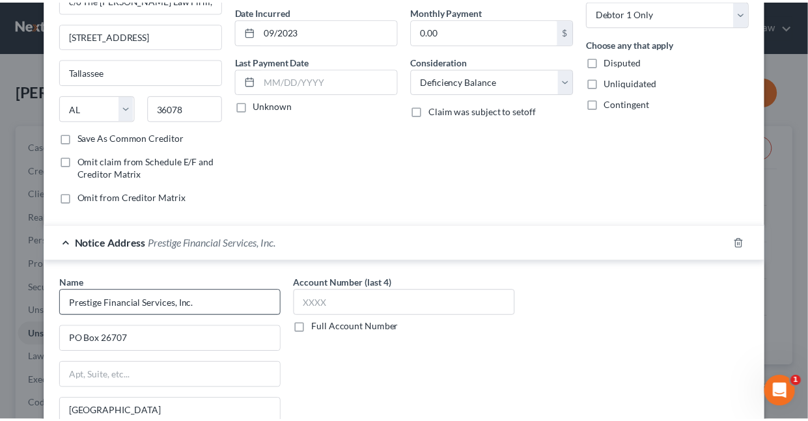
scroll to position [313, 0]
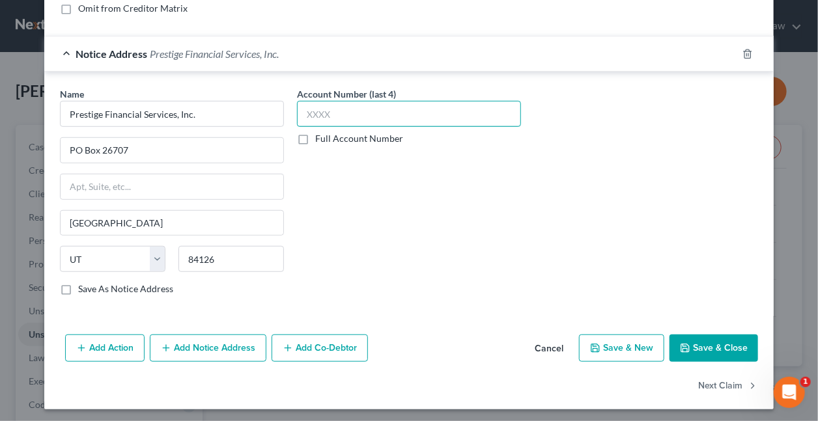
click at [376, 113] on input "text" at bounding box center [409, 114] width 224 height 26
click at [707, 344] on button "Save & Close" at bounding box center [713, 348] width 89 height 27
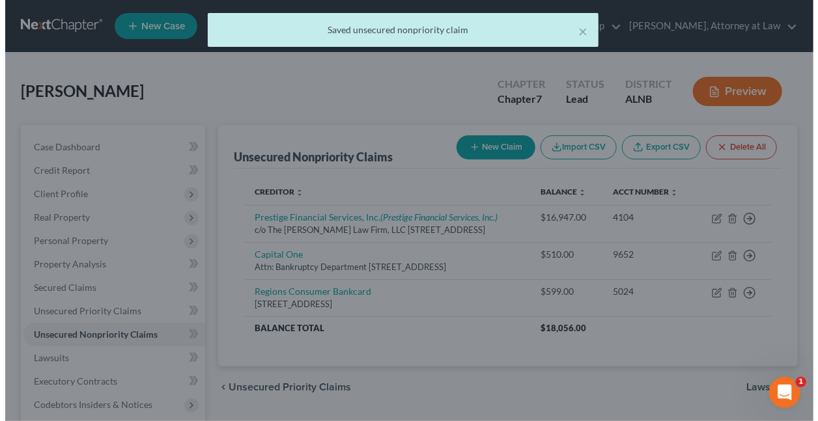
scroll to position [0, 0]
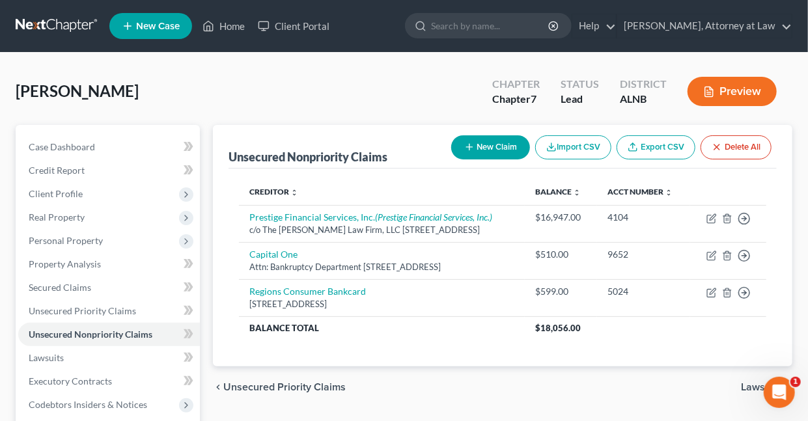
click at [490, 144] on button "New Claim" at bounding box center [490, 147] width 79 height 24
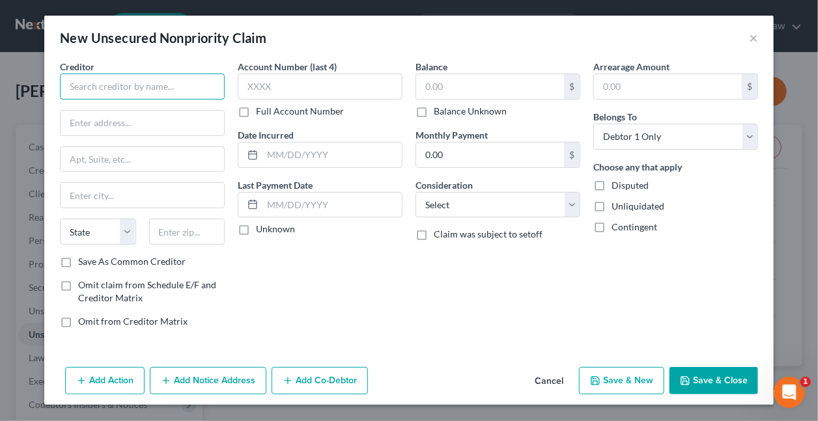
click at [169, 85] on input "text" at bounding box center [142, 87] width 165 height 26
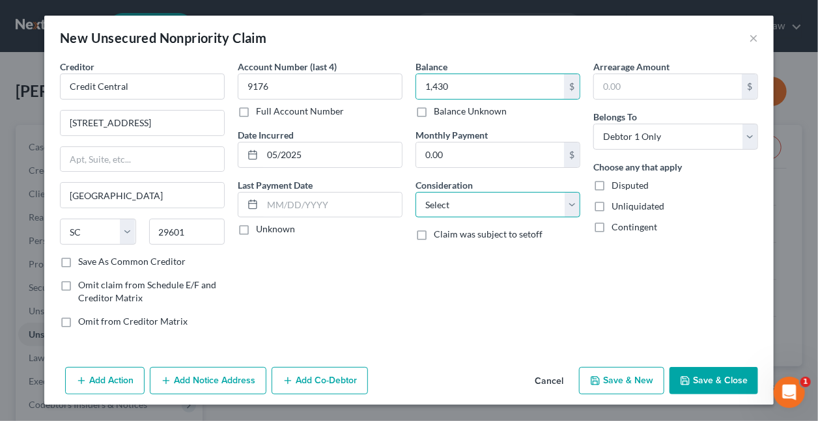
drag, startPoint x: 458, startPoint y: 205, endPoint x: 451, endPoint y: 193, distance: 14.3
click at [458, 205] on select "Select Cable / Satellite Services Collection Agency Credit Card Debt Debt Couns…" at bounding box center [497, 205] width 165 height 26
click at [415, 192] on select "Select Cable / Satellite Services Collection Agency Credit Card Debt Debt Couns…" at bounding box center [497, 205] width 165 height 26
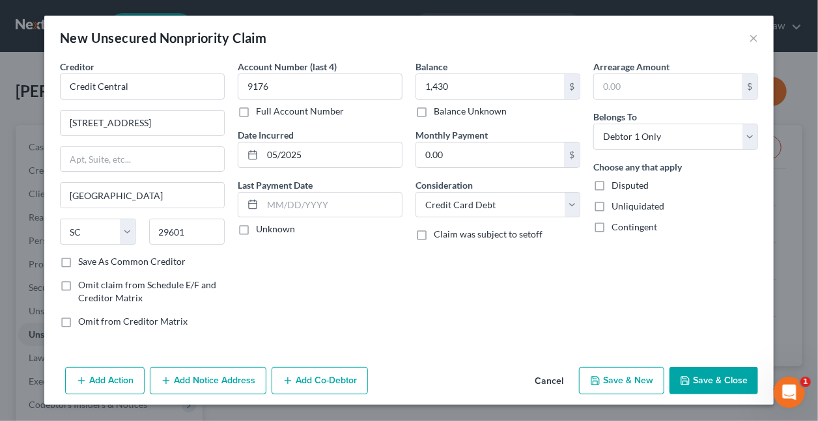
click at [611, 381] on button "Save & New" at bounding box center [621, 380] width 85 height 27
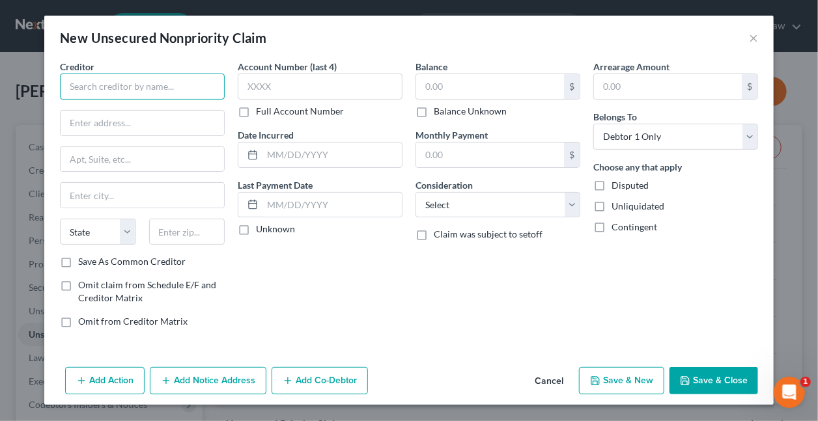
click at [166, 85] on input "text" at bounding box center [142, 87] width 165 height 26
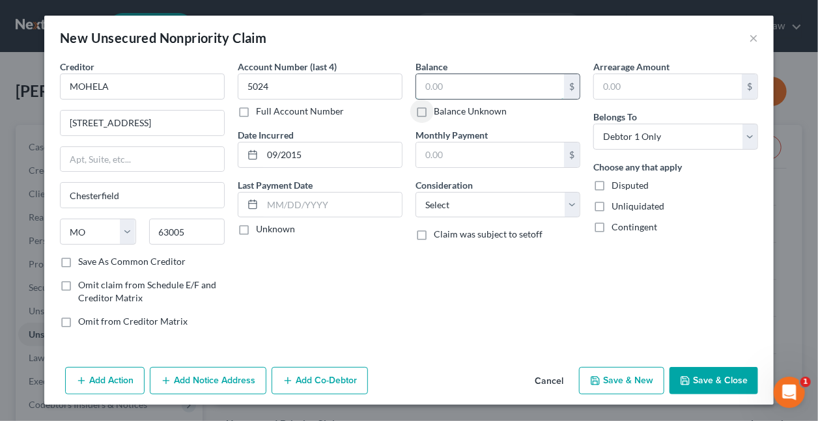
click at [460, 89] on input "text" at bounding box center [490, 86] width 148 height 25
click at [483, 199] on select "Select Cable / Satellite Services Collection Agency Credit Card Debt Debt Couns…" at bounding box center [497, 205] width 165 height 26
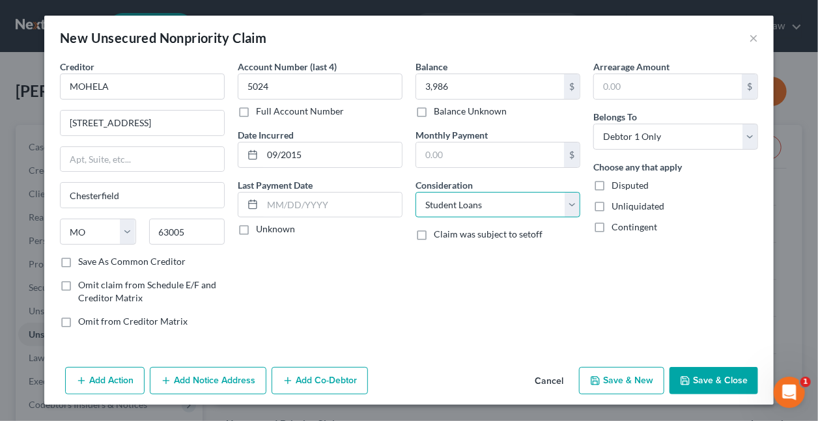
click at [415, 192] on select "Select Cable / Satellite Services Collection Agency Credit Card Debt Debt Couns…" at bounding box center [497, 205] width 165 height 26
click at [211, 379] on button "Add Notice Address" at bounding box center [208, 380] width 117 height 27
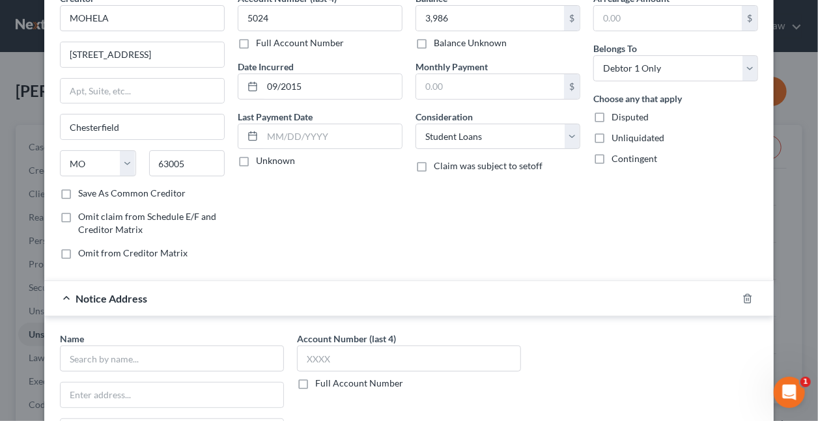
scroll to position [119, 0]
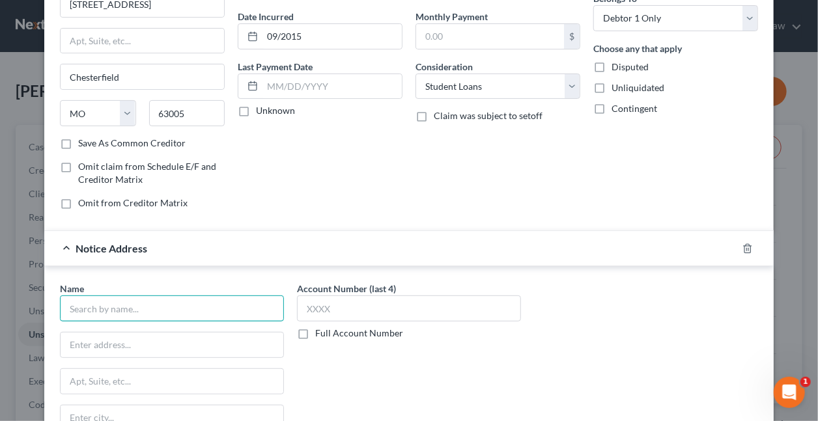
click at [163, 297] on input "text" at bounding box center [172, 309] width 224 height 26
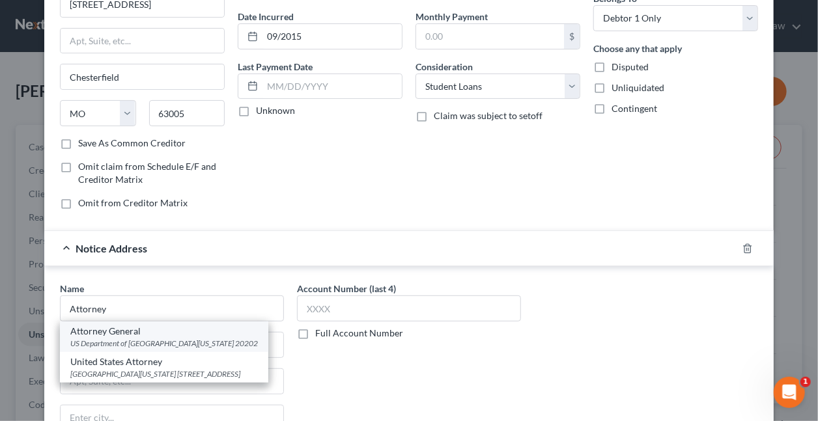
click at [128, 339] on div "US Department of Justice 10th Street and Constitution Ave NW, Washington, DC 20…" at bounding box center [164, 343] width 188 height 11
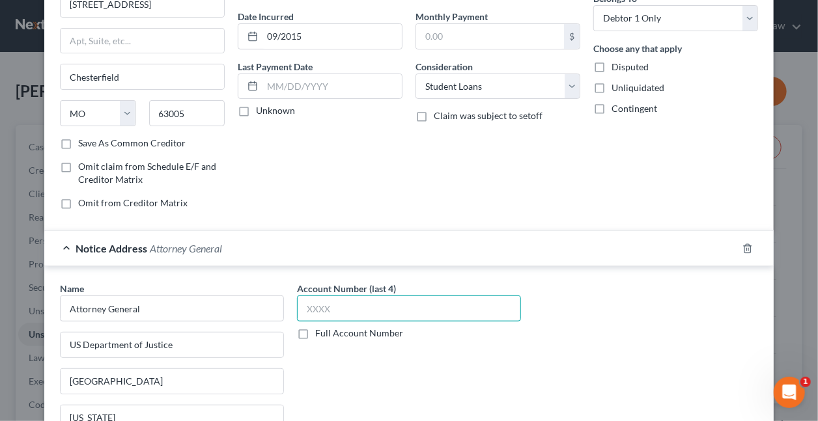
click at [346, 302] on input "text" at bounding box center [409, 309] width 224 height 26
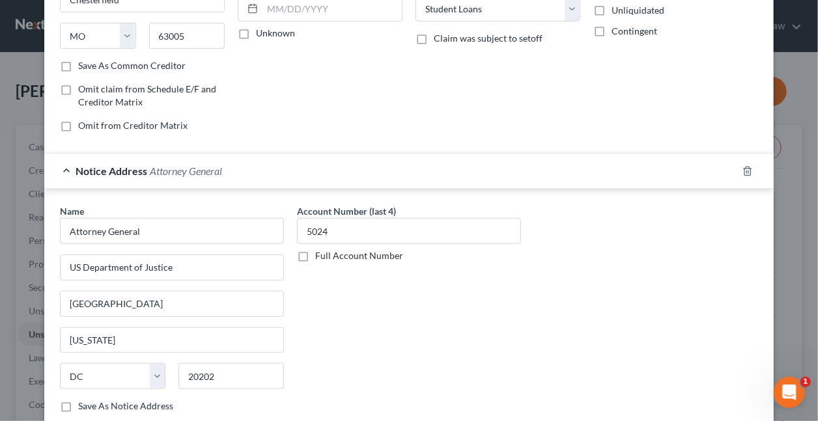
scroll to position [276, 0]
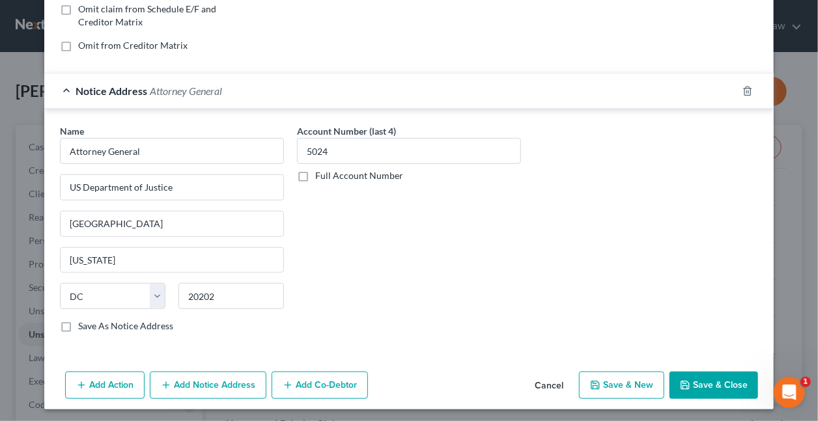
click at [218, 381] on button "Add Notice Address" at bounding box center [208, 385] width 117 height 27
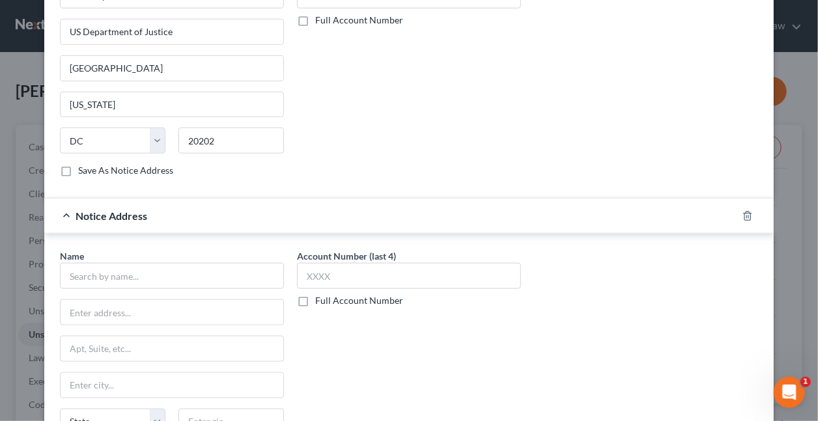
scroll to position [445, 0]
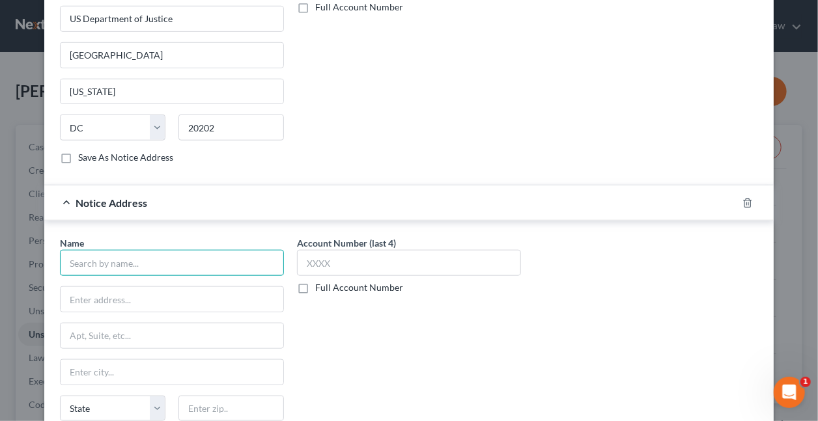
click at [134, 262] on input "text" at bounding box center [172, 263] width 224 height 26
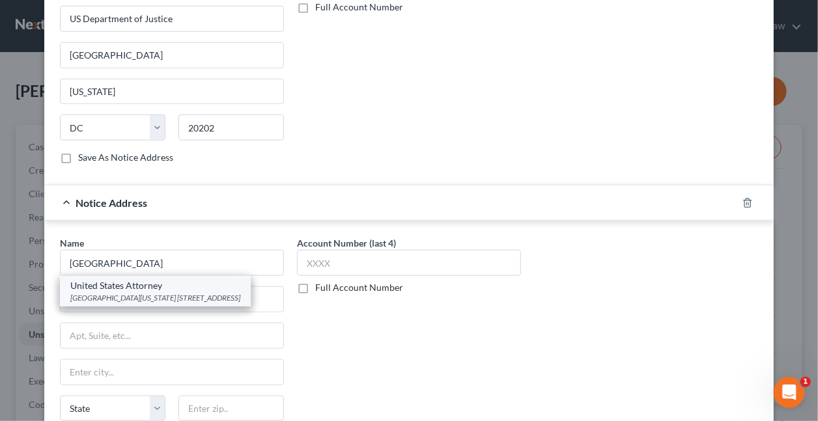
click at [78, 292] on div "Northern District of Alabama 1801 4th Avenue North, Birmingham, AL 35203" at bounding box center [155, 297] width 170 height 11
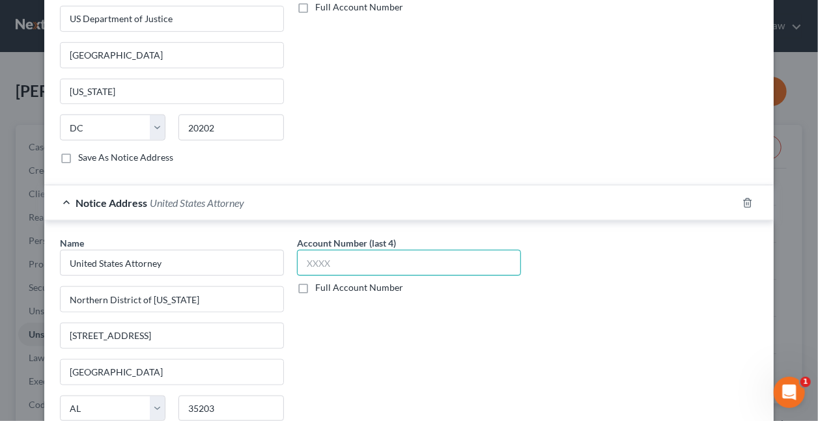
click at [351, 264] on input "text" at bounding box center [409, 263] width 224 height 26
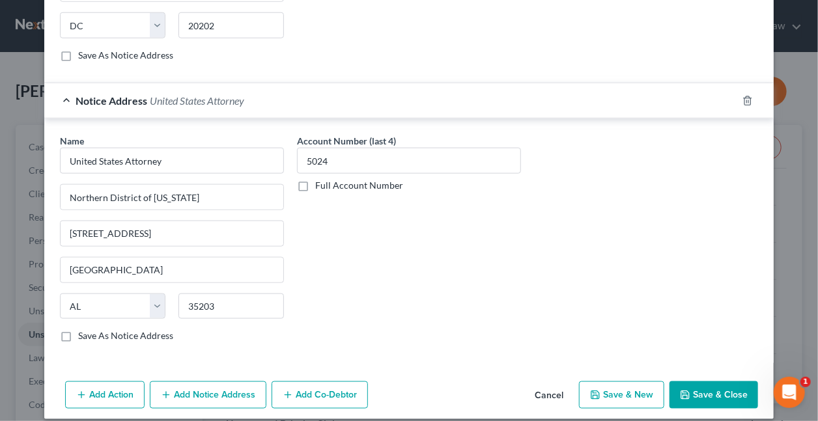
scroll to position [555, 0]
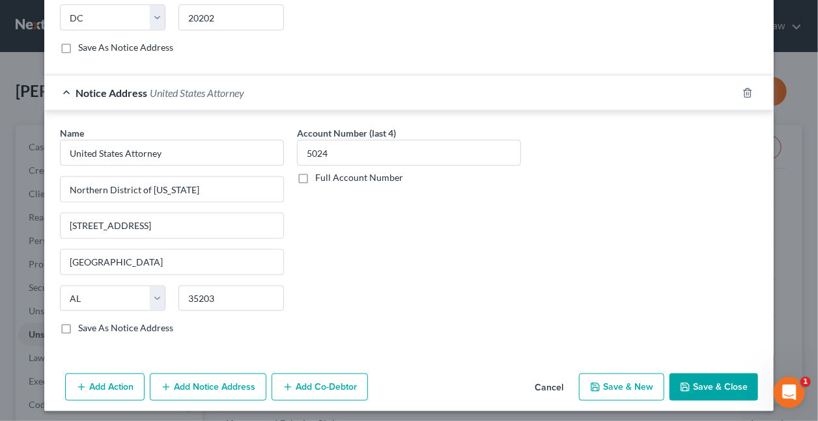
click at [615, 382] on button "Save & New" at bounding box center [621, 387] width 85 height 27
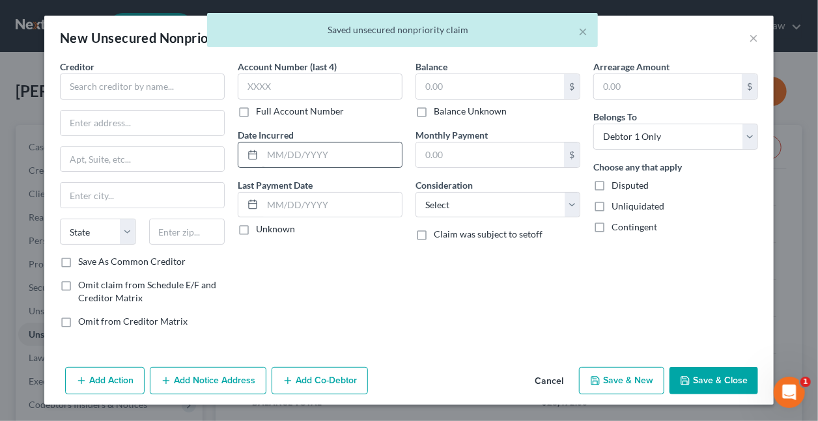
scroll to position [0, 0]
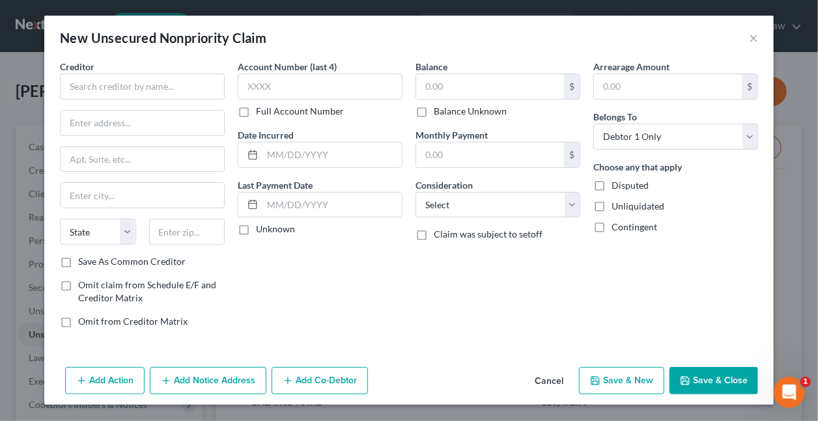
click at [555, 377] on button "Cancel" at bounding box center [548, 382] width 49 height 26
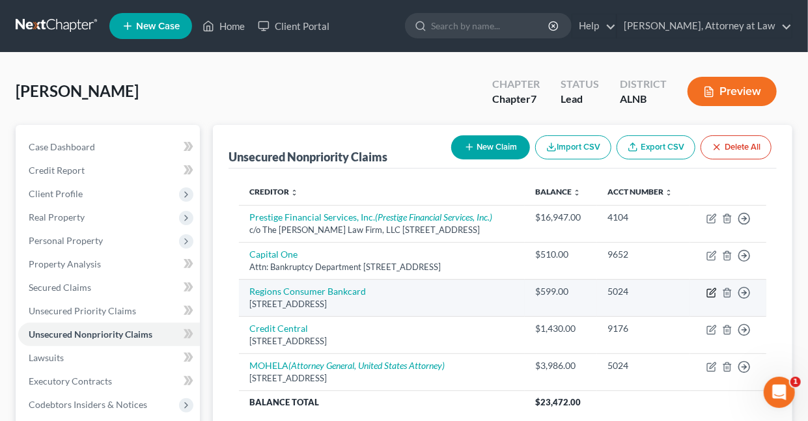
click at [712, 288] on icon "button" at bounding box center [712, 293] width 10 height 10
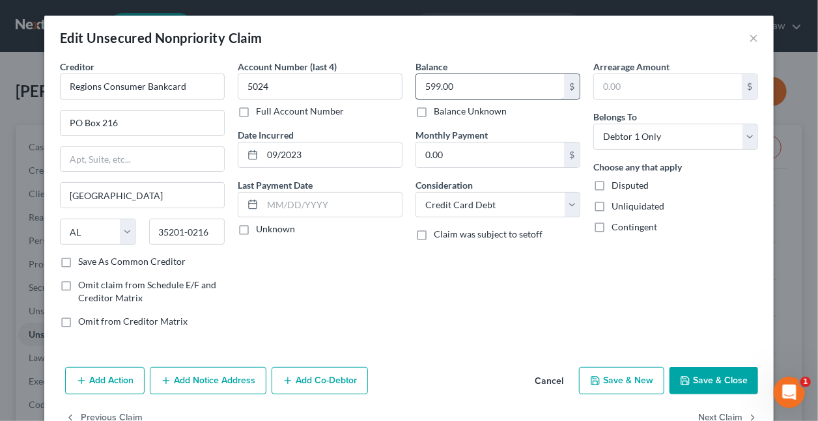
click at [488, 85] on input "599.00" at bounding box center [490, 86] width 148 height 25
click at [328, 153] on input "09/2023" at bounding box center [331, 155] width 139 height 25
click at [172, 382] on button "Add Notice Address" at bounding box center [208, 380] width 117 height 27
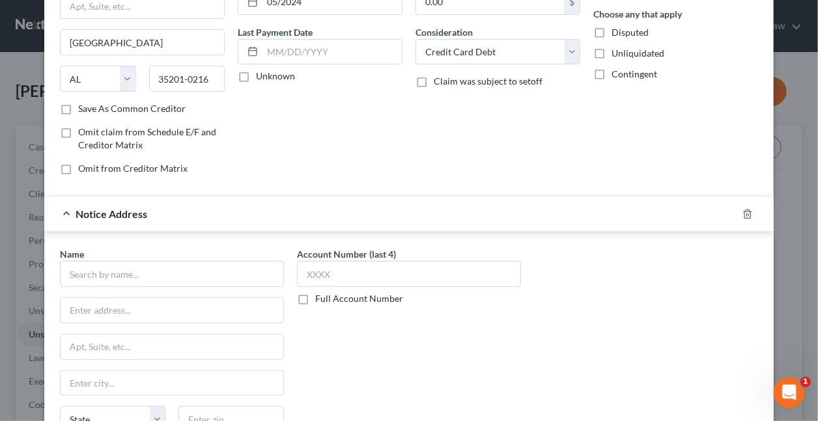
scroll to position [191, 0]
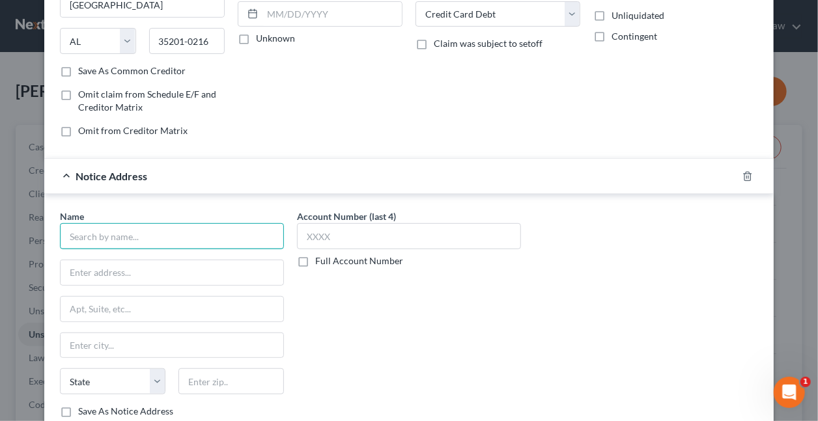
click at [210, 237] on input "text" at bounding box center [172, 236] width 224 height 26
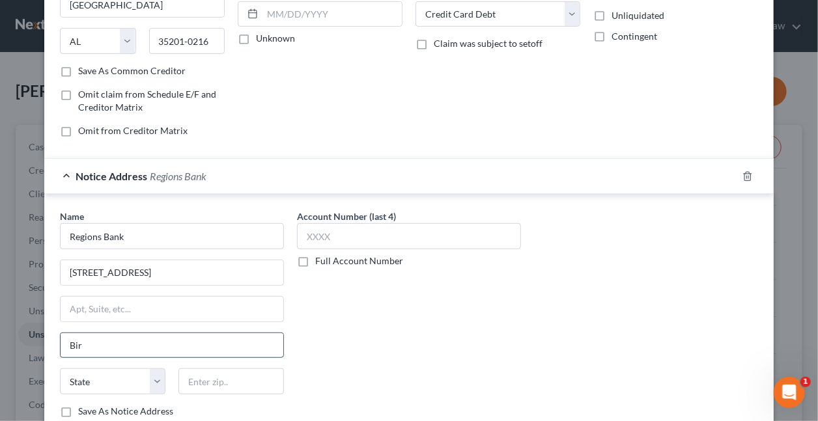
click at [117, 343] on input "Bir" at bounding box center [172, 345] width 223 height 25
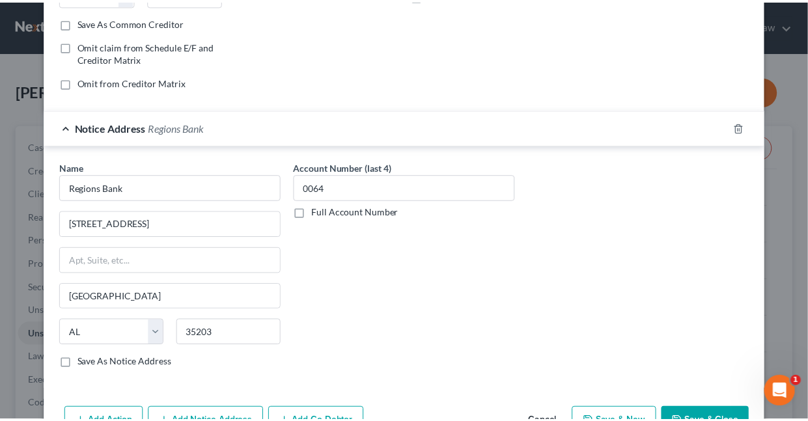
scroll to position [313, 0]
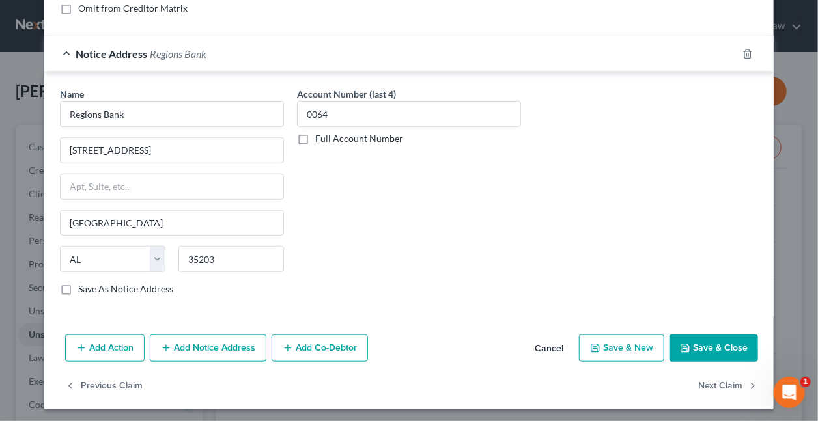
click at [718, 341] on button "Save & Close" at bounding box center [713, 348] width 89 height 27
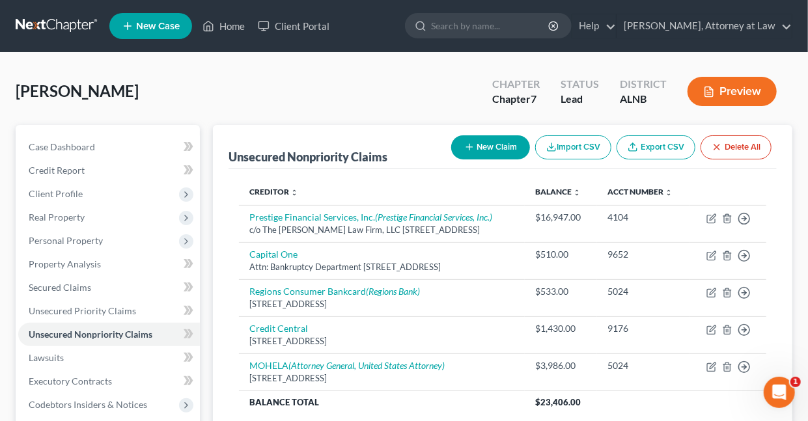
click at [478, 147] on button "New Claim" at bounding box center [490, 147] width 79 height 24
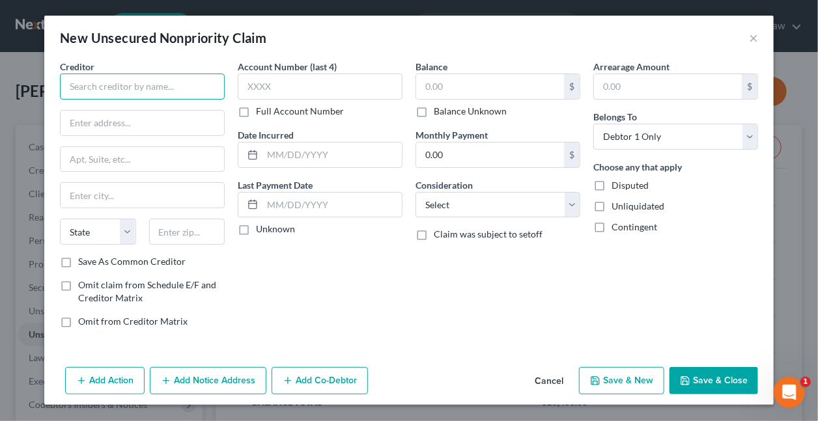
click at [188, 85] on input "text" at bounding box center [142, 87] width 165 height 26
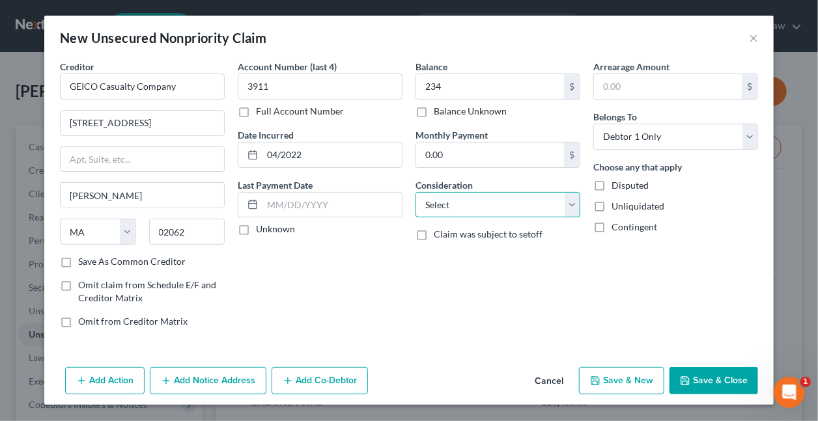
click at [465, 205] on select "Select Cable / Satellite Services Collection Agency Credit Card Debt Debt Couns…" at bounding box center [497, 205] width 165 height 26
click at [415, 192] on select "Select Cable / Satellite Services Collection Agency Credit Card Debt Debt Couns…" at bounding box center [497, 205] width 165 height 26
click at [619, 377] on button "Save & New" at bounding box center [621, 380] width 85 height 27
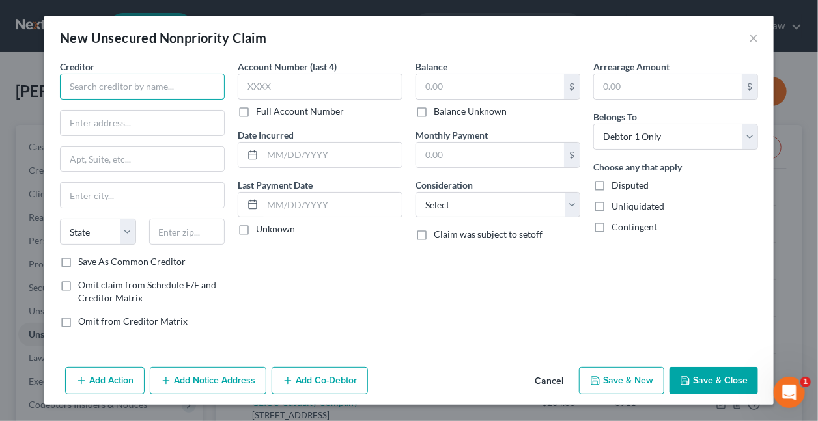
click at [107, 90] on input "text" at bounding box center [142, 87] width 165 height 26
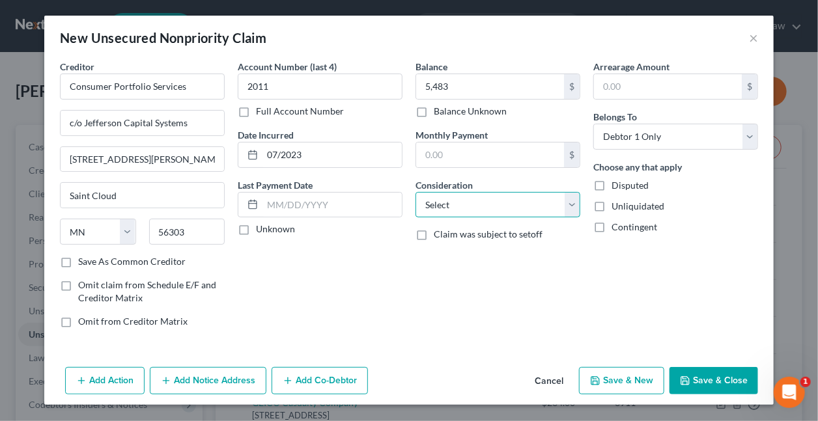
click at [473, 199] on select "Select Cable / Satellite Services Collection Agency Credit Card Debt Debt Couns…" at bounding box center [497, 205] width 165 height 26
click at [415, 192] on select "Select Cable / Satellite Services Collection Agency Credit Card Debt Debt Couns…" at bounding box center [497, 205] width 165 height 26
click at [703, 378] on button "Save & Close" at bounding box center [713, 380] width 89 height 27
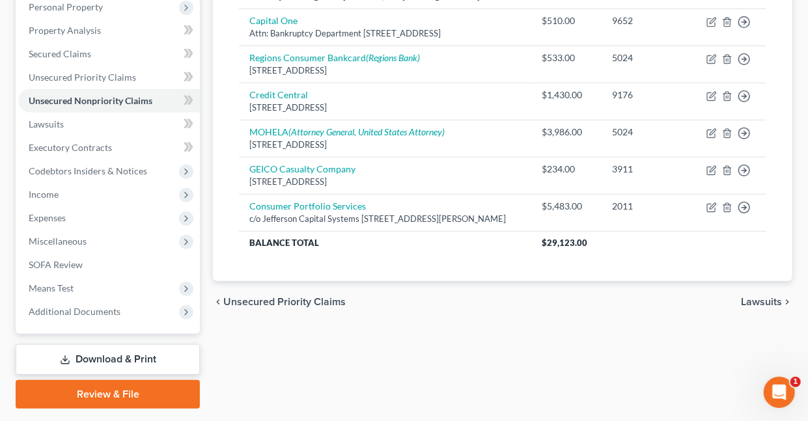
scroll to position [269, 0]
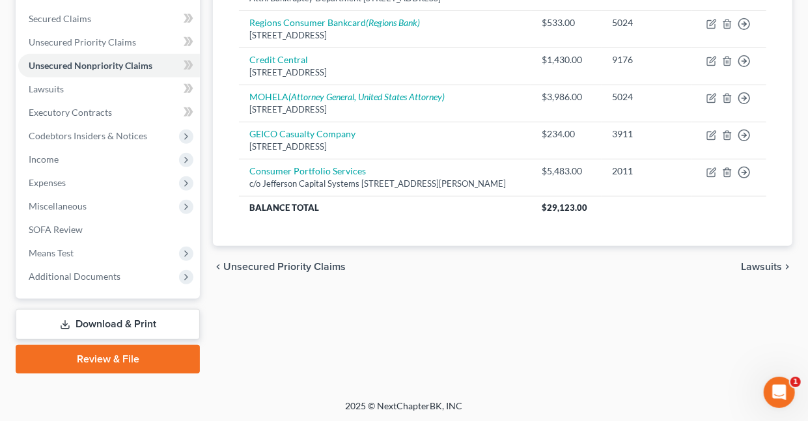
click at [132, 318] on link "Download & Print" at bounding box center [108, 324] width 184 height 31
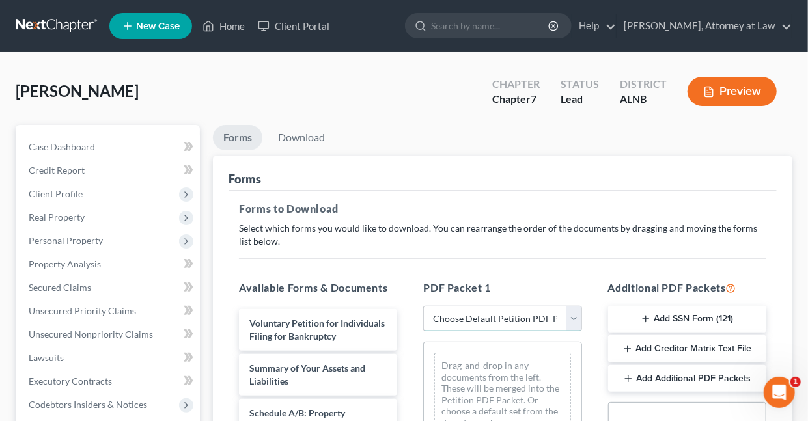
click at [491, 312] on select "Choose Default Petition PDF Packet Complete Bankruptcy Petition (all forms and …" at bounding box center [502, 319] width 158 height 26
click at [423, 306] on select "Choose Default Petition PDF Packet Complete Bankruptcy Petition (all forms and …" at bounding box center [502, 319] width 158 height 26
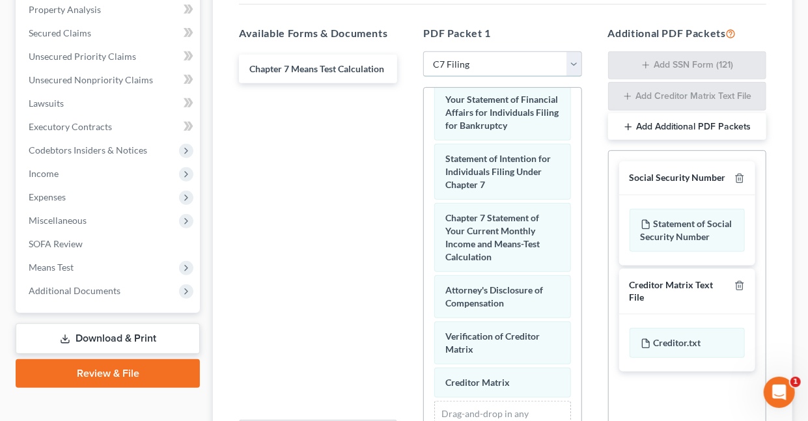
scroll to position [635, 0]
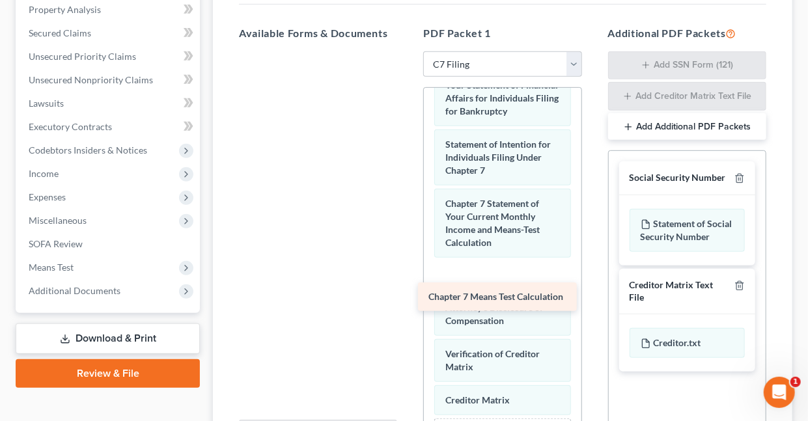
drag, startPoint x: 264, startPoint y: 64, endPoint x: 443, endPoint y: 294, distance: 290.9
click at [408, 51] on div "Chapter 7 Means Test Calculation Chapter 7 Means Test Calculation" at bounding box center [318, 51] width 179 height 0
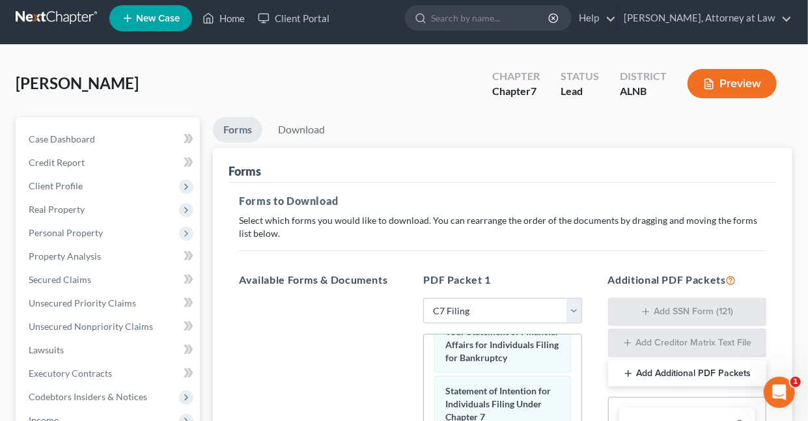
scroll to position [0, 0]
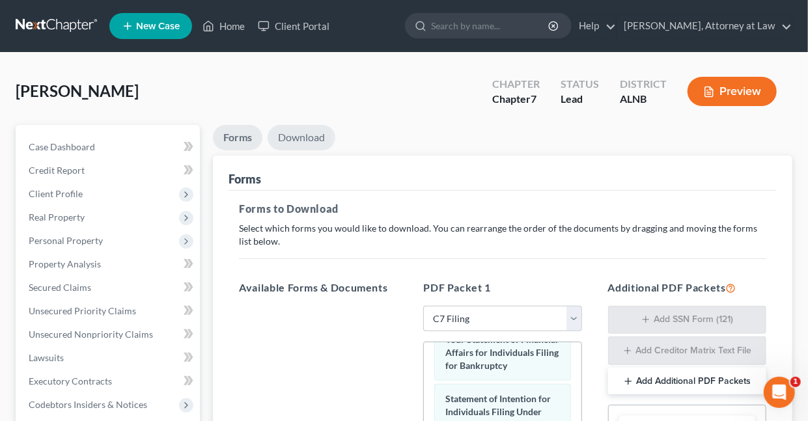
click at [302, 135] on link "Download" at bounding box center [302, 137] width 68 height 25
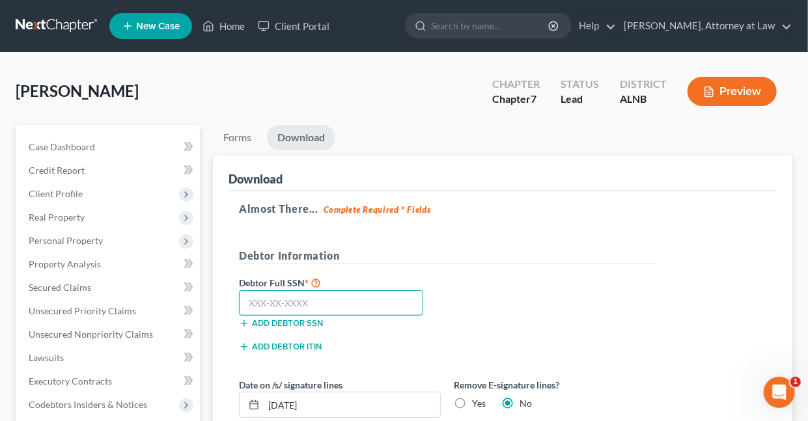
click at [288, 307] on input "text" at bounding box center [331, 303] width 184 height 26
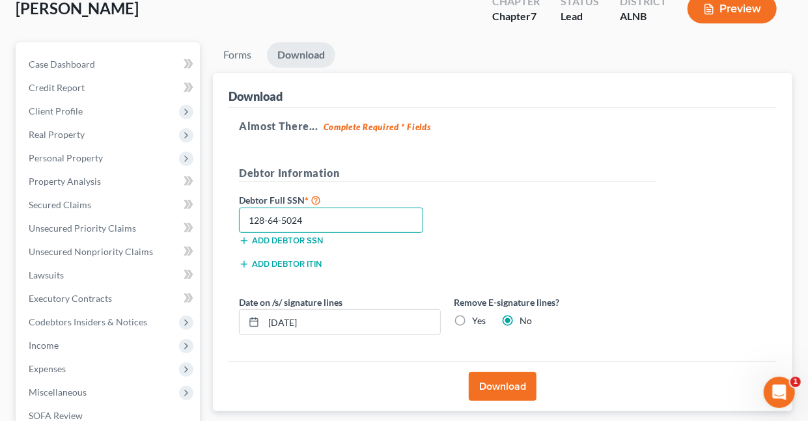
scroll to position [85, 0]
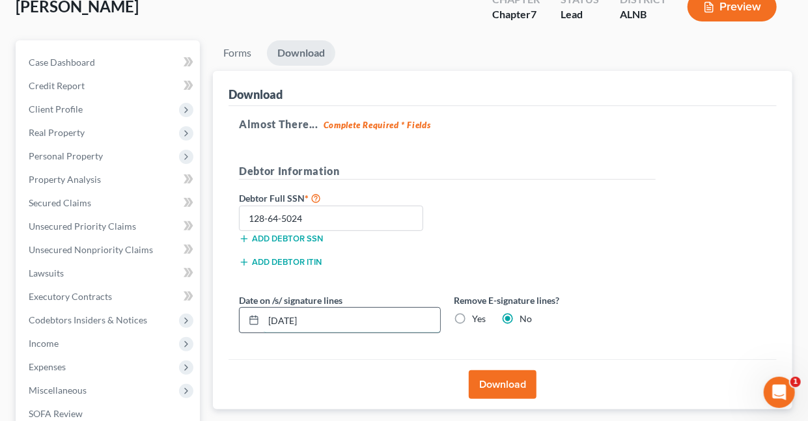
click at [346, 325] on input "08/14/2025" at bounding box center [352, 320] width 176 height 25
click at [500, 384] on button "Download" at bounding box center [503, 385] width 68 height 29
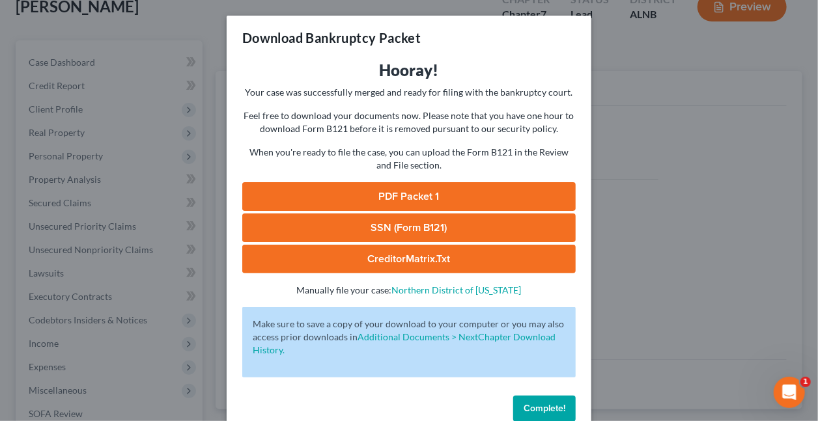
click at [409, 195] on link "PDF Packet 1" at bounding box center [408, 196] width 333 height 29
drag, startPoint x: 538, startPoint y: 406, endPoint x: 561, endPoint y: 5, distance: 402.4
click at [538, 406] on span "Complete!" at bounding box center [545, 408] width 42 height 11
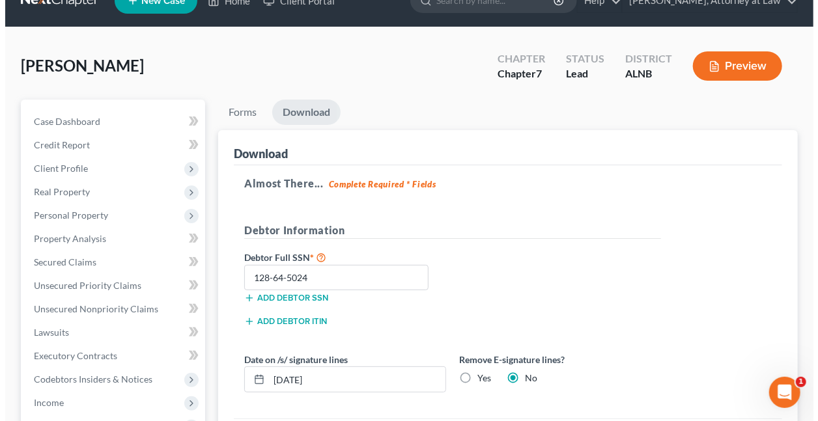
scroll to position [0, 0]
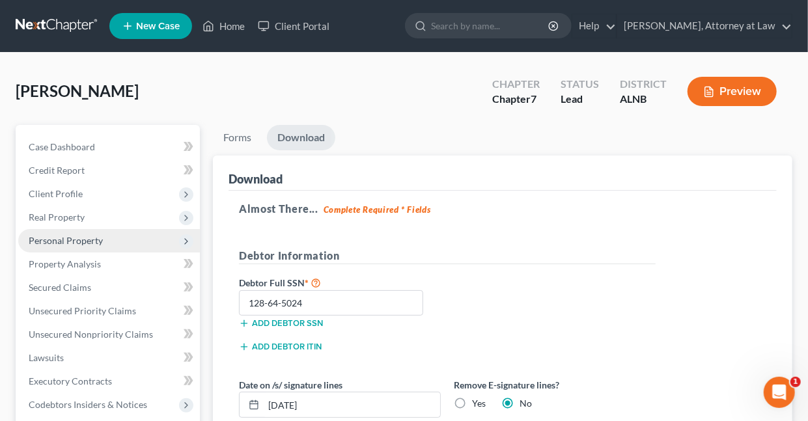
click at [81, 241] on span "Personal Property" at bounding box center [66, 240] width 74 height 11
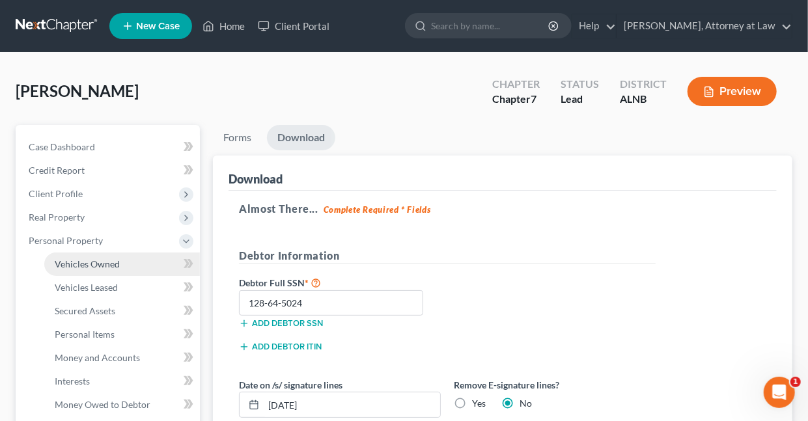
click at [98, 262] on span "Vehicles Owned" at bounding box center [87, 264] width 65 height 11
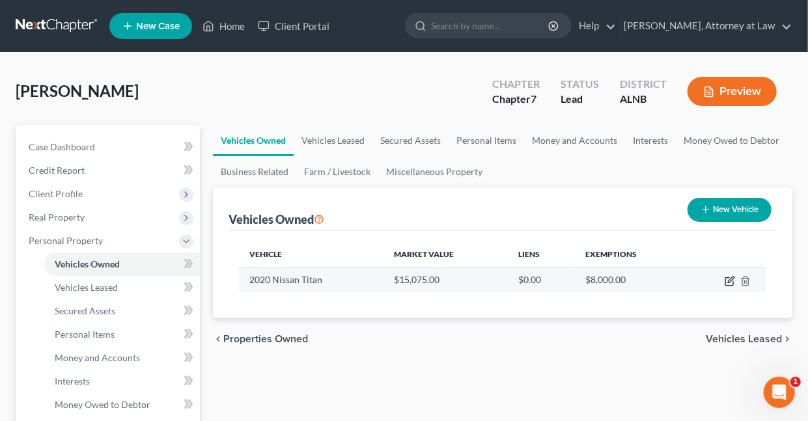
click at [729, 283] on icon "button" at bounding box center [730, 281] width 10 height 10
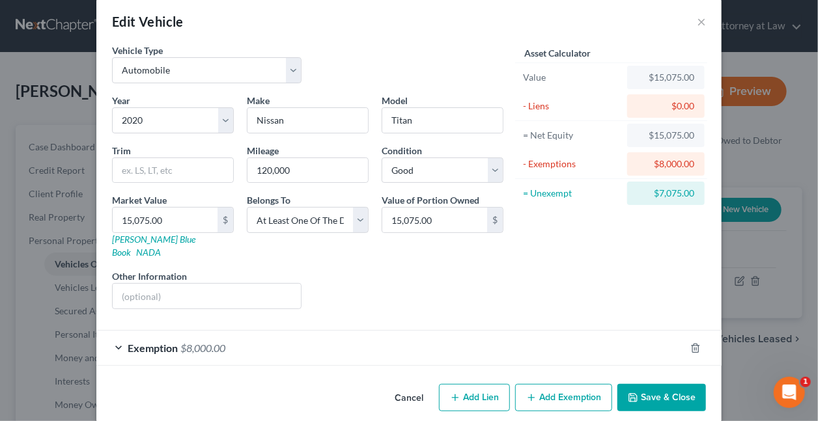
scroll to position [18, 0]
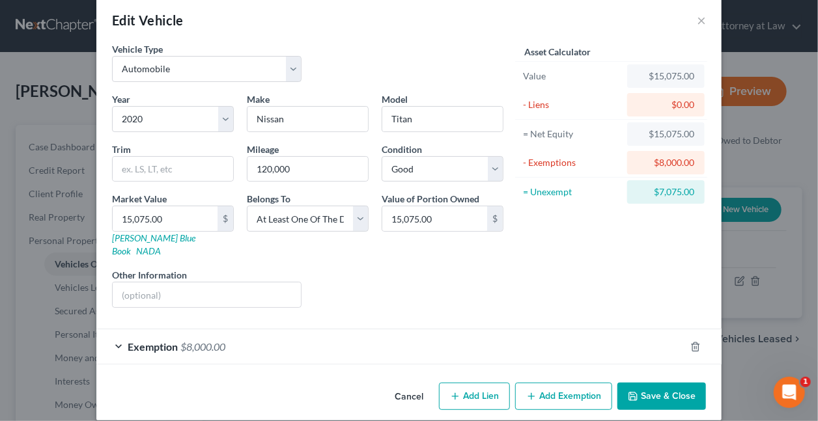
click at [204, 341] on span "$8,000.00" at bounding box center [202, 347] width 45 height 12
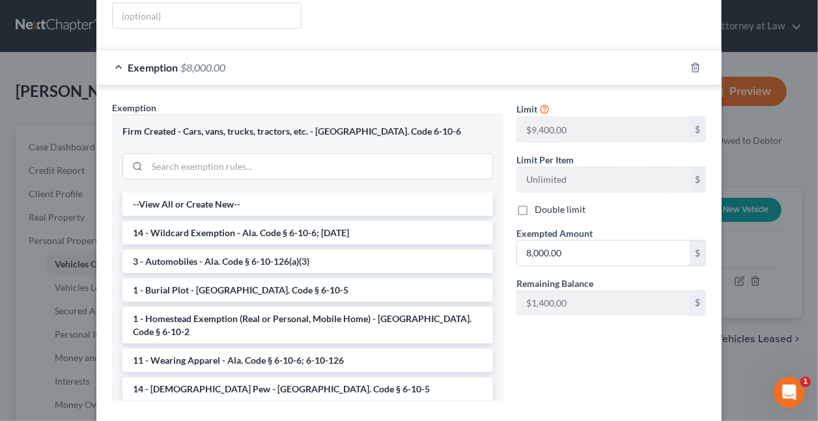
scroll to position [303, 0]
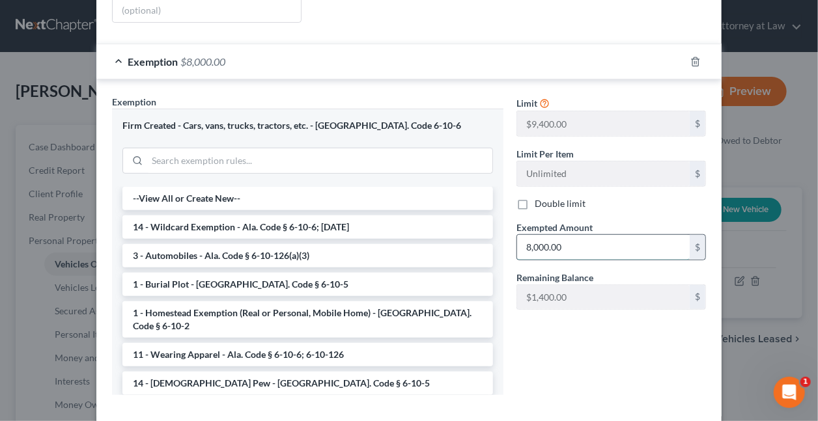
click at [569, 235] on input "8,000.00" at bounding box center [603, 247] width 173 height 25
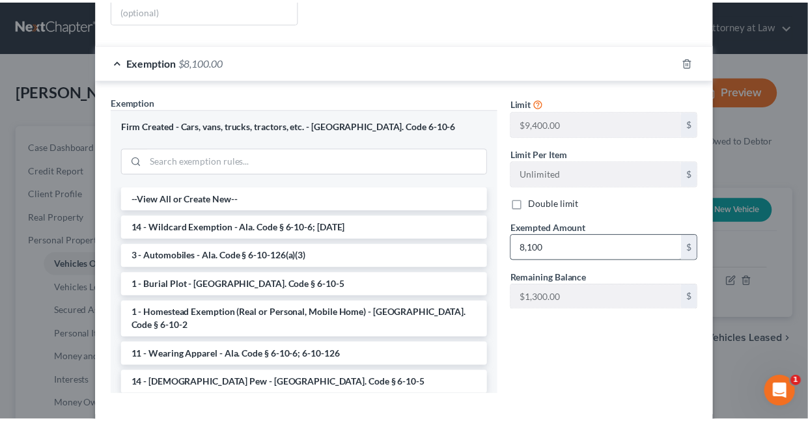
scroll to position [328, 0]
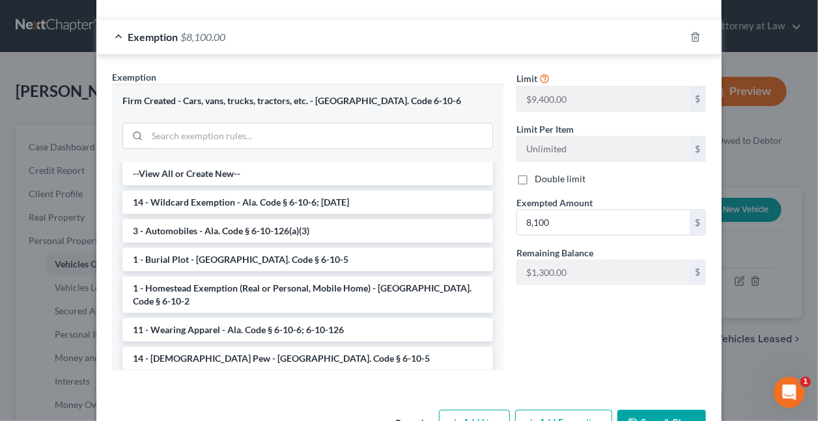
click at [652, 410] on button "Save & Close" at bounding box center [661, 423] width 89 height 27
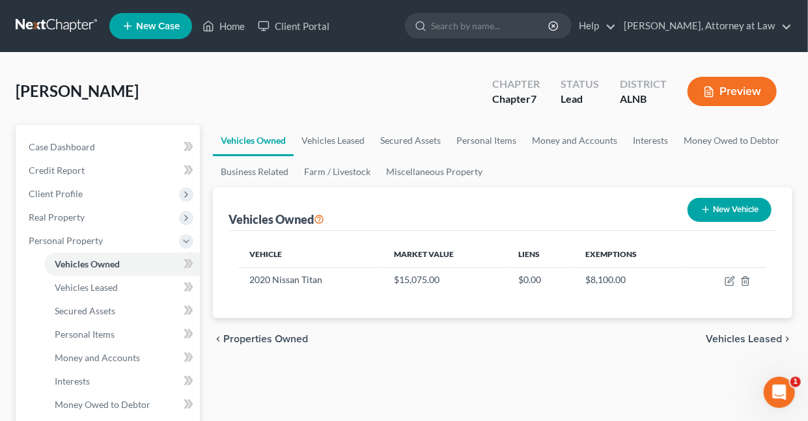
click at [735, 89] on button "Preview" at bounding box center [732, 91] width 89 height 29
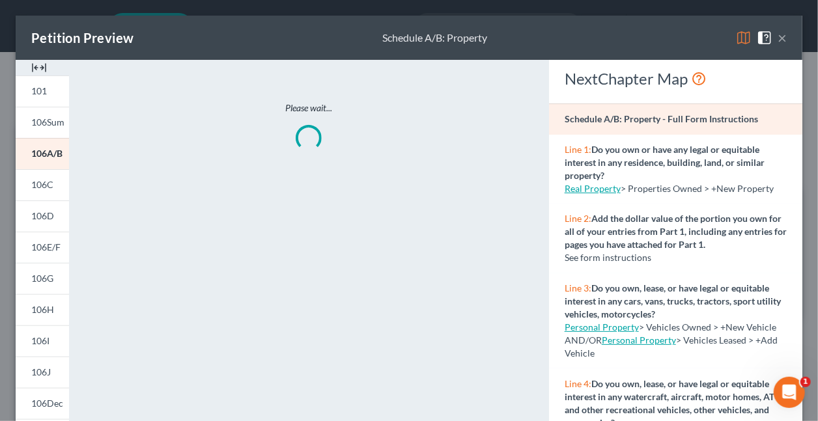
click at [736, 35] on img at bounding box center [744, 38] width 16 height 16
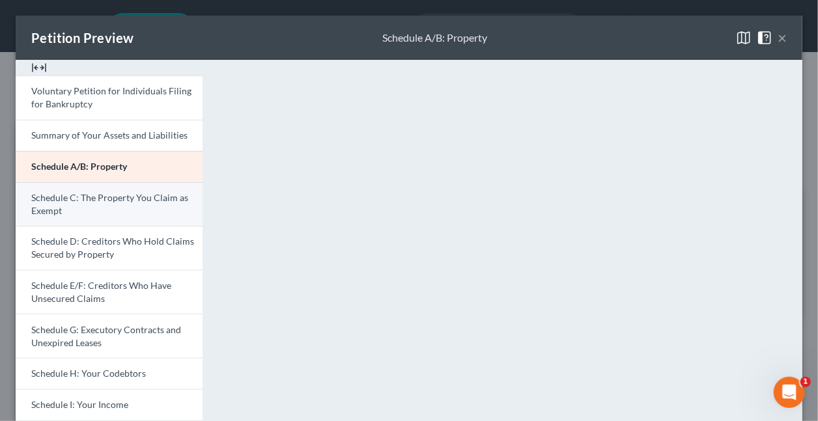
click at [172, 196] on span "Schedule C: The Property You Claim as Exempt" at bounding box center [109, 204] width 157 height 24
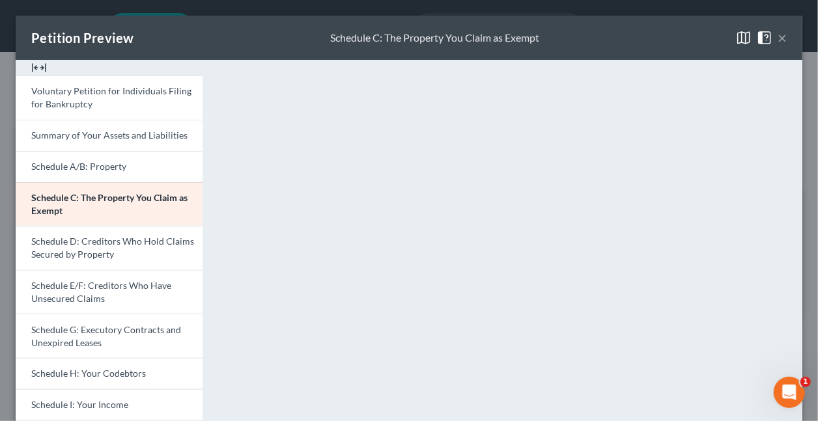
click at [736, 37] on img at bounding box center [744, 38] width 16 height 16
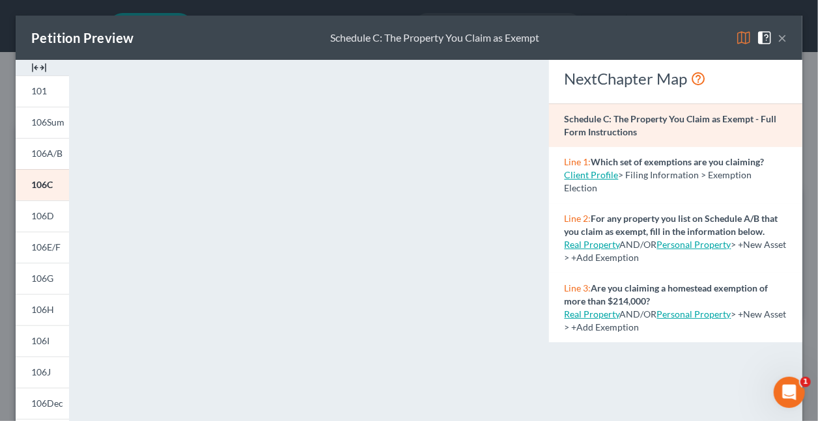
click at [737, 35] on img at bounding box center [744, 38] width 16 height 16
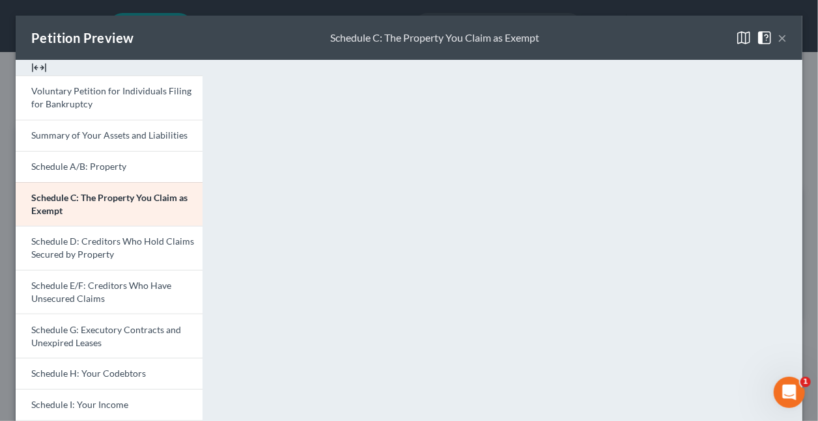
click at [777, 36] on button "×" at bounding box center [781, 38] width 9 height 16
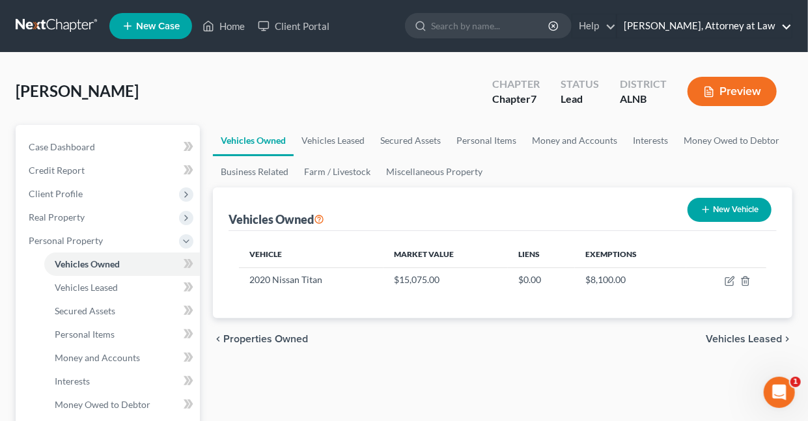
click at [789, 25] on link "Daisy M. Holder, Attorney at Law" at bounding box center [704, 25] width 175 height 23
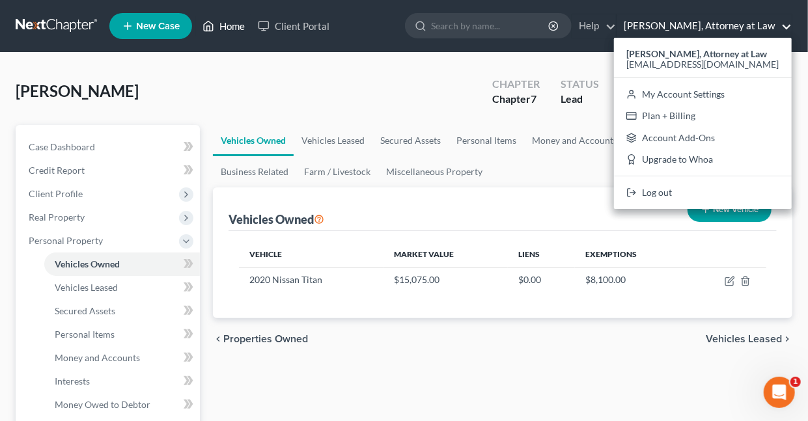
click at [232, 25] on link "Home" at bounding box center [223, 25] width 55 height 23
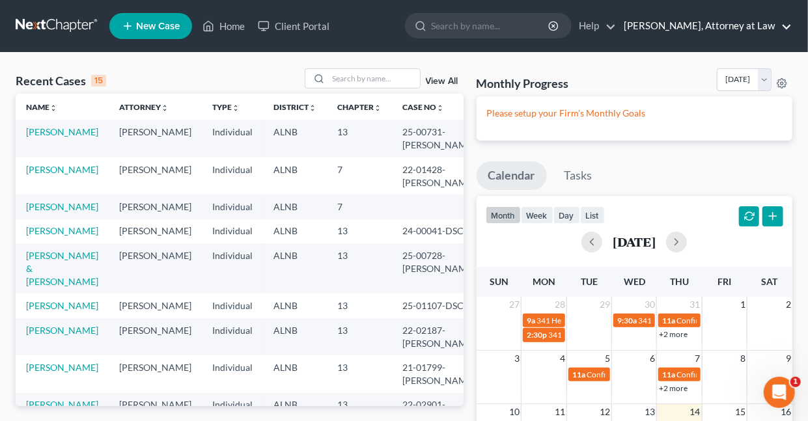
click at [789, 23] on link "Daisy M. Holder, Attorney at Law" at bounding box center [704, 25] width 175 height 23
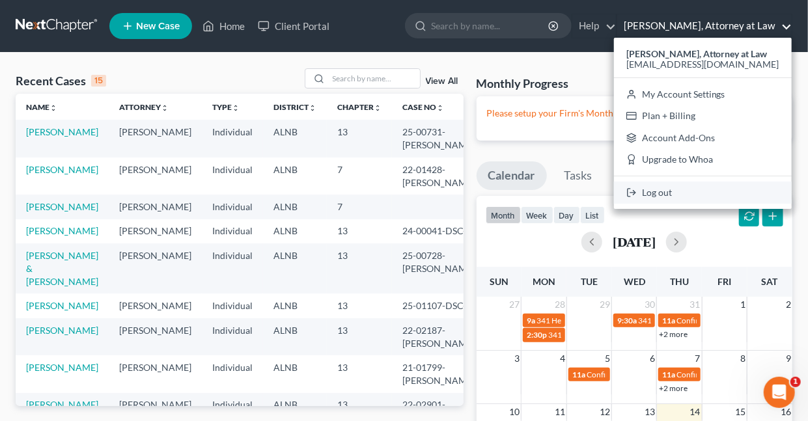
click at [660, 190] on link "Log out" at bounding box center [703, 193] width 178 height 22
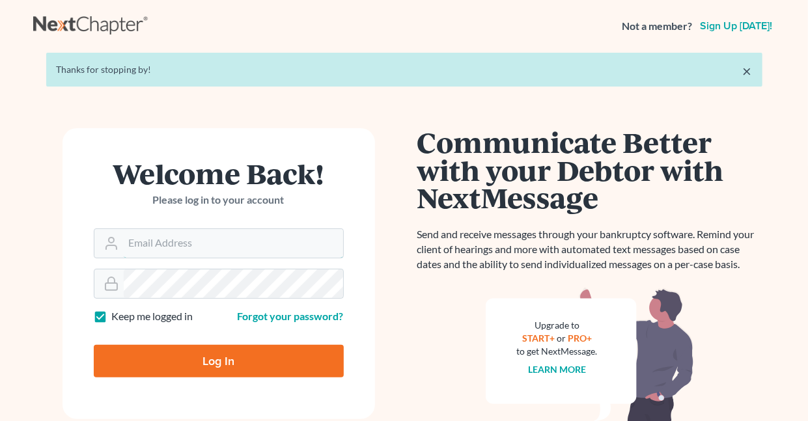
type input "[EMAIL_ADDRESS][DOMAIN_NAME]"
